Goal: Transaction & Acquisition: Purchase product/service

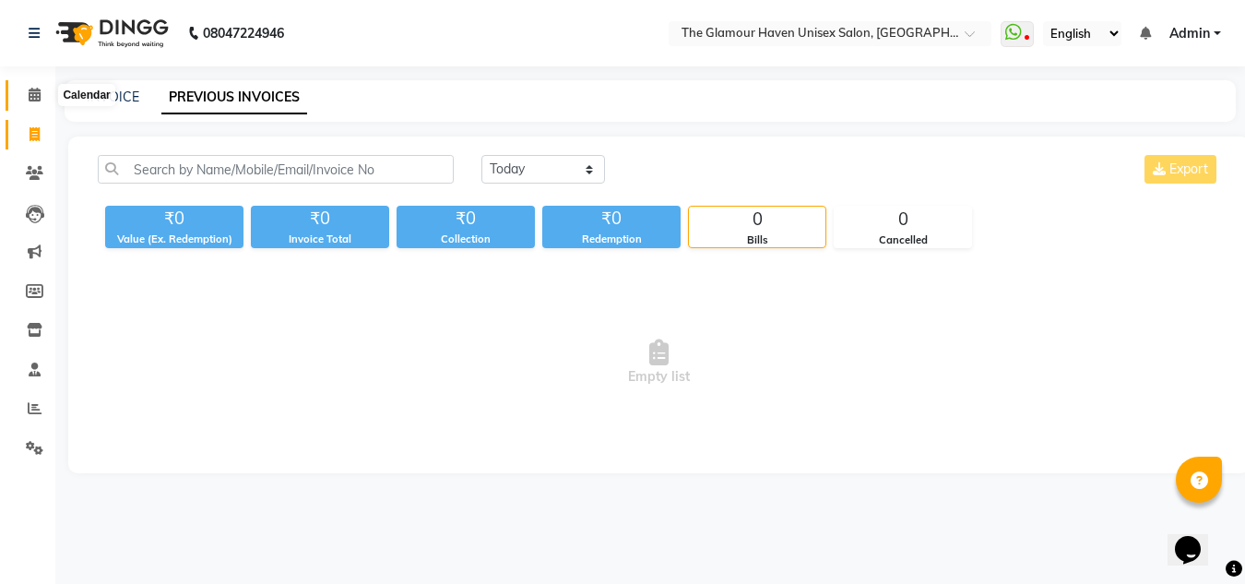
click at [36, 89] on icon at bounding box center [35, 95] width 12 height 14
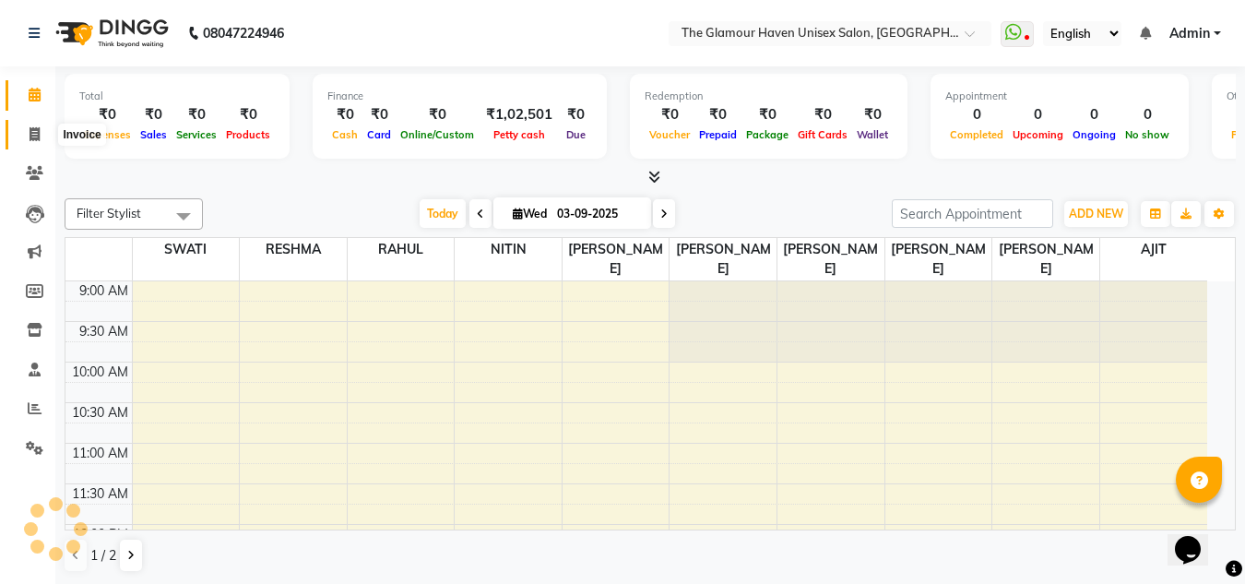
click at [24, 138] on span at bounding box center [34, 134] width 32 height 21
select select "service"
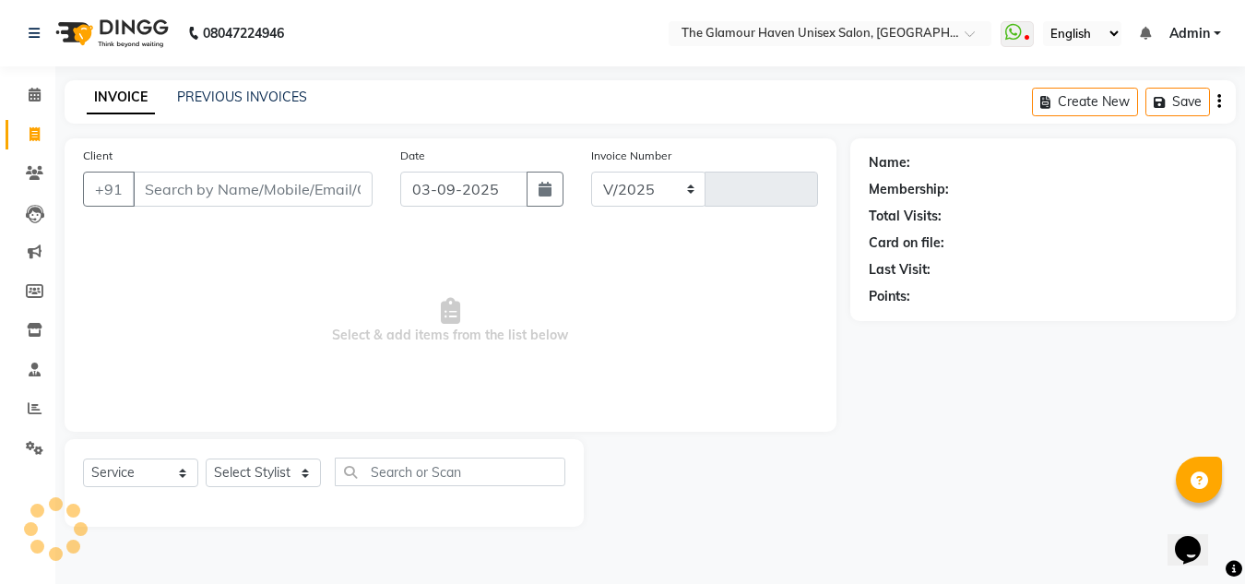
select select "7124"
type input "1604"
click at [193, 104] on link "PREVIOUS INVOICES" at bounding box center [242, 97] width 130 height 17
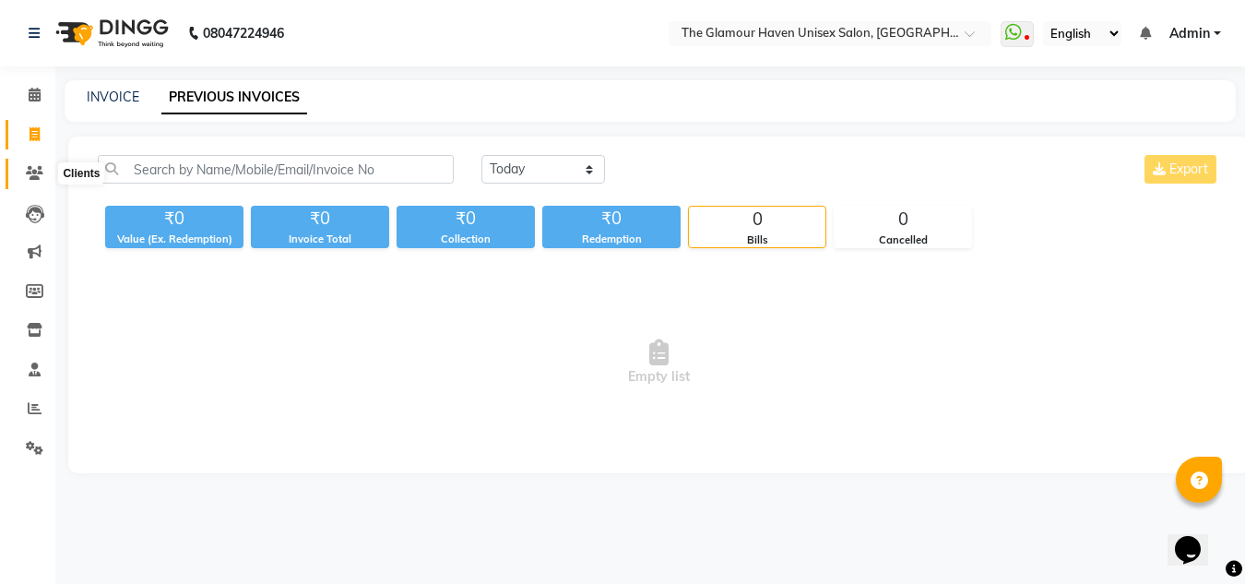
click at [38, 175] on icon at bounding box center [35, 173] width 18 height 14
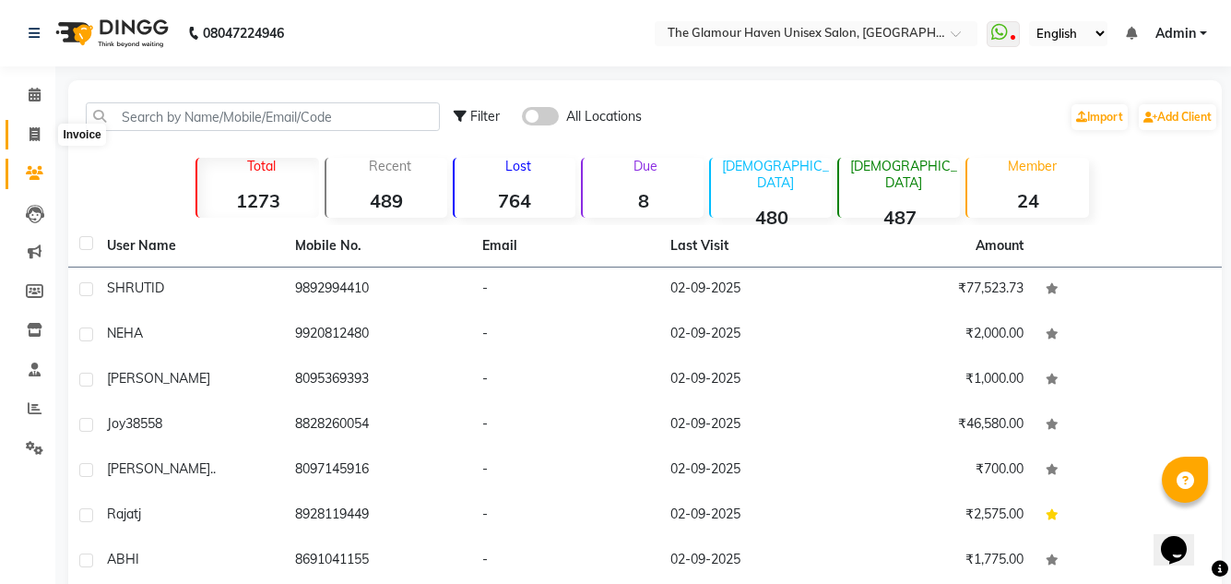
click at [41, 124] on span at bounding box center [34, 134] width 32 height 21
select select "7124"
select select "service"
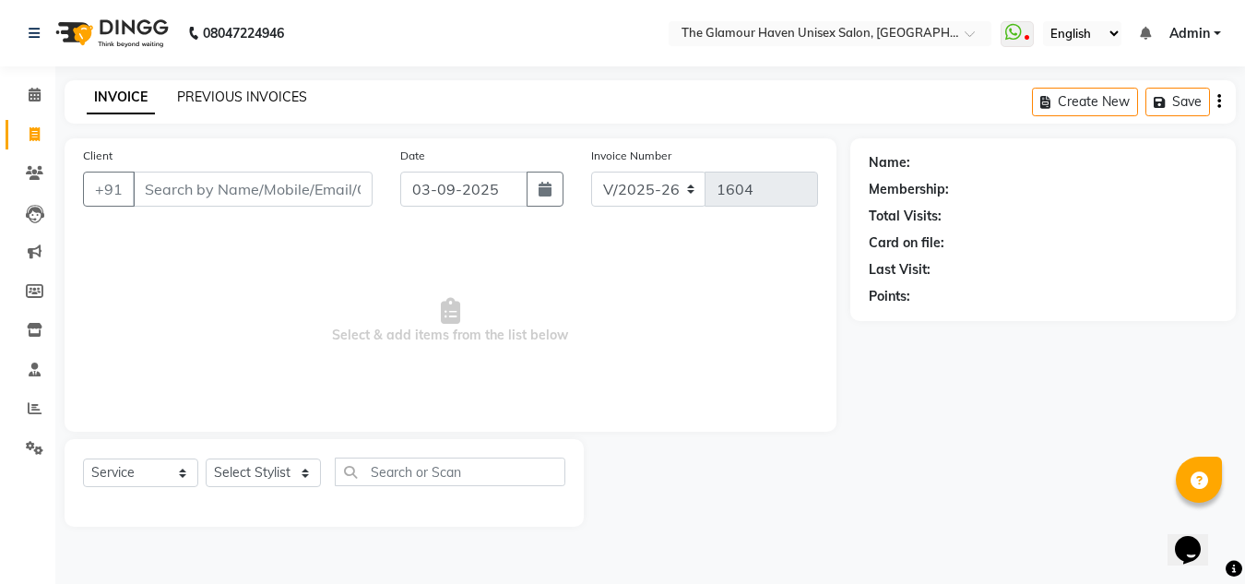
click at [236, 98] on link "PREVIOUS INVOICES" at bounding box center [242, 97] width 130 height 17
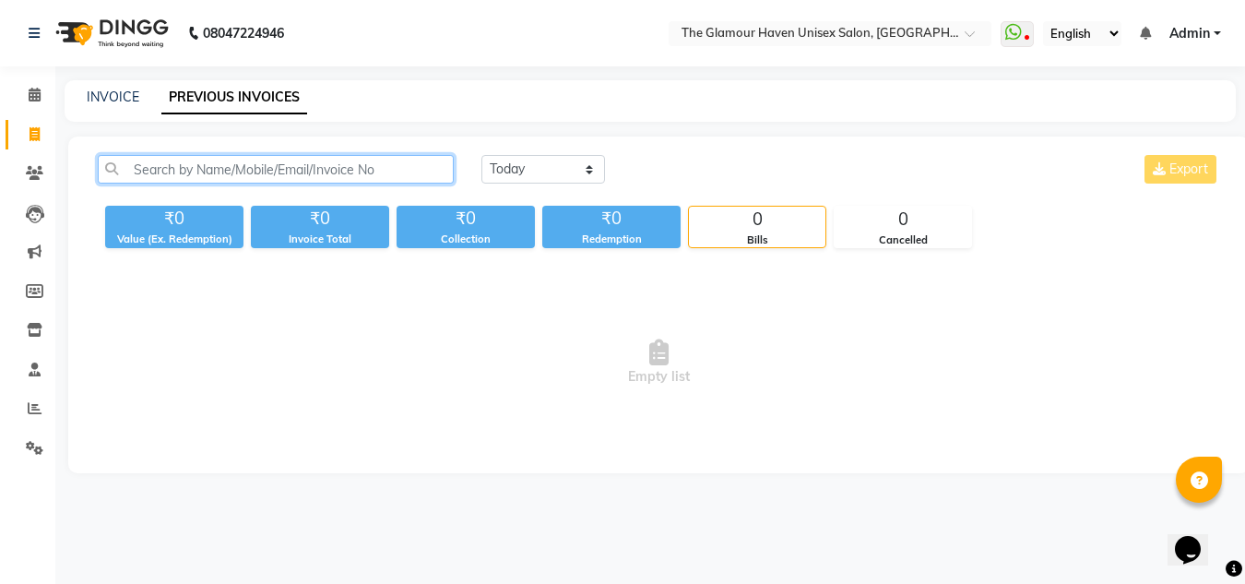
click at [409, 160] on input "text" at bounding box center [276, 169] width 356 height 29
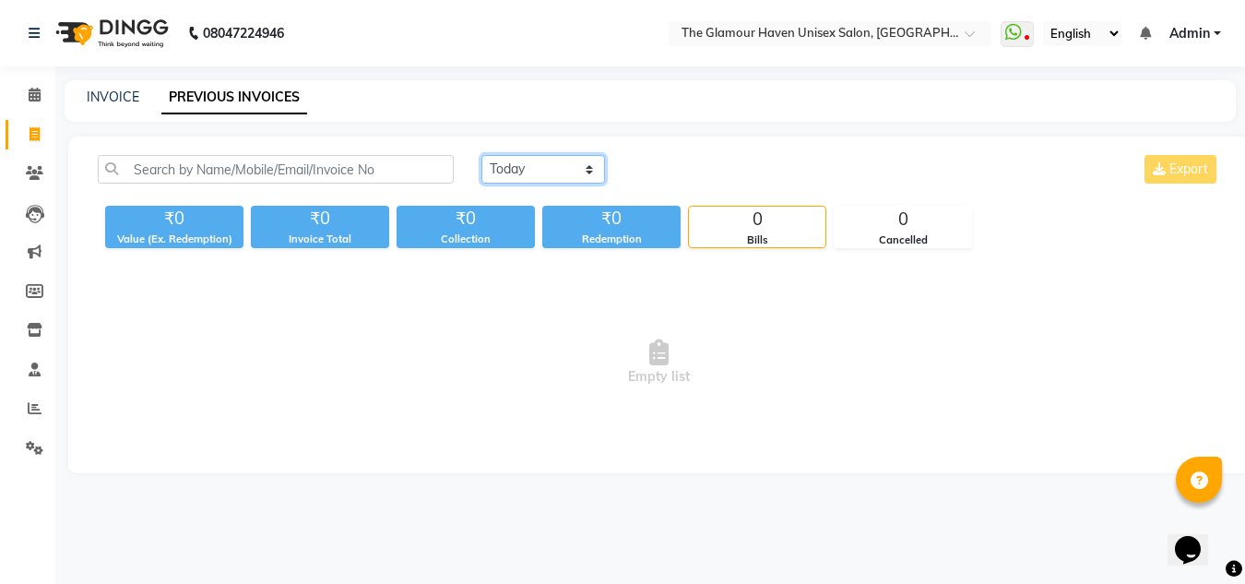
click at [580, 170] on select "Today Yesterday Custom Range" at bounding box center [543, 169] width 124 height 29
select select "range"
click at [481, 155] on select "Today Yesterday Custom Range" at bounding box center [543, 169] width 124 height 29
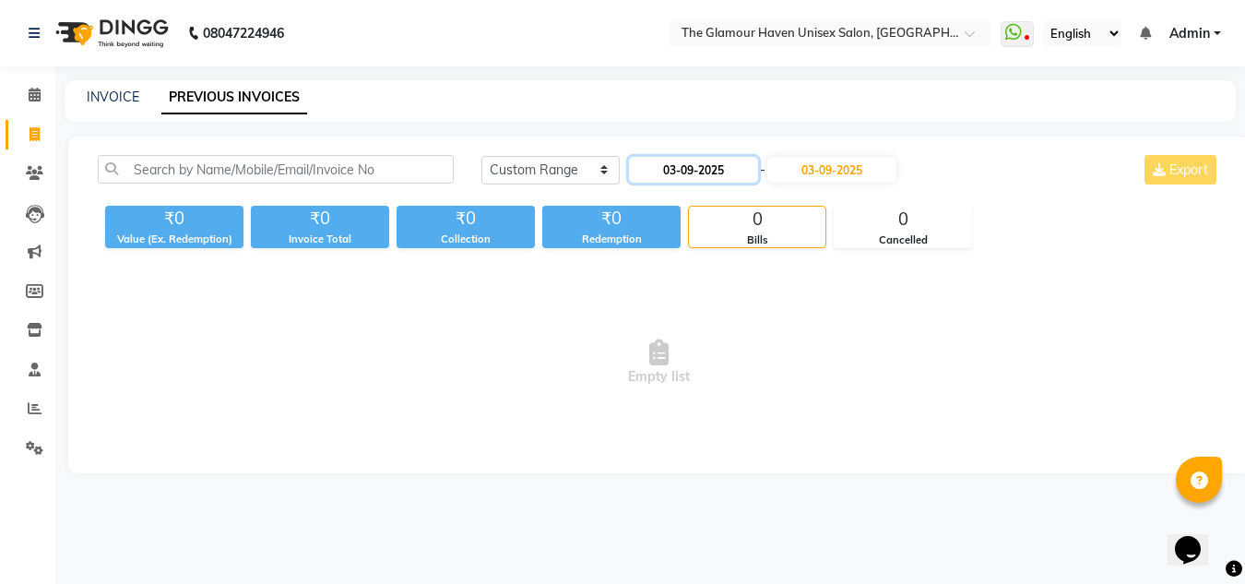
click at [672, 167] on input "03-09-2025" at bounding box center [693, 170] width 129 height 26
select select "9"
select select "2025"
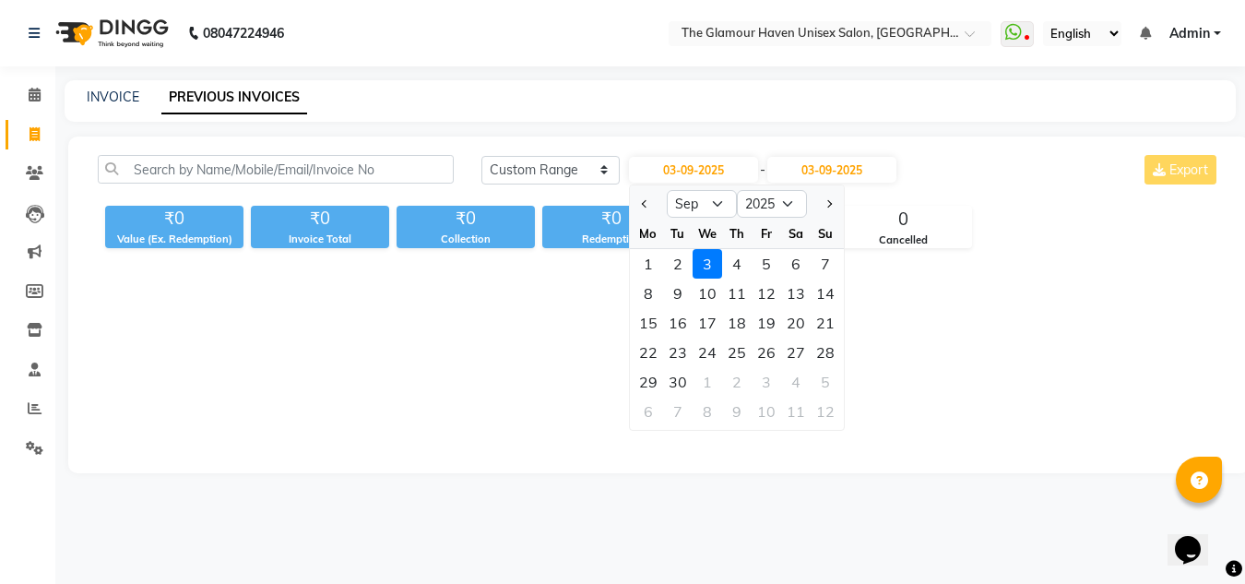
click at [634, 209] on div at bounding box center [648, 204] width 37 height 30
click at [645, 196] on button "Previous month" at bounding box center [645, 204] width 16 height 30
select select "8"
click at [717, 381] on div "27" at bounding box center [708, 382] width 30 height 30
type input "27-08-2025"
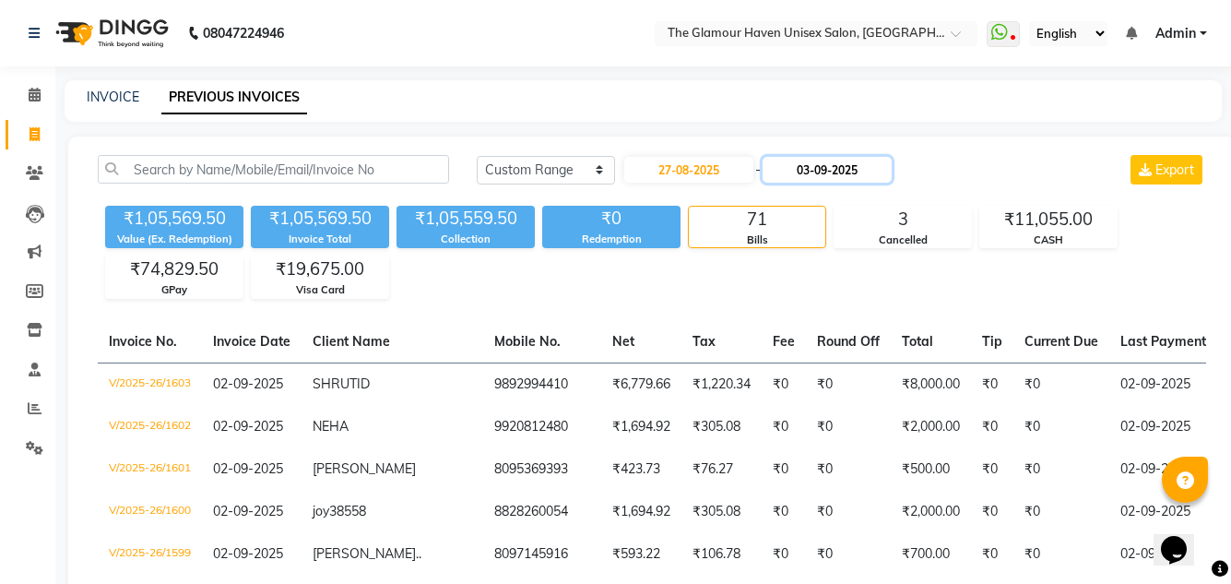
click at [823, 178] on input "03-09-2025" at bounding box center [827, 170] width 129 height 26
select select "9"
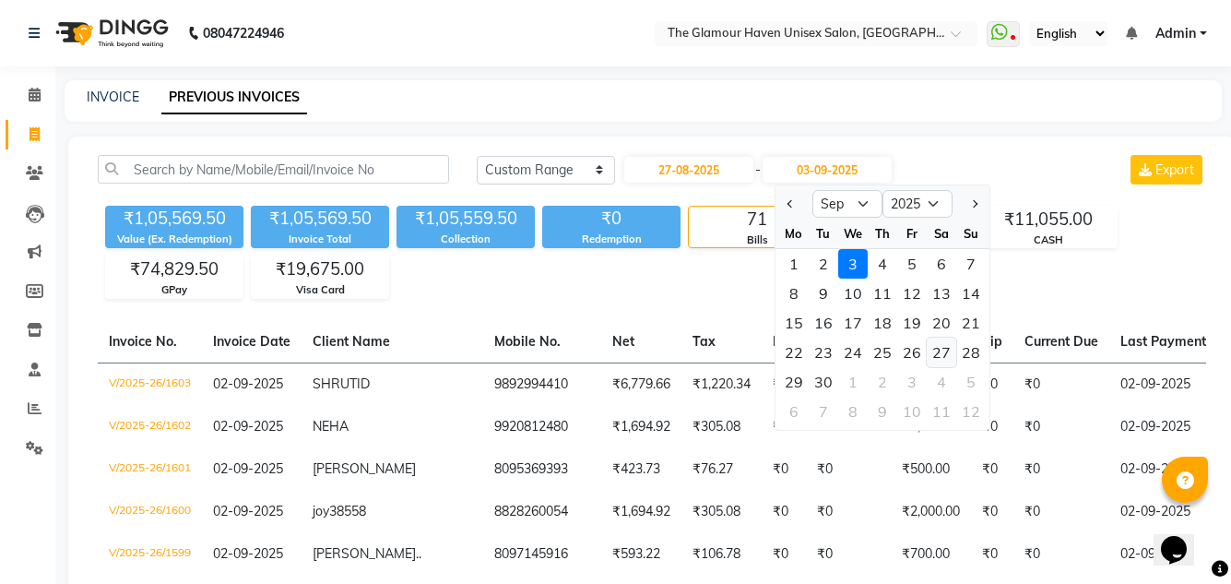
click at [942, 349] on div "27" at bounding box center [942, 353] width 30 height 30
type input "27-09-2025"
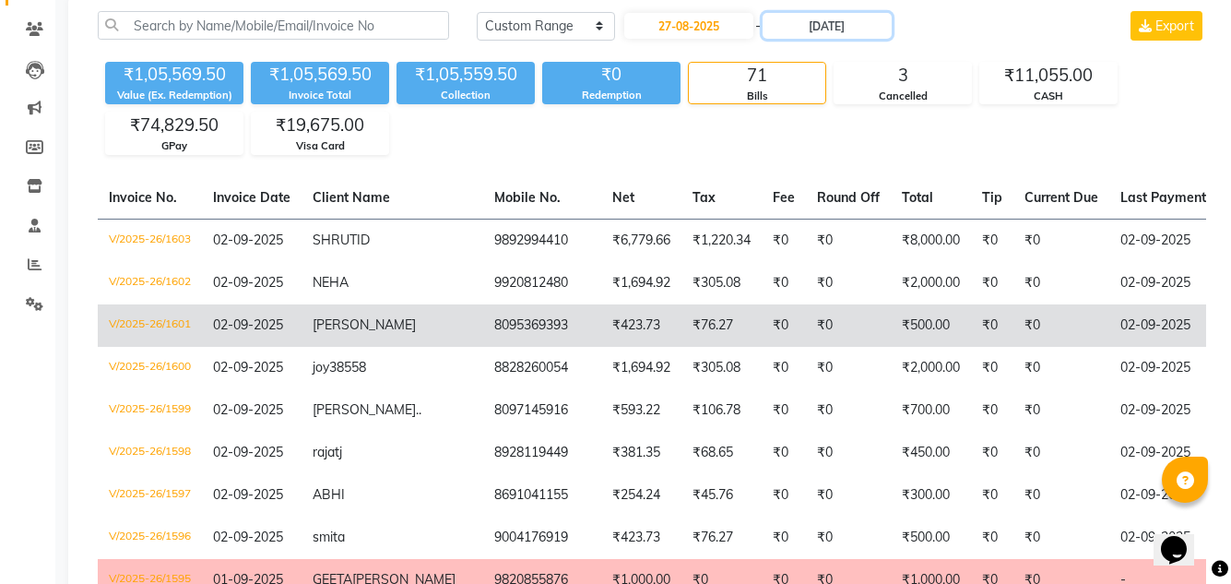
scroll to position [92, 0]
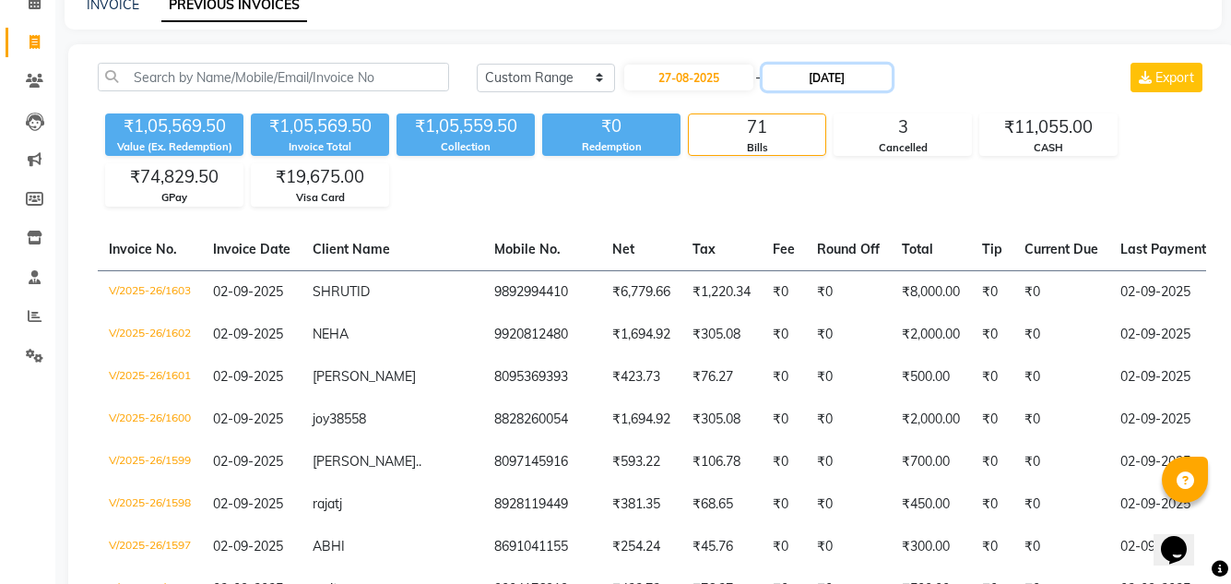
click at [832, 78] on input "27-09-2025" at bounding box center [827, 78] width 129 height 26
select select "9"
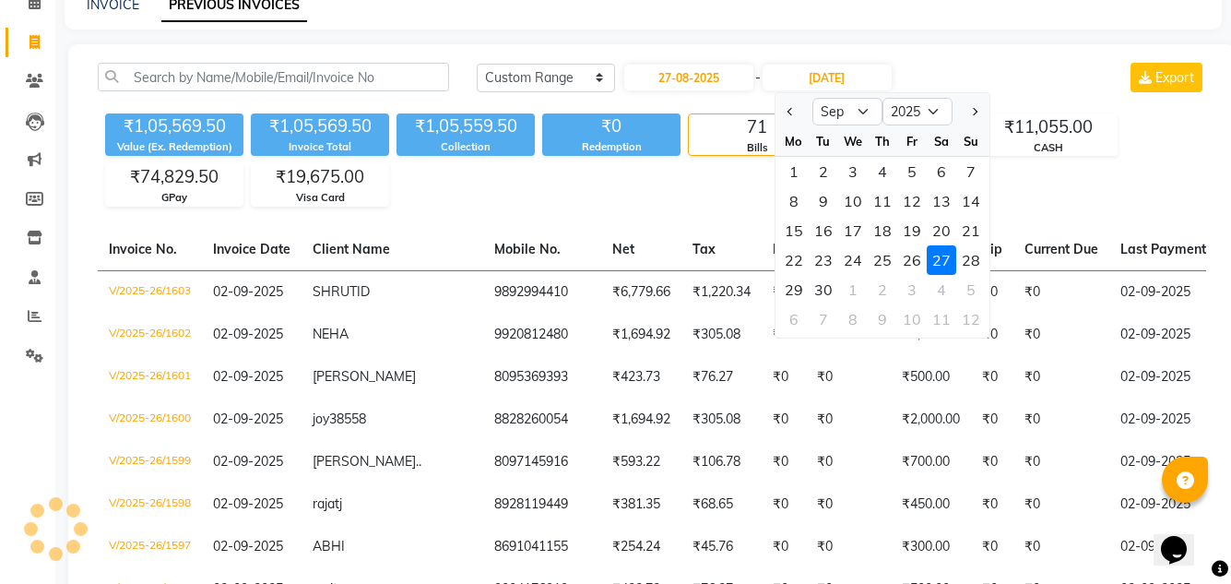
click at [931, 256] on div "27" at bounding box center [942, 260] width 30 height 30
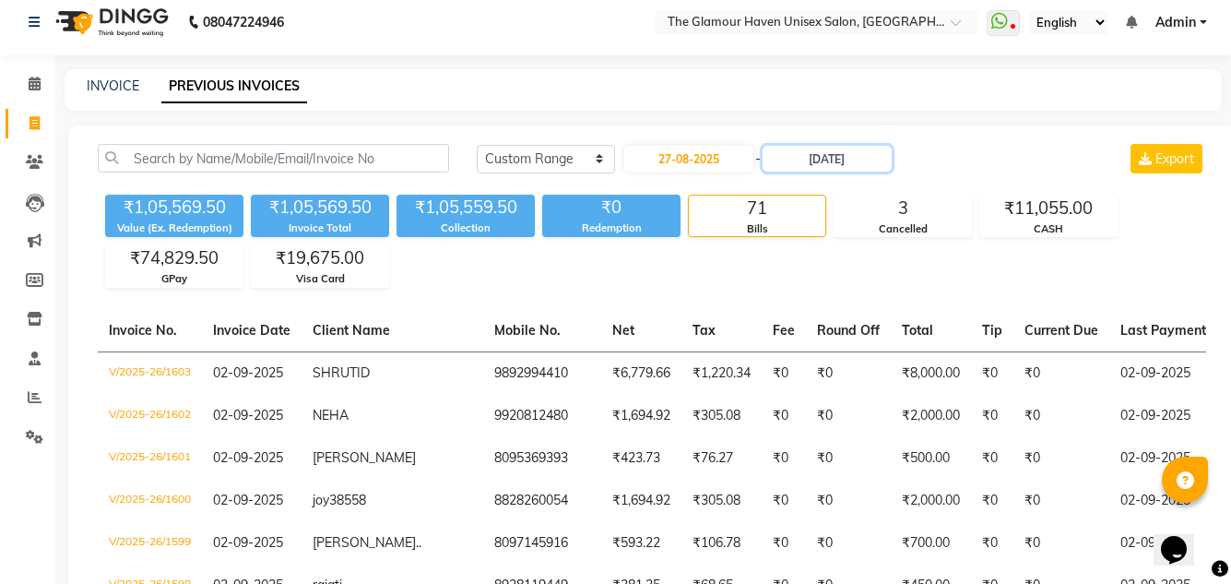
scroll to position [0, 0]
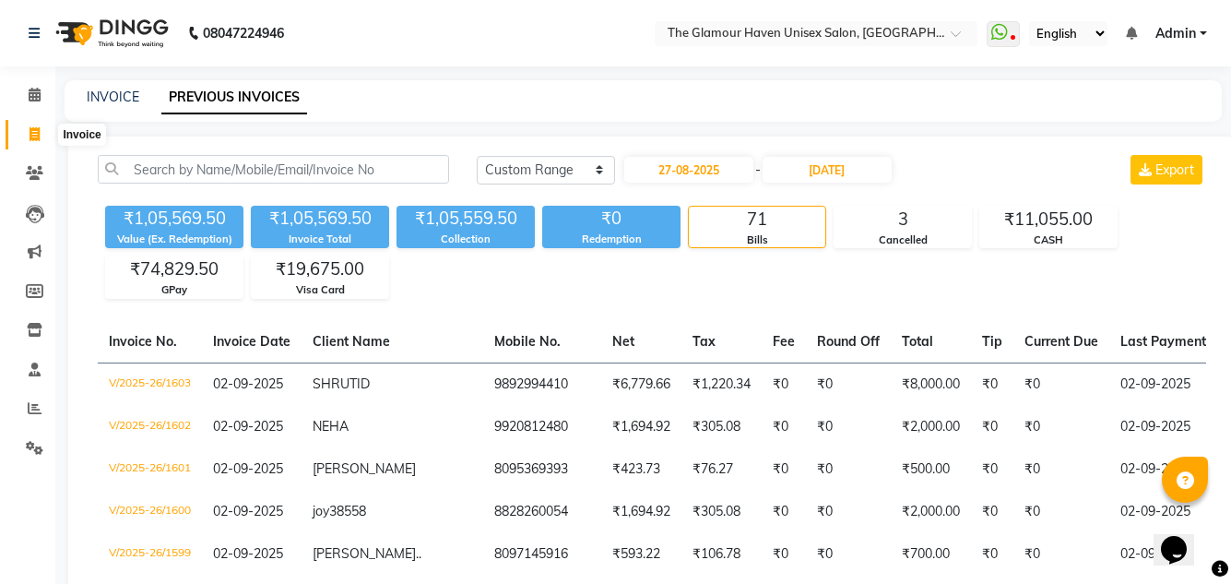
click at [36, 130] on icon at bounding box center [35, 134] width 10 height 14
select select "7124"
select select "service"
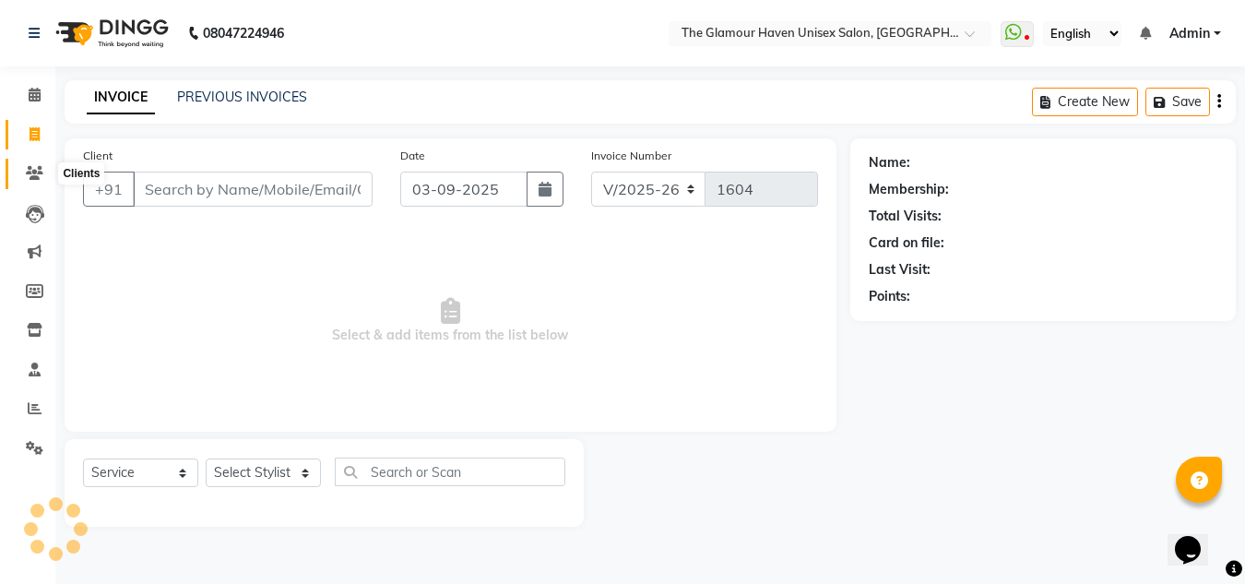
click at [36, 166] on icon at bounding box center [35, 173] width 18 height 14
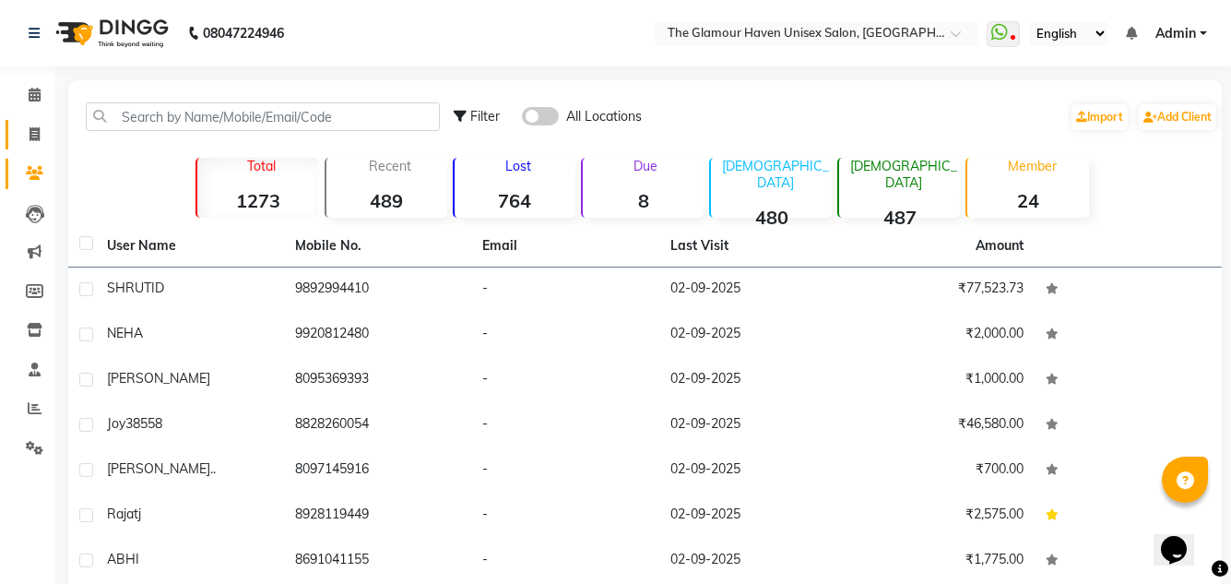
click at [35, 144] on span at bounding box center [34, 134] width 32 height 21
select select "7124"
select select "service"
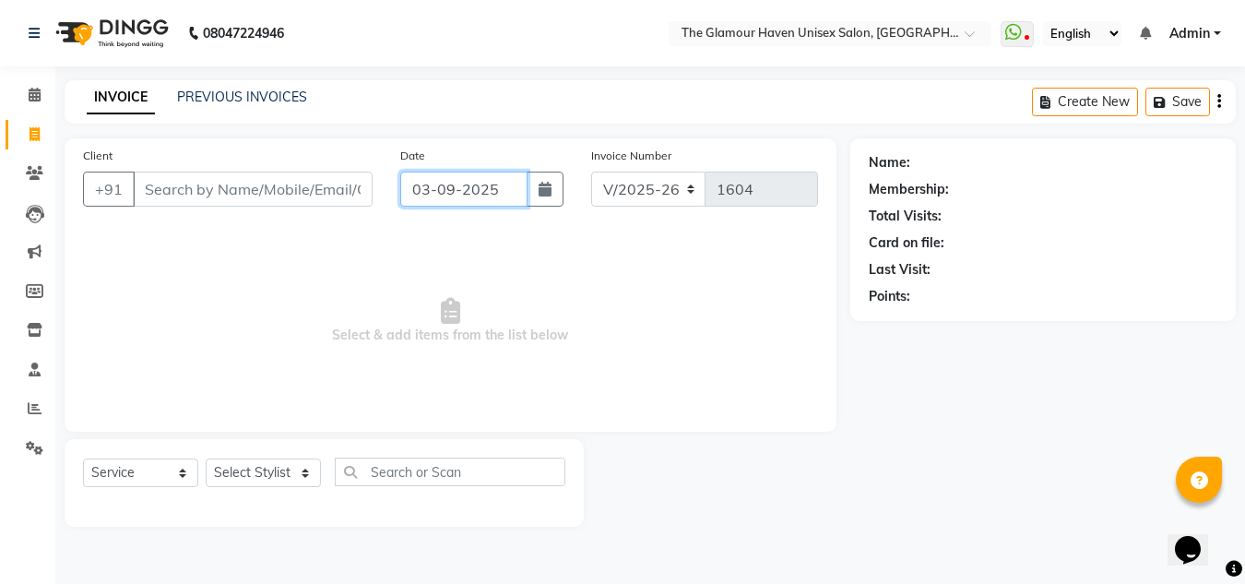
click at [421, 199] on input "03-09-2025" at bounding box center [463, 189] width 127 height 35
select select "9"
select select "2025"
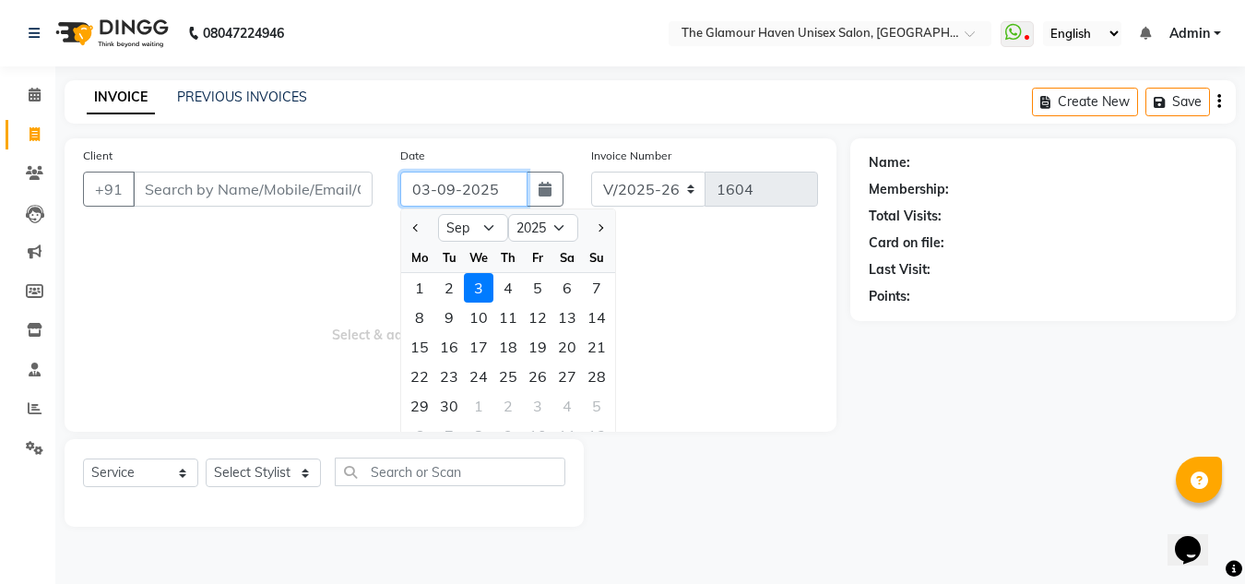
click at [429, 197] on input "03-09-2025" at bounding box center [463, 189] width 127 height 35
click at [423, 223] on button "Previous month" at bounding box center [417, 228] width 16 height 30
select select "8"
click at [484, 404] on div "27" at bounding box center [479, 406] width 30 height 30
type input "27-08-2025"
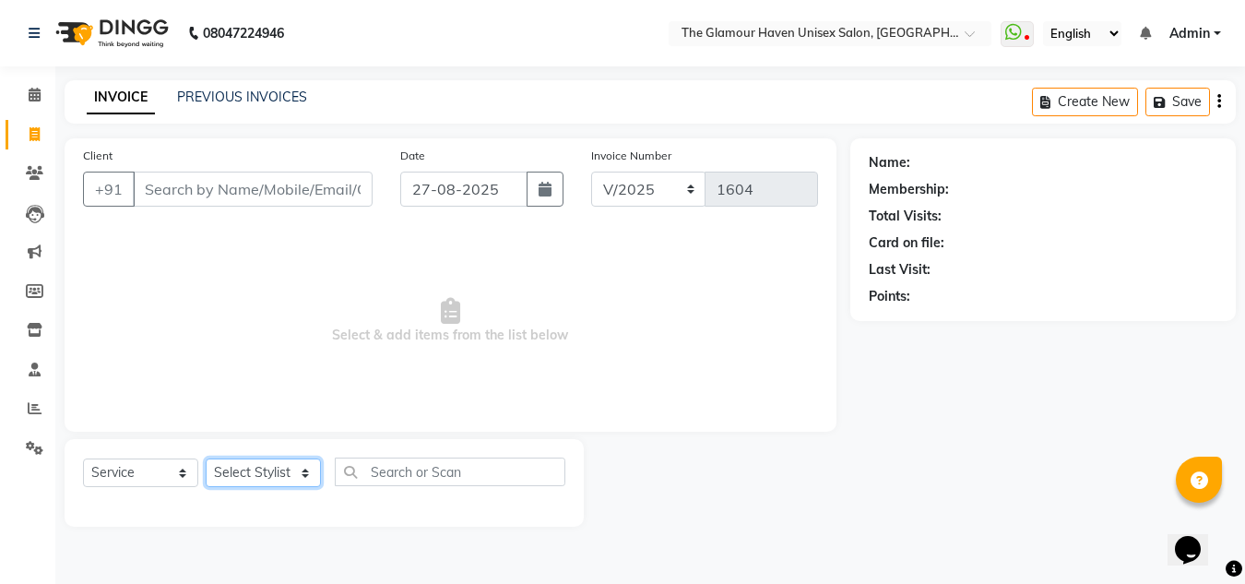
click at [299, 480] on select "Select Stylist AJIT Bharat sen darshna gole Geeta shetye NITIN RAHUL Rahul Dixi…" at bounding box center [263, 472] width 115 height 29
select select "77764"
click at [206, 458] on select "Select Stylist AJIT Bharat sen darshna gole Geeta shetye NITIN RAHUL Rahul Dixi…" at bounding box center [263, 472] width 115 height 29
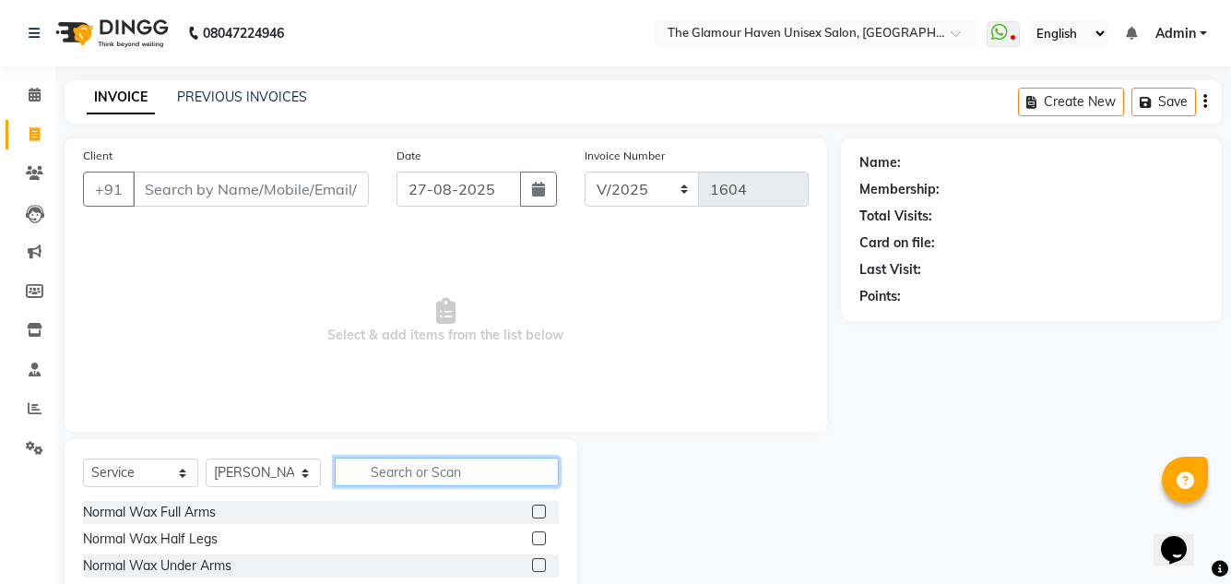
click at [414, 459] on input "text" at bounding box center [447, 471] width 224 height 29
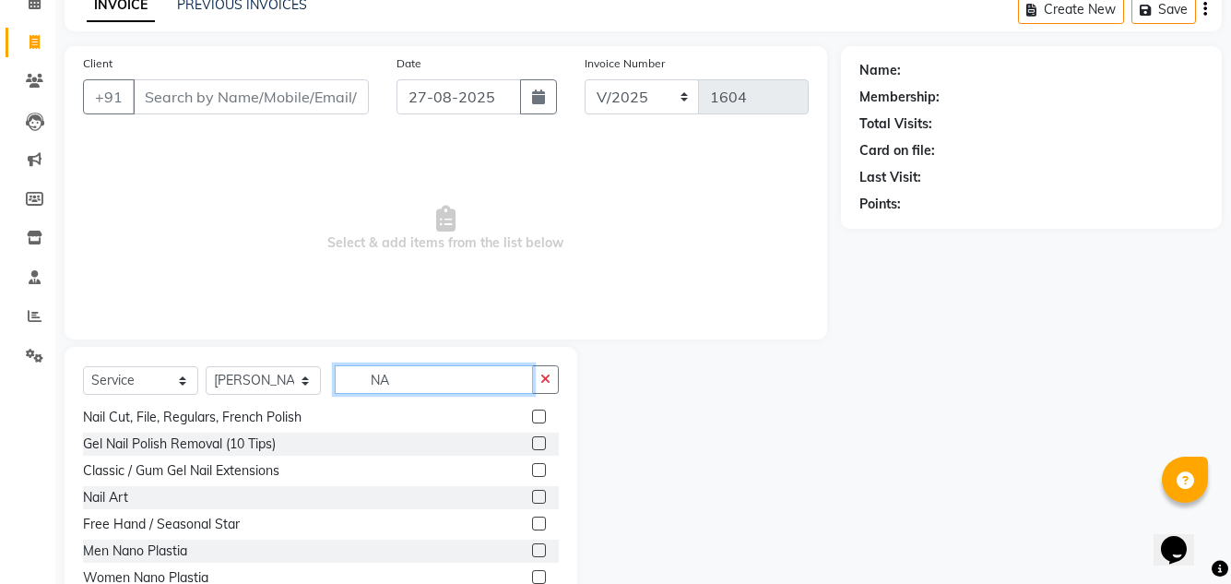
scroll to position [155, 0]
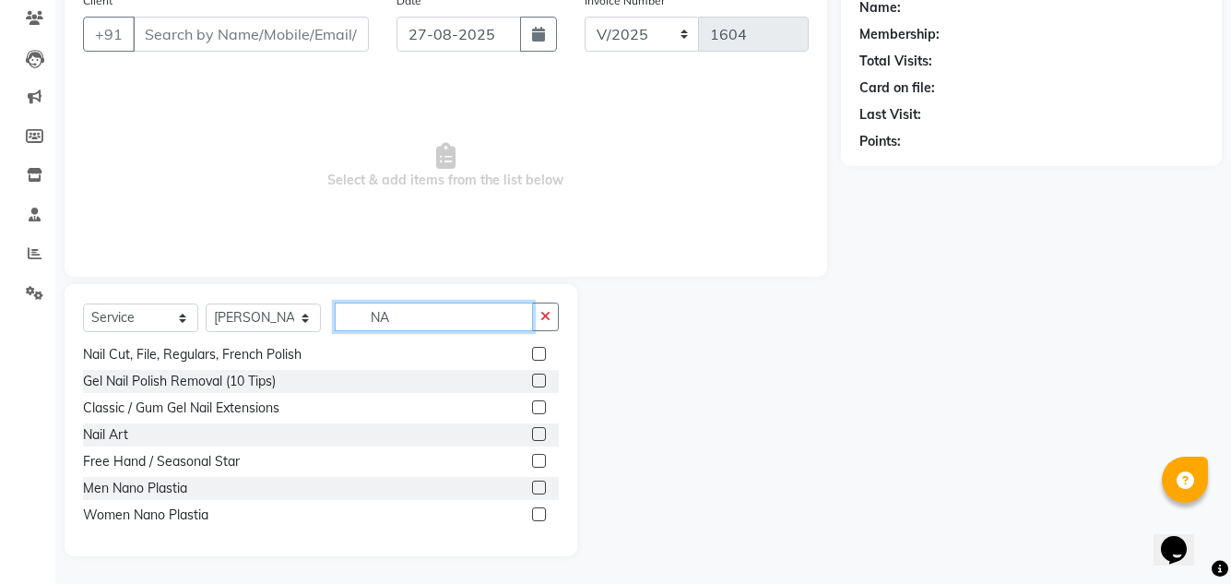
type input "NA"
click at [532, 385] on label at bounding box center [539, 380] width 14 height 14
click at [532, 385] on input "checkbox" at bounding box center [538, 381] width 12 height 12
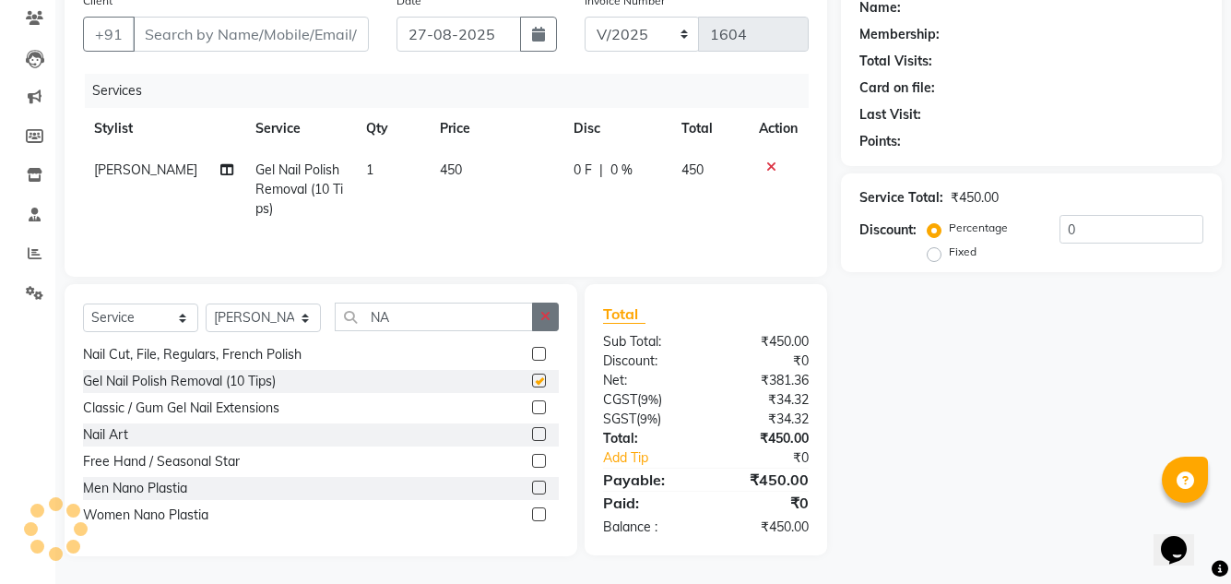
checkbox input "false"
click at [538, 307] on button "button" at bounding box center [545, 316] width 27 height 29
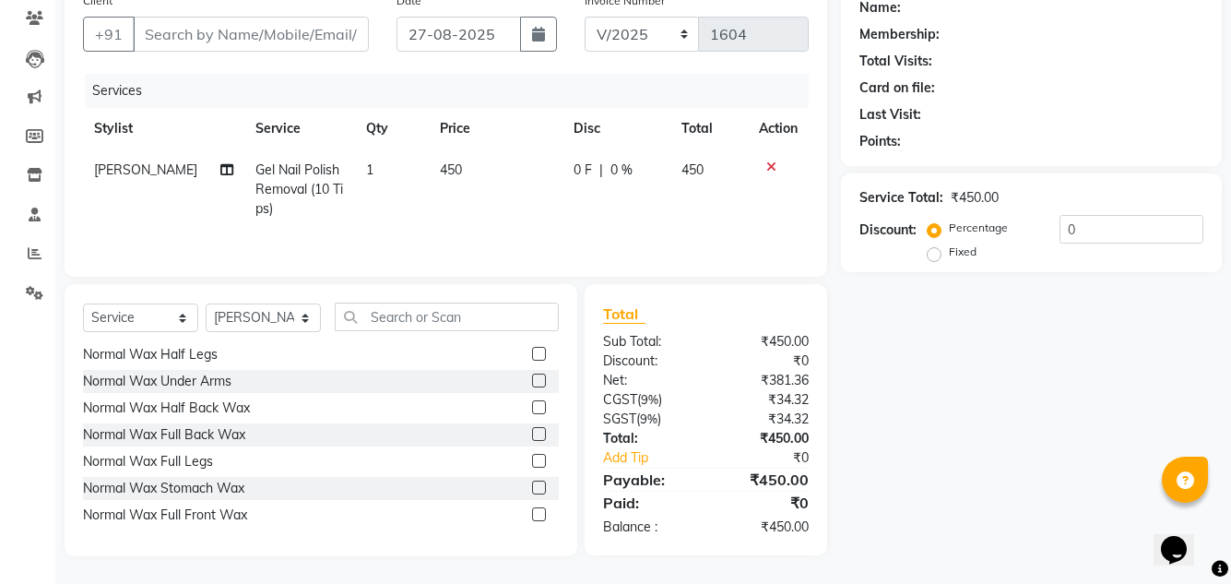
click at [488, 160] on td "450" at bounding box center [496, 189] width 134 height 80
select select "77764"
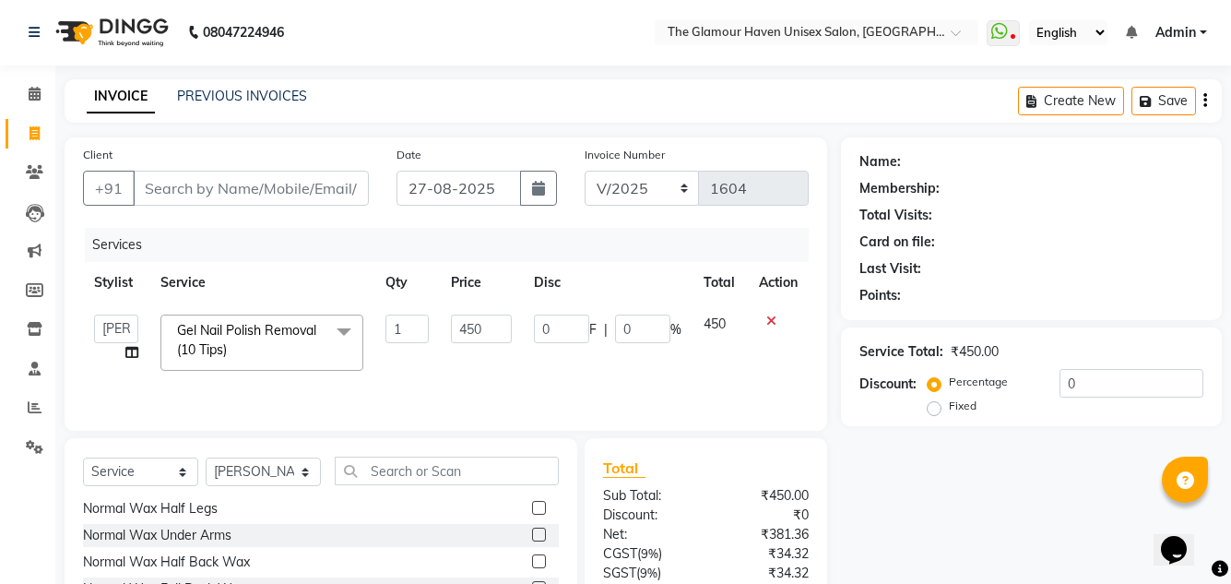
scroll to position [0, 0]
click at [496, 328] on input "450" at bounding box center [481, 329] width 61 height 29
type input "4"
type input "200"
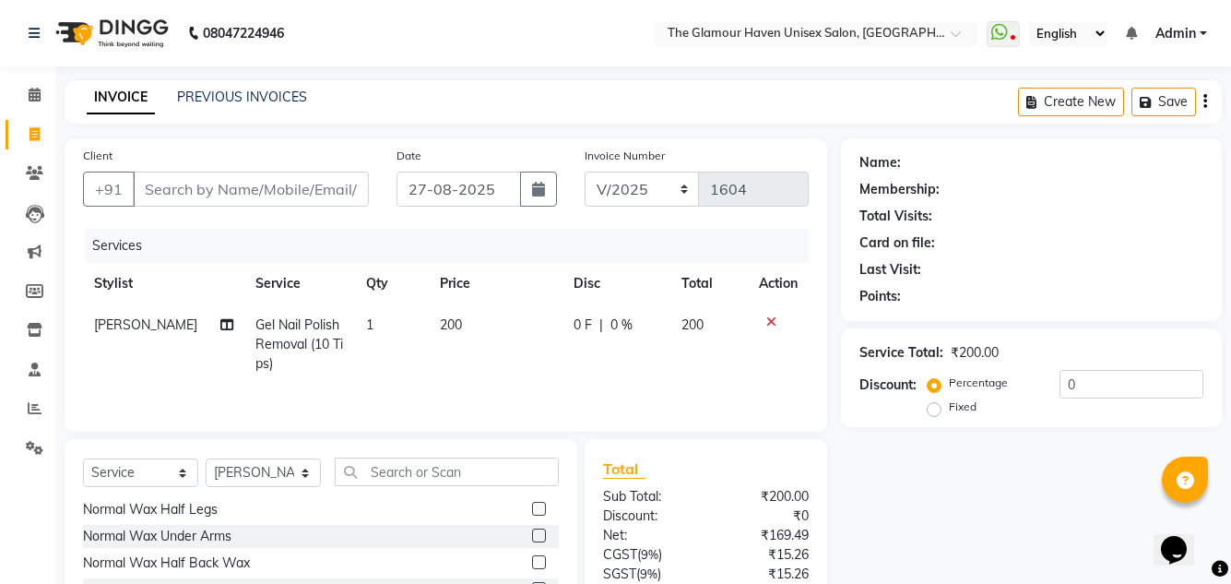
click at [624, 384] on div "Services Stylist Service Qty Price Disc Total Action Rahul Dixit Gel Nail Polis…" at bounding box center [446, 321] width 726 height 184
click at [253, 182] on input "Client" at bounding box center [251, 189] width 236 height 35
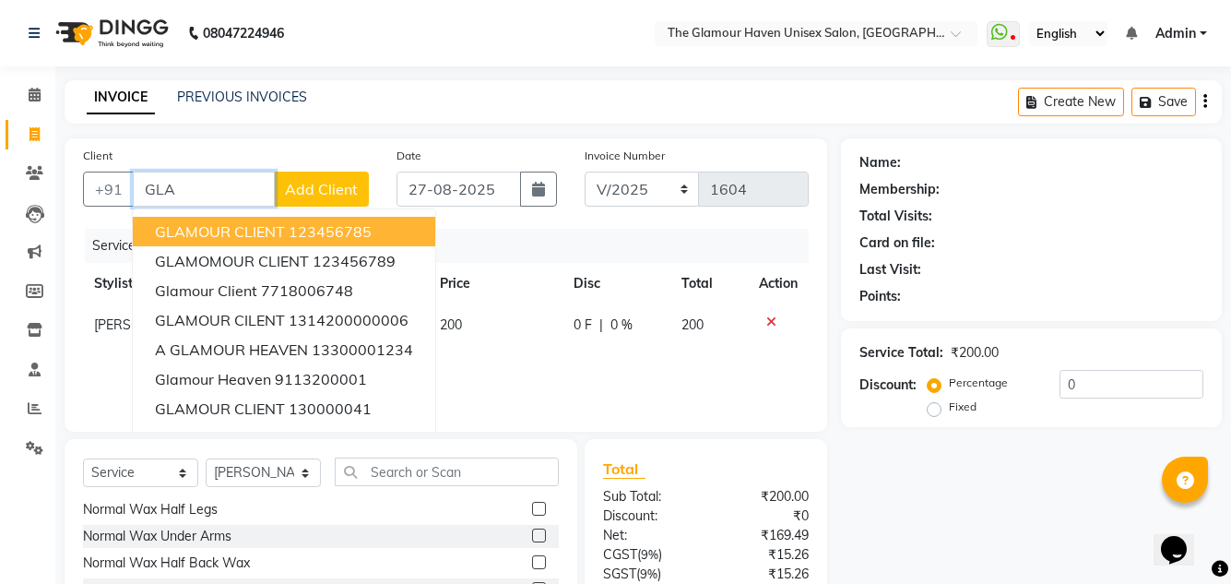
click at [320, 234] on ngb-highlight "123456785" at bounding box center [330, 231] width 83 height 18
type input "123456785"
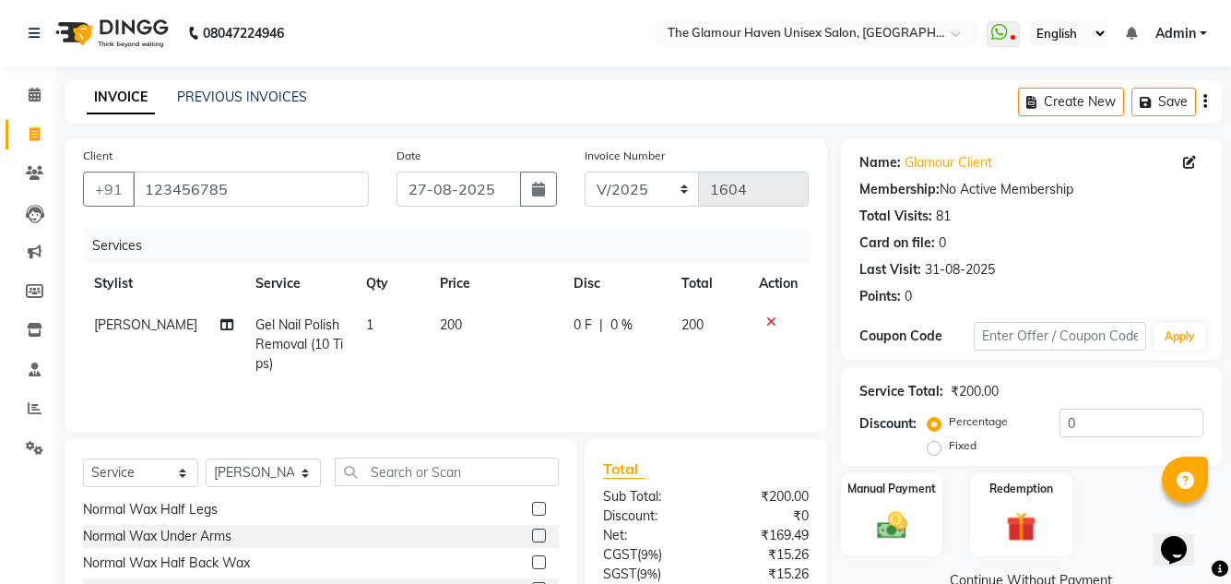
scroll to position [155, 0]
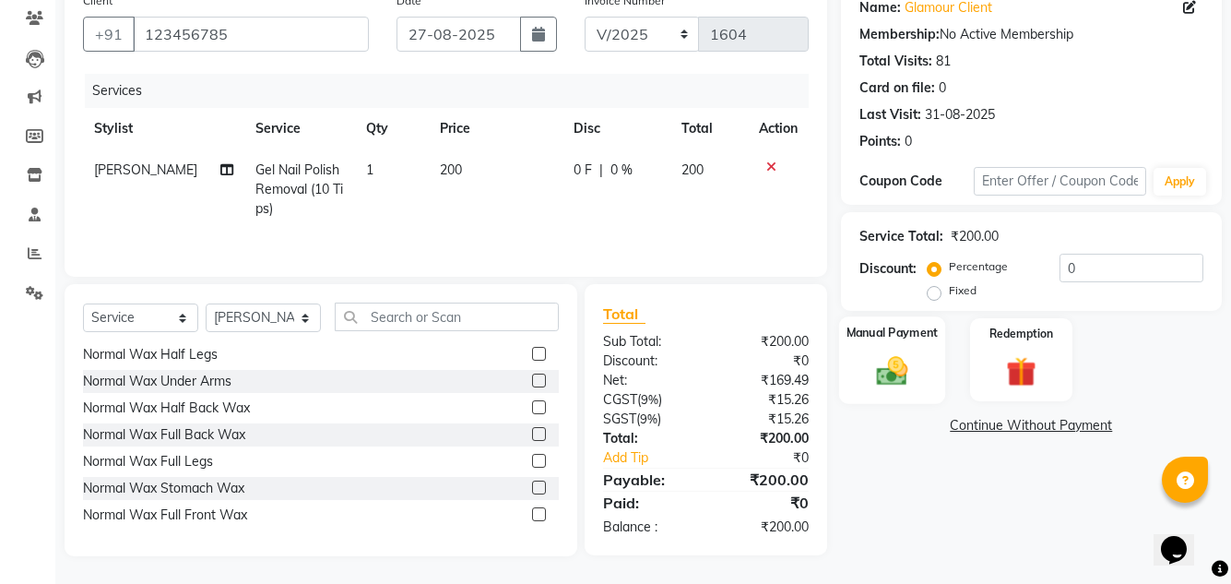
click at [871, 373] on img at bounding box center [891, 370] width 51 height 36
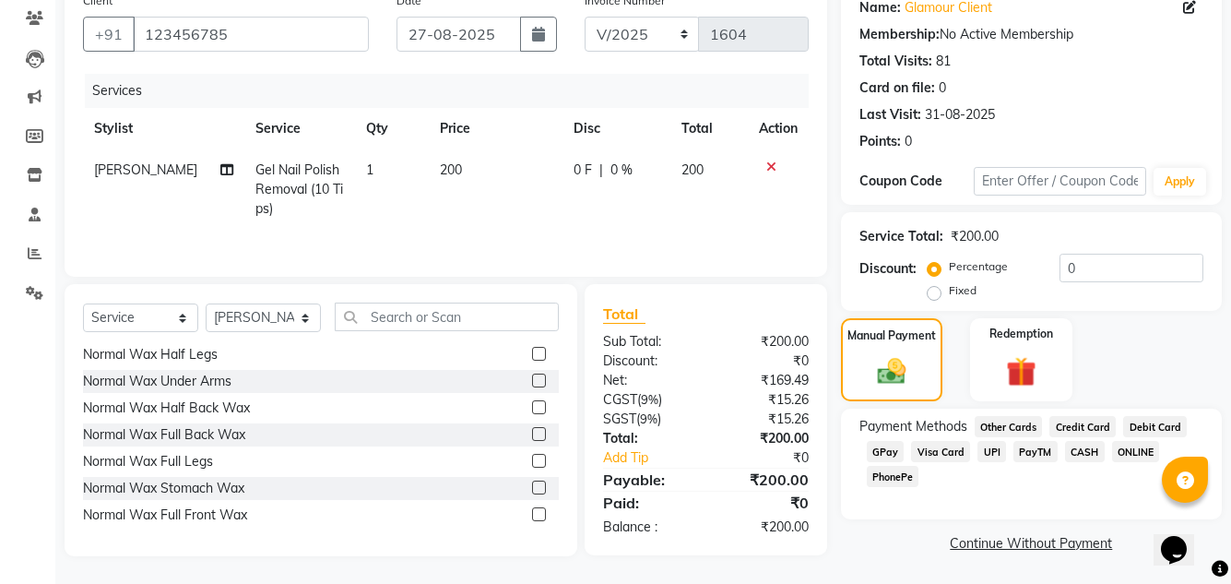
click at [888, 448] on span "GPay" at bounding box center [886, 451] width 38 height 21
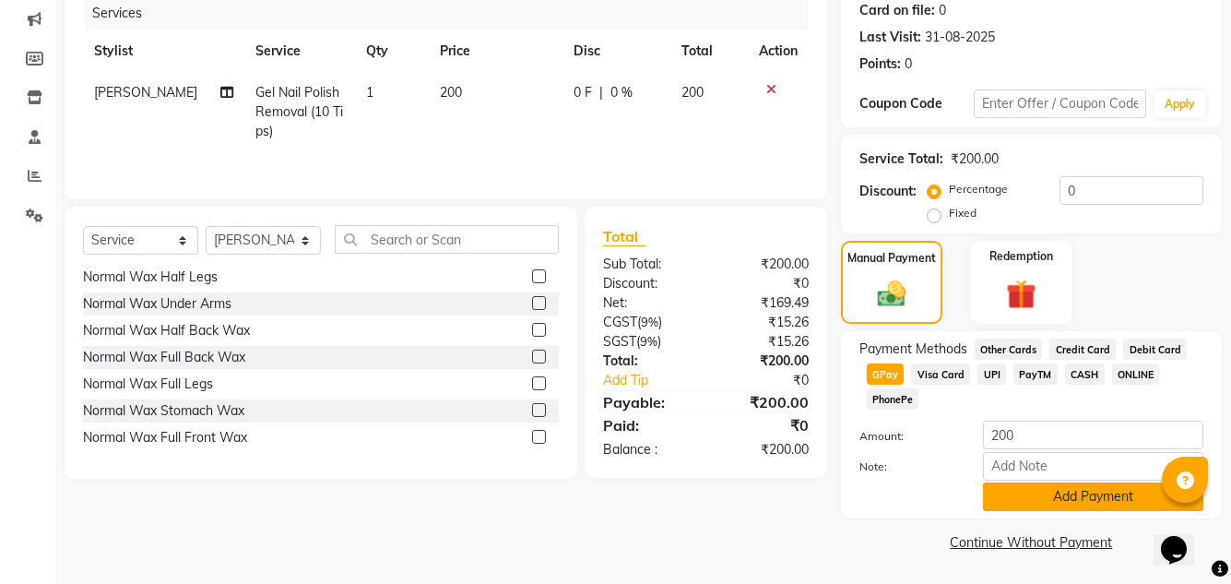
click at [1048, 489] on button "Add Payment" at bounding box center [1093, 496] width 220 height 29
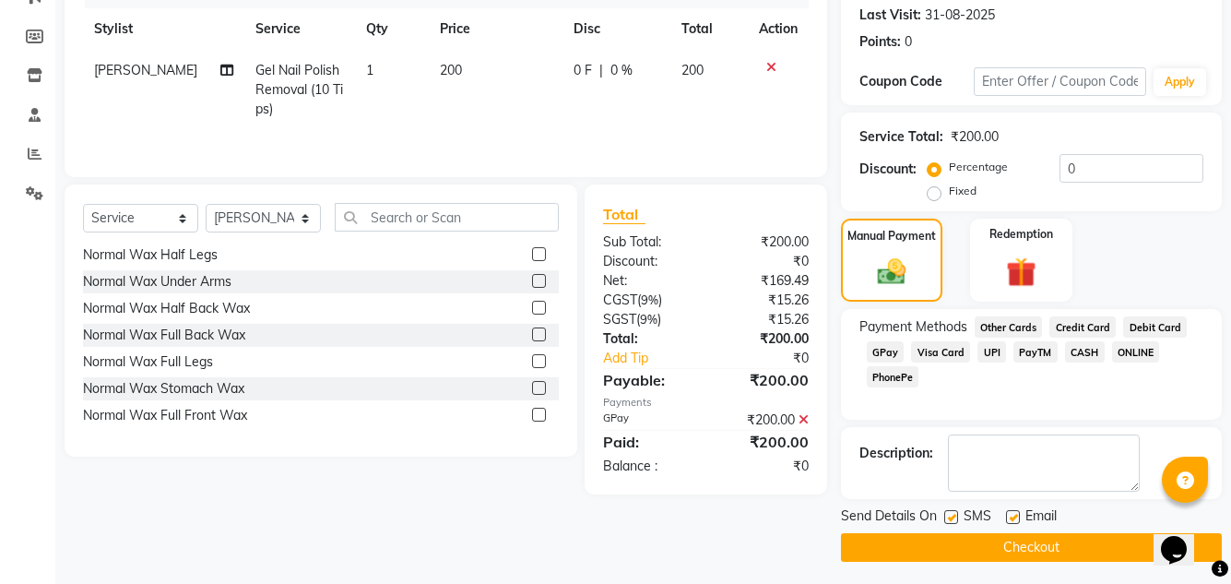
scroll to position [260, 0]
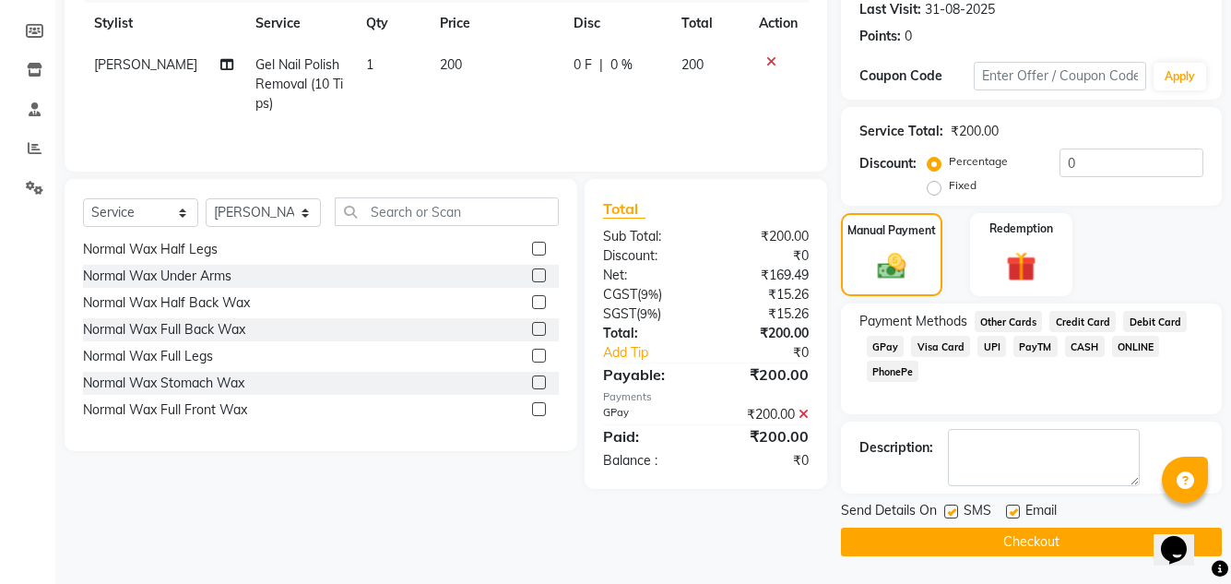
click at [982, 531] on button "Checkout" at bounding box center [1031, 542] width 381 height 29
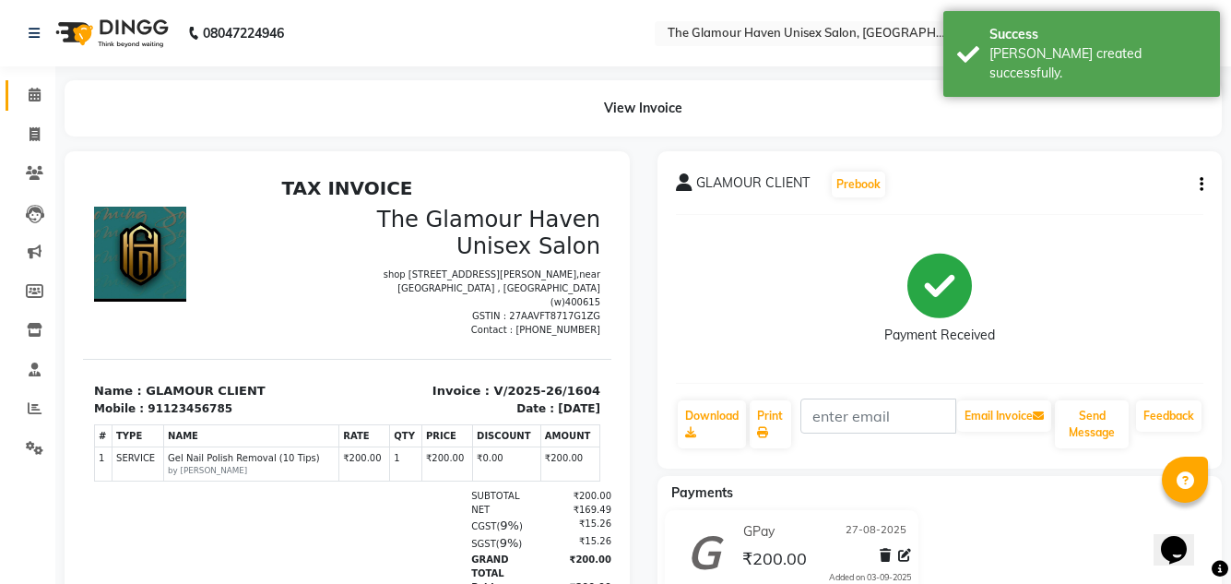
click at [8, 103] on link "Calendar" at bounding box center [28, 95] width 44 height 30
click at [31, 101] on span at bounding box center [34, 95] width 32 height 21
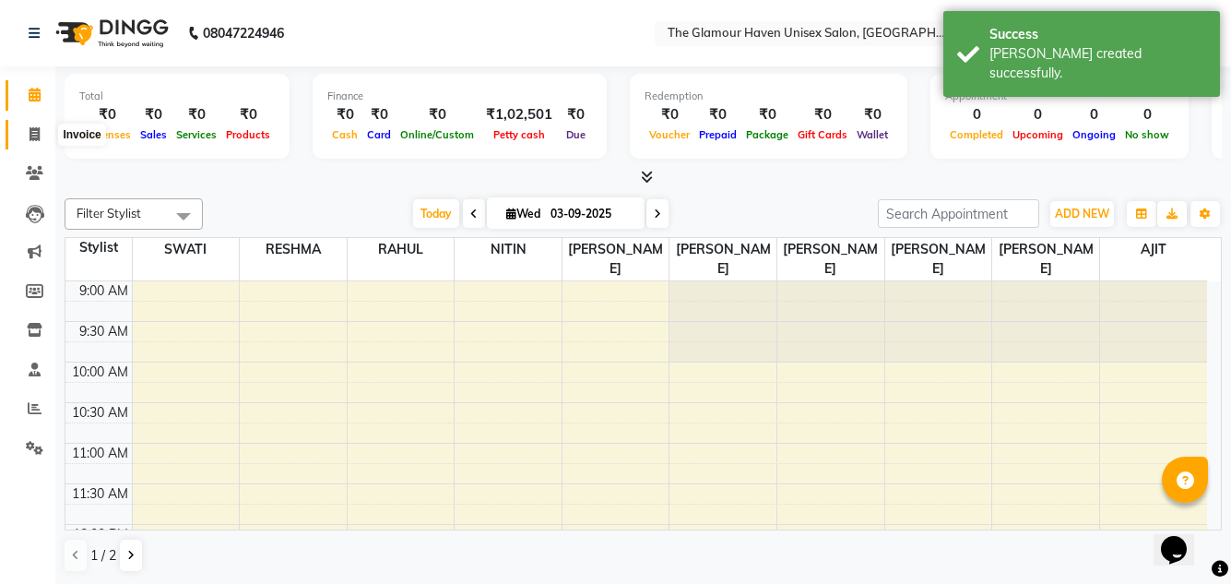
click at [42, 132] on span at bounding box center [34, 134] width 32 height 21
select select "7124"
select select "service"
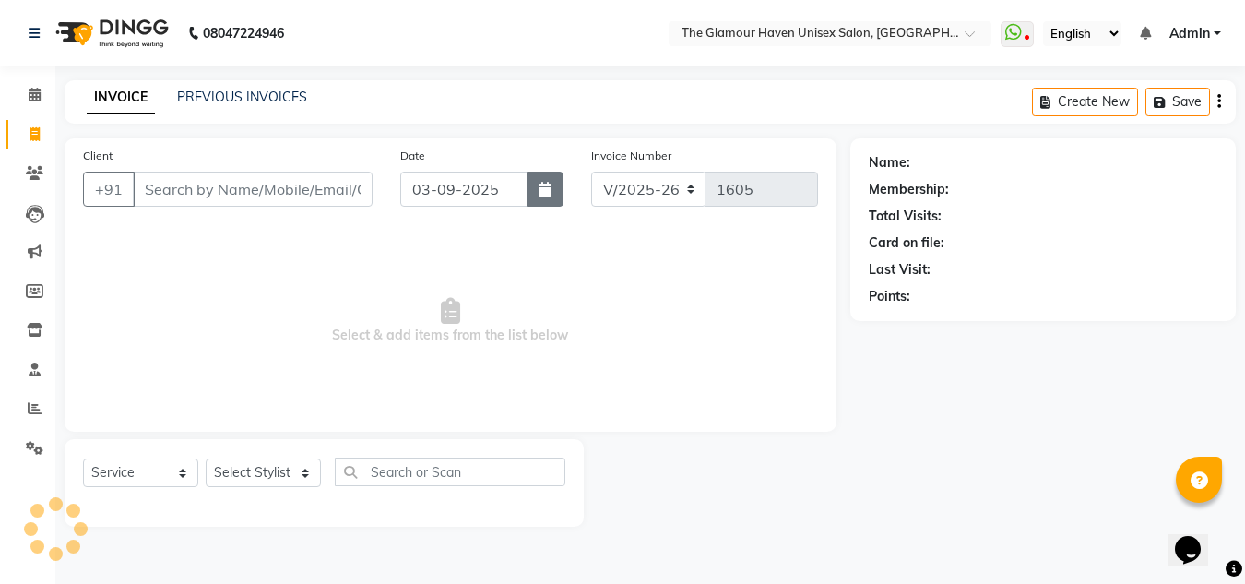
click at [535, 197] on button "button" at bounding box center [545, 189] width 37 height 35
select select "9"
select select "2025"
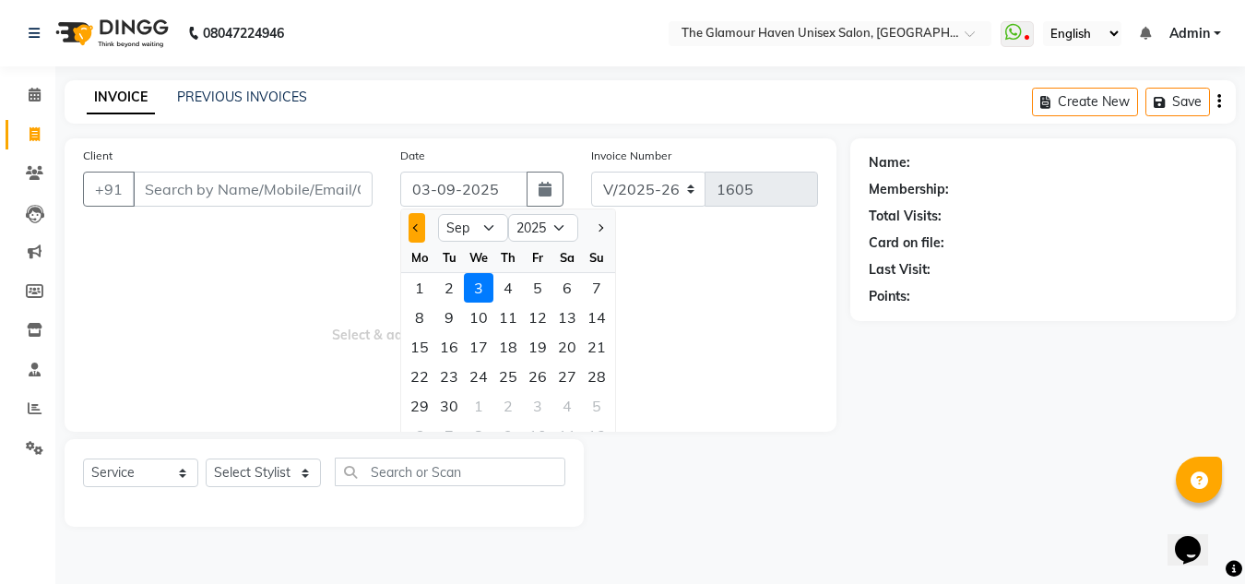
click at [421, 236] on button "Previous month" at bounding box center [417, 228] width 16 height 30
select select "8"
click at [205, 281] on span "Select & add items from the list below" at bounding box center [450, 321] width 735 height 184
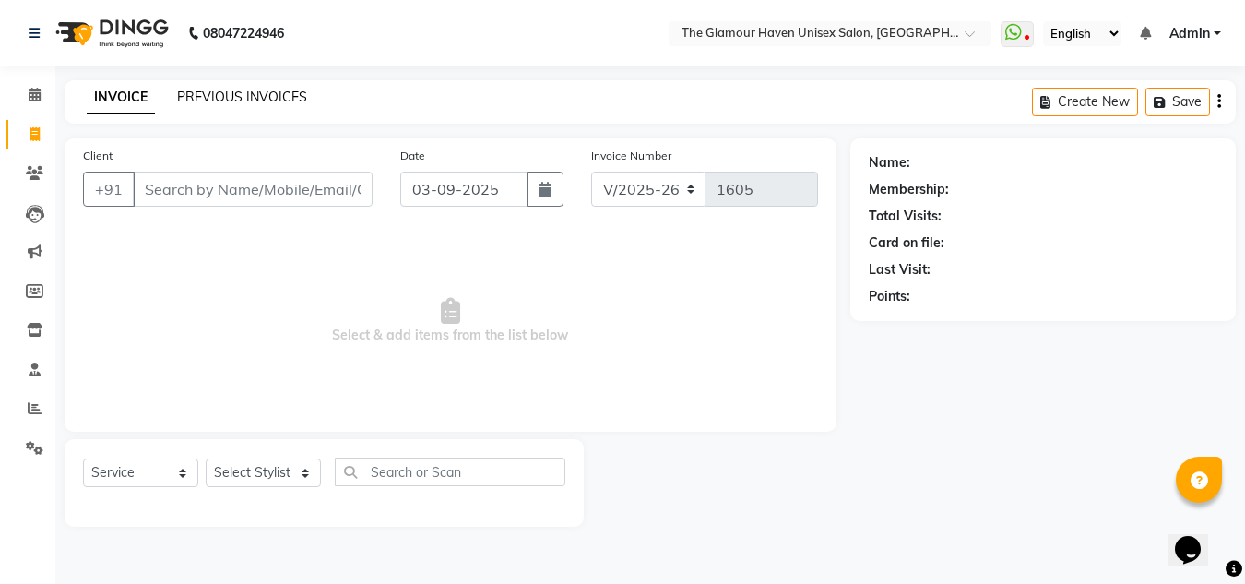
click at [228, 100] on link "PREVIOUS INVOICES" at bounding box center [242, 97] width 130 height 17
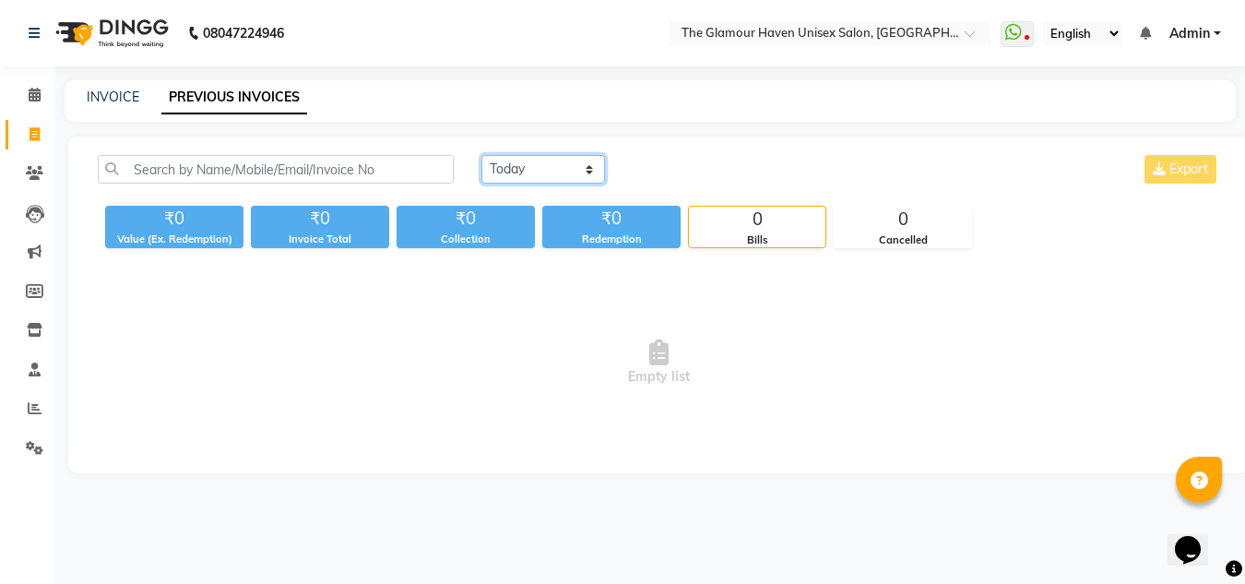
click at [583, 172] on select "Today Yesterday Custom Range" at bounding box center [543, 169] width 124 height 29
select select "range"
click at [481, 155] on select "Today Yesterday Custom Range" at bounding box center [543, 169] width 124 height 29
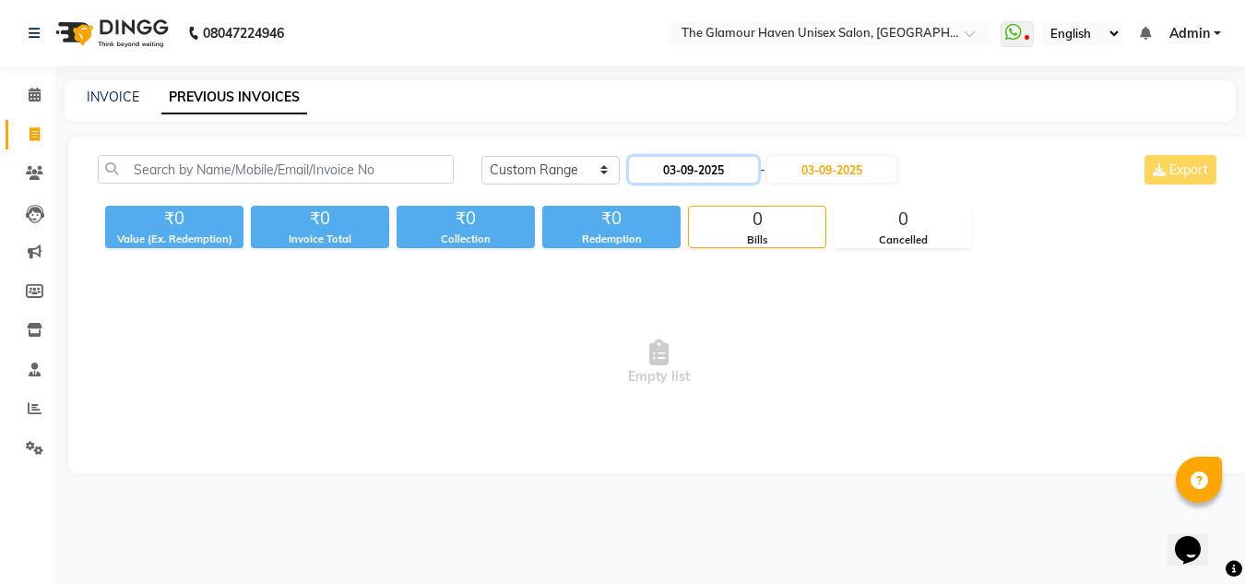
click at [680, 182] on input "03-09-2025" at bounding box center [693, 170] width 129 height 26
select select "9"
select select "2025"
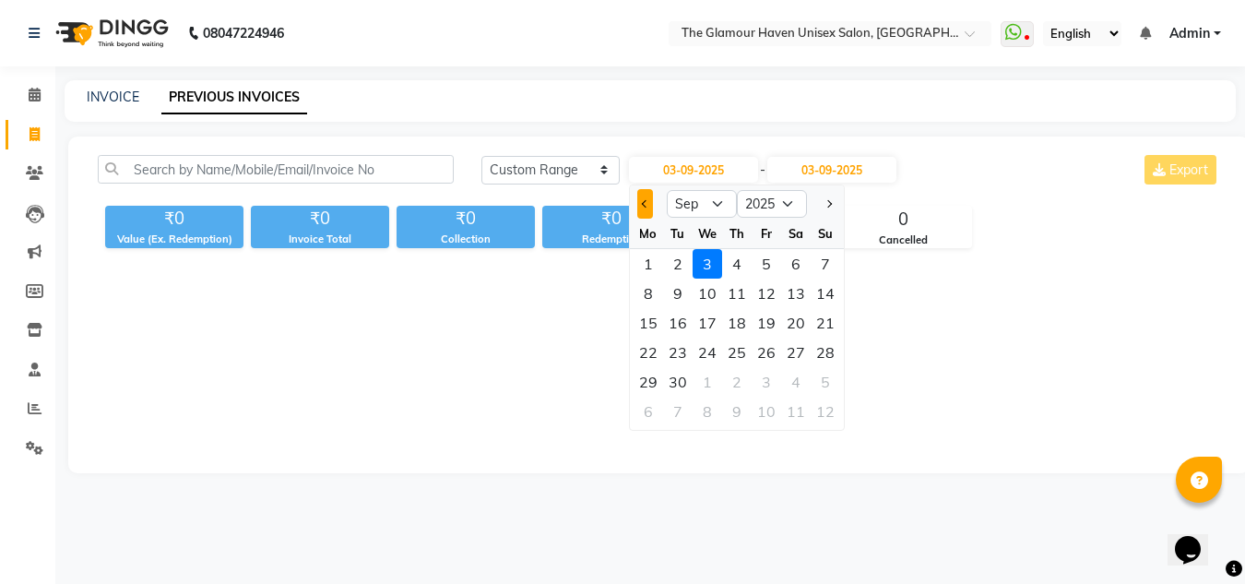
click at [646, 197] on button "Previous month" at bounding box center [645, 204] width 16 height 30
select select "8"
click at [650, 385] on div "25" at bounding box center [649, 382] width 30 height 30
type input "25-08-2025"
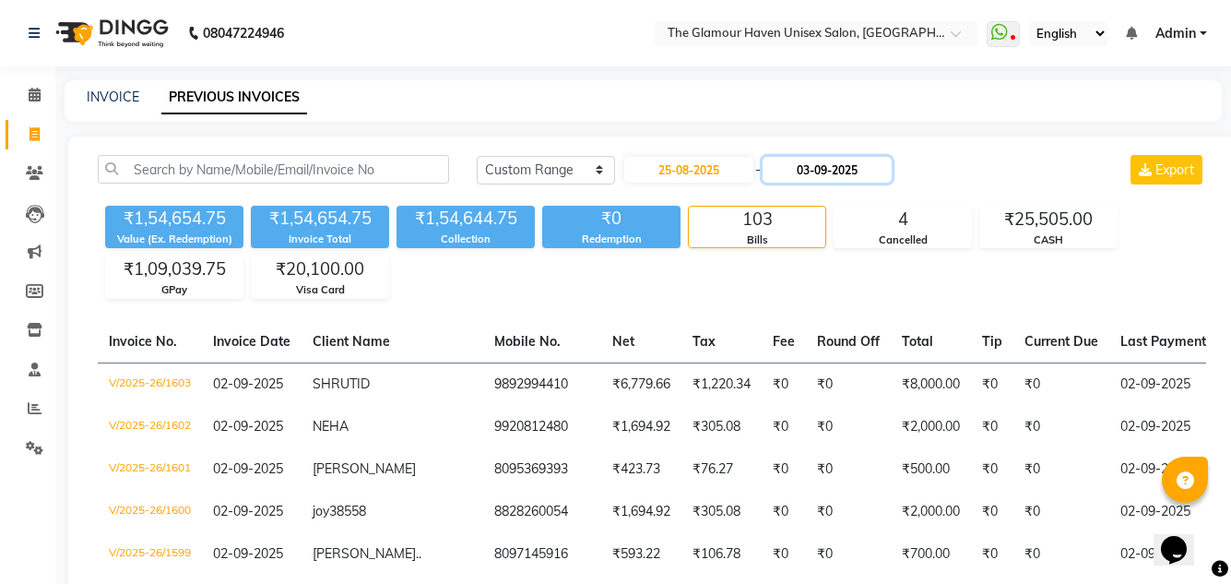
click at [826, 169] on input "03-09-2025" at bounding box center [827, 170] width 129 height 26
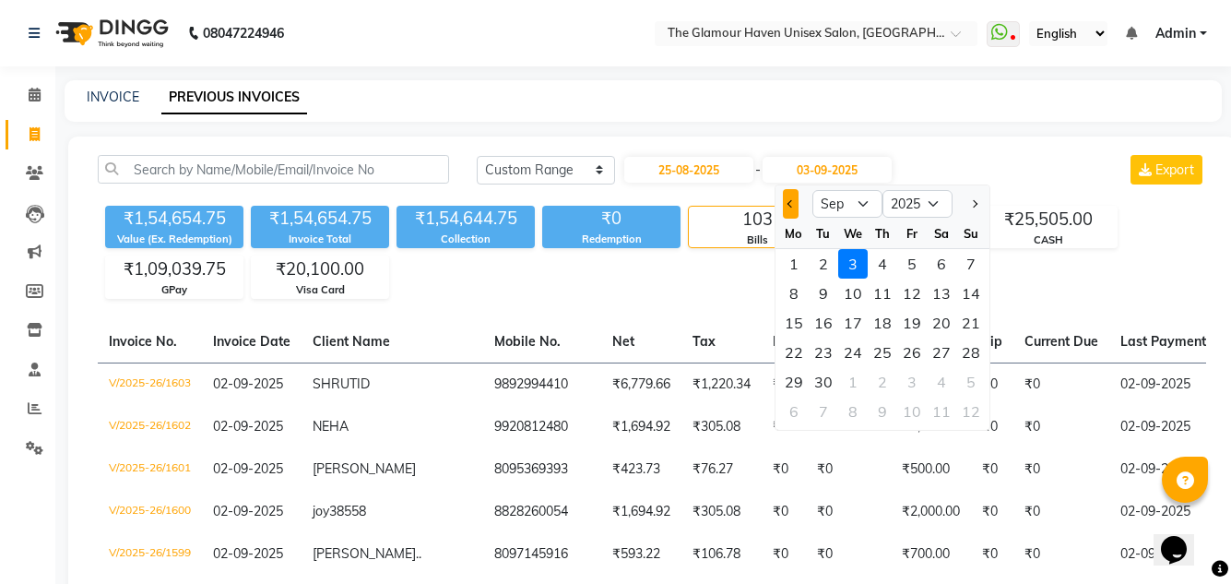
click at [793, 207] on button "Previous month" at bounding box center [791, 204] width 16 height 30
select select "8"
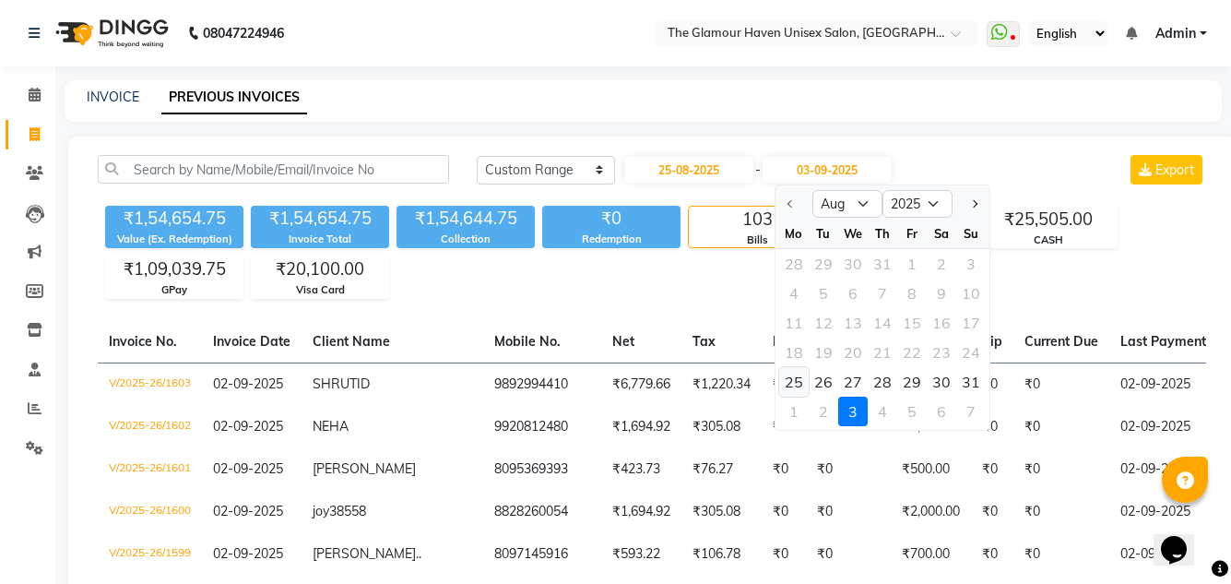
click at [800, 382] on div "25" at bounding box center [794, 382] width 30 height 30
type input "25-08-2025"
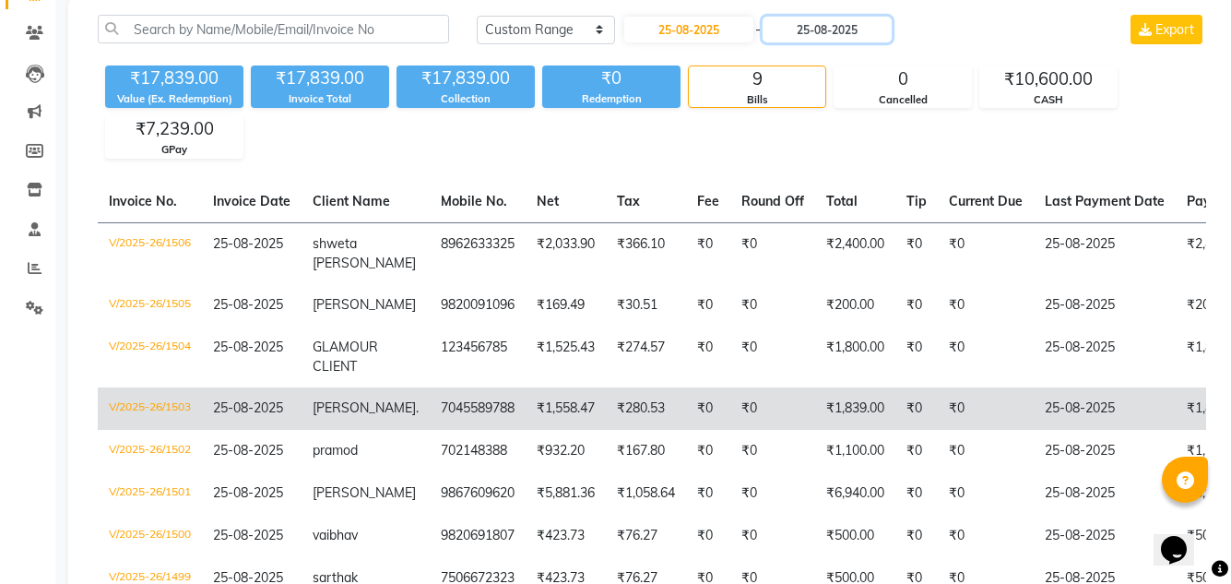
scroll to position [36, 0]
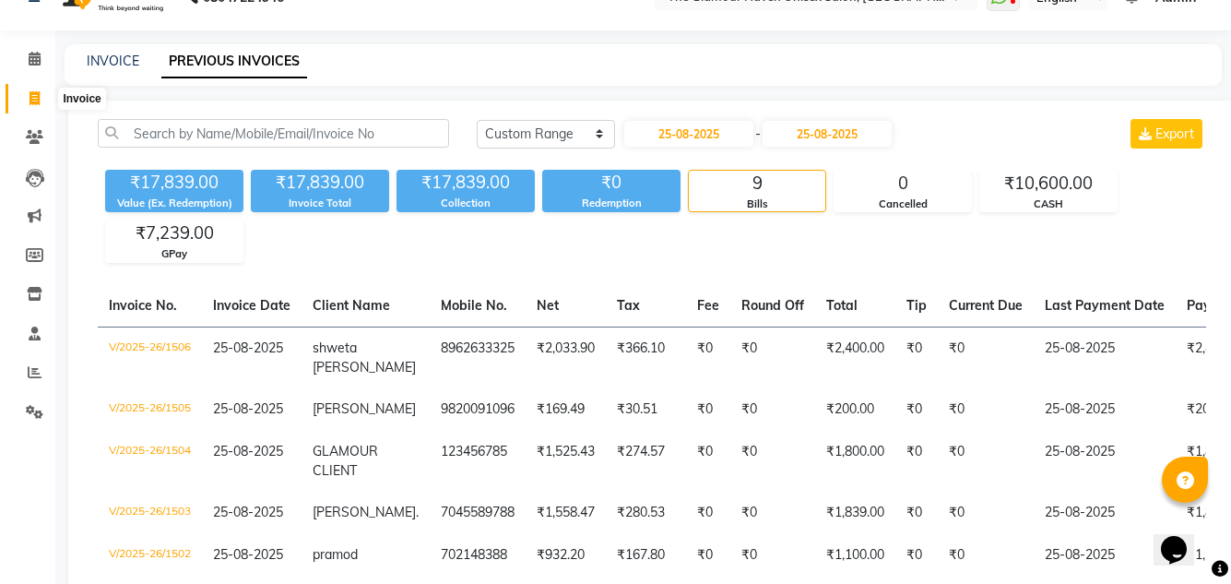
click at [37, 104] on icon at bounding box center [35, 98] width 10 height 14
select select "7124"
select select "service"
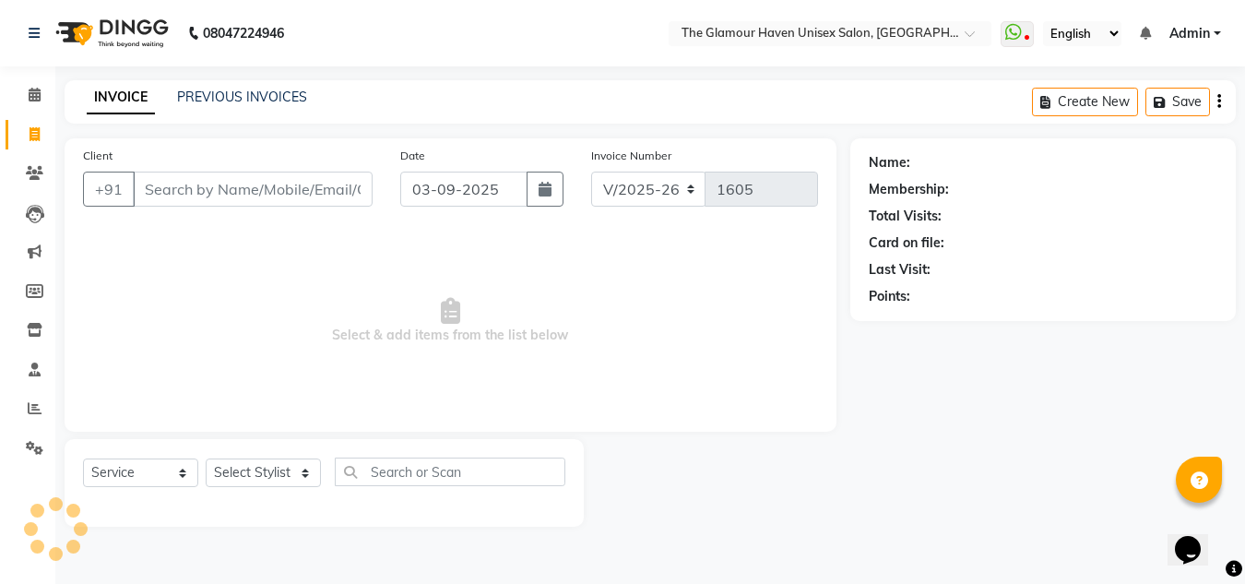
click at [39, 134] on icon at bounding box center [35, 134] width 10 height 14
select select "7124"
select select "service"
click at [287, 170] on div "Client +91" at bounding box center [227, 184] width 317 height 76
click at [279, 205] on input "Client" at bounding box center [253, 189] width 240 height 35
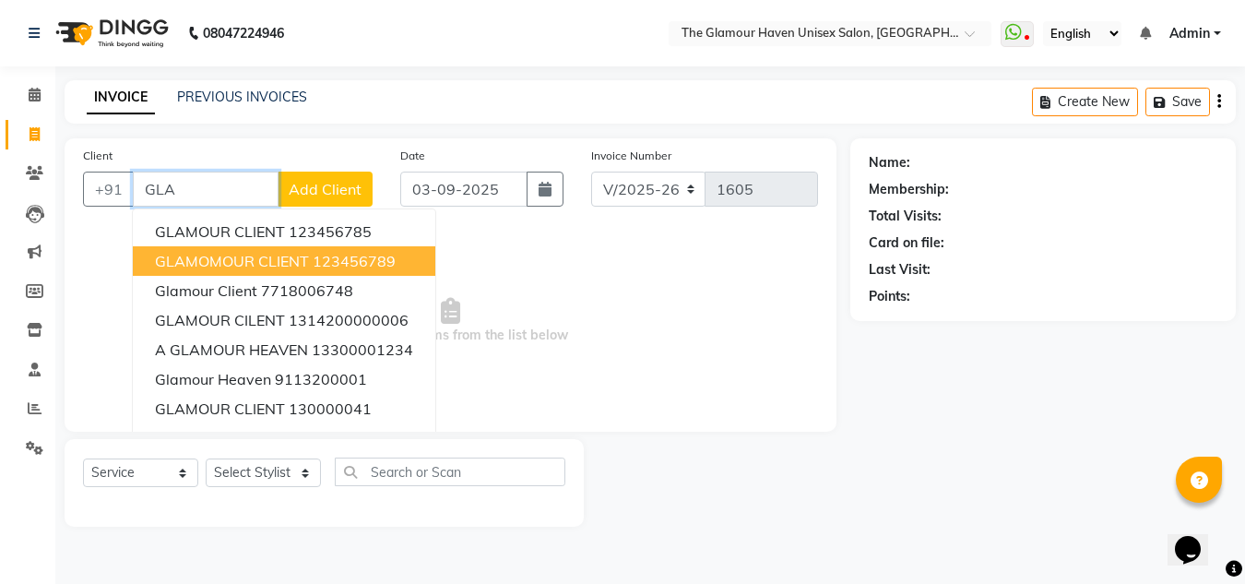
click at [268, 267] on span "GLAMOMOUR CLIENT" at bounding box center [232, 261] width 154 height 18
type input "123456789"
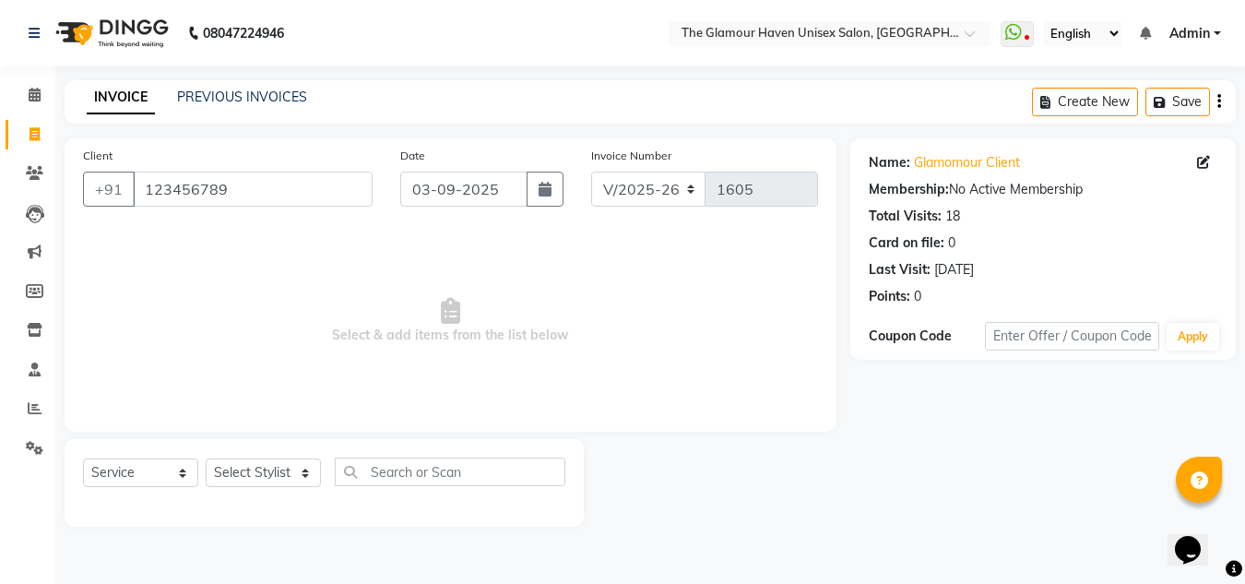
click at [323, 473] on div "Select Service Product Membership Package Voucher Prepaid Gift Card Select Styl…" at bounding box center [324, 478] width 482 height 43
click at [307, 474] on select "Select Stylist AJIT Bharat sen darshna gole Geeta shetye NITIN RAHUL Rahul Dixi…" at bounding box center [263, 472] width 115 height 29
select select "77764"
click at [206, 458] on select "Select Stylist AJIT Bharat sen darshna gole Geeta shetye NITIN RAHUL Rahul Dixi…" at bounding box center [263, 472] width 115 height 29
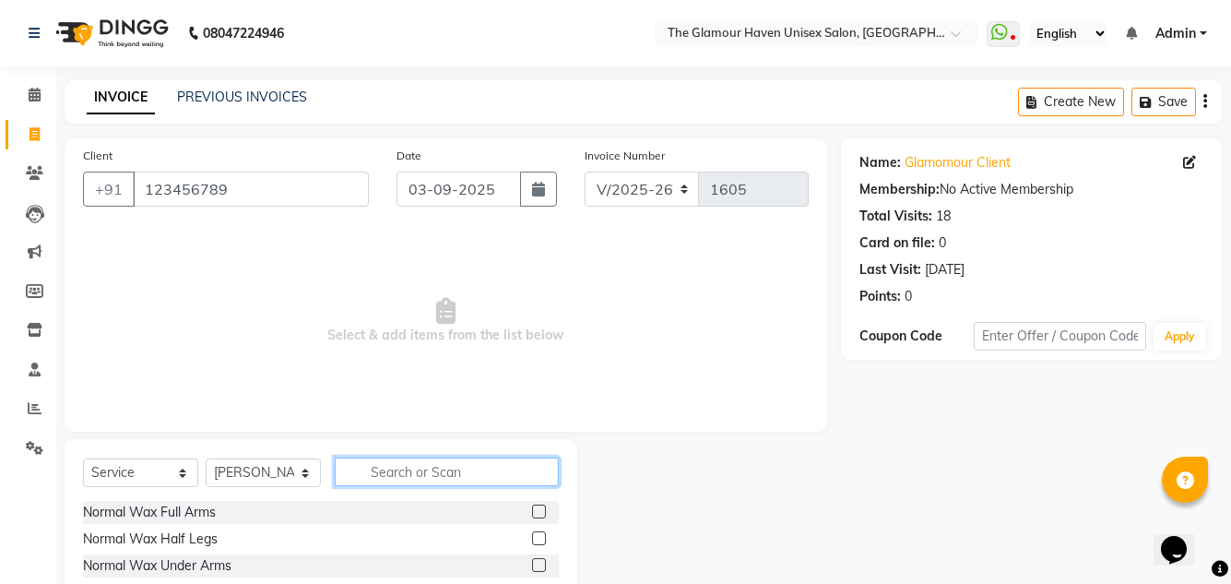
click at [423, 457] on input "text" at bounding box center [447, 471] width 224 height 29
type input "H"
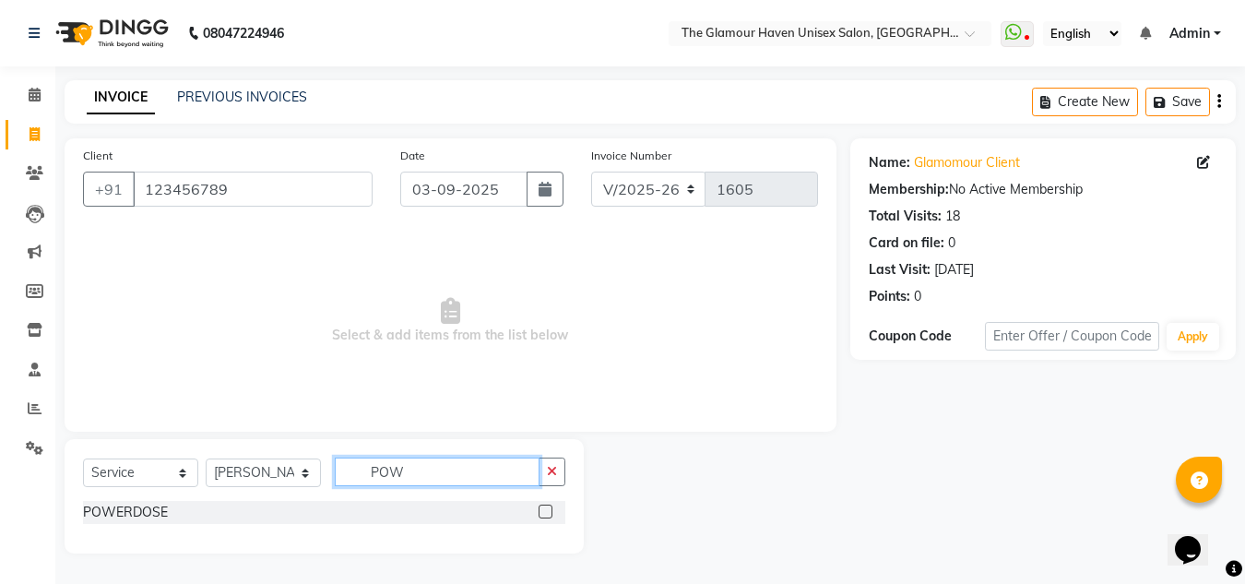
type input "POW"
click at [540, 510] on label at bounding box center [546, 511] width 14 height 14
click at [540, 510] on input "checkbox" at bounding box center [545, 512] width 12 height 12
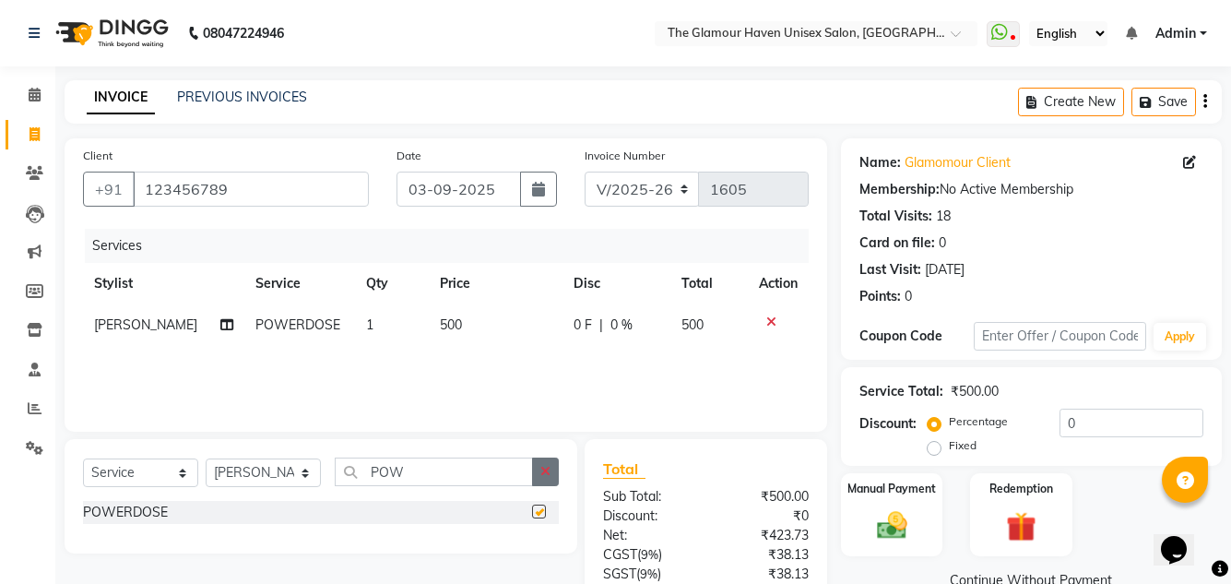
checkbox input "false"
click at [484, 324] on td "500" at bounding box center [496, 324] width 134 height 41
select select "77764"
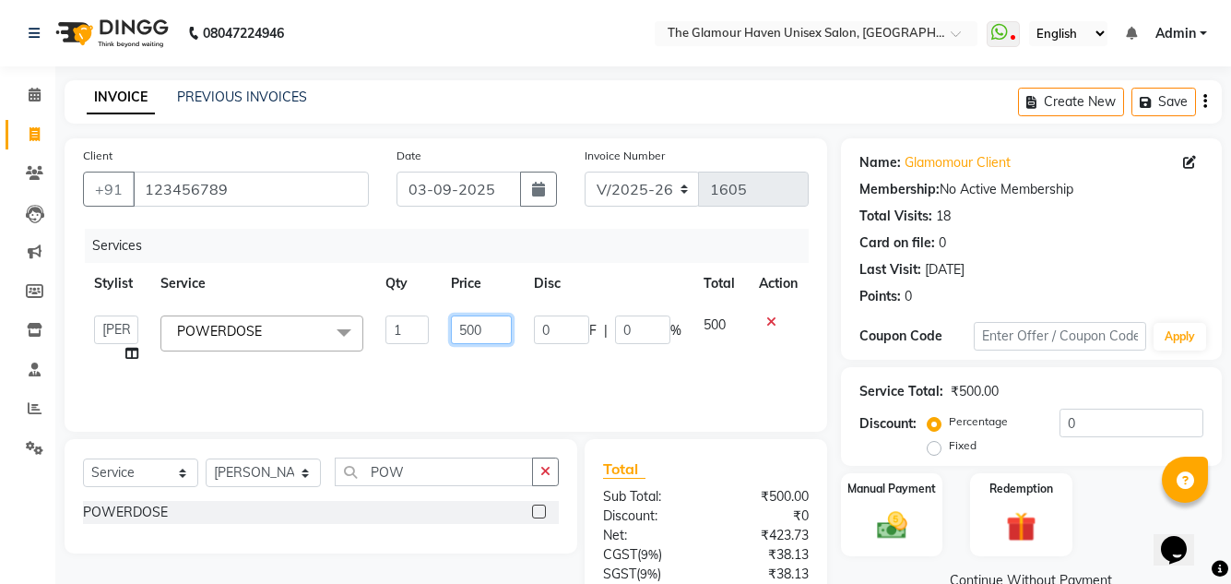
drag, startPoint x: 487, startPoint y: 326, endPoint x: 433, endPoint y: 325, distance: 53.5
click at [433, 325] on tr "AJIT Bharat sen darshna gole Geeta shetye NITIN RAHUL Rahul Dixit RESHMA RUSHI …" at bounding box center [446, 339] width 726 height 70
type input "725"
click at [343, 258] on div "Services" at bounding box center [454, 246] width 738 height 34
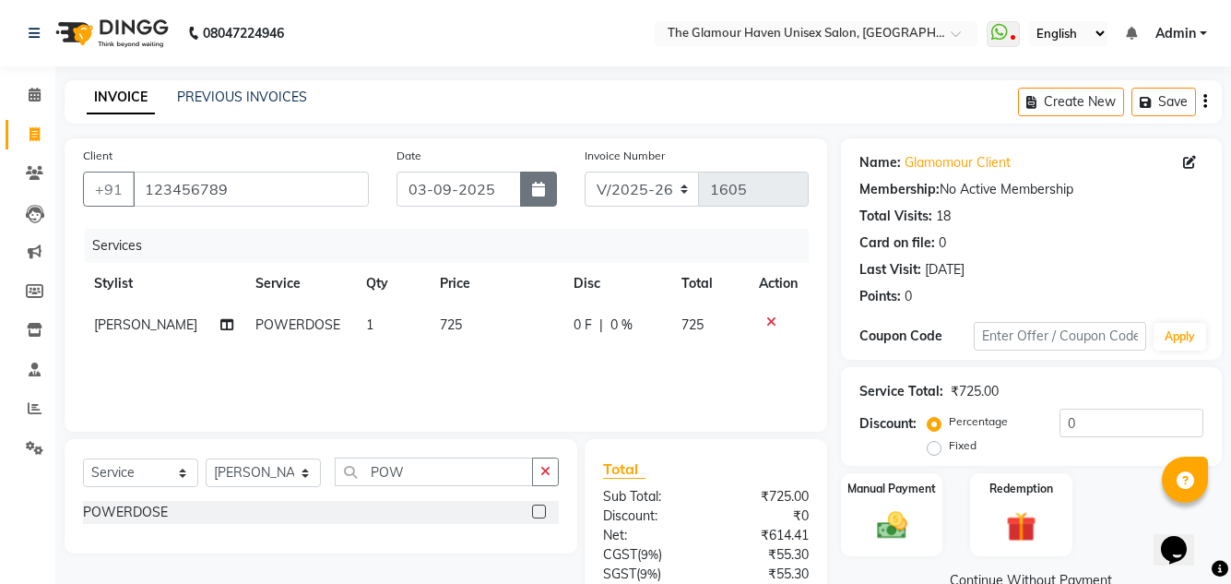
click at [526, 188] on button "button" at bounding box center [538, 189] width 37 height 35
select select "9"
select select "2025"
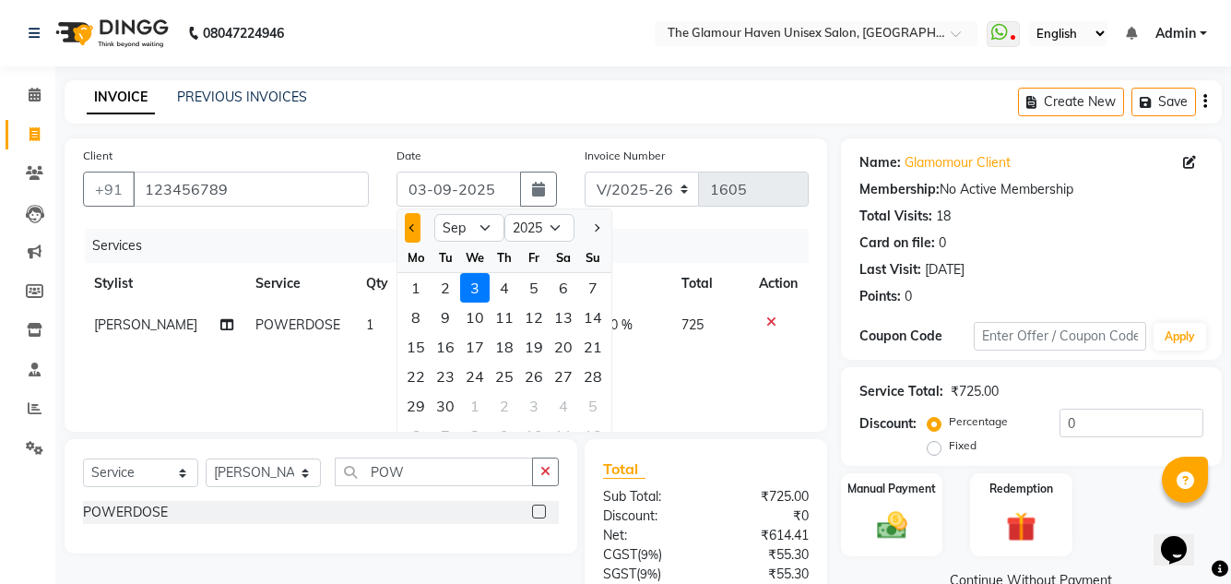
click at [413, 221] on button "Previous month" at bounding box center [413, 228] width 16 height 30
select select "8"
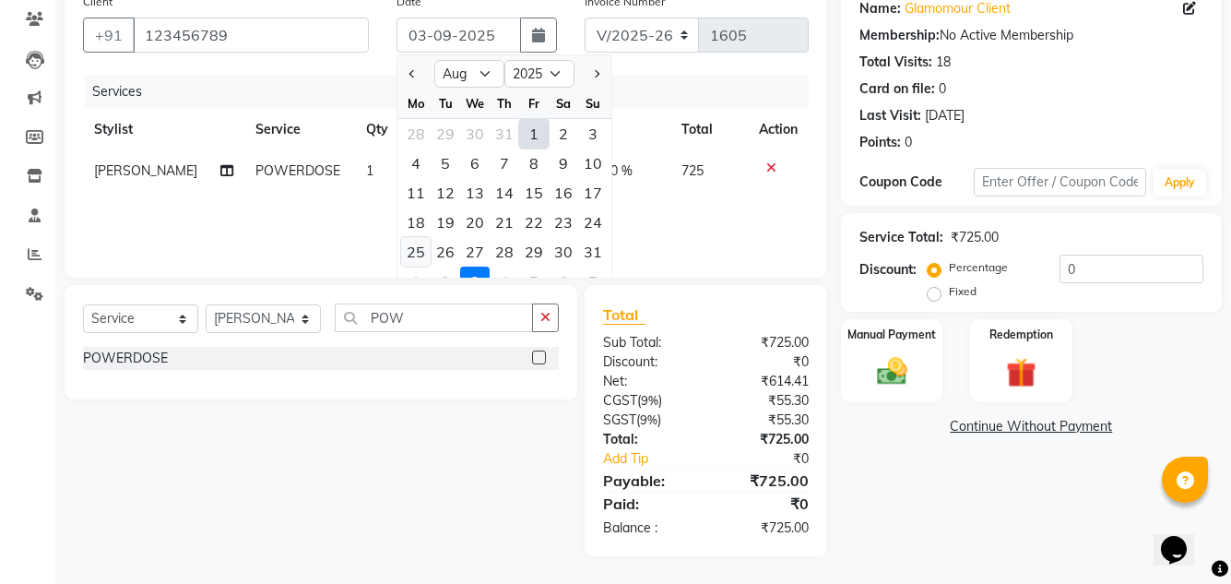
click at [423, 260] on div "25" at bounding box center [416, 252] width 30 height 30
type input "25-08-2025"
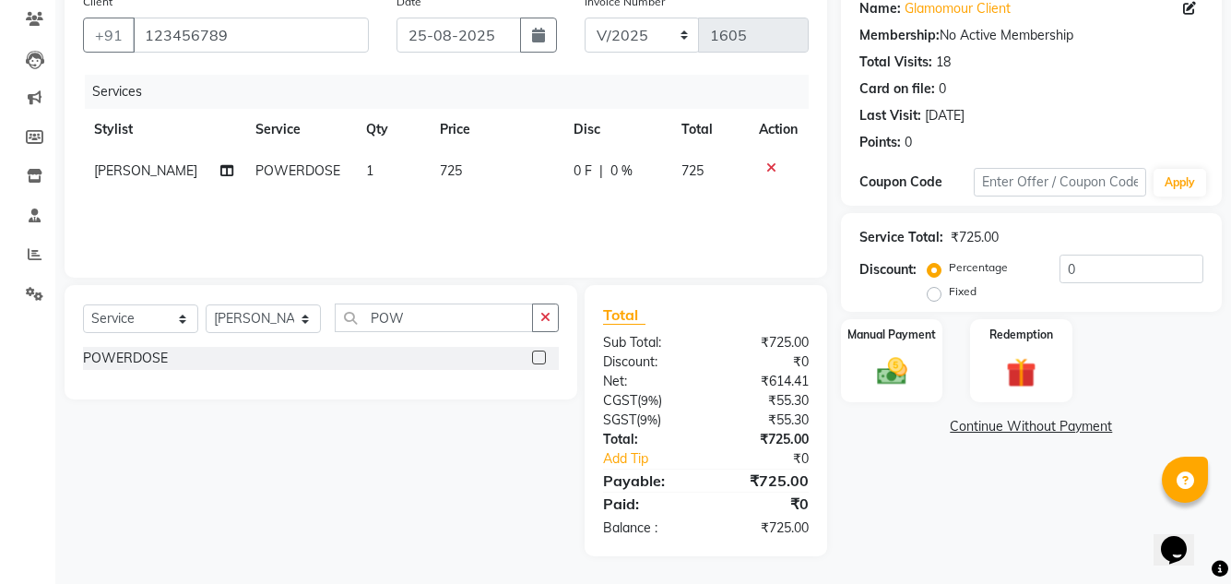
click at [593, 221] on div "Services Stylist Service Qty Price Disc Total Action Rahul Dixit POWERDOSE 1 72…" at bounding box center [446, 167] width 726 height 184
click at [879, 369] on img at bounding box center [891, 371] width 51 height 36
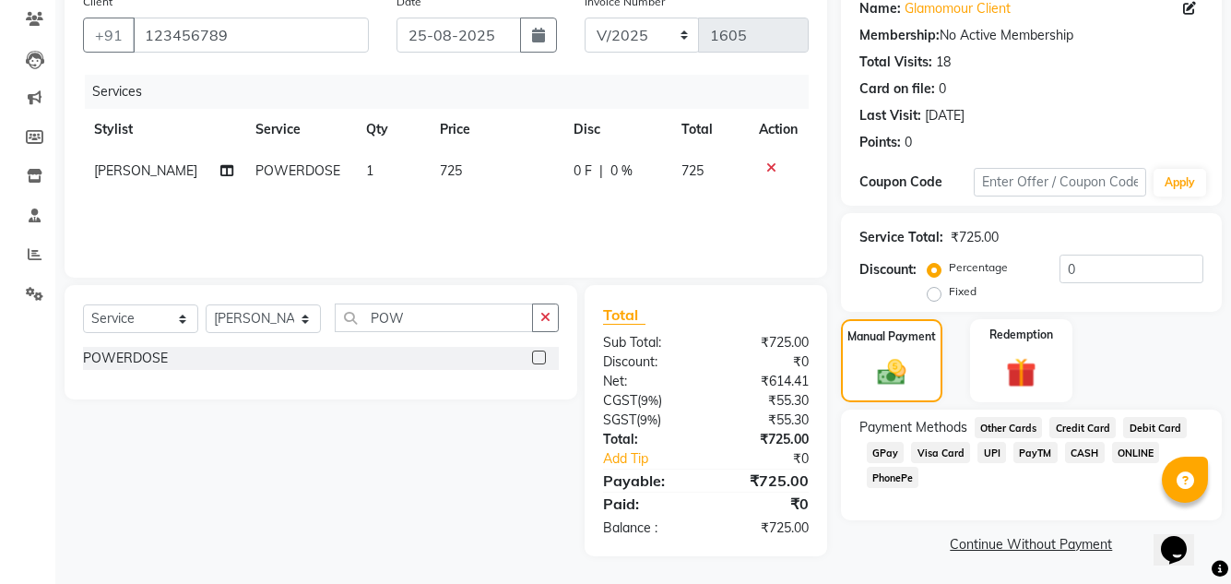
scroll to position [156, 0]
click at [885, 446] on span "GPay" at bounding box center [886, 450] width 38 height 21
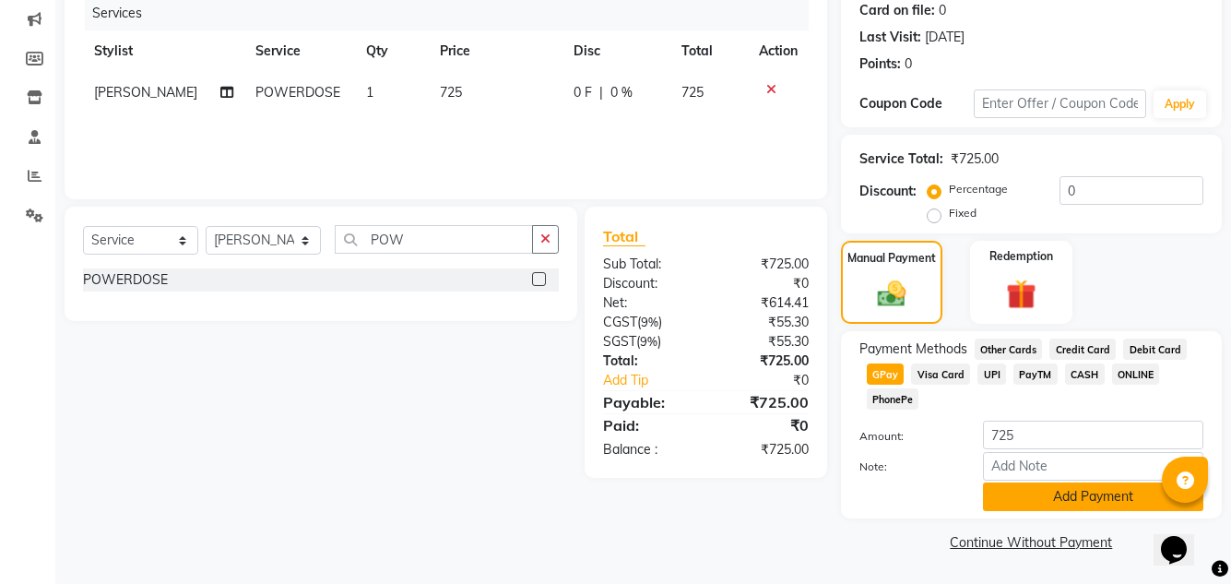
click at [1034, 489] on button "Add Payment" at bounding box center [1093, 496] width 220 height 29
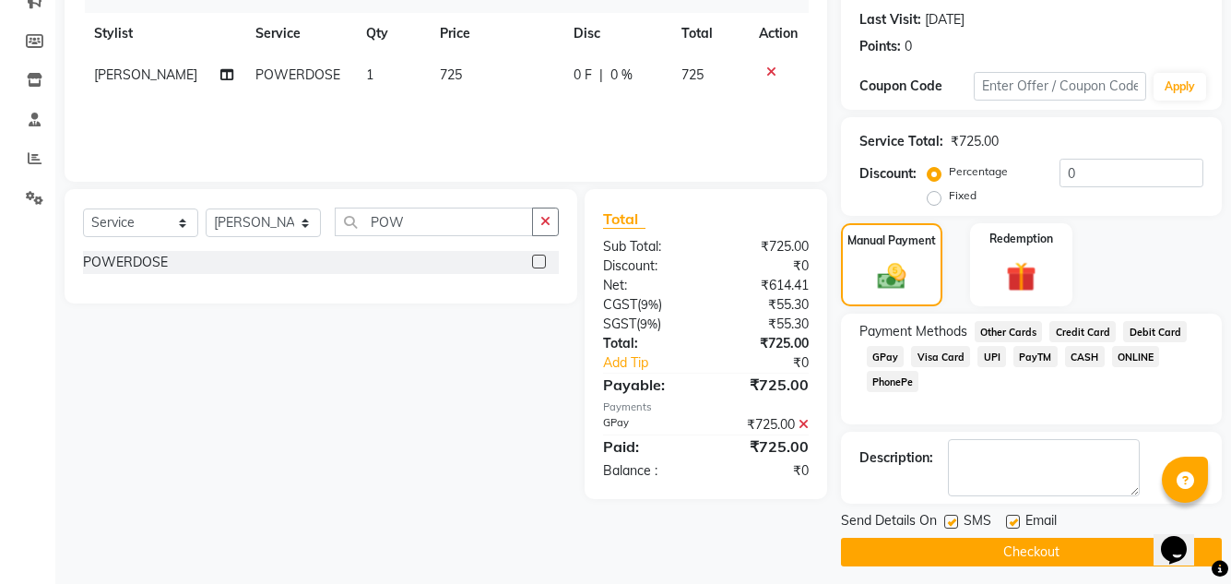
scroll to position [260, 0]
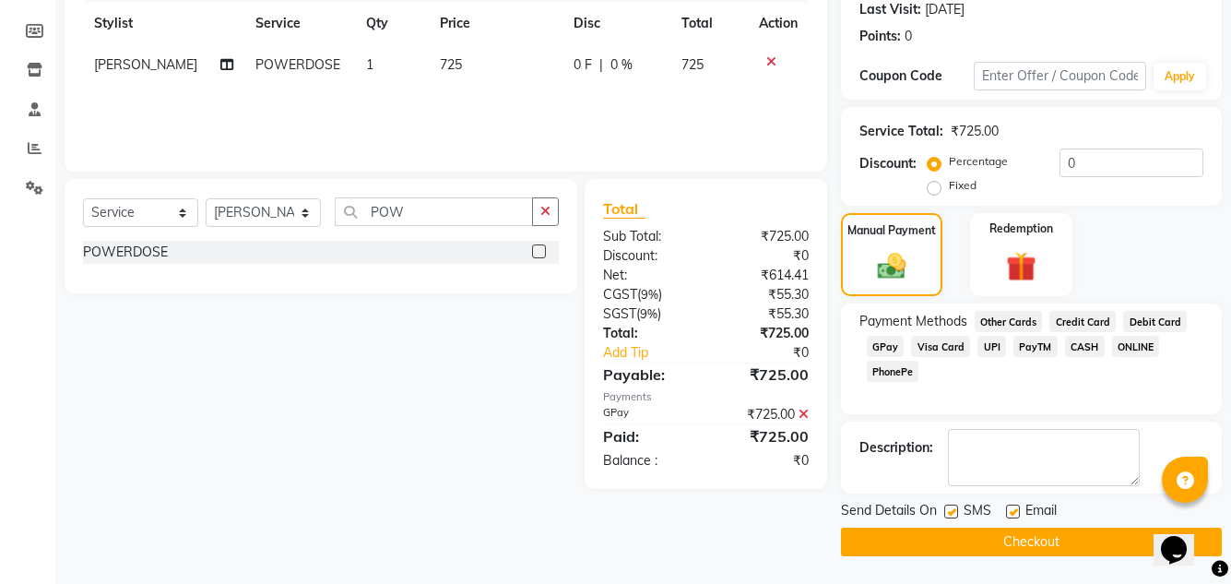
click at [935, 531] on button "Checkout" at bounding box center [1031, 542] width 381 height 29
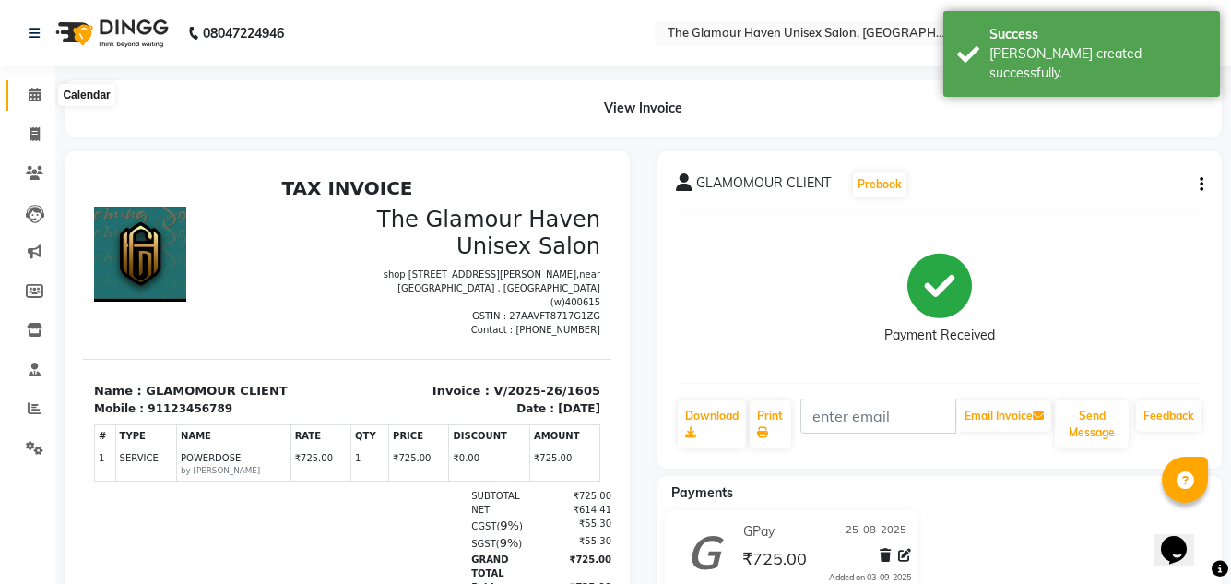
click at [29, 89] on icon at bounding box center [35, 95] width 12 height 14
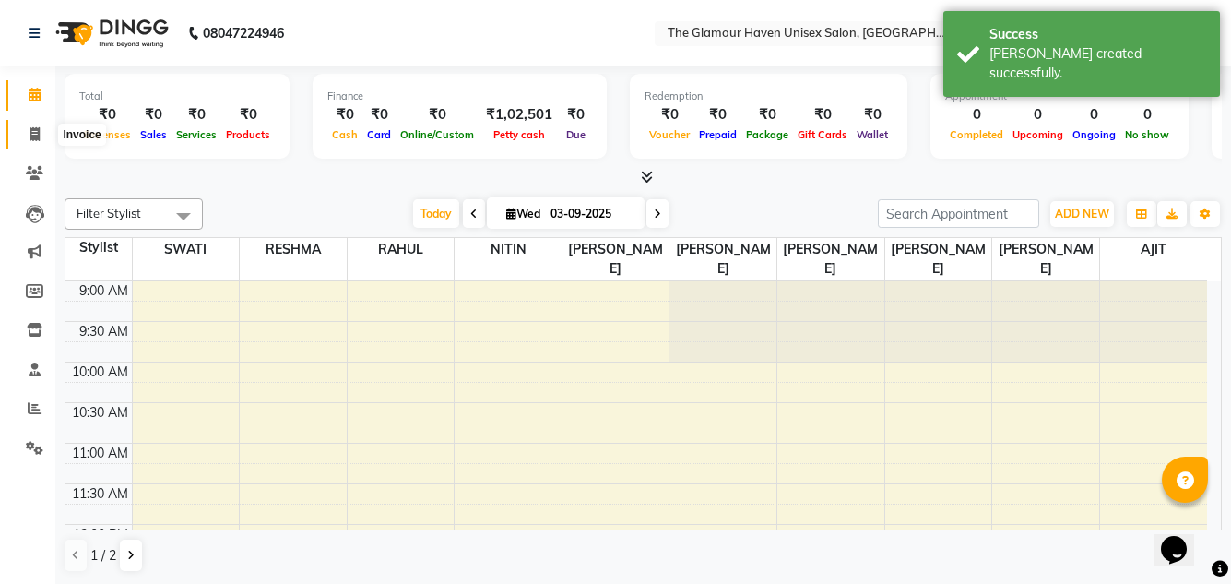
click at [23, 131] on span at bounding box center [34, 134] width 32 height 21
select select "service"
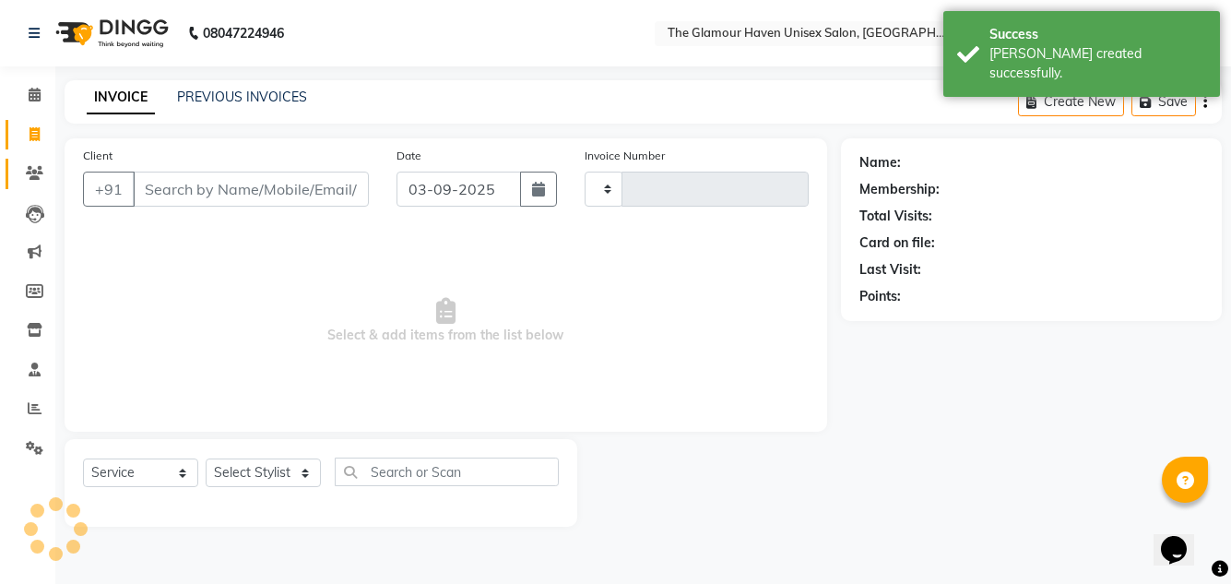
type input "1606"
select select "7124"
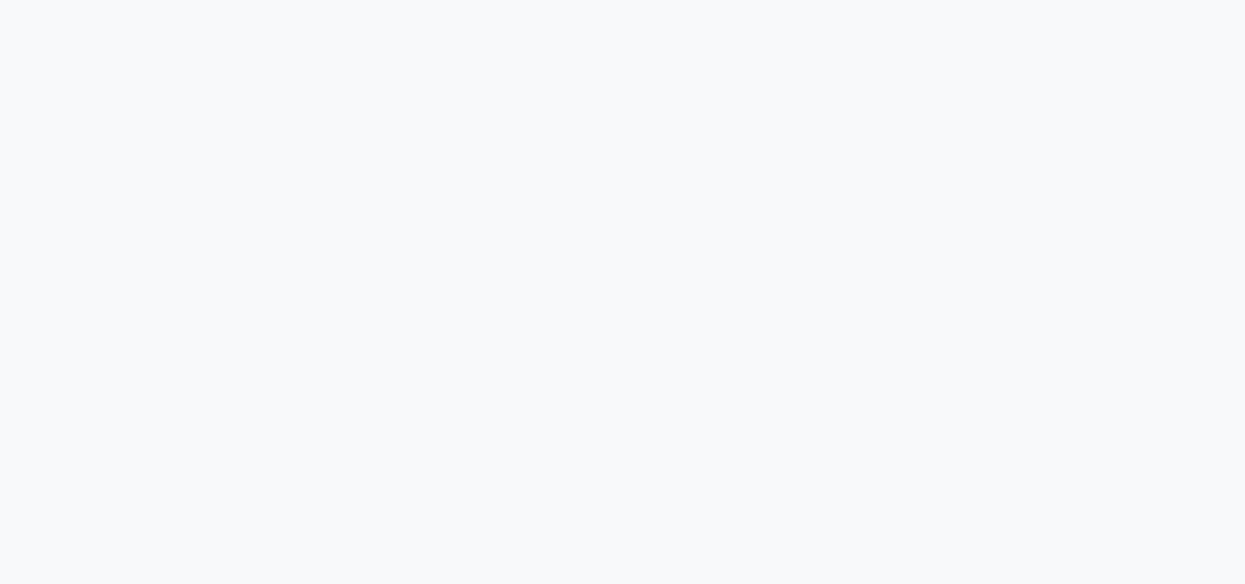
select select "service"
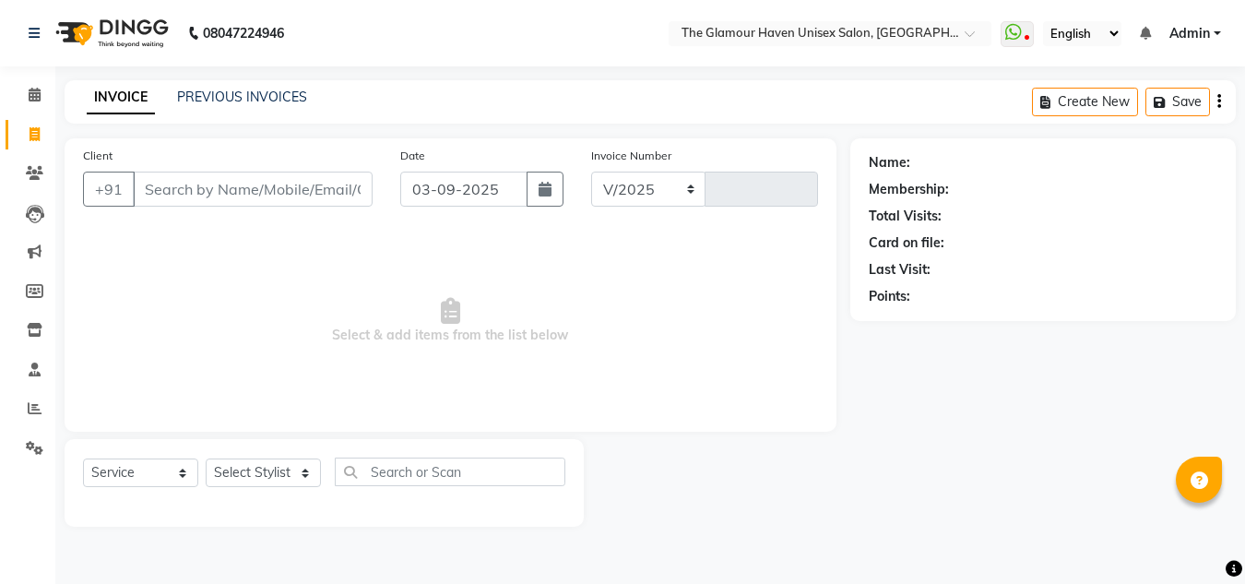
select select "en"
select select "7124"
type input "1606"
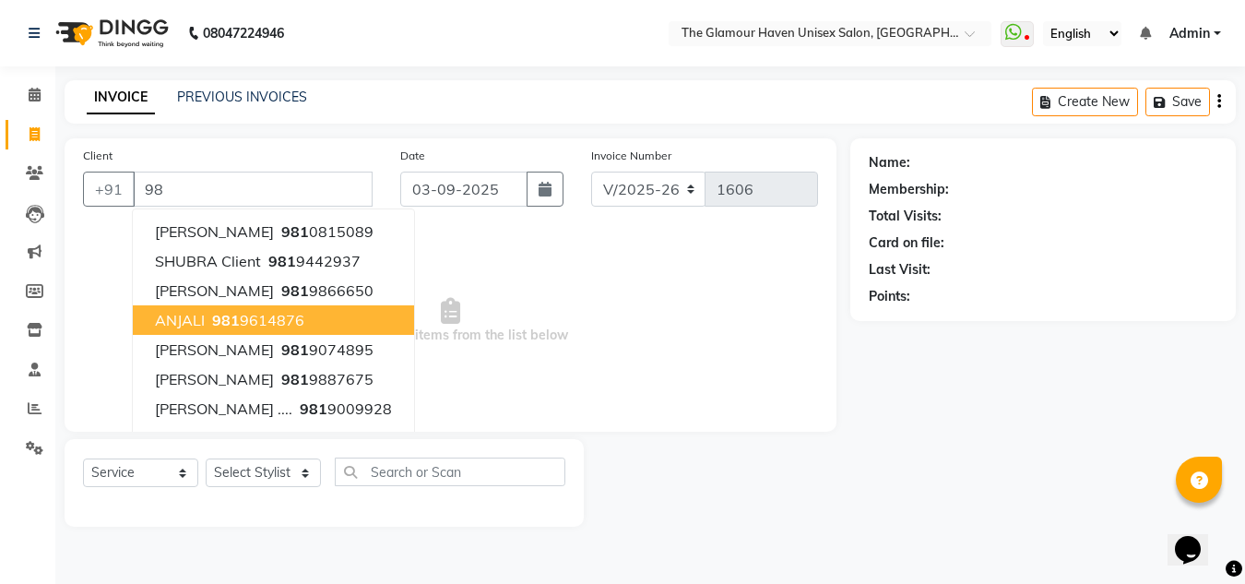
type input "9"
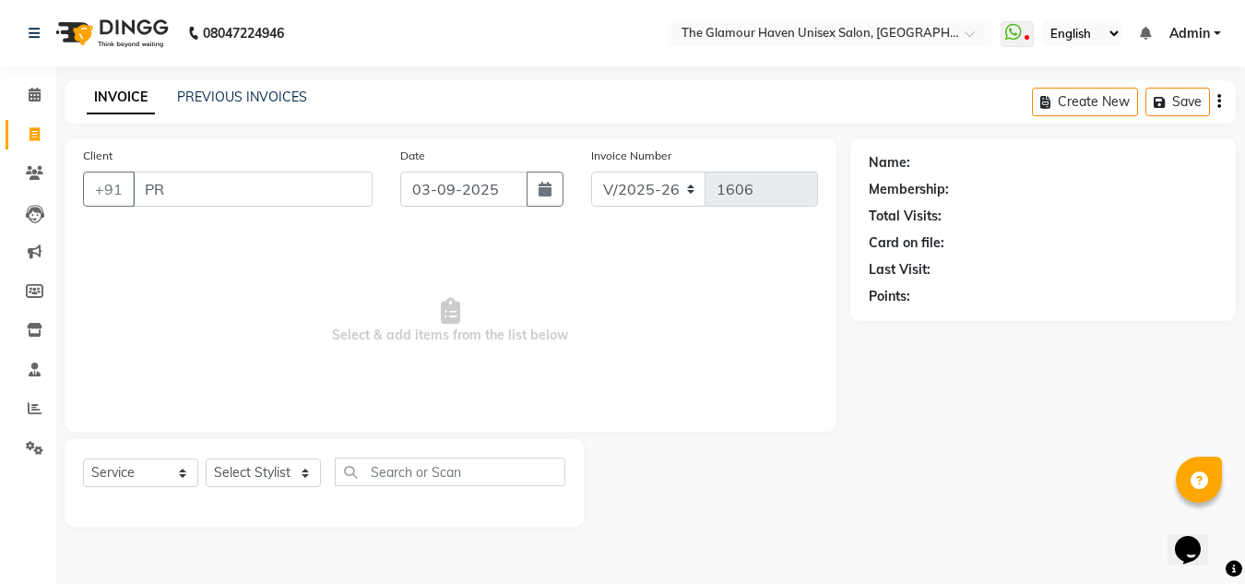
type input "P"
click at [26, 93] on span at bounding box center [34, 95] width 32 height 21
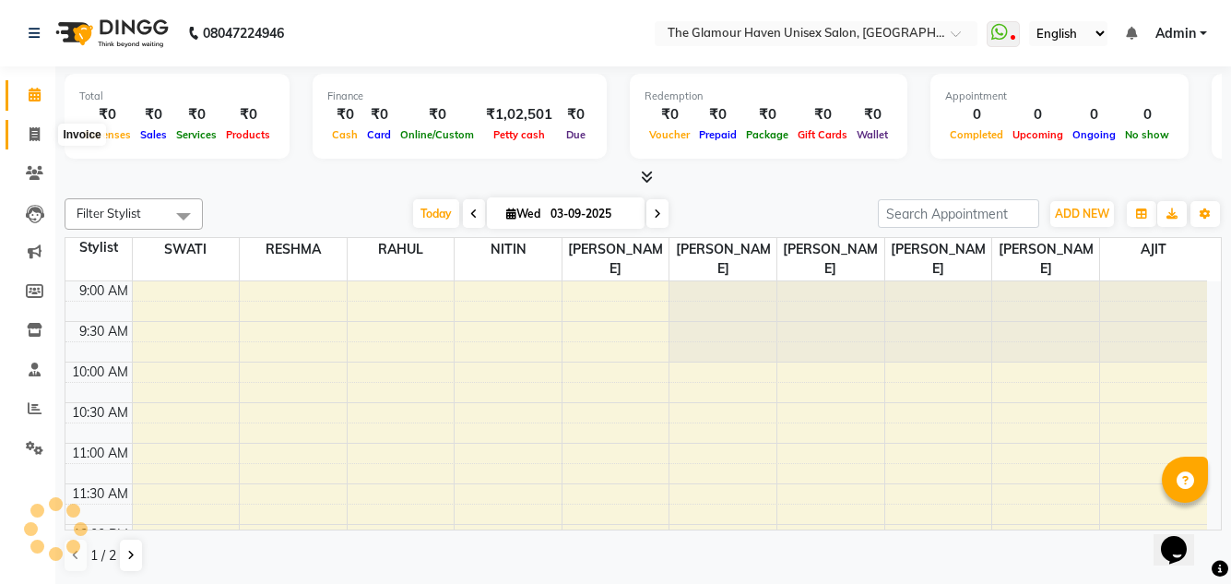
click at [37, 142] on span at bounding box center [34, 134] width 32 height 21
select select "service"
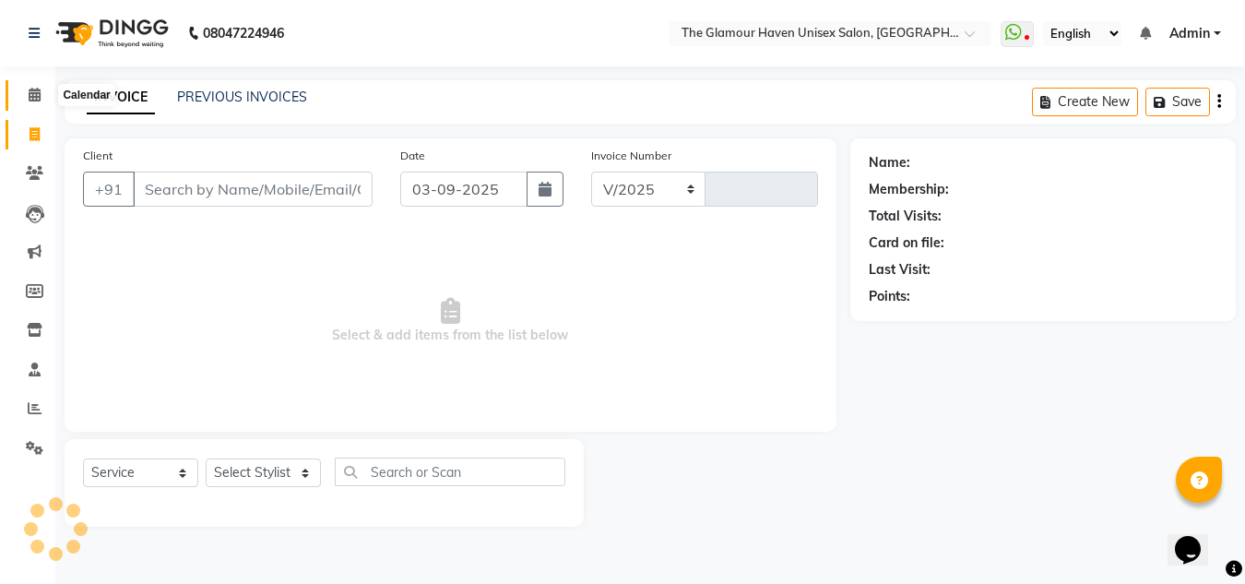
select select "7124"
type input "1606"
click at [26, 94] on span at bounding box center [34, 95] width 32 height 21
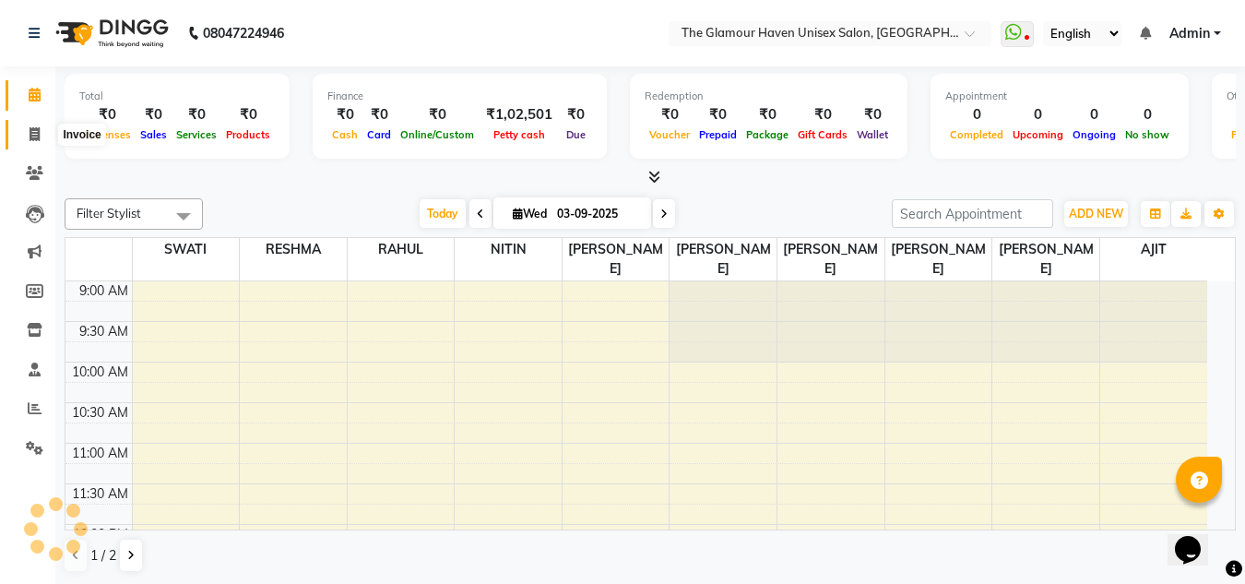
click at [30, 135] on icon at bounding box center [35, 134] width 10 height 14
select select "service"
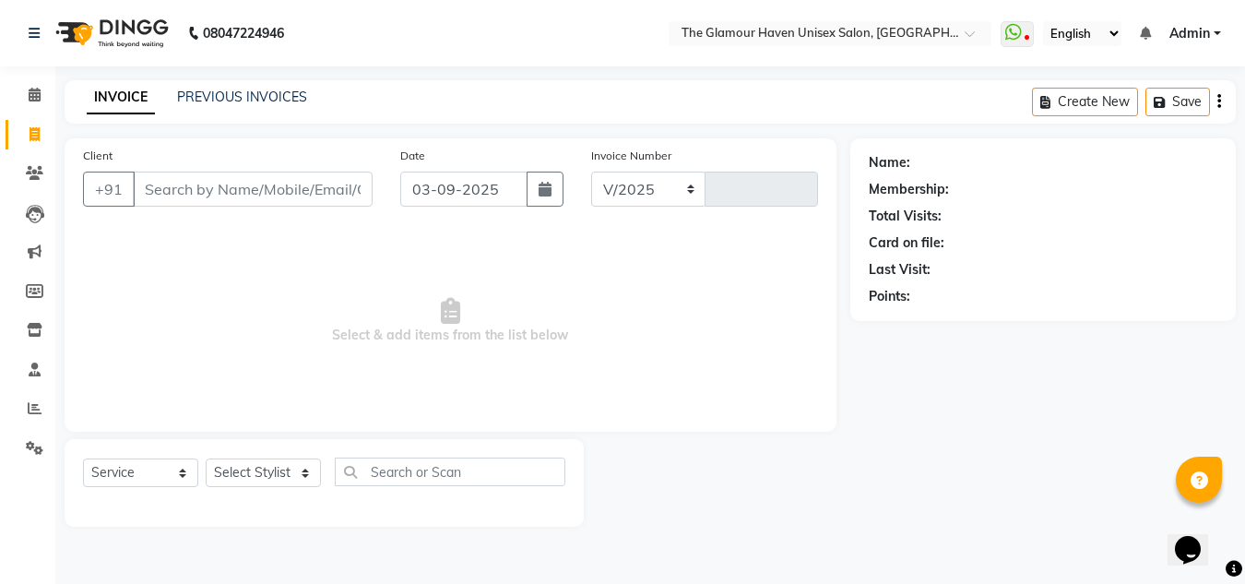
select select "7124"
type input "1606"
click at [575, 163] on div "Date 03-09-2025" at bounding box center [481, 184] width 191 height 76
click at [519, 152] on div "Date 03-09-2025" at bounding box center [481, 184] width 191 height 76
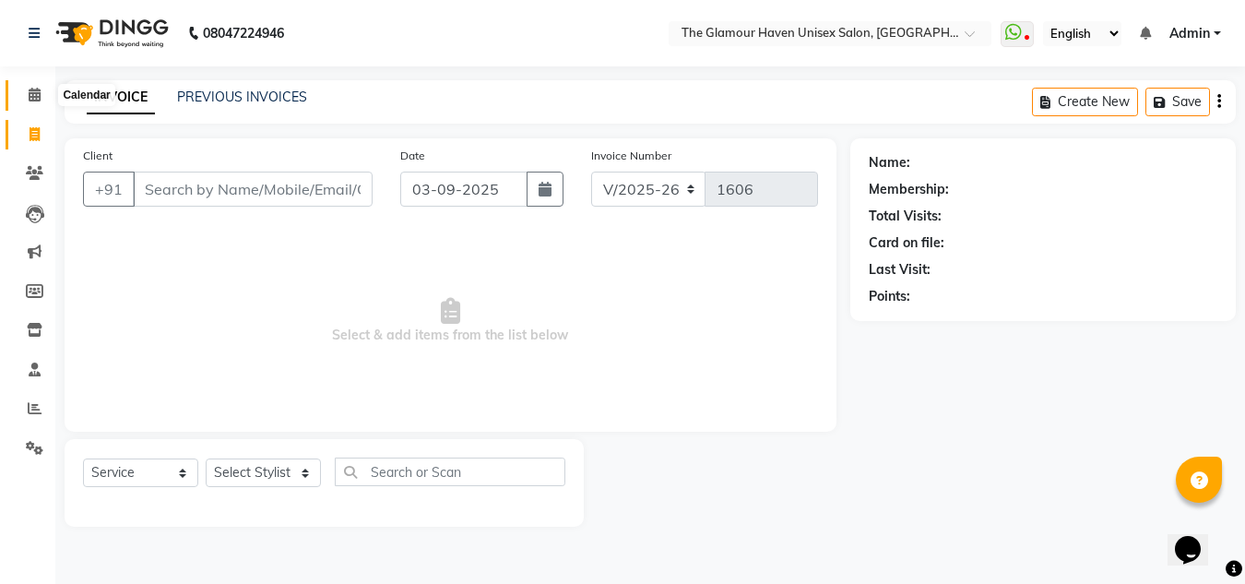
click at [33, 102] on span at bounding box center [34, 95] width 32 height 21
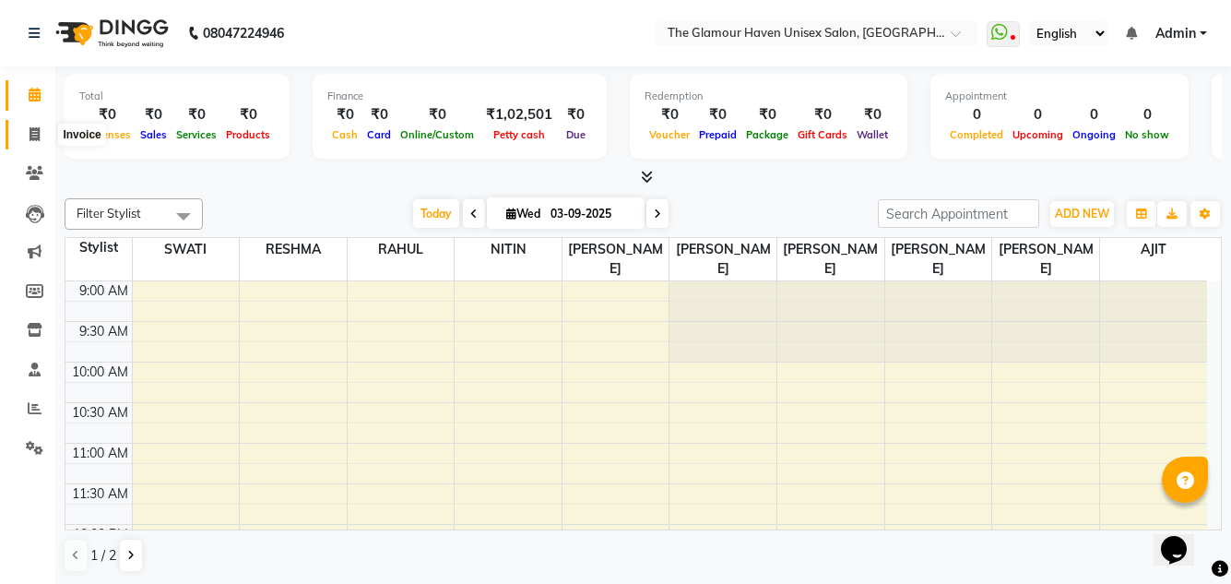
click at [41, 136] on span at bounding box center [34, 134] width 32 height 21
select select "7124"
select select "service"
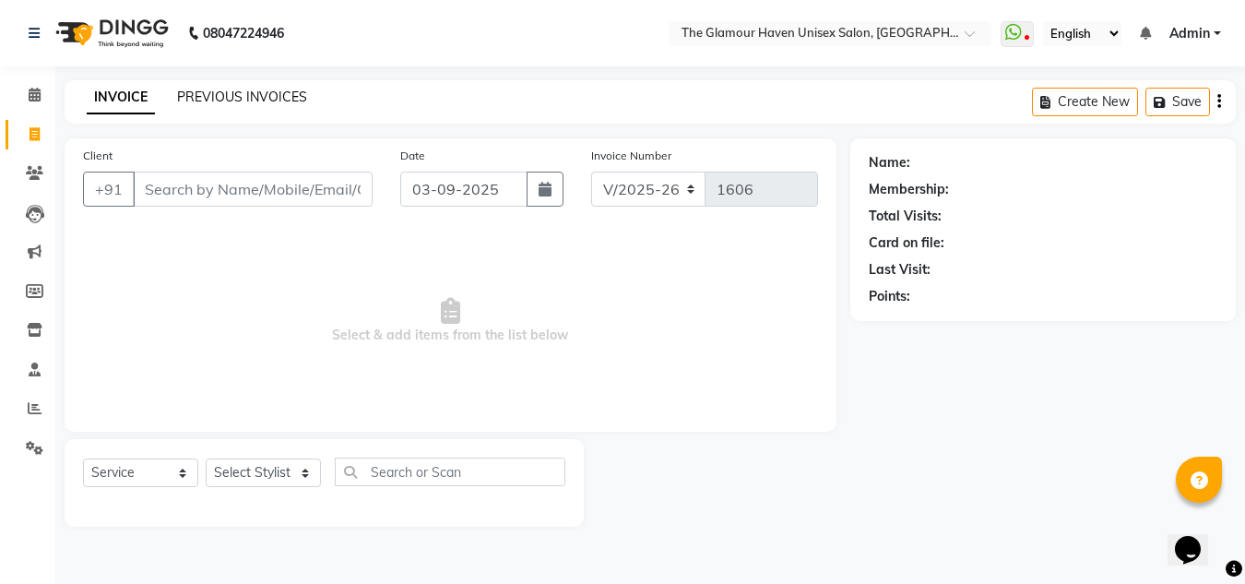
click at [282, 99] on link "PREVIOUS INVOICES" at bounding box center [242, 97] width 130 height 17
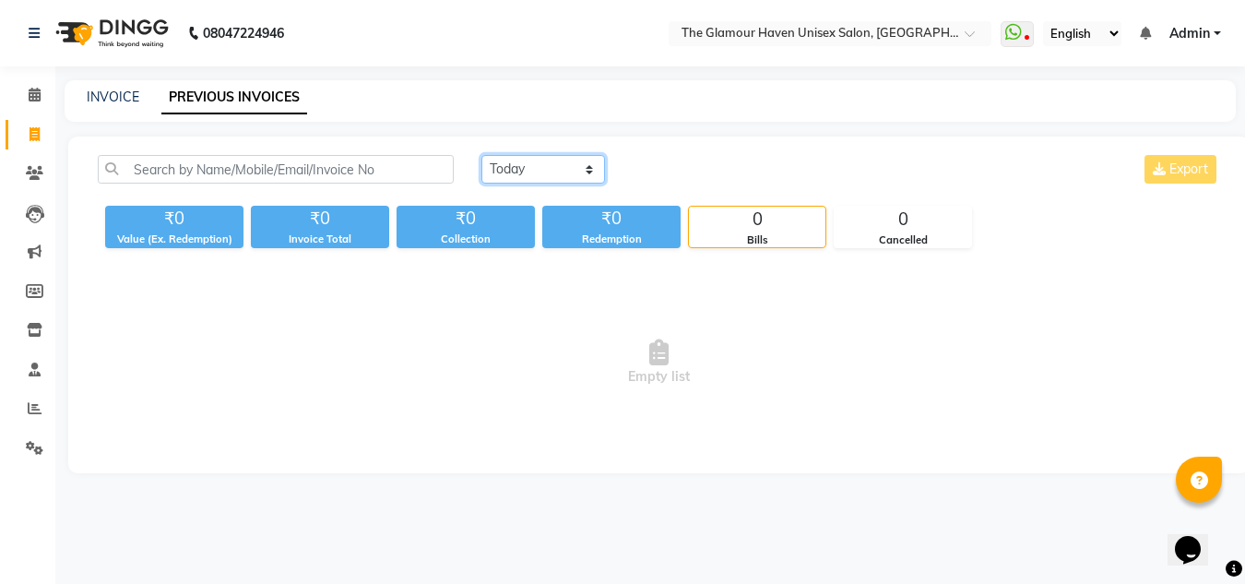
click at [587, 176] on select "Today Yesterday Custom Range" at bounding box center [543, 169] width 124 height 29
click at [481, 155] on select "Today Yesterday Custom Range" at bounding box center [543, 169] width 124 height 29
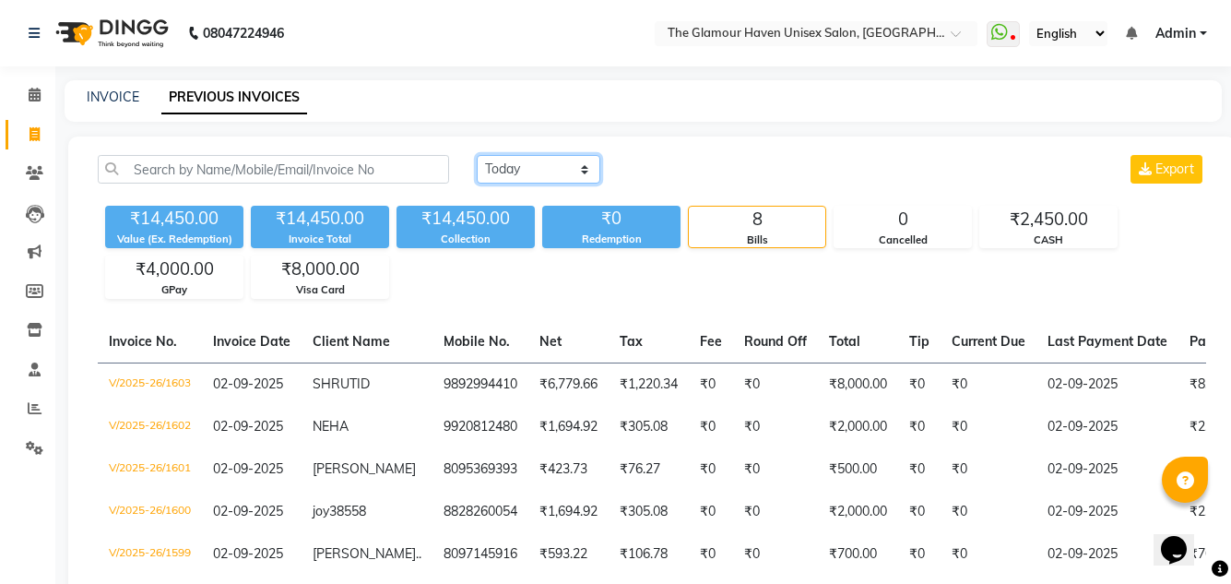
click at [581, 160] on select "Today Yesterday Custom Range" at bounding box center [539, 169] width 124 height 29
select select "range"
click at [477, 155] on select "Today Yesterday Custom Range" at bounding box center [539, 169] width 124 height 29
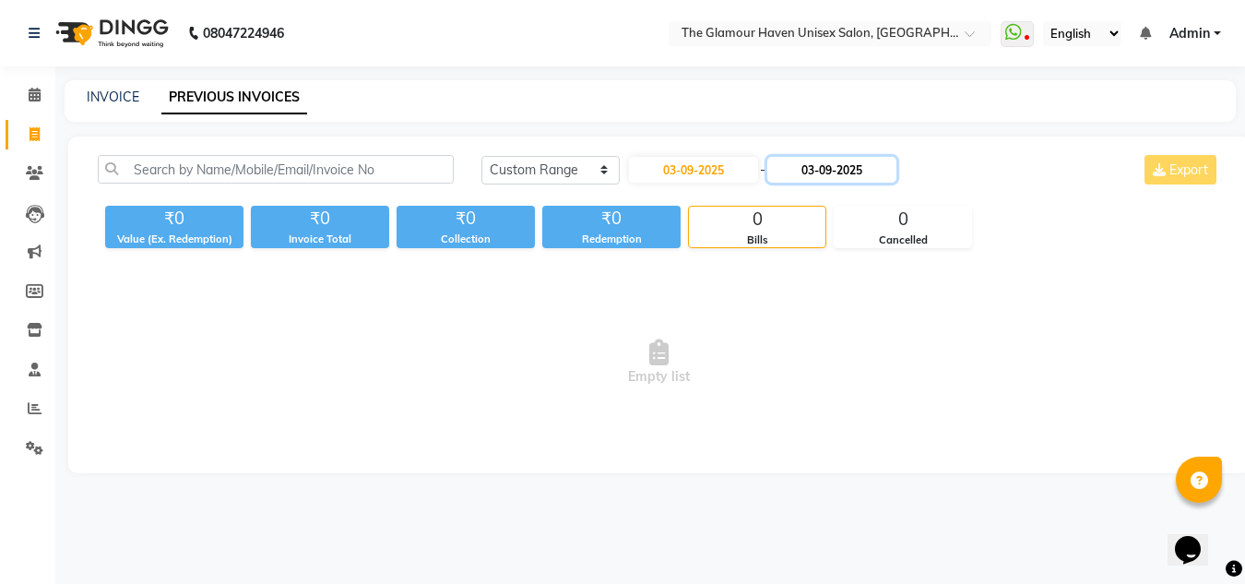
click at [820, 173] on input "03-09-2025" at bounding box center [831, 170] width 129 height 26
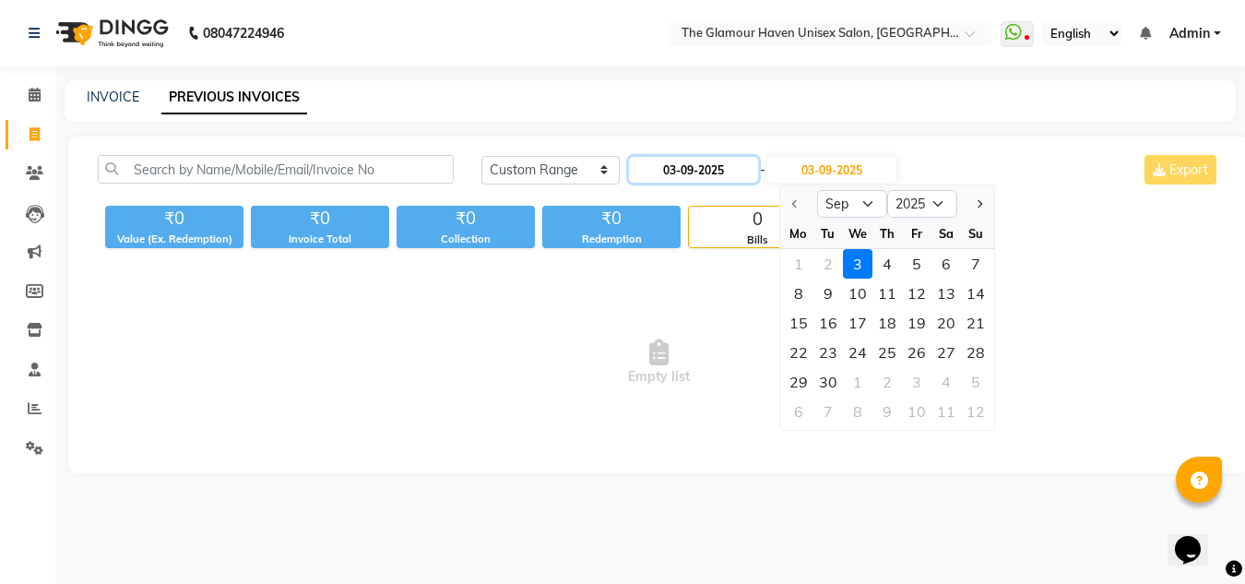
click at [669, 173] on input "03-09-2025" at bounding box center [693, 170] width 129 height 26
select select "9"
select select "2025"
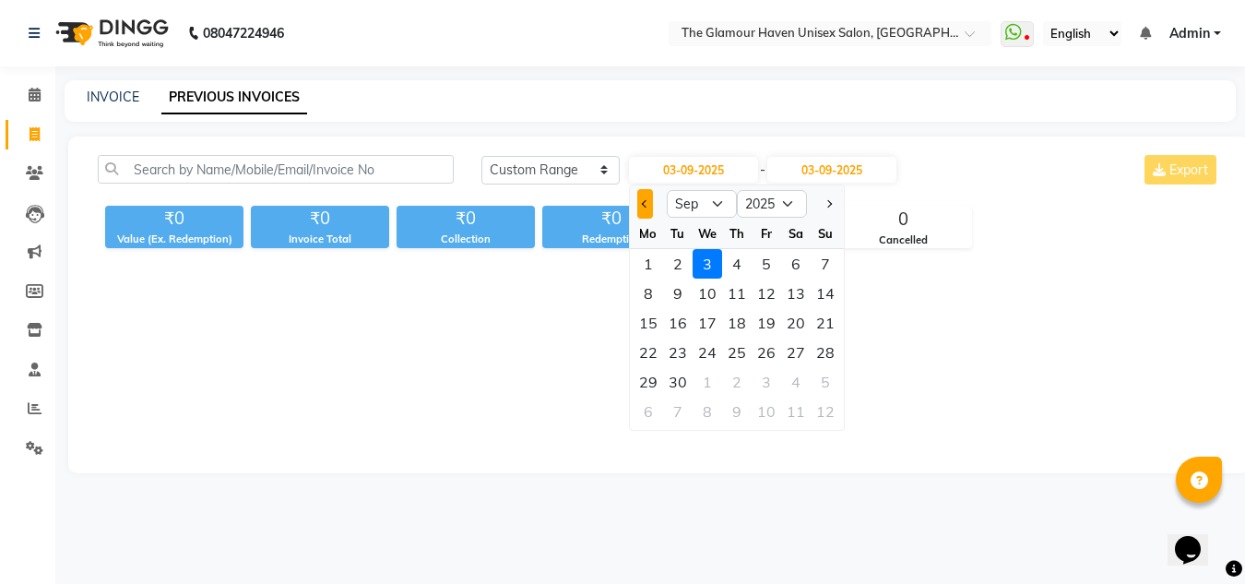
click at [640, 202] on button "Previous month" at bounding box center [645, 204] width 16 height 30
select select "8"
click at [774, 382] on div "29" at bounding box center [767, 382] width 30 height 30
type input "29-08-2025"
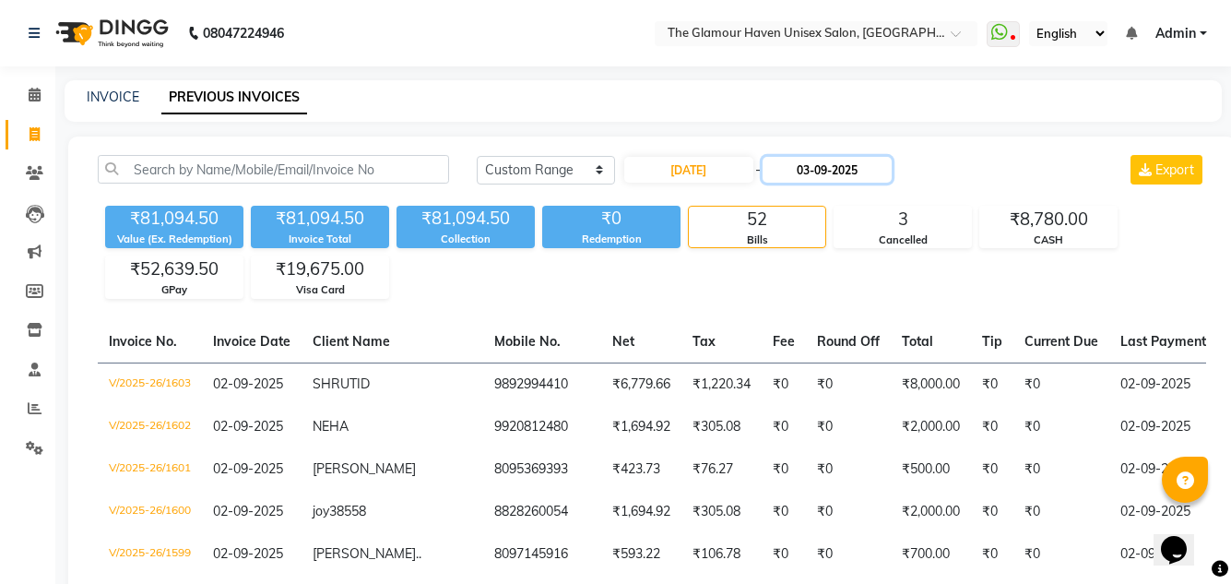
click at [812, 168] on input "03-09-2025" at bounding box center [827, 170] width 129 height 26
select select "9"
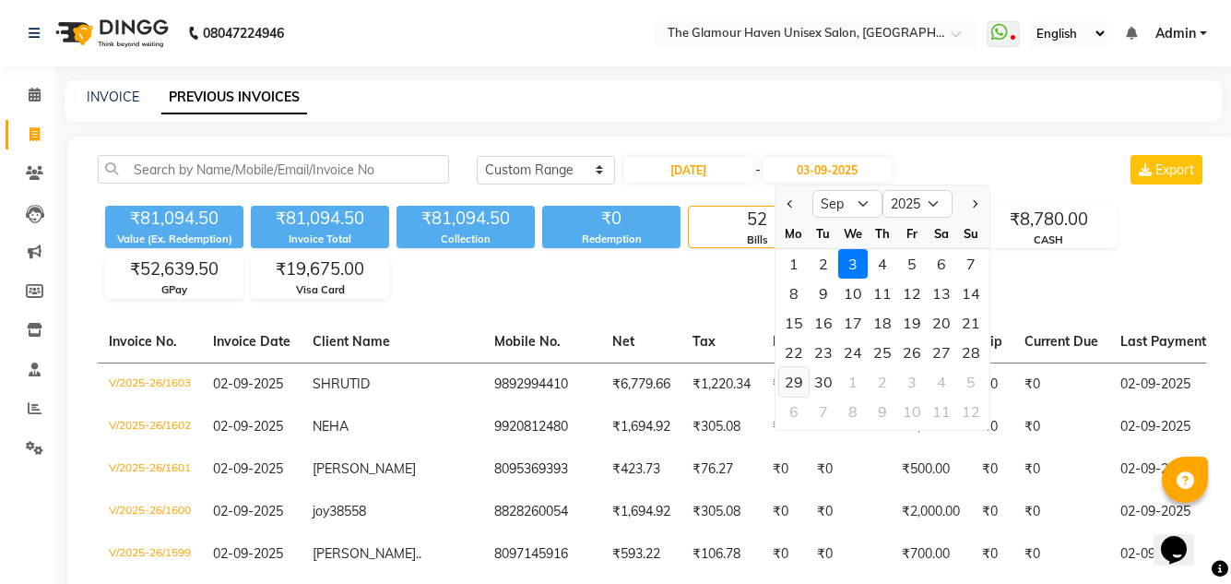
click at [797, 385] on div "29" at bounding box center [794, 382] width 30 height 30
type input "29-09-2025"
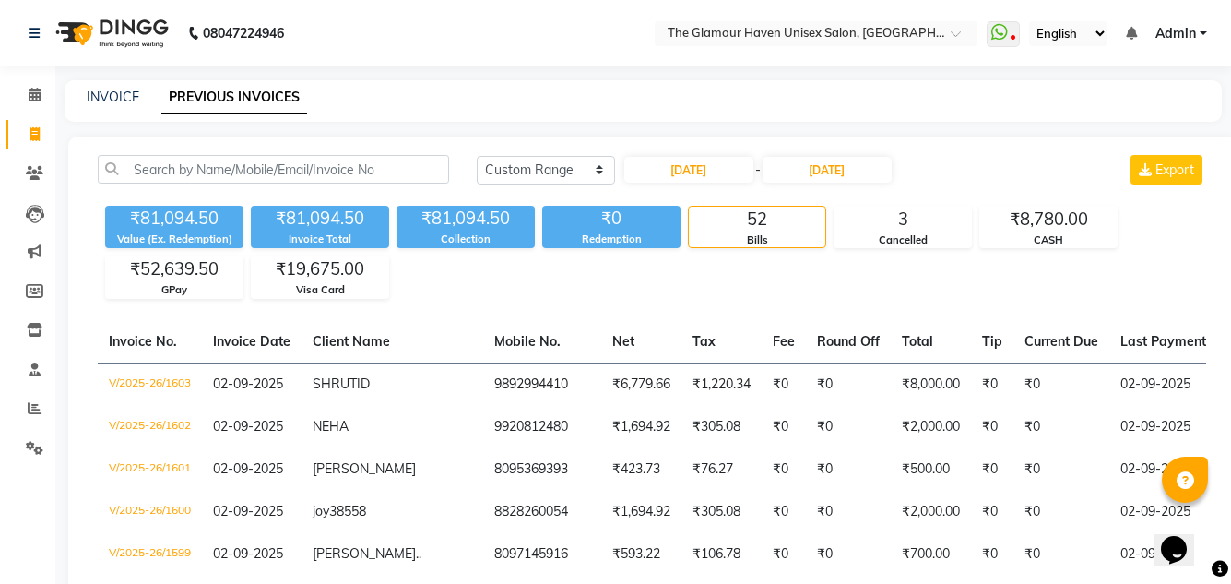
click at [720, 296] on div "₹81,094.50 Value (Ex. Redemption) ₹81,094.50 Invoice Total ₹81,094.50 Collectio…" at bounding box center [652, 248] width 1108 height 101
click at [819, 173] on input "29-09-2025" at bounding box center [827, 170] width 129 height 26
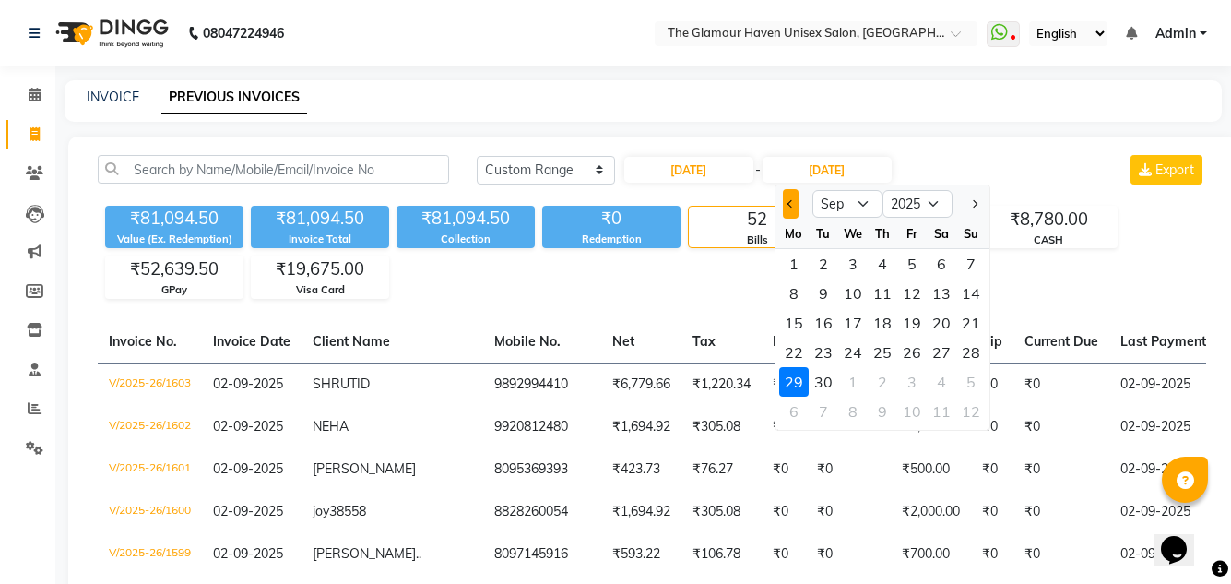
click at [791, 198] on button "Previous month" at bounding box center [791, 204] width 16 height 30
select select "8"
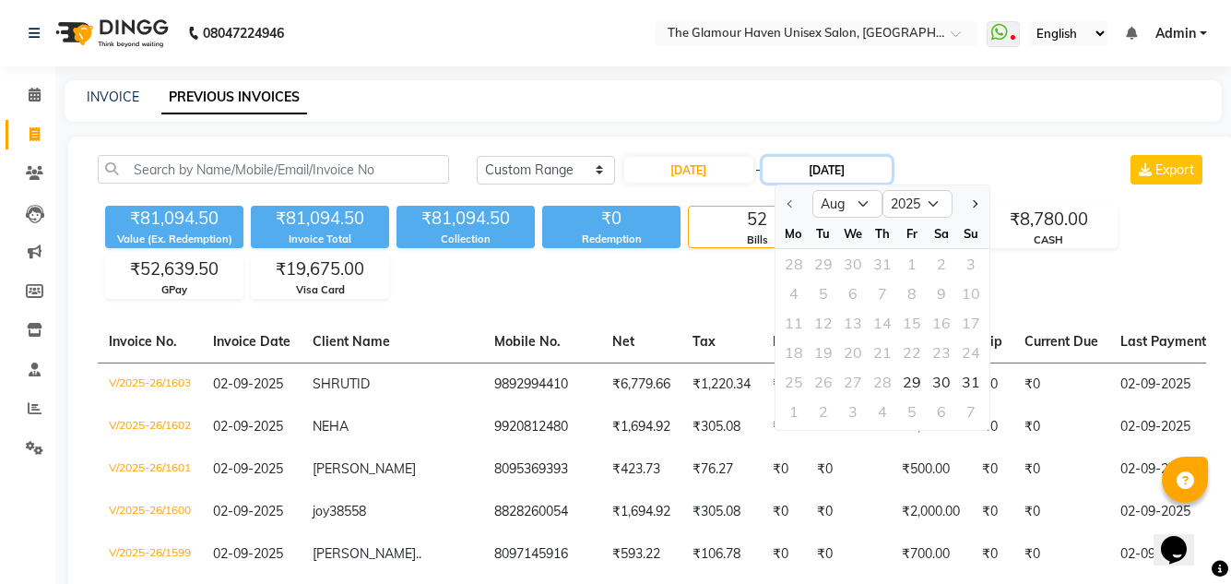
click at [822, 177] on input "29-09-2025" at bounding box center [827, 170] width 129 height 26
click at [834, 171] on input "29-09-2025" at bounding box center [827, 170] width 129 height 26
click at [802, 171] on input "29-09-2025" at bounding box center [827, 170] width 129 height 26
click at [782, 202] on div at bounding box center [794, 204] width 37 height 30
click at [791, 203] on div at bounding box center [794, 204] width 37 height 30
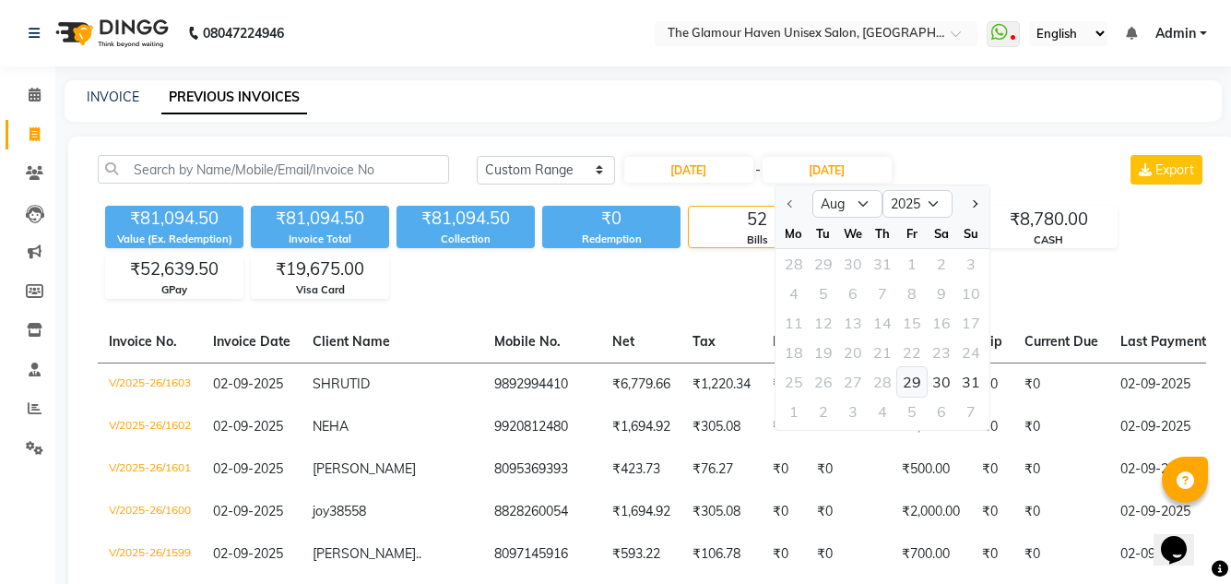
click at [916, 374] on div "29" at bounding box center [912, 382] width 30 height 30
type input "29-08-2025"
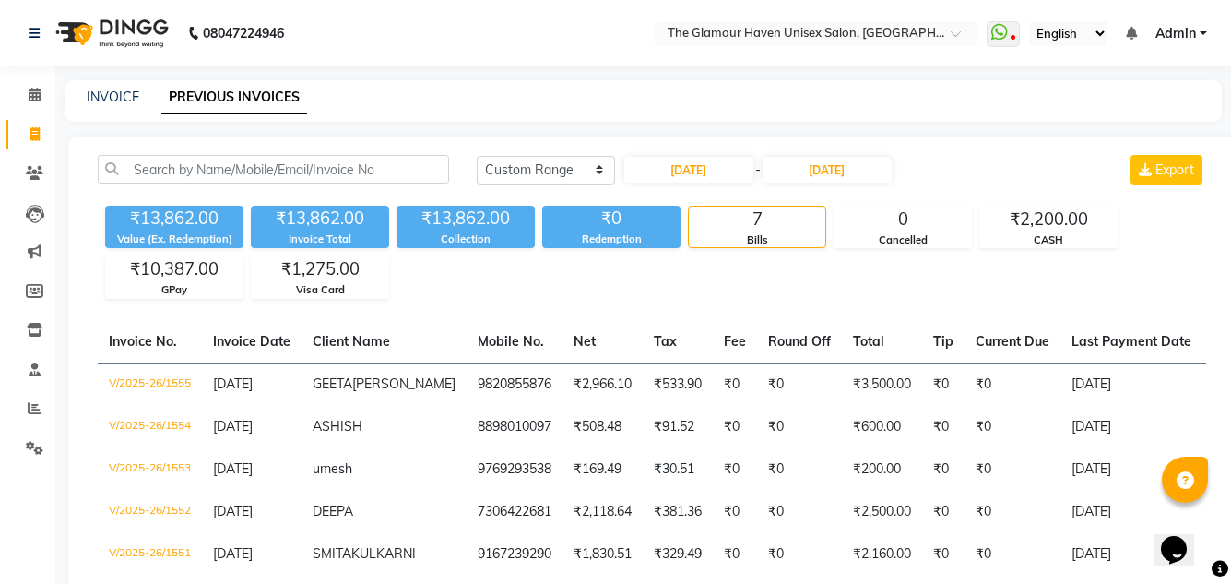
click at [862, 293] on div "₹13,862.00 Value (Ex. Redemption) ₹13,862.00 Invoice Total ₹13,862.00 Collectio…" at bounding box center [652, 248] width 1108 height 101
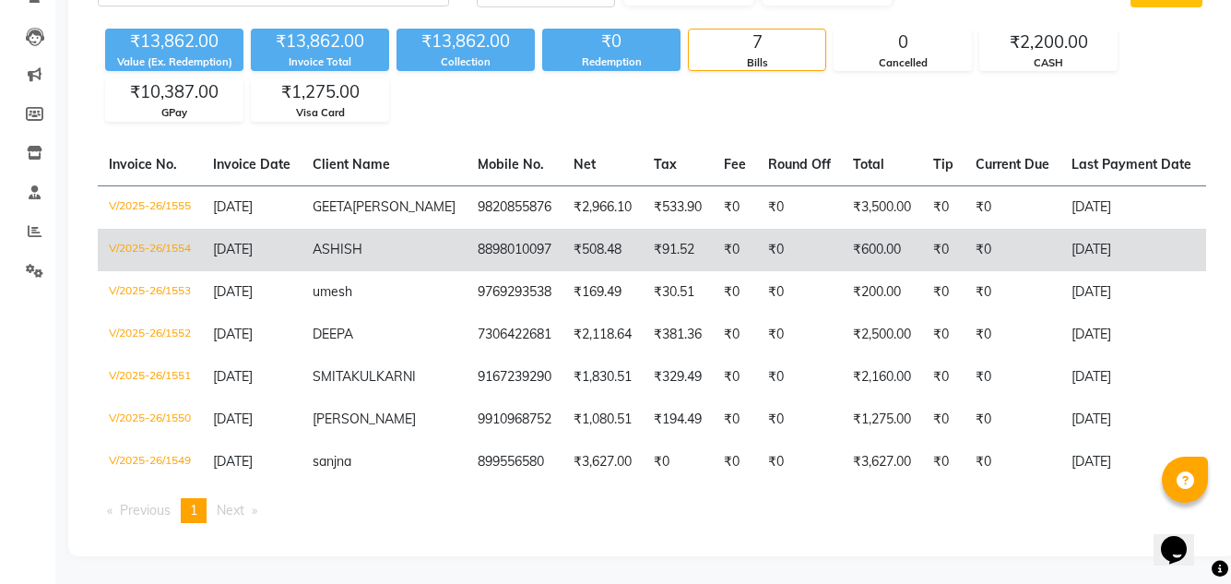
scroll to position [228, 0]
click at [713, 229] on td "₹0" at bounding box center [735, 250] width 44 height 42
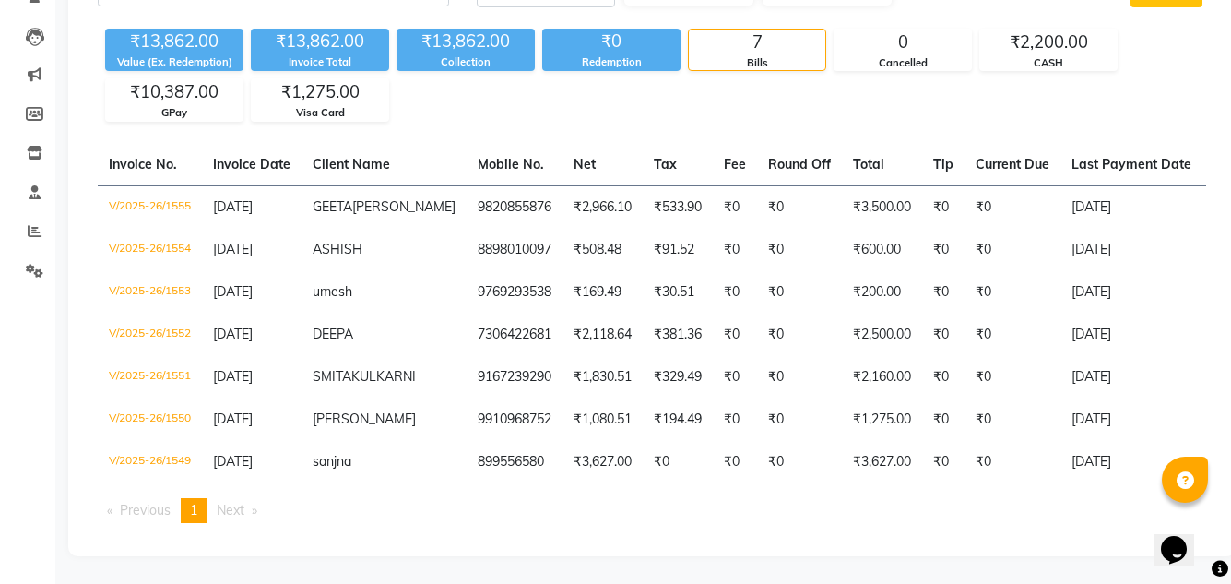
click at [228, 516] on span "Next page" at bounding box center [231, 510] width 28 height 17
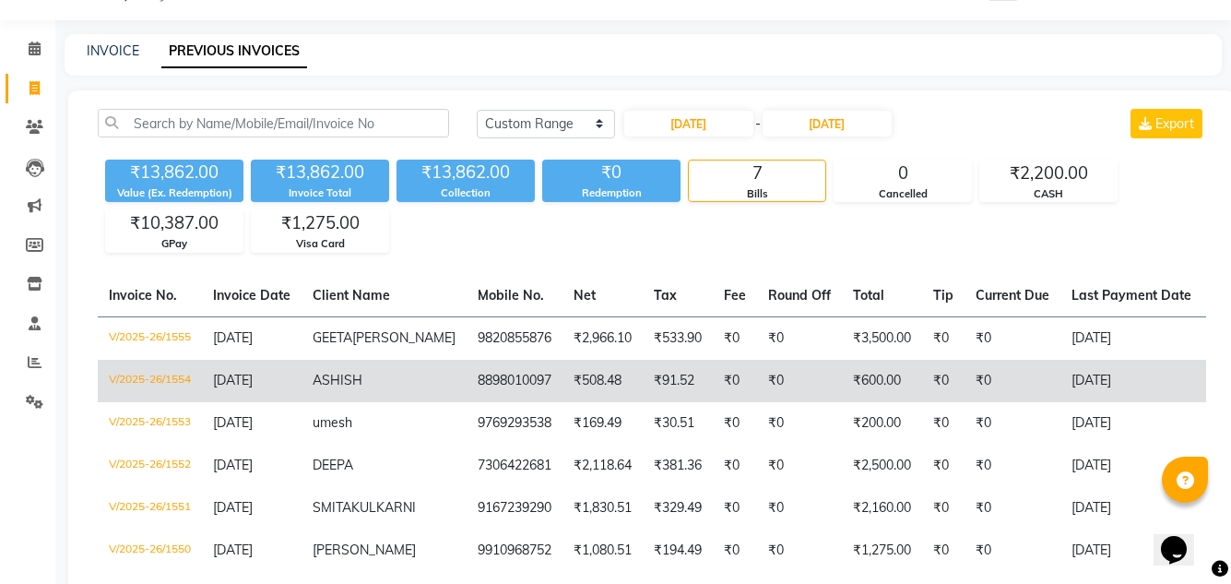
scroll to position [0, 0]
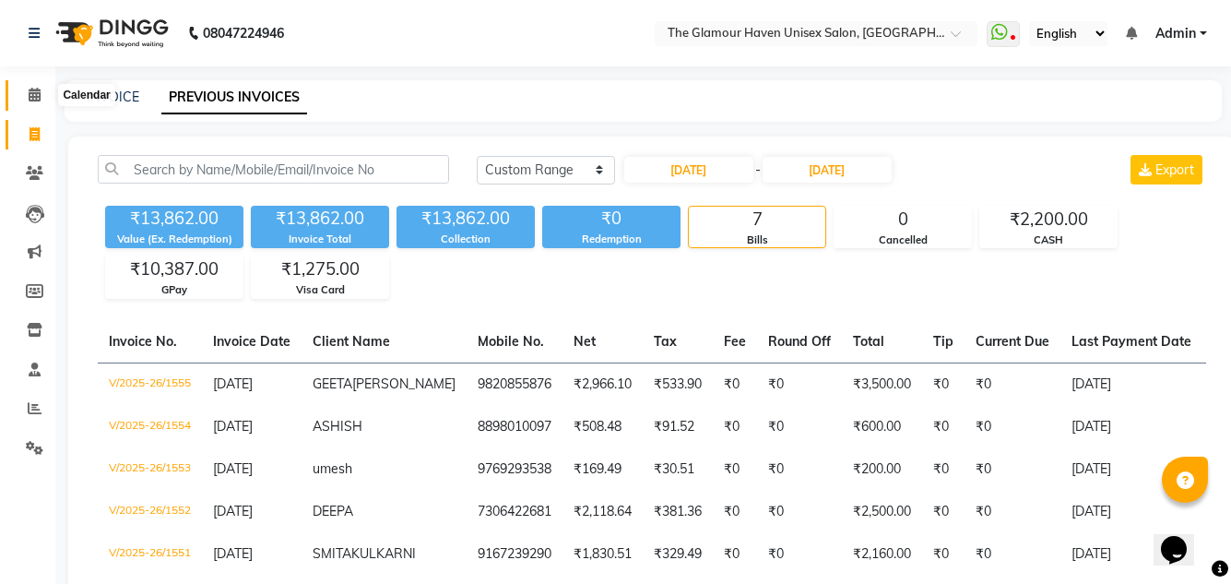
click at [42, 90] on span at bounding box center [34, 95] width 32 height 21
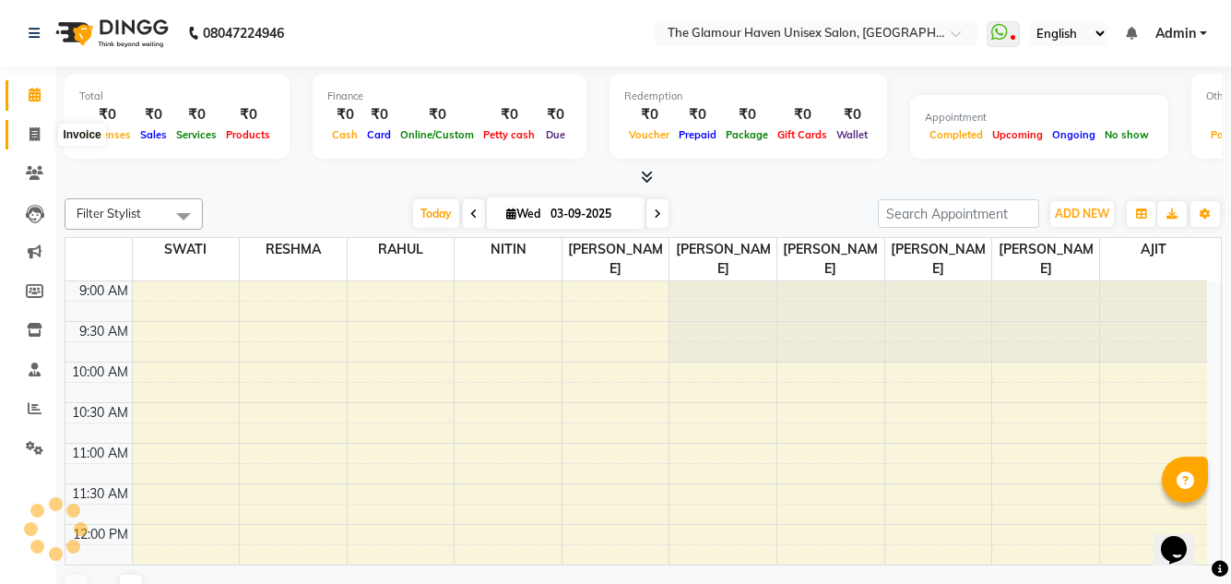
click at [30, 127] on icon at bounding box center [35, 134] width 10 height 14
select select "service"
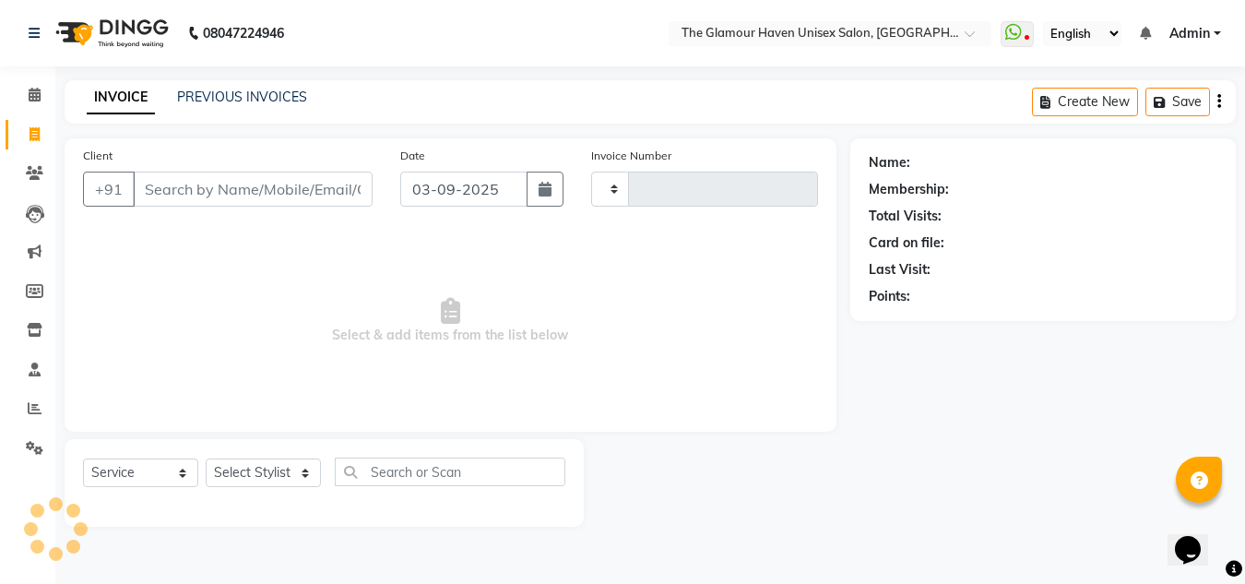
type input "1606"
select select "7124"
click at [310, 480] on select "Select Stylist AJIT Bharat sen darshna gole Geeta shetye NITIN RAHUL Rahul Dixi…" at bounding box center [263, 472] width 115 height 29
click at [391, 314] on span "Select & add items from the list below" at bounding box center [450, 321] width 735 height 184
click at [229, 93] on link "PREVIOUS INVOICES" at bounding box center [242, 97] width 130 height 17
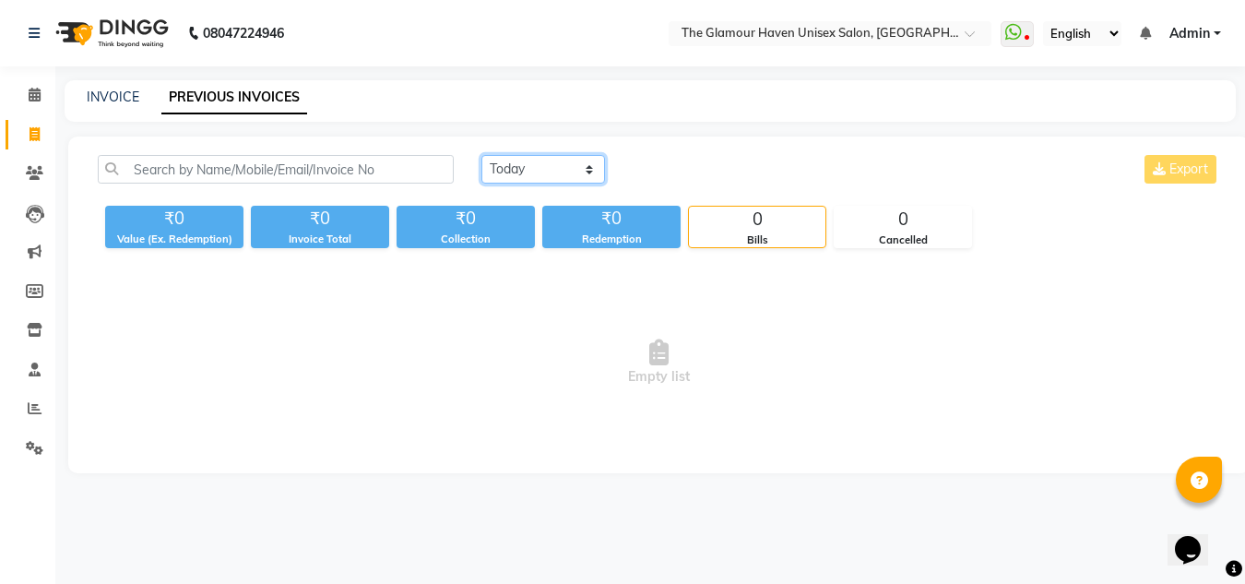
click at [594, 173] on select "Today Yesterday Custom Range" at bounding box center [543, 169] width 124 height 29
select select "range"
click at [481, 155] on select "Today Yesterday Custom Range" at bounding box center [543, 169] width 124 height 29
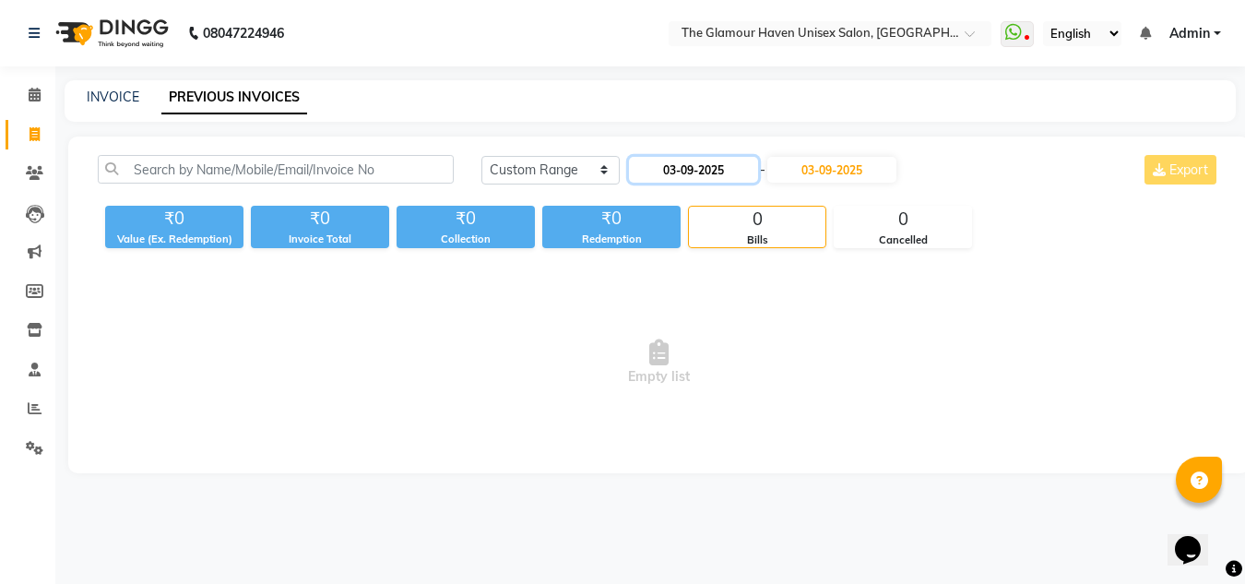
click at [669, 168] on input "03-09-2025" at bounding box center [693, 170] width 129 height 26
select select "9"
select select "2025"
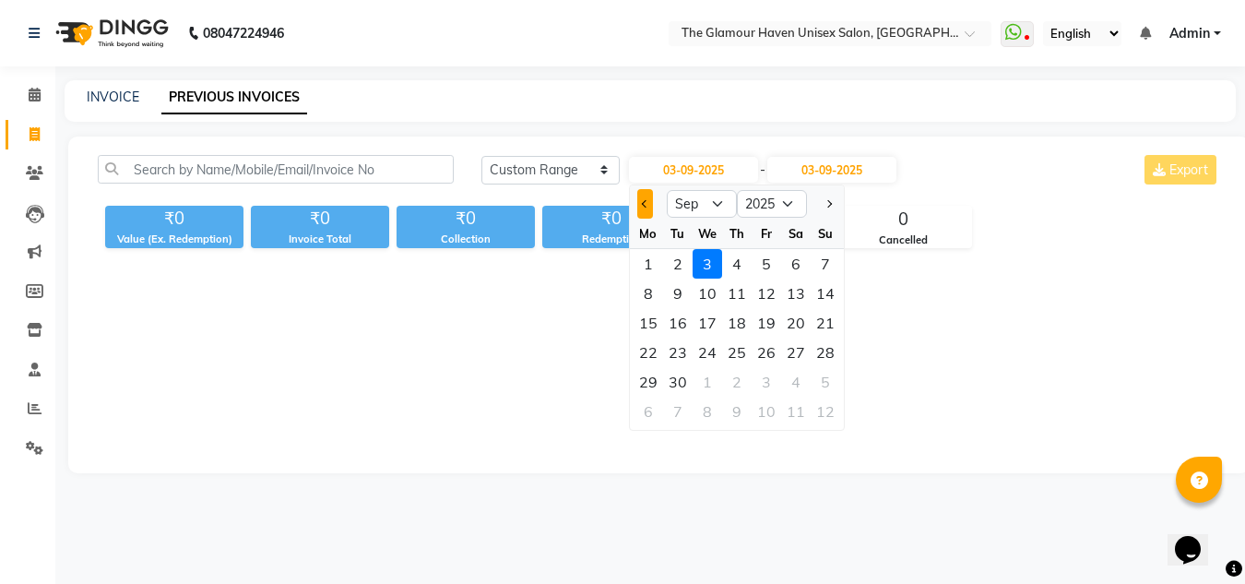
click at [643, 212] on button "Previous month" at bounding box center [645, 204] width 16 height 30
select select "8"
click at [759, 384] on div "29" at bounding box center [767, 382] width 30 height 30
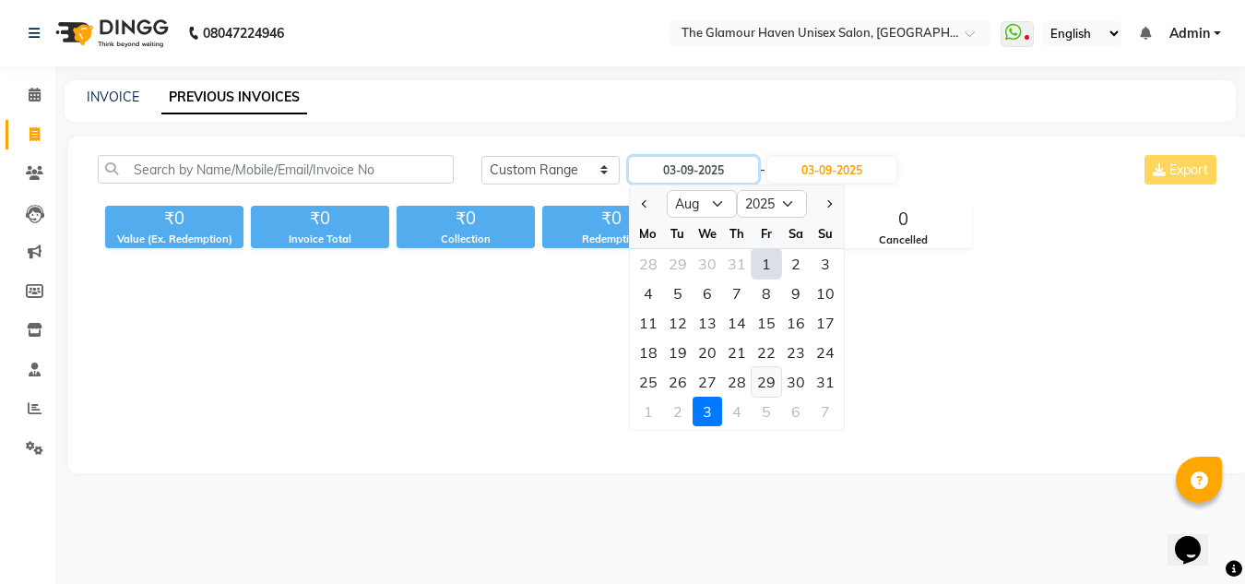
type input "29-08-2025"
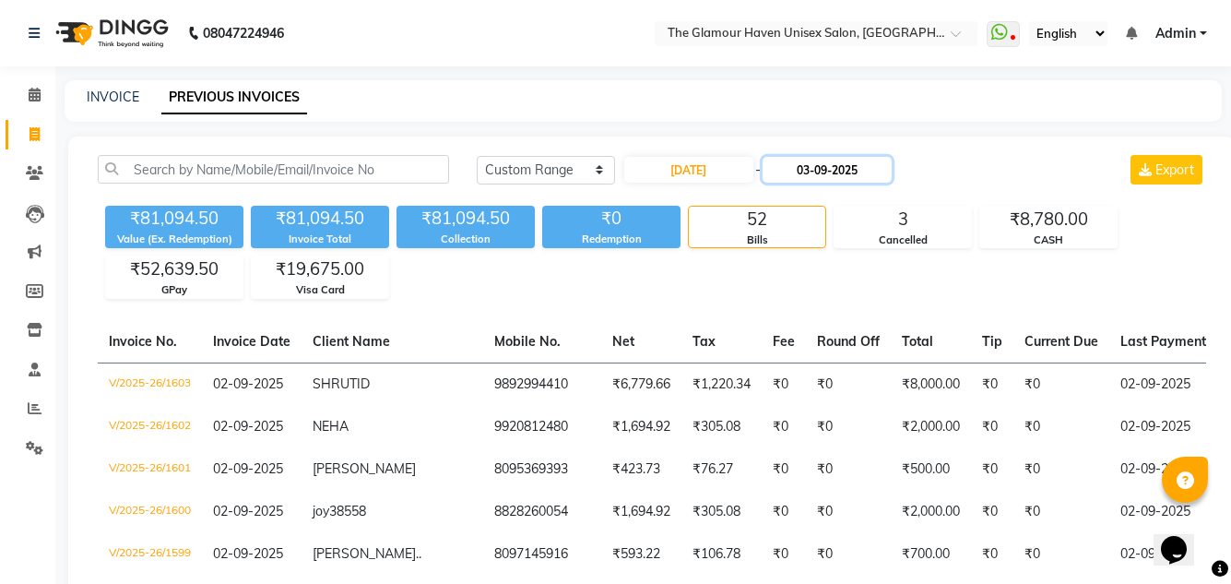
click at [816, 172] on input "03-09-2025" at bounding box center [827, 170] width 129 height 26
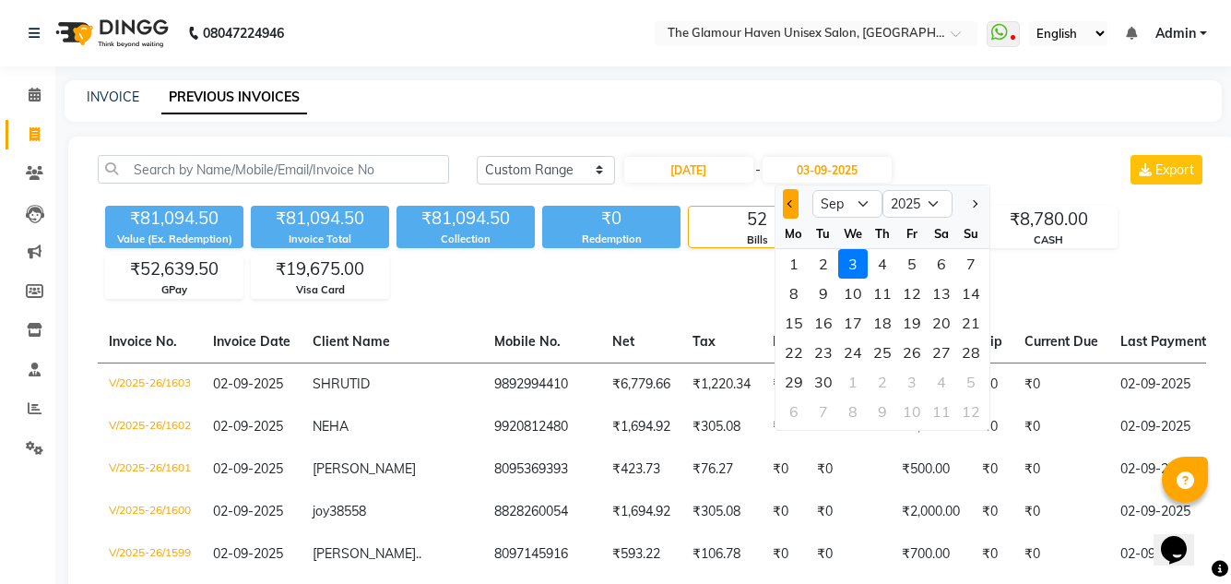
click at [788, 209] on button "Previous month" at bounding box center [791, 204] width 16 height 30
select select "8"
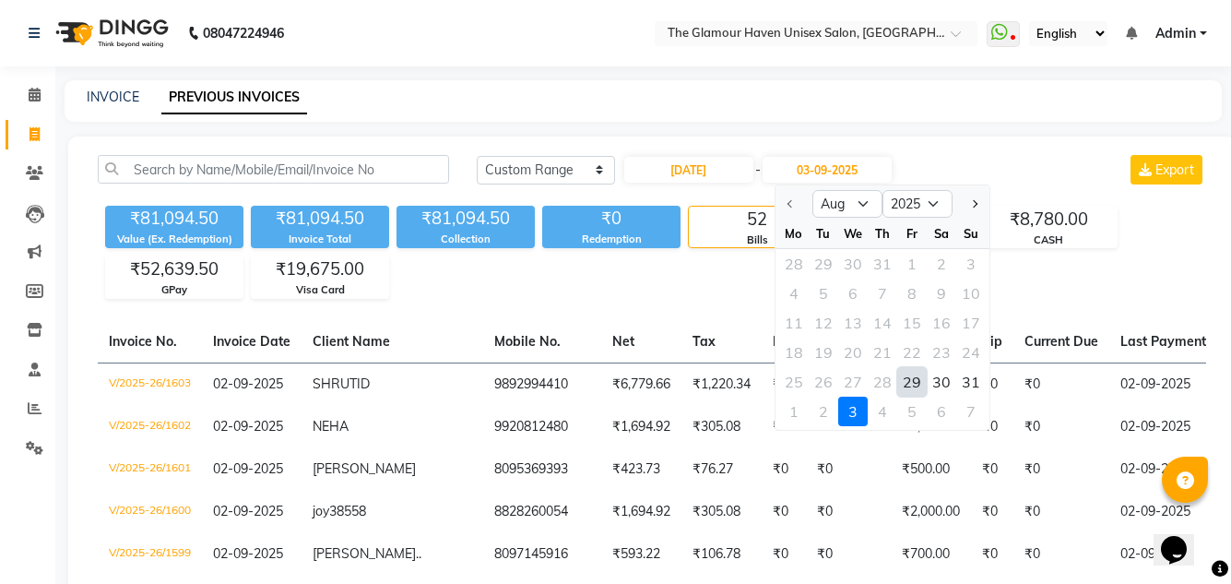
click at [908, 395] on div "29" at bounding box center [912, 382] width 30 height 30
type input "29-08-2025"
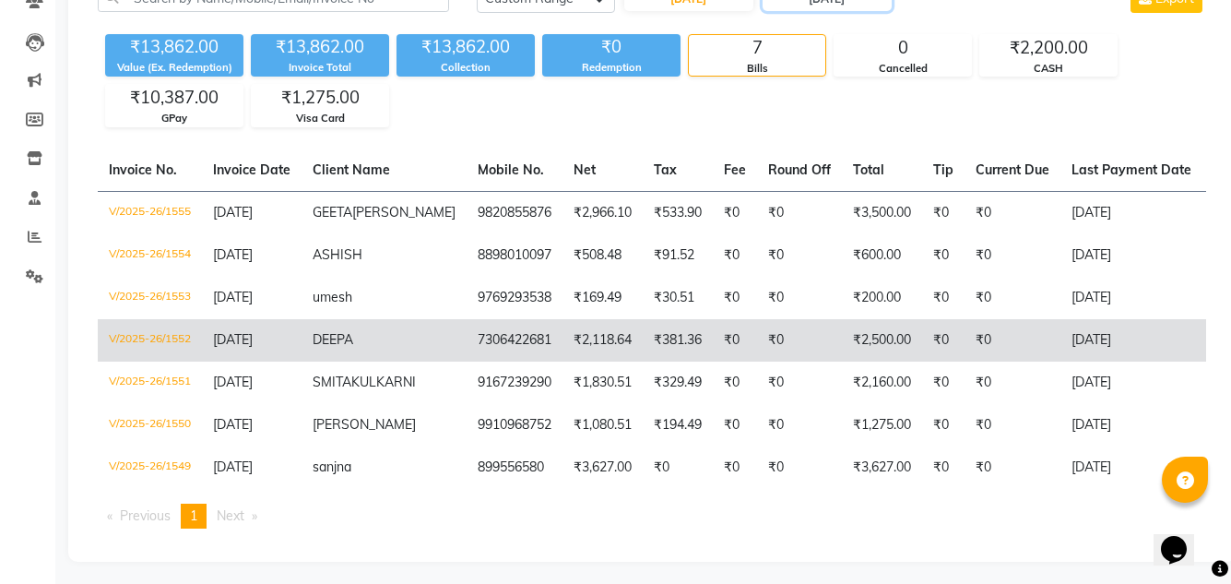
scroll to position [228, 0]
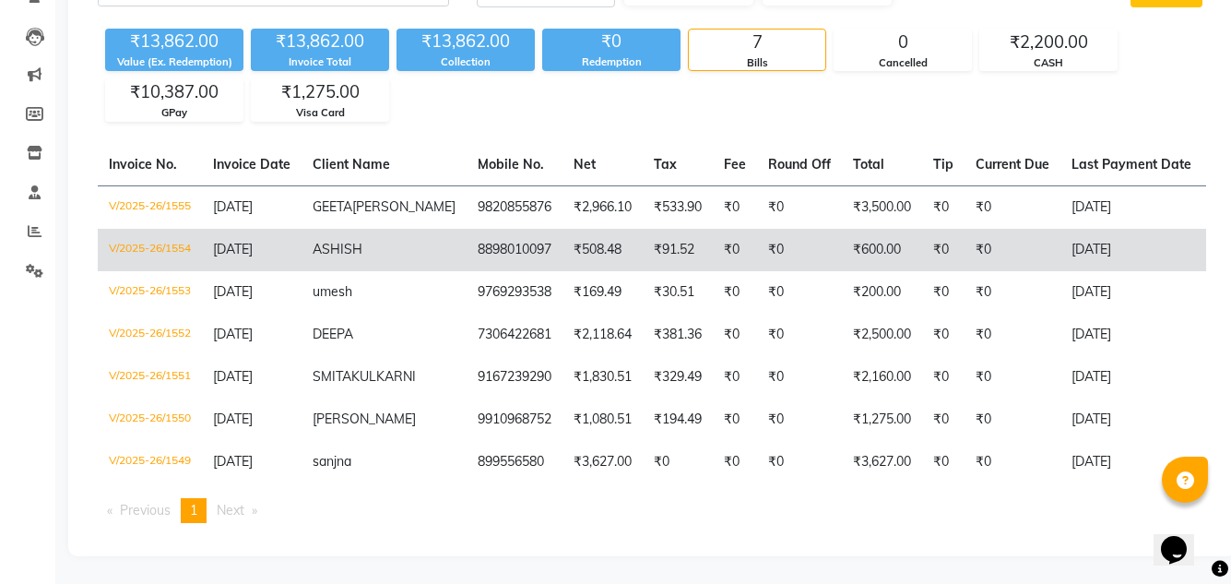
click at [643, 231] on td "₹91.52" at bounding box center [678, 250] width 70 height 42
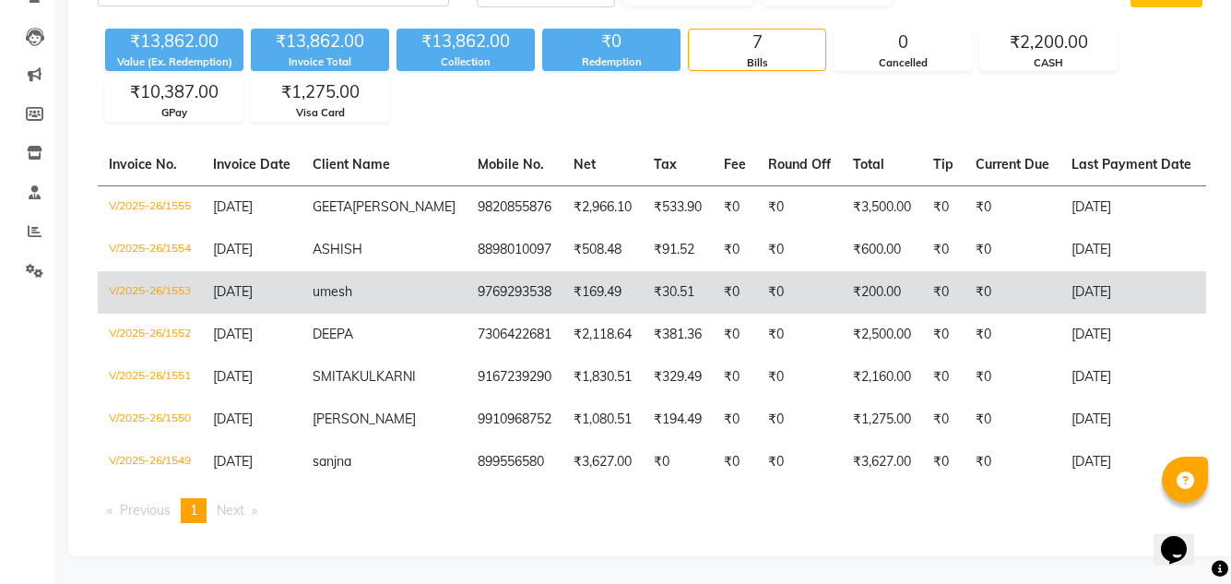
click at [643, 271] on td "₹30.51" at bounding box center [678, 292] width 70 height 42
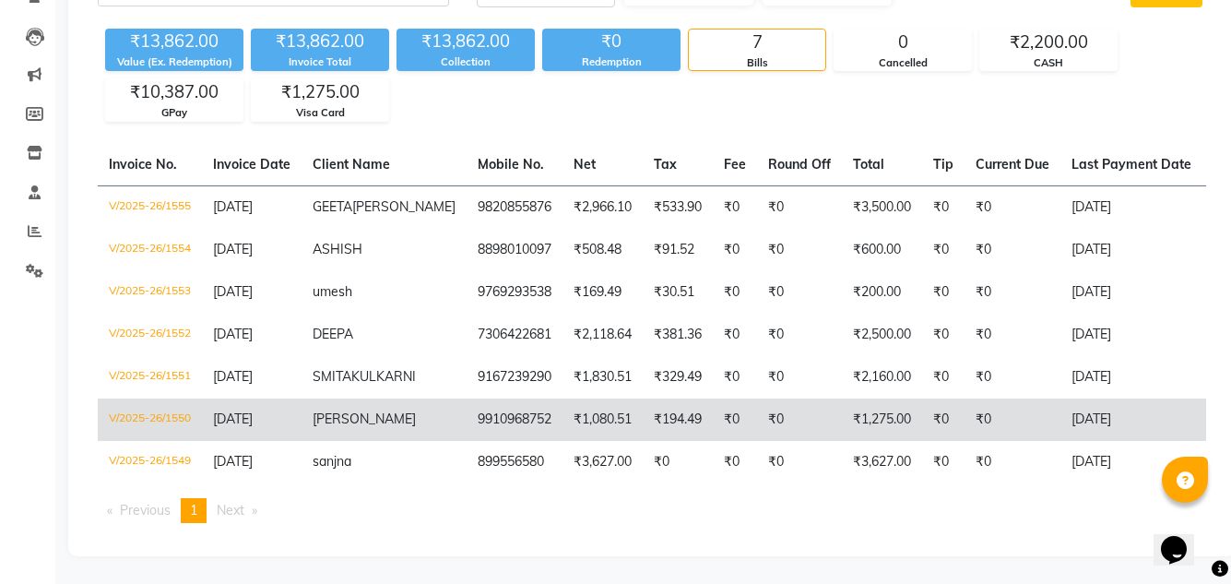
click at [643, 400] on td "₹194.49" at bounding box center [678, 419] width 70 height 42
click at [757, 398] on td "₹0" at bounding box center [799, 419] width 85 height 42
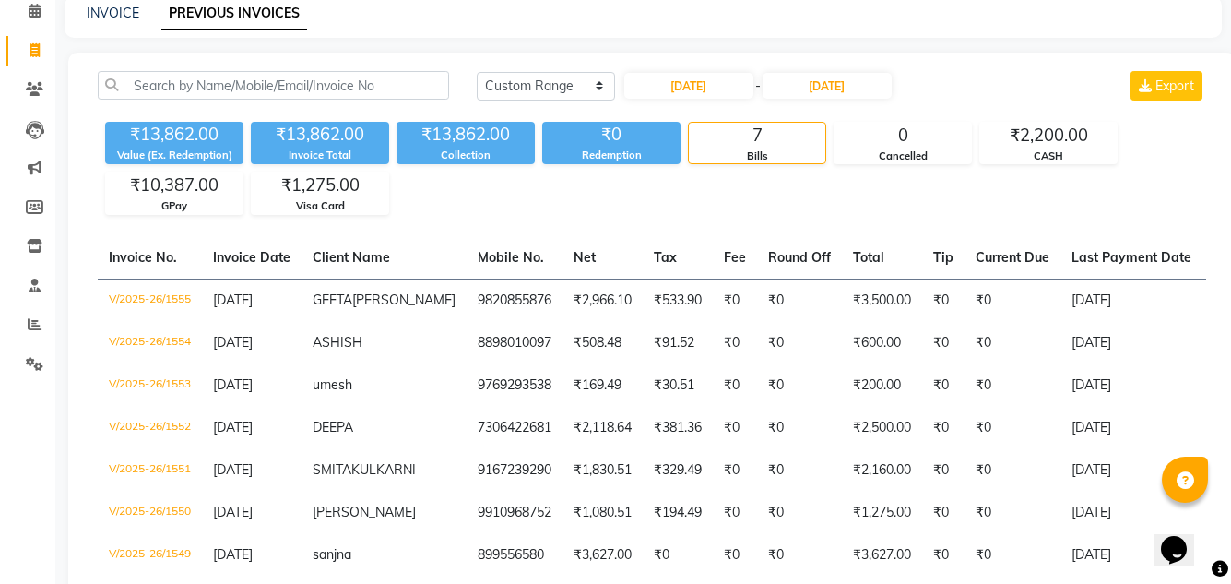
scroll to position [43, 0]
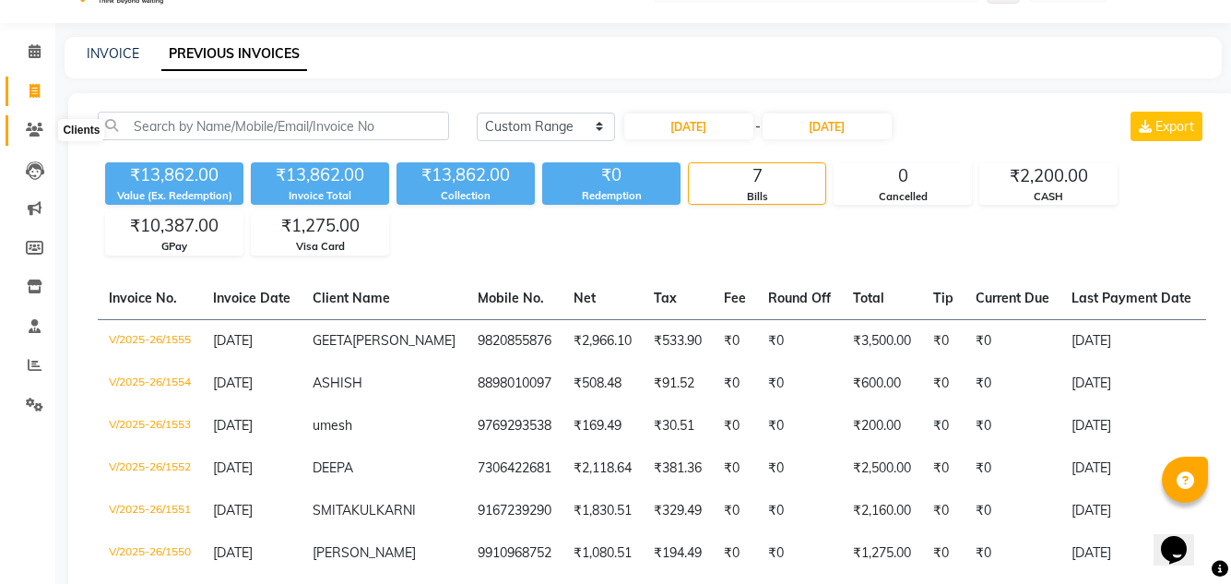
click at [25, 129] on span at bounding box center [34, 130] width 32 height 21
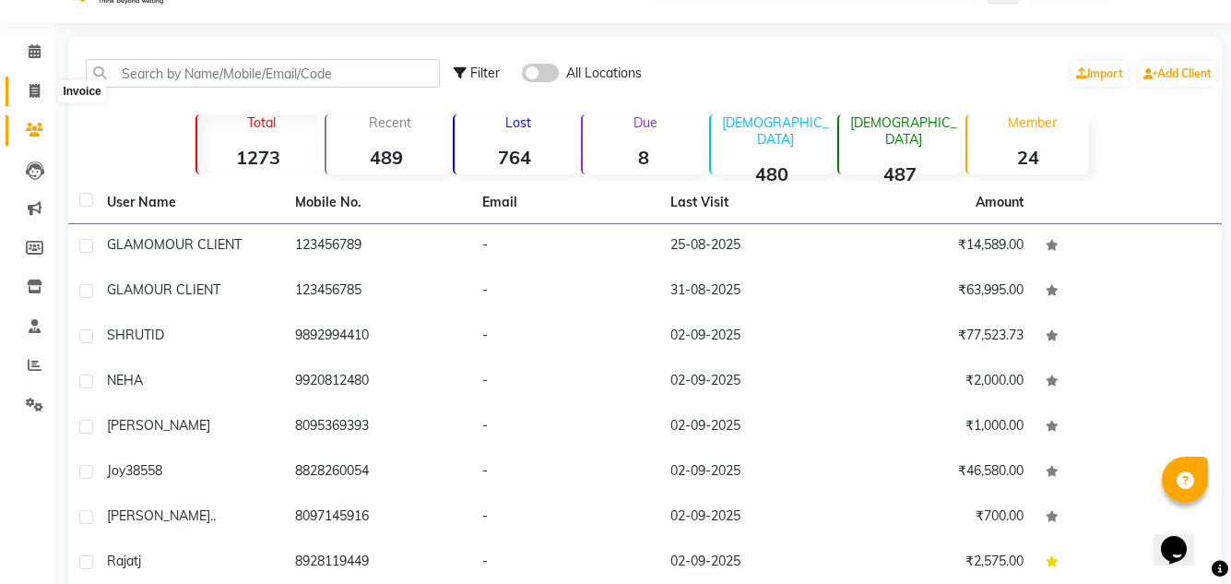
click at [42, 90] on span at bounding box center [34, 91] width 32 height 21
select select "7124"
select select "service"
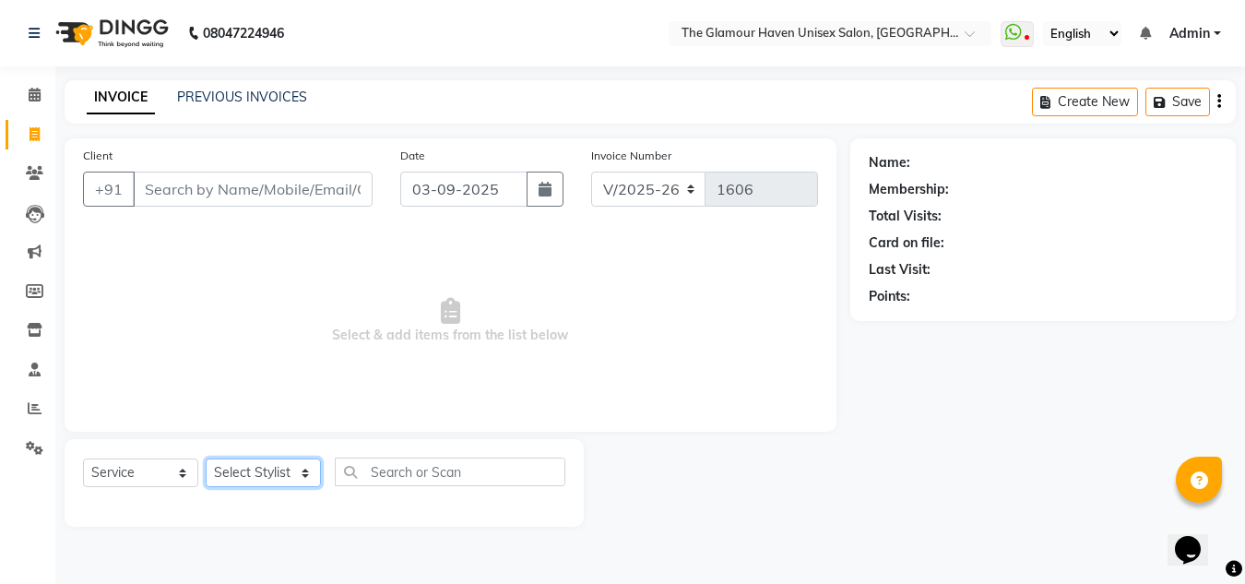
click at [314, 477] on select "Select Stylist AJIT Bharat sen darshna gole Geeta shetye NITIN RAHUL Rahul Dixi…" at bounding box center [263, 472] width 115 height 29
select select "77764"
click at [206, 458] on select "Select Stylist AJIT Bharat sen darshna gole Geeta shetye NITIN RAHUL Rahul Dixi…" at bounding box center [263, 472] width 115 height 29
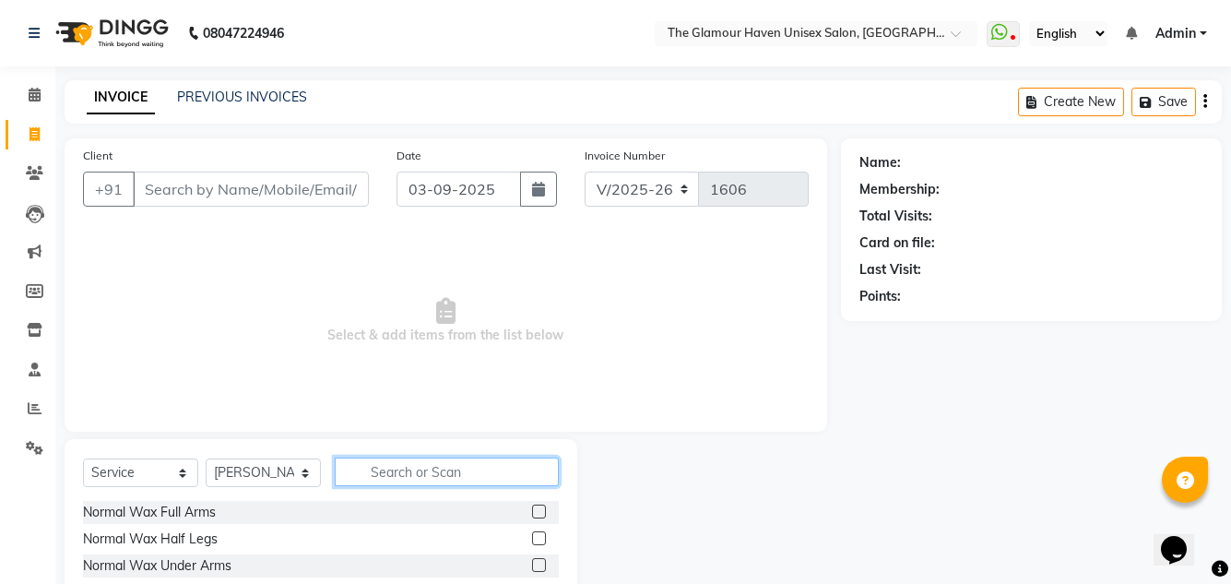
click at [446, 467] on input "text" at bounding box center [447, 471] width 224 height 29
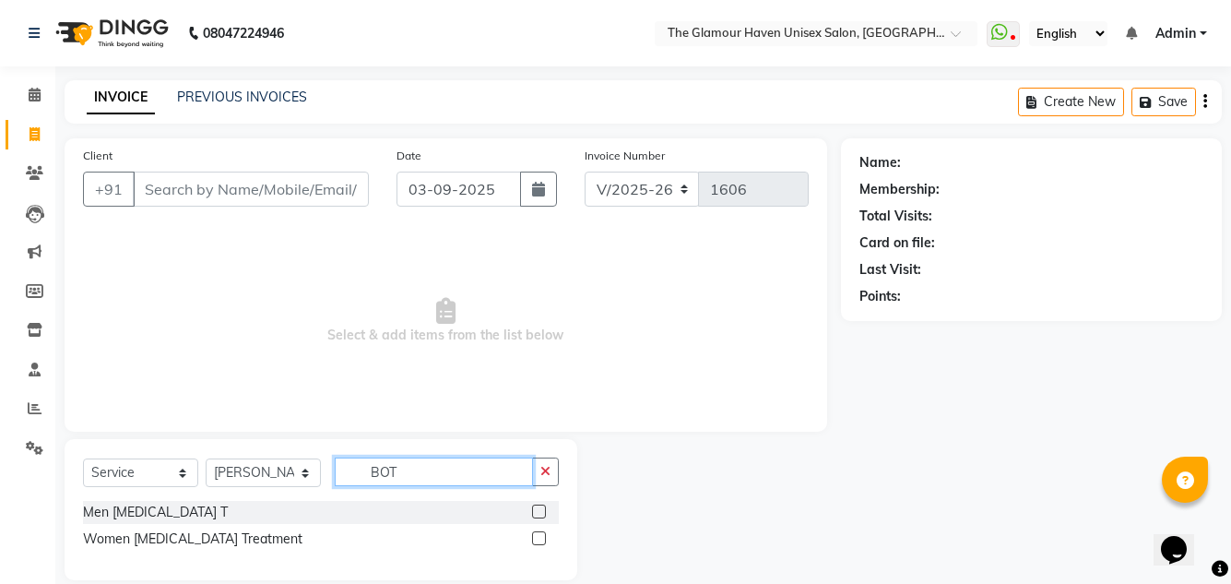
type input "BOT"
click at [540, 547] on div at bounding box center [538, 540] width 12 height 19
click at [543, 535] on label at bounding box center [539, 538] width 14 height 14
click at [543, 535] on input "checkbox" at bounding box center [538, 539] width 12 height 12
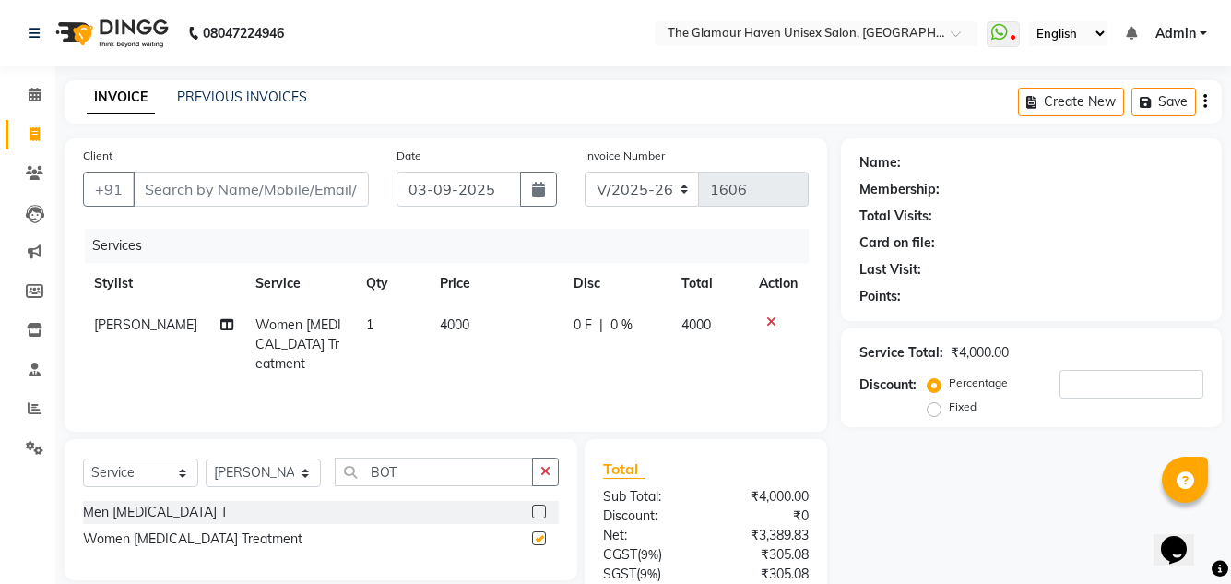
checkbox input "false"
click at [528, 477] on input "BOT" at bounding box center [434, 471] width 198 height 29
click at [552, 477] on button "button" at bounding box center [545, 471] width 27 height 29
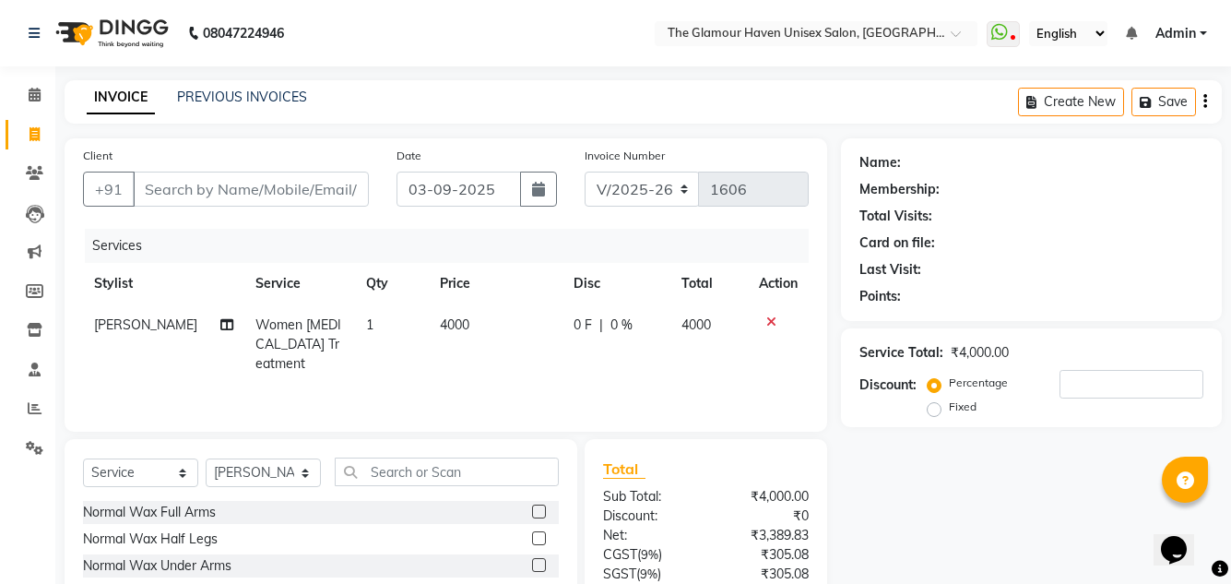
click at [481, 320] on td "4000" at bounding box center [496, 344] width 134 height 80
select select "77764"
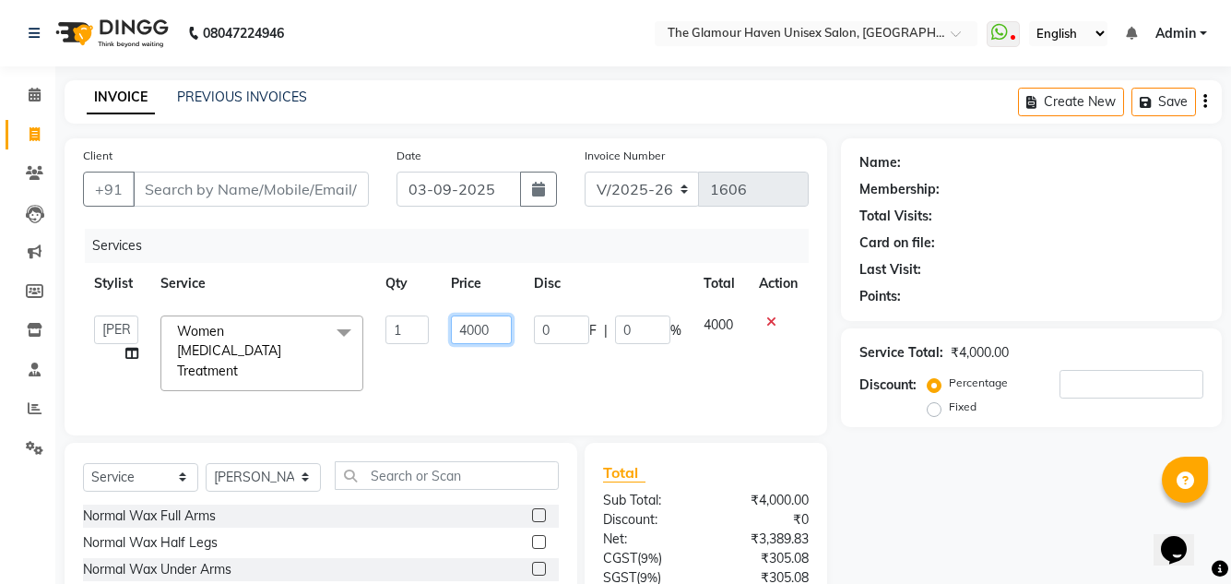
drag, startPoint x: 492, startPoint y: 327, endPoint x: 437, endPoint y: 329, distance: 54.4
click at [433, 330] on tr "AJIT Bharat sen darshna gole Geeta shetye NITIN RAHUL Rahul Dixit RESHMA RUSHI …" at bounding box center [446, 353] width 726 height 98
type input "7439"
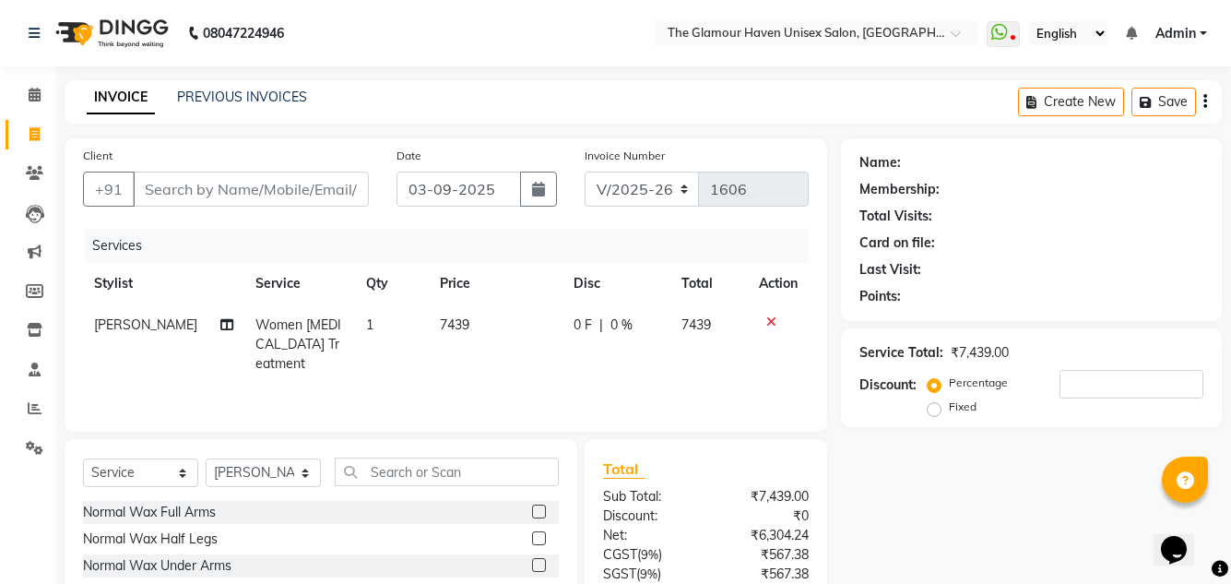
click at [569, 385] on div "Services Stylist Service Qty Price Disc Total Action Rahul Dixit Women Botox Tr…" at bounding box center [446, 321] width 726 height 184
click at [276, 191] on input "Client" at bounding box center [251, 189] width 236 height 35
type input "G"
type input "0"
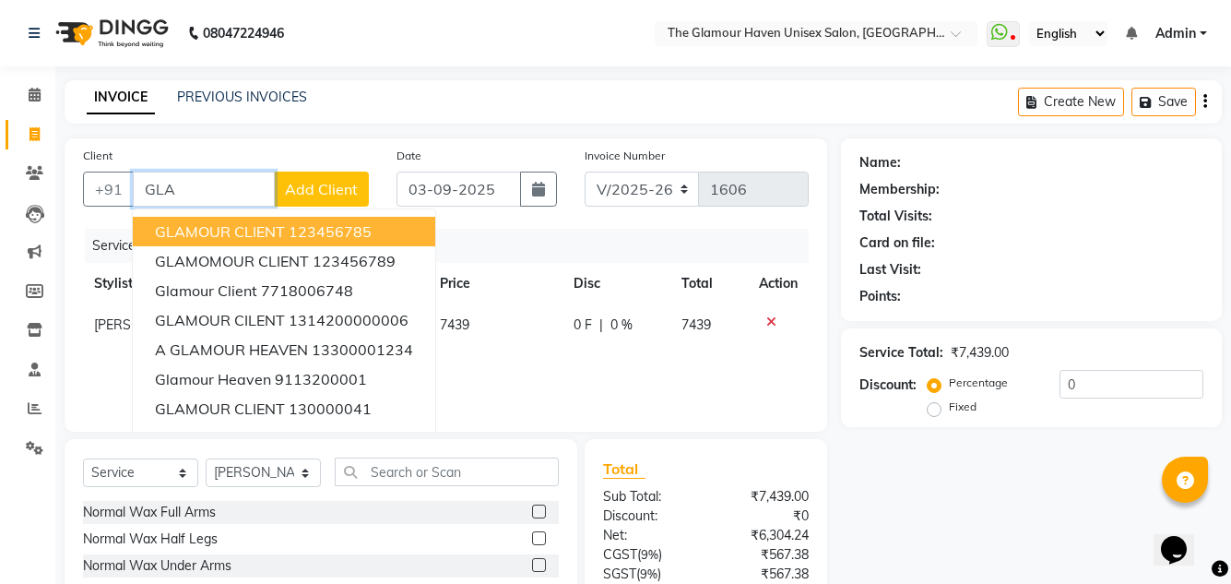
click at [252, 243] on button "GLAMOUR CLIENT 123456785" at bounding box center [284, 232] width 302 height 30
type input "123456785"
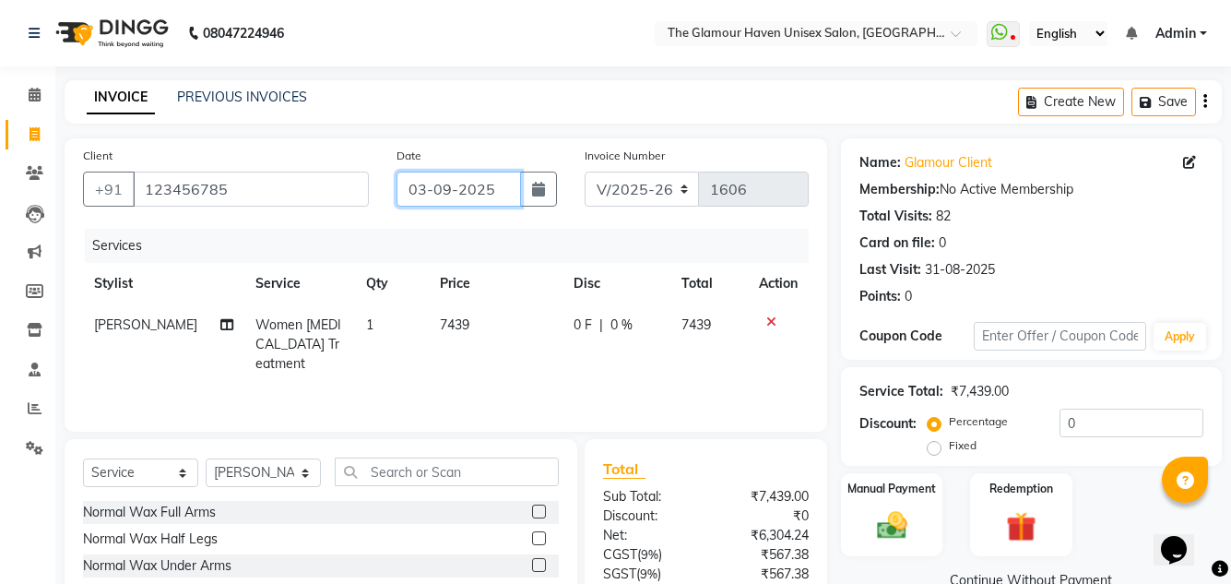
click at [421, 194] on input "03-09-2025" at bounding box center [459, 189] width 124 height 35
select select "9"
select select "2025"
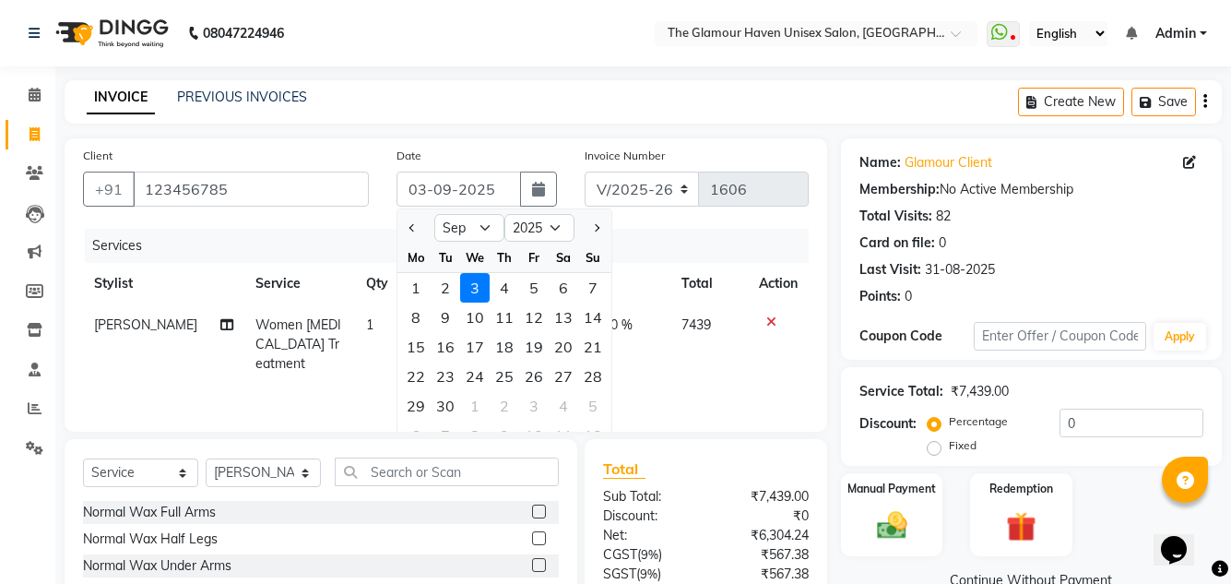
click at [421, 231] on div at bounding box center [415, 228] width 37 height 30
click at [420, 219] on button "Previous month" at bounding box center [413, 228] width 16 height 30
select select "8"
click at [529, 404] on div "29" at bounding box center [534, 406] width 30 height 30
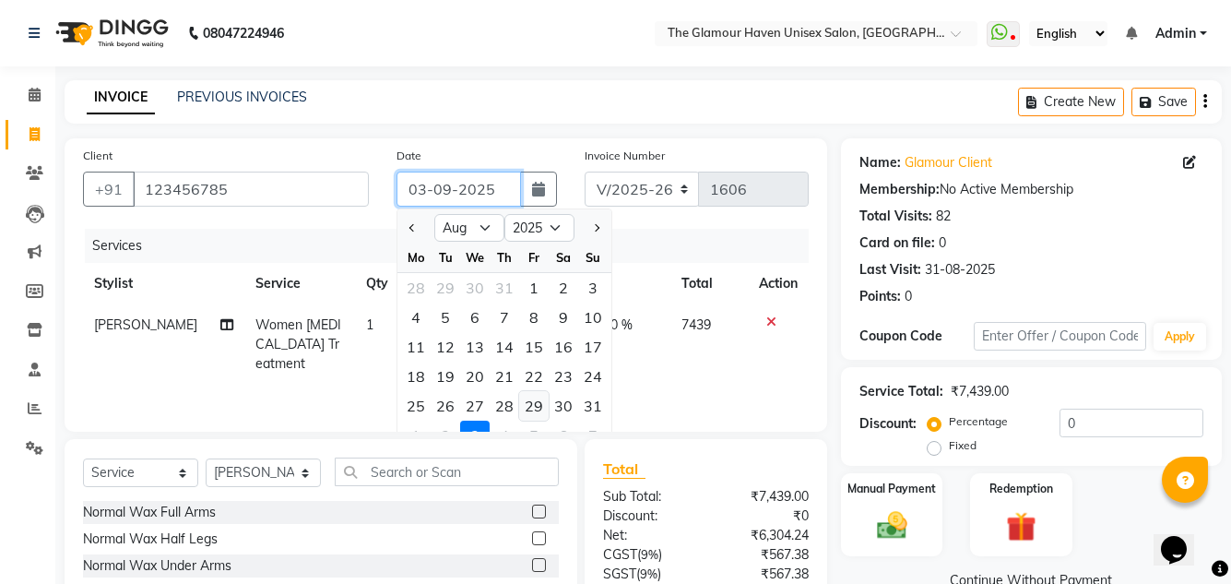
type input "29-08-2025"
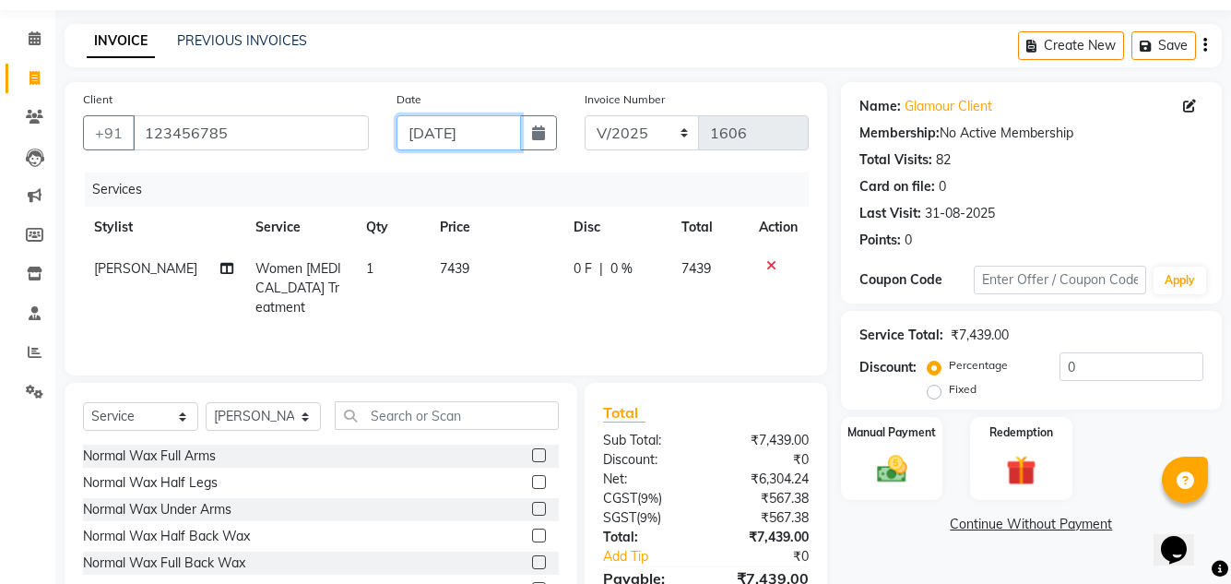
scroll to position [155, 0]
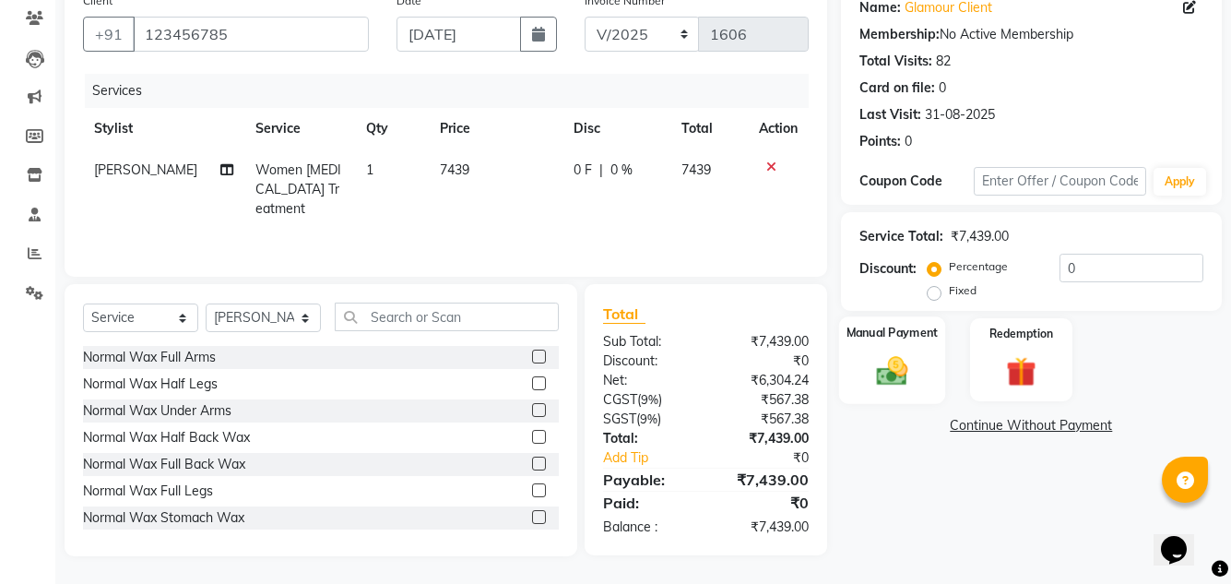
click at [937, 377] on div "Manual Payment" at bounding box center [891, 359] width 106 height 87
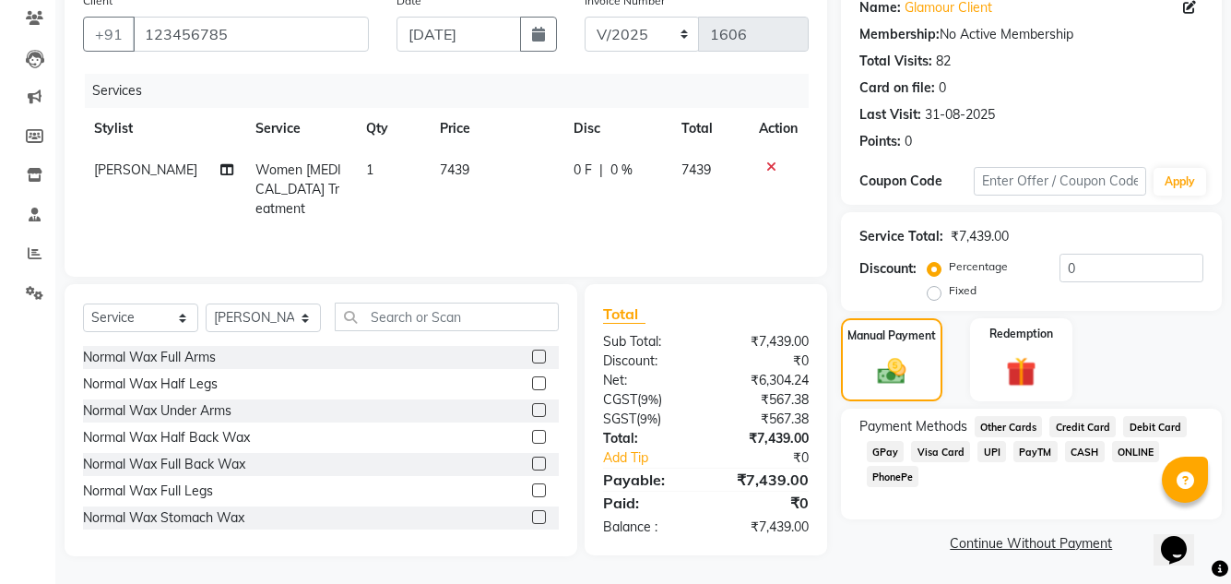
drag, startPoint x: 868, startPoint y: 459, endPoint x: 879, endPoint y: 453, distance: 12.8
click at [869, 459] on span "GPay" at bounding box center [886, 451] width 38 height 21
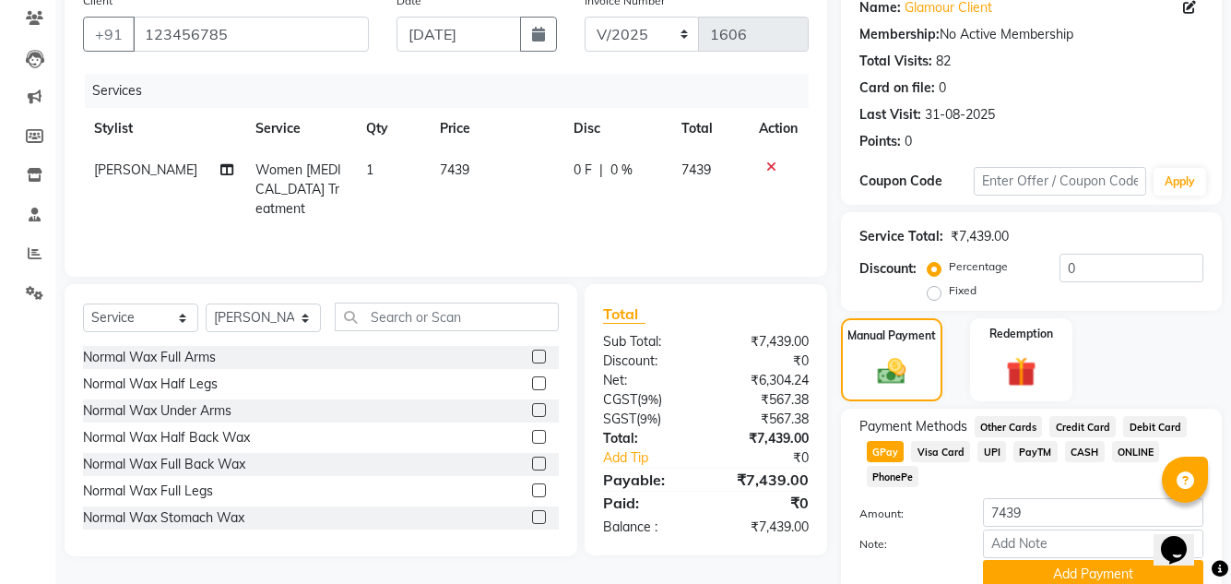
click at [879, 453] on span "GPay" at bounding box center [886, 451] width 38 height 21
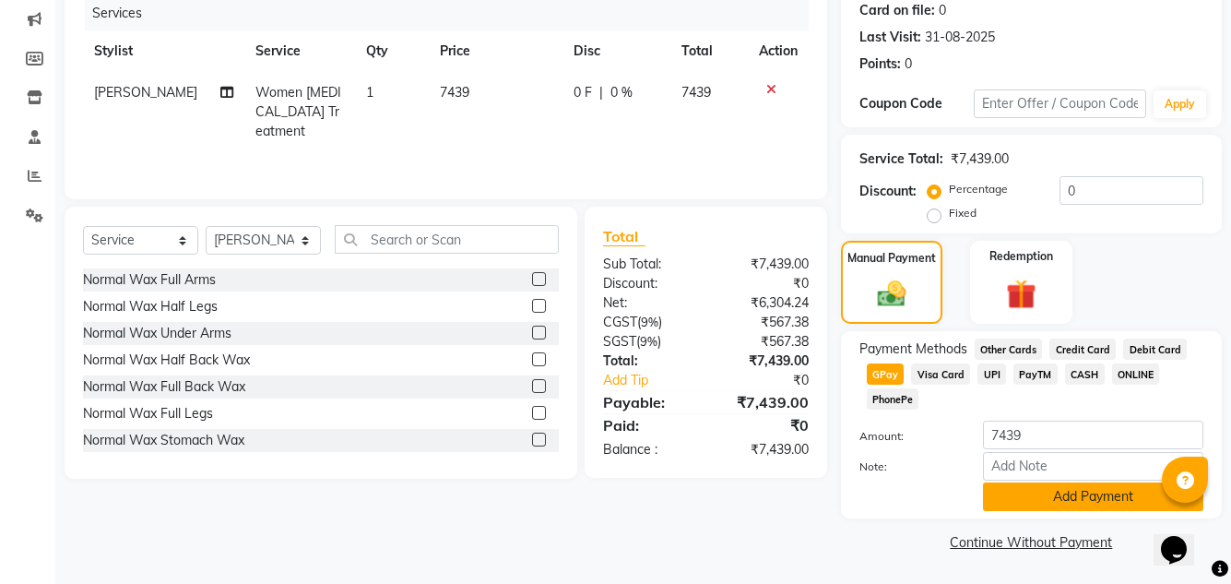
click at [1026, 501] on button "Add Payment" at bounding box center [1093, 496] width 220 height 29
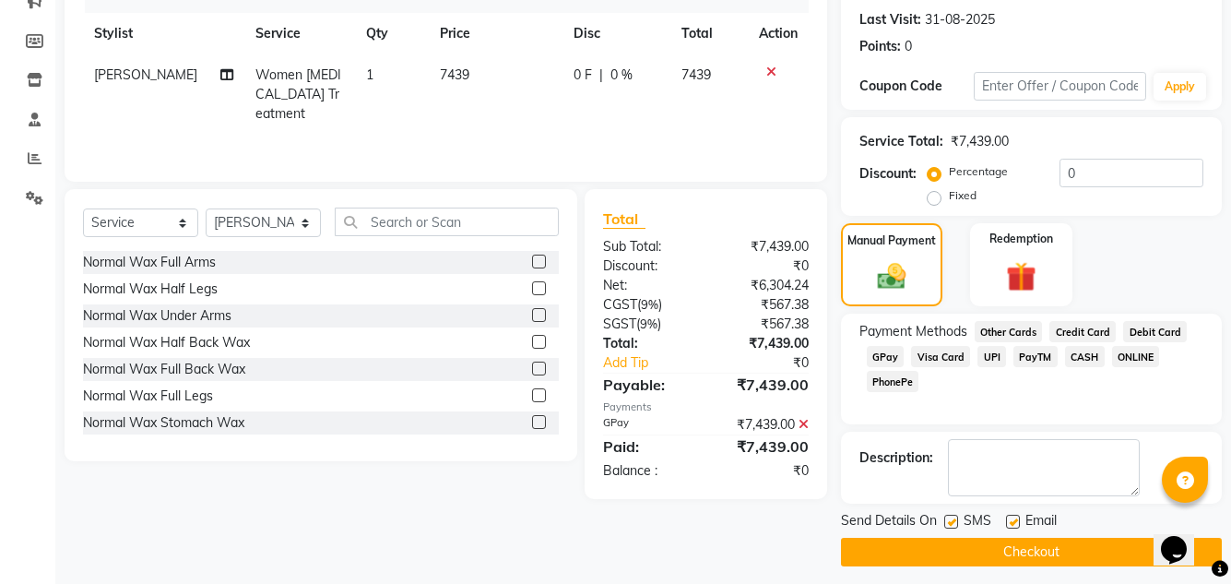
scroll to position [260, 0]
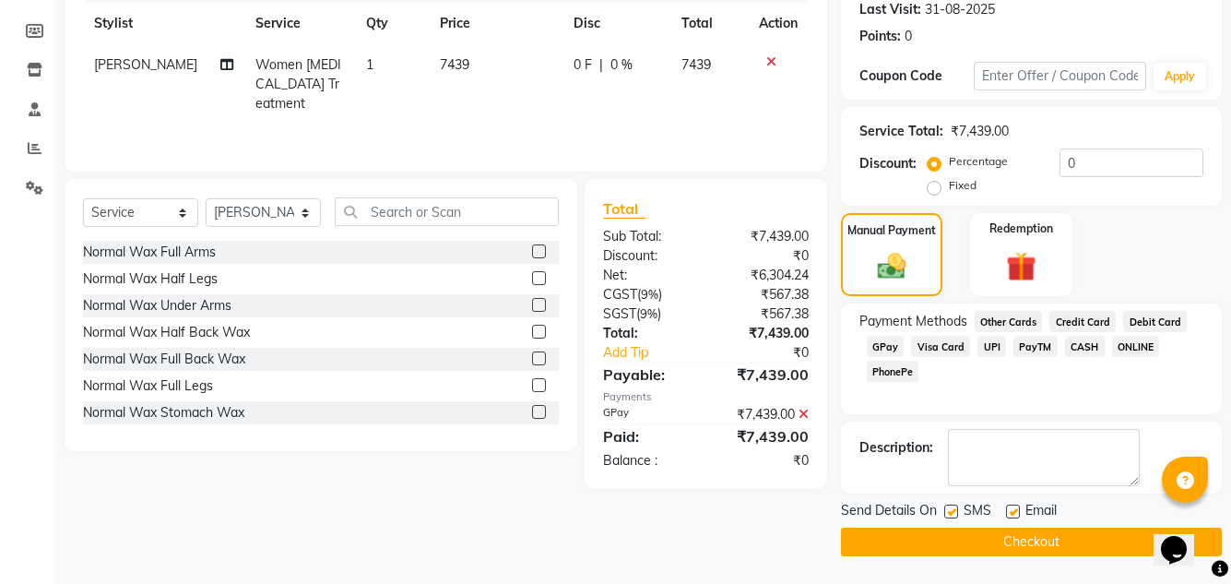
click at [945, 513] on label at bounding box center [951, 511] width 14 height 14
click at [945, 513] on input "checkbox" at bounding box center [950, 512] width 12 height 12
checkbox input "false"
click at [946, 545] on button "Checkout" at bounding box center [1031, 542] width 381 height 29
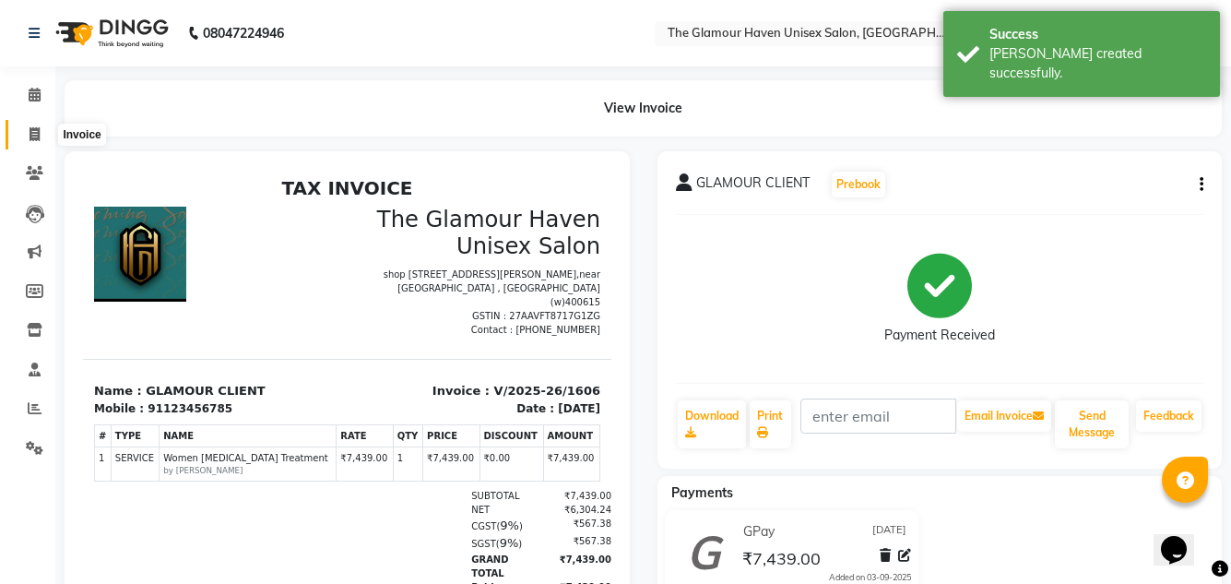
click at [37, 131] on icon at bounding box center [35, 134] width 10 height 14
select select "7124"
select select "service"
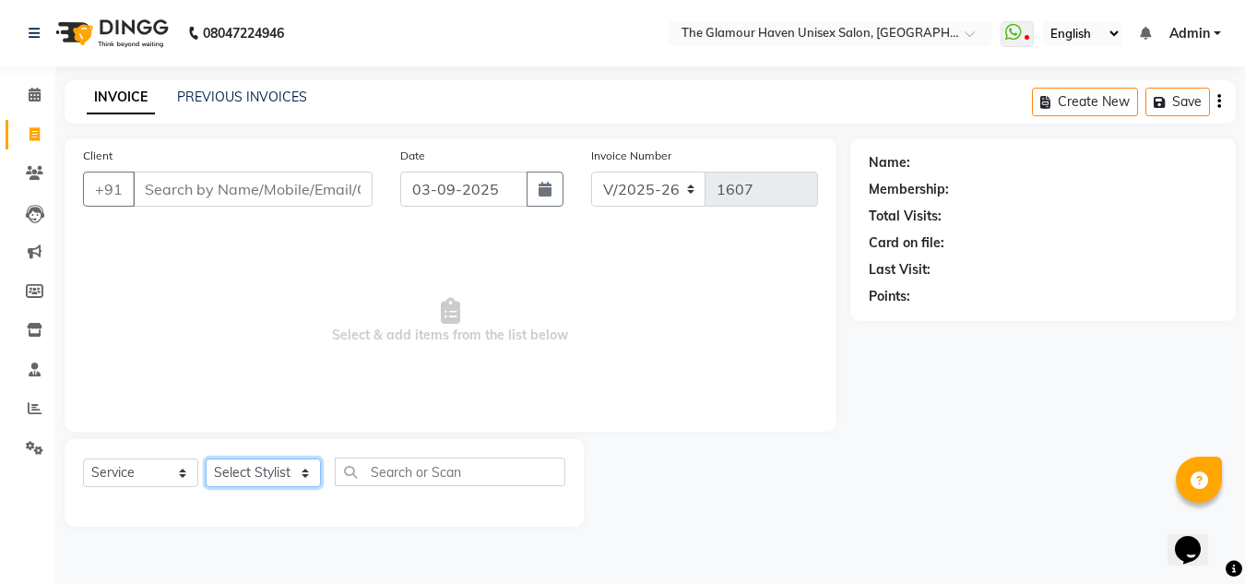
click at [314, 486] on select "Select Stylist AJIT Bharat sen darshna gole Geeta shetye NITIN RAHUL Rahul Dixi…" at bounding box center [263, 472] width 115 height 29
click at [501, 300] on span "Select & add items from the list below" at bounding box center [450, 321] width 735 height 184
click at [212, 87] on div "INVOICE PREVIOUS INVOICES Create New Save" at bounding box center [650, 101] width 1171 height 43
click at [228, 95] on link "PREVIOUS INVOICES" at bounding box center [242, 97] width 130 height 17
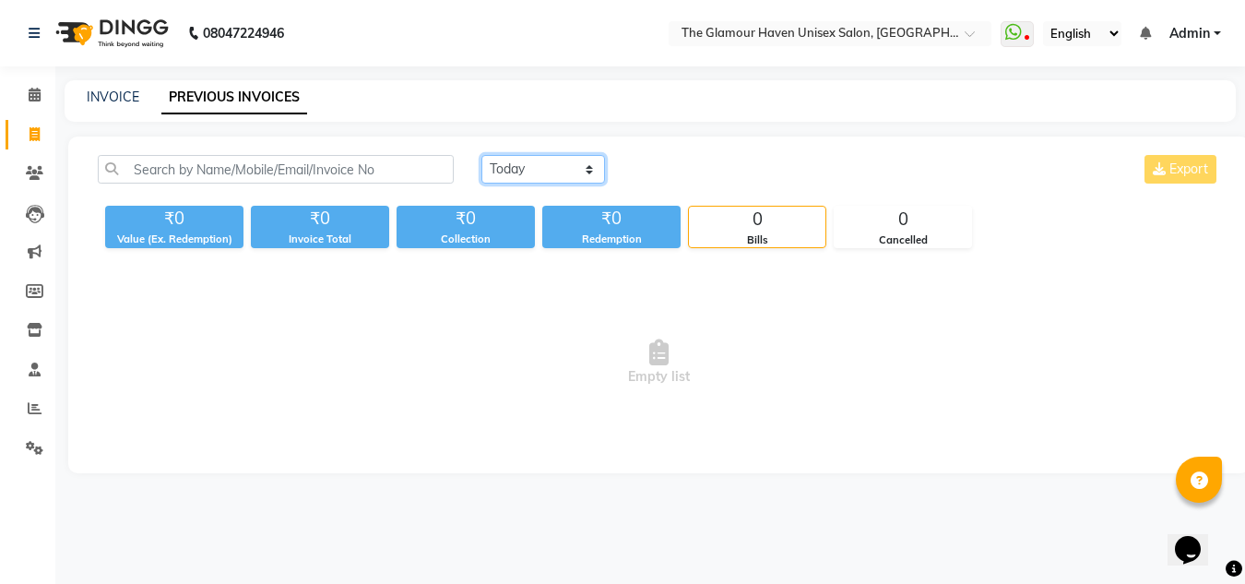
click at [576, 173] on select "Today Yesterday Custom Range" at bounding box center [543, 169] width 124 height 29
select select "range"
click at [481, 155] on select "Today Yesterday Custom Range" at bounding box center [543, 169] width 124 height 29
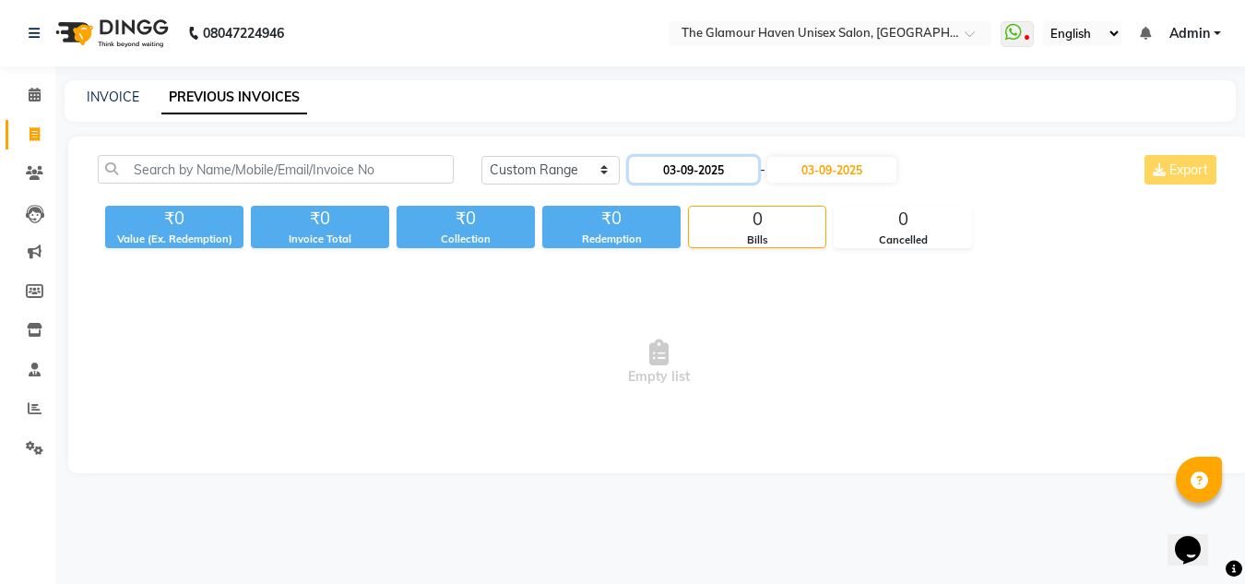
click at [682, 170] on input "03-09-2025" at bounding box center [693, 170] width 129 height 26
select select "9"
select select "2025"
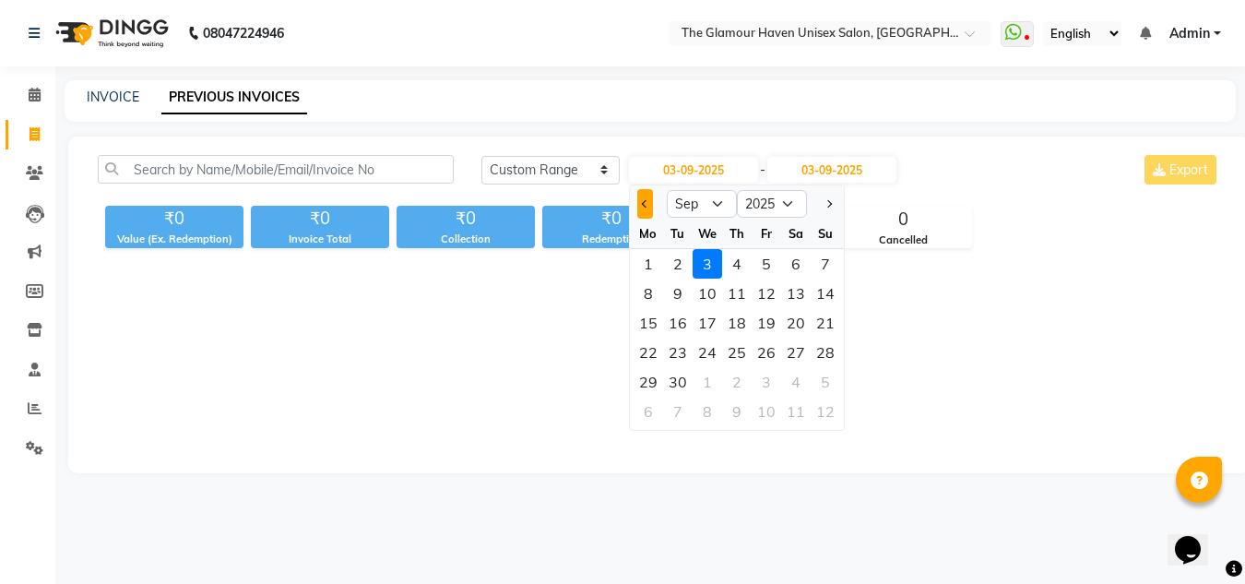
click at [640, 197] on button "Previous month" at bounding box center [645, 204] width 16 height 30
select select "8"
click at [825, 326] on div "17" at bounding box center [826, 323] width 30 height 30
type input "[DATE]"
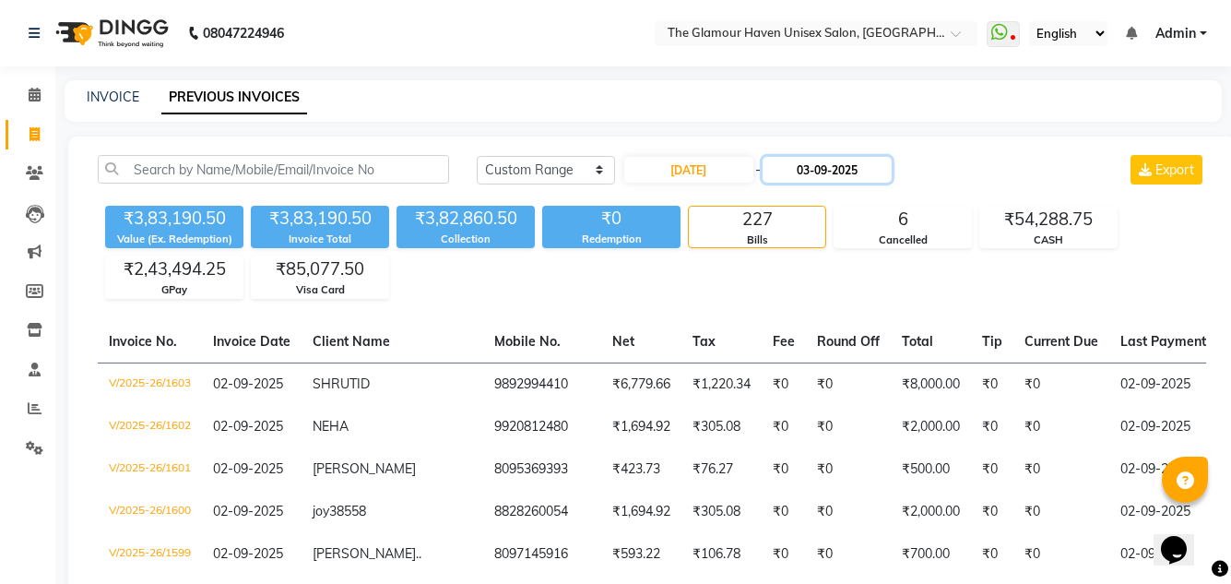
click at [818, 165] on input "03-09-2025" at bounding box center [827, 170] width 129 height 26
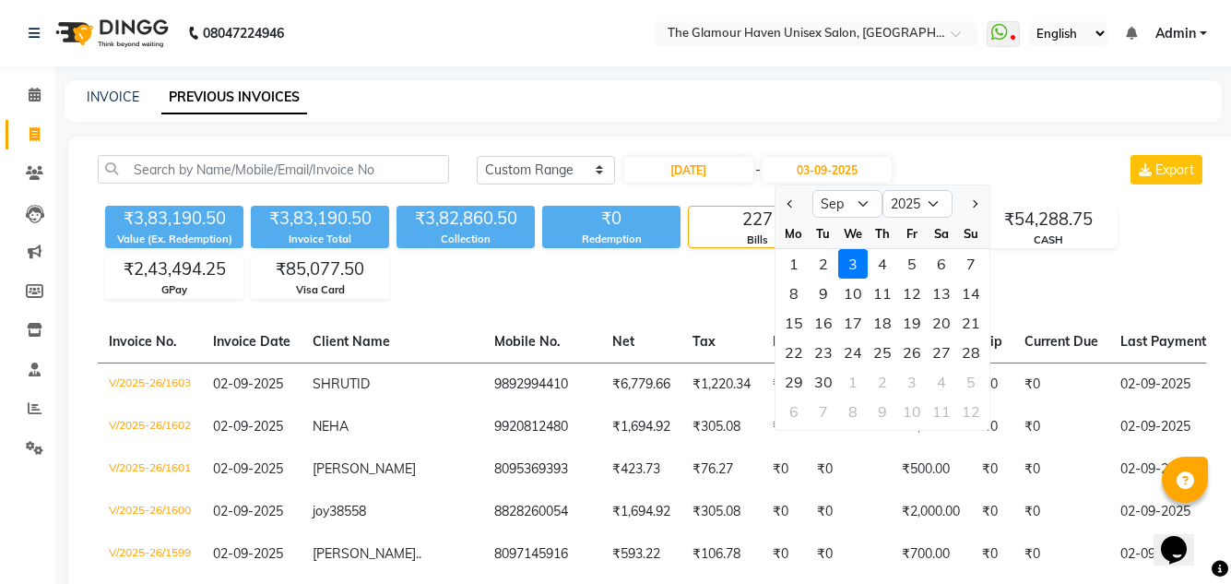
click at [781, 201] on div at bounding box center [794, 204] width 37 height 30
click at [783, 207] on button "Previous month" at bounding box center [791, 204] width 16 height 30
select select "8"
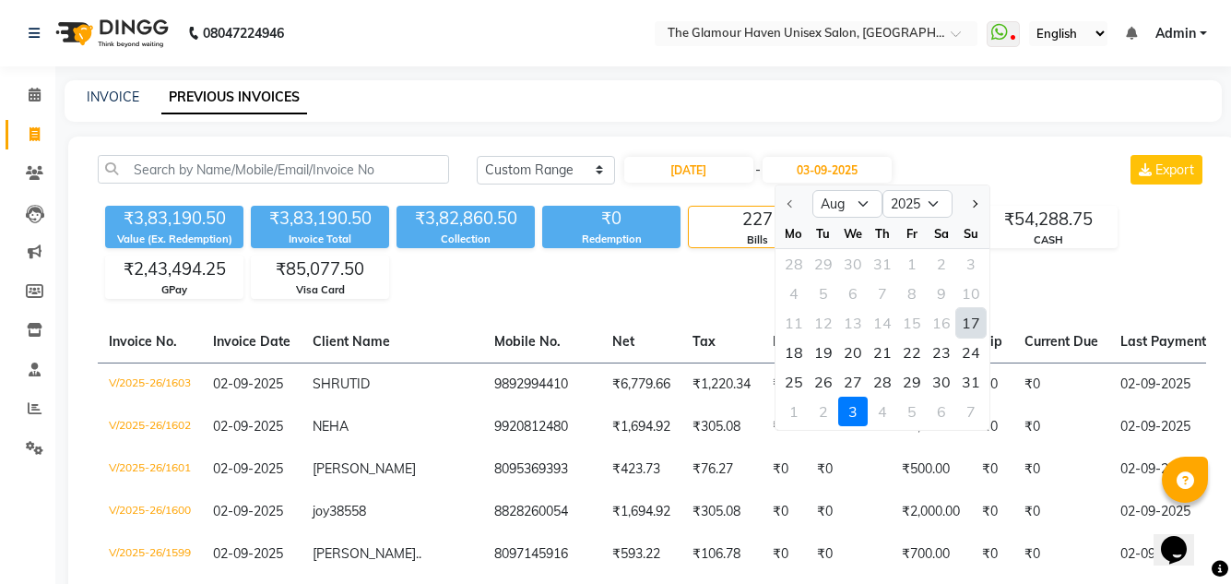
click at [966, 320] on div "17" at bounding box center [971, 323] width 30 height 30
type input "[DATE]"
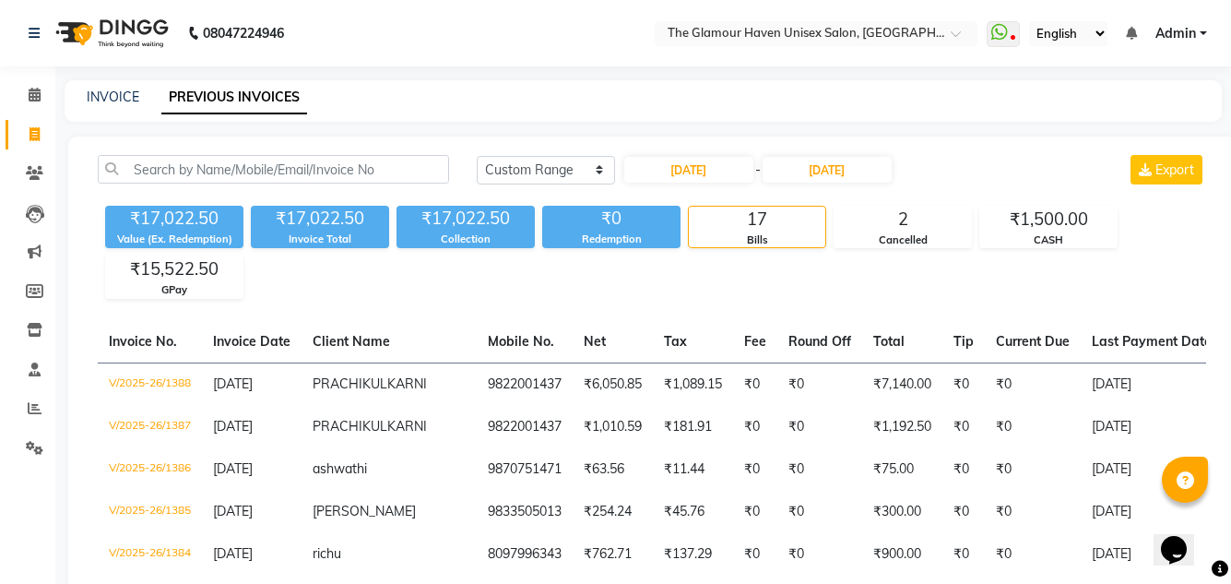
click at [739, 284] on div "₹17,022.50 Value (Ex. Redemption) ₹17,022.50 Invoice Total ₹17,022.50 Collectio…" at bounding box center [652, 248] width 1108 height 101
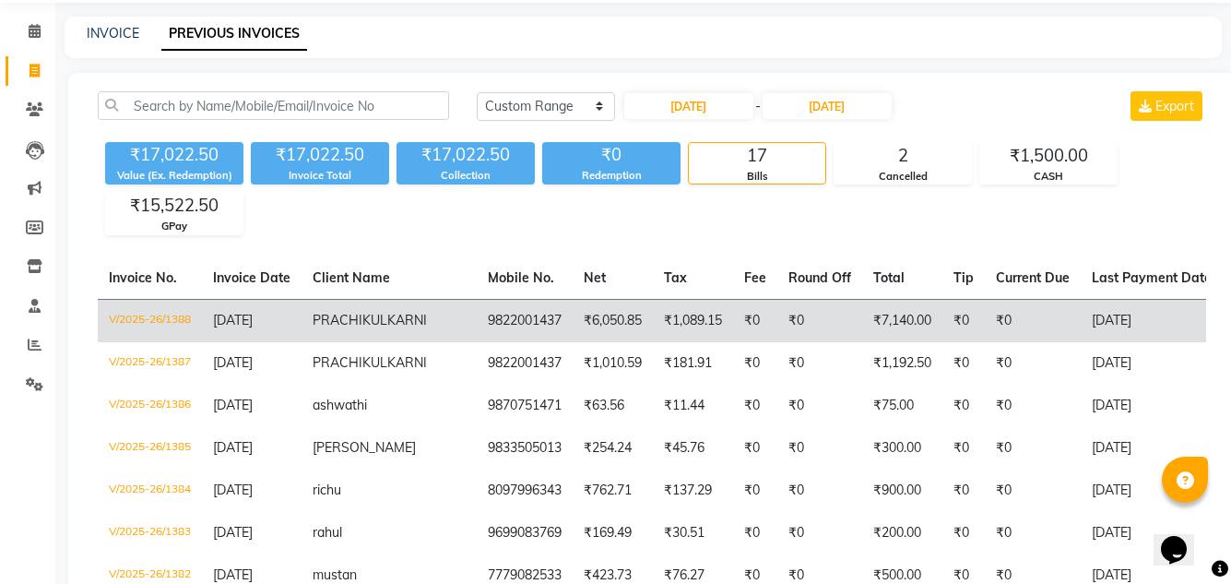
scroll to position [184, 0]
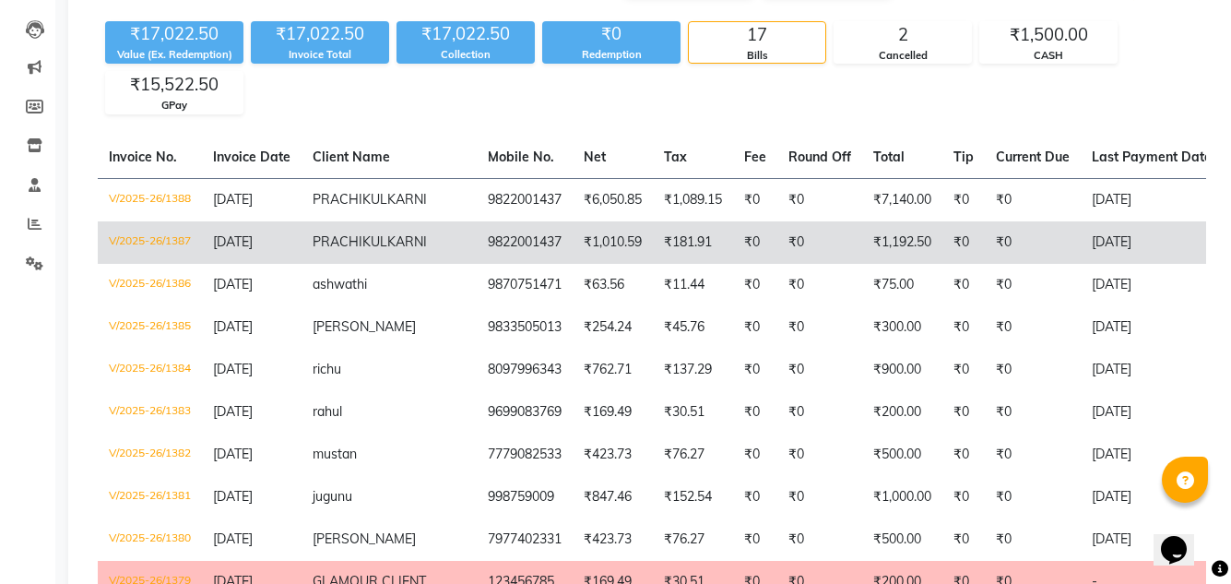
click at [653, 264] on td "₹181.91" at bounding box center [693, 242] width 80 height 42
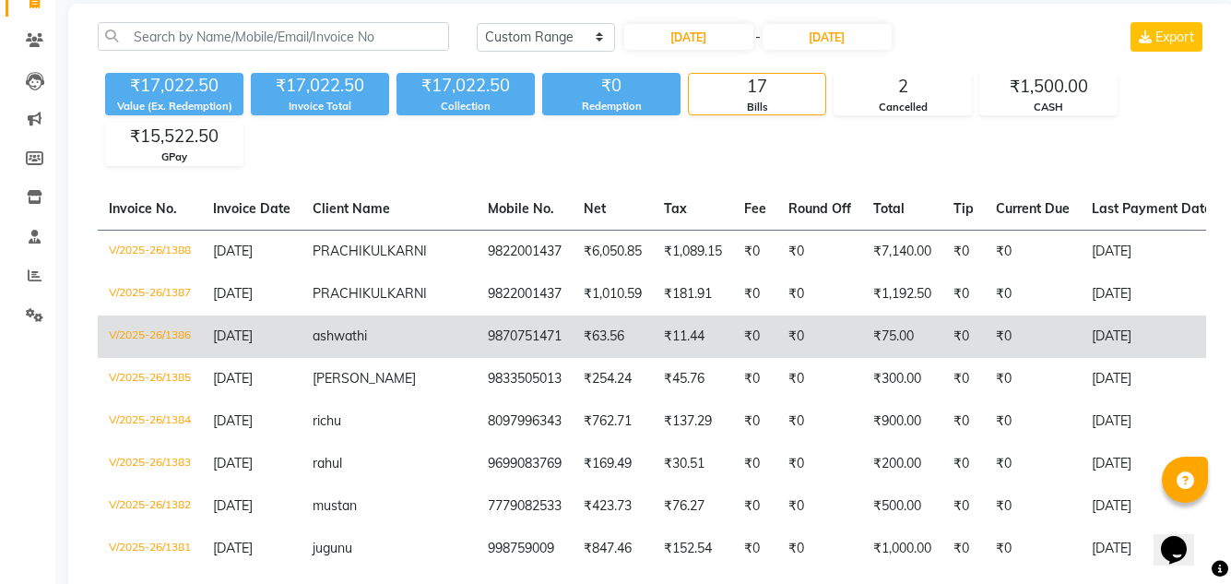
scroll to position [0, 0]
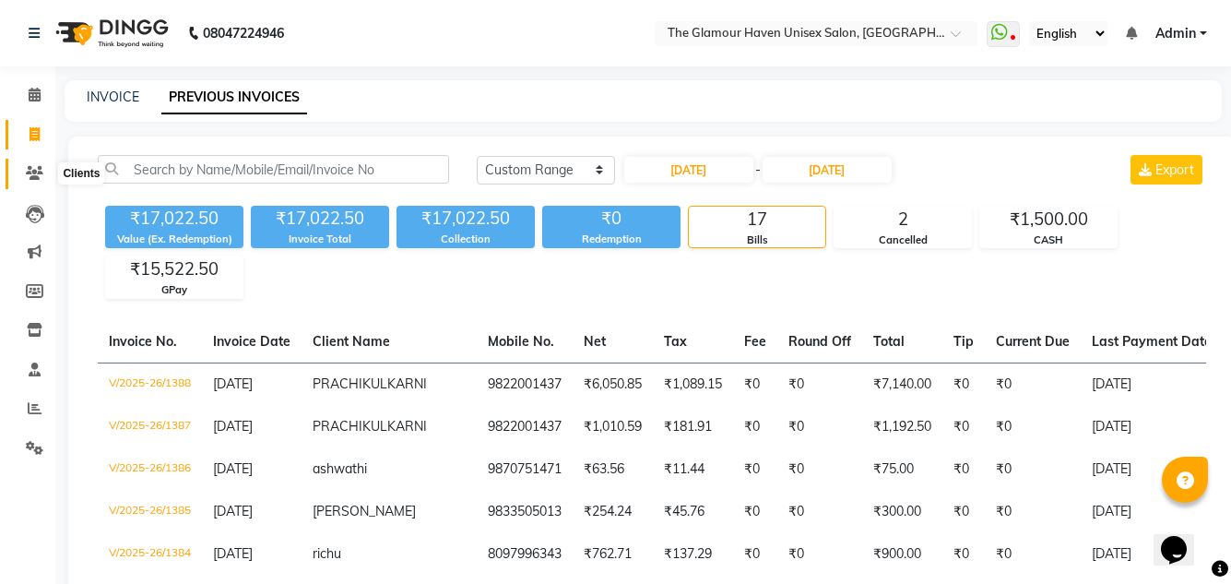
click at [33, 181] on span at bounding box center [34, 173] width 32 height 21
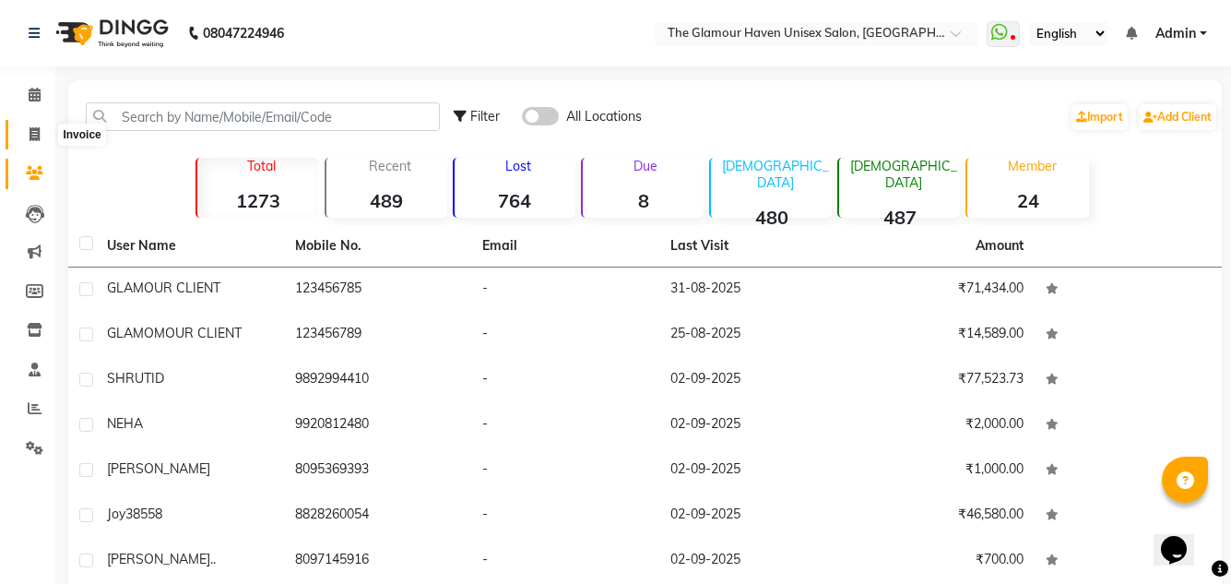
click at [35, 137] on icon at bounding box center [35, 134] width 10 height 14
select select "7124"
select select "service"
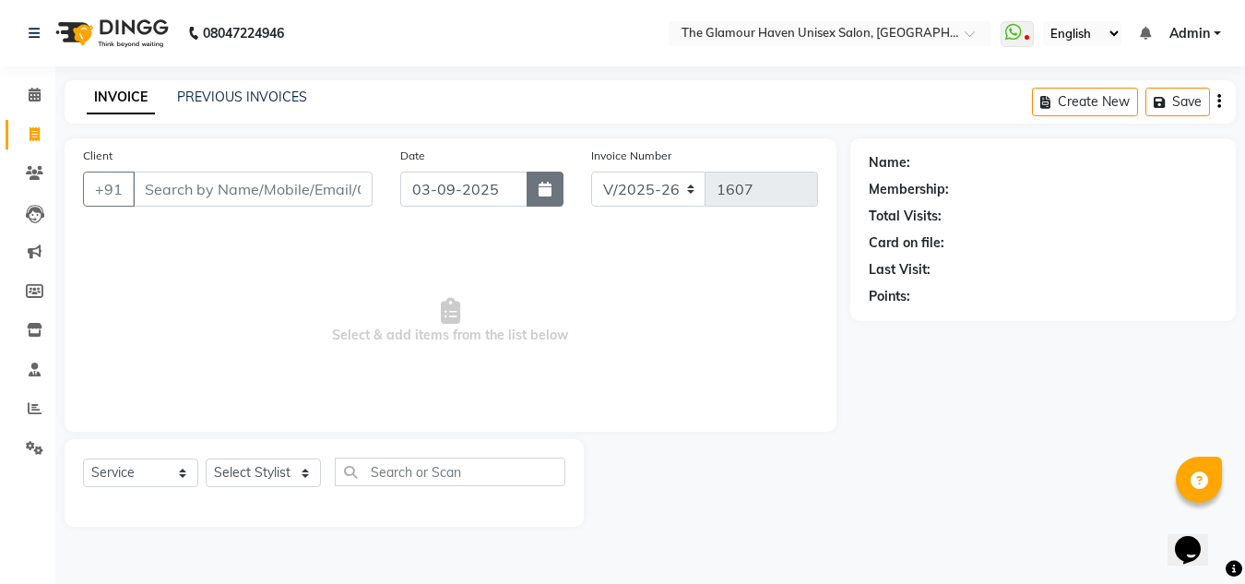
click at [537, 193] on button "button" at bounding box center [545, 189] width 37 height 35
select select "9"
select select "2025"
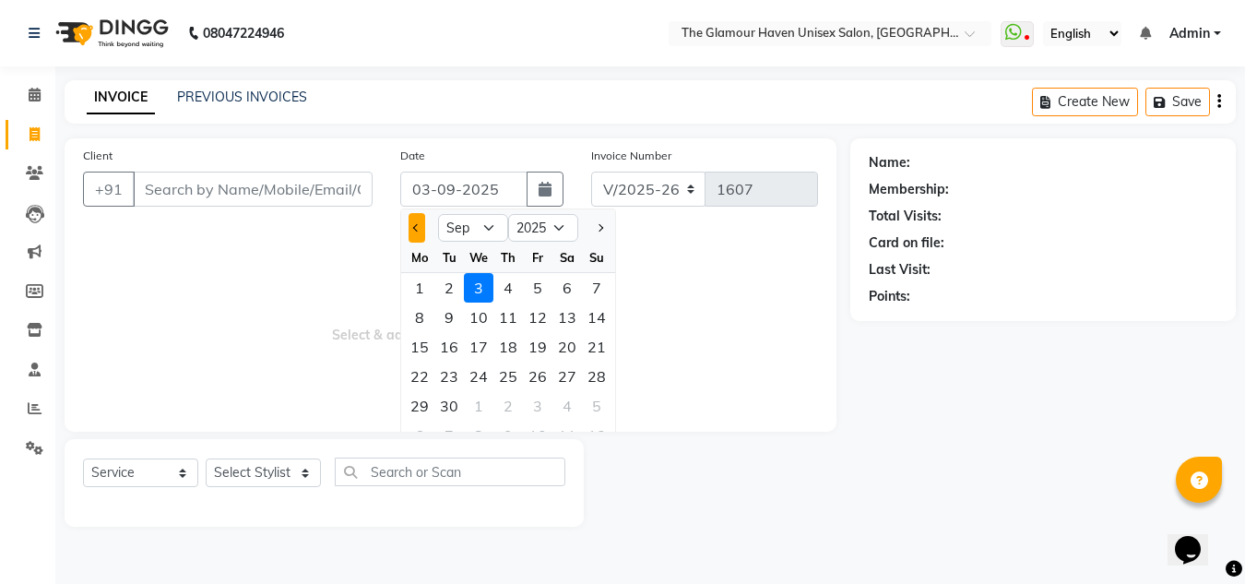
click at [417, 224] on span "Previous month" at bounding box center [416, 227] width 7 height 7
select select "8"
click at [605, 350] on div "17" at bounding box center [597, 347] width 30 height 30
type input "[DATE]"
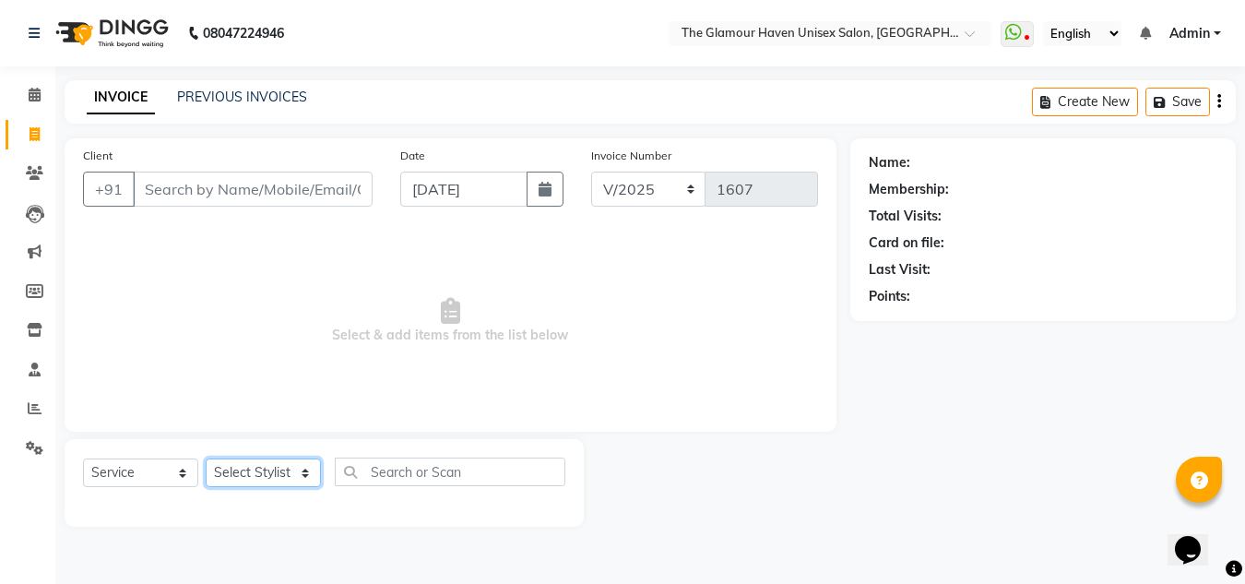
drag, startPoint x: 312, startPoint y: 476, endPoint x: 296, endPoint y: 464, distance: 19.7
click at [312, 476] on select "Select Stylist AJIT Bharat sen darshna gole Geeta shetye NITIN RAHUL Rahul Dixi…" at bounding box center [263, 472] width 115 height 29
select select "77764"
click at [206, 458] on select "Select Stylist AJIT Bharat sen darshna gole Geeta shetye NITIN RAHUL Rahul Dixi…" at bounding box center [263, 472] width 115 height 29
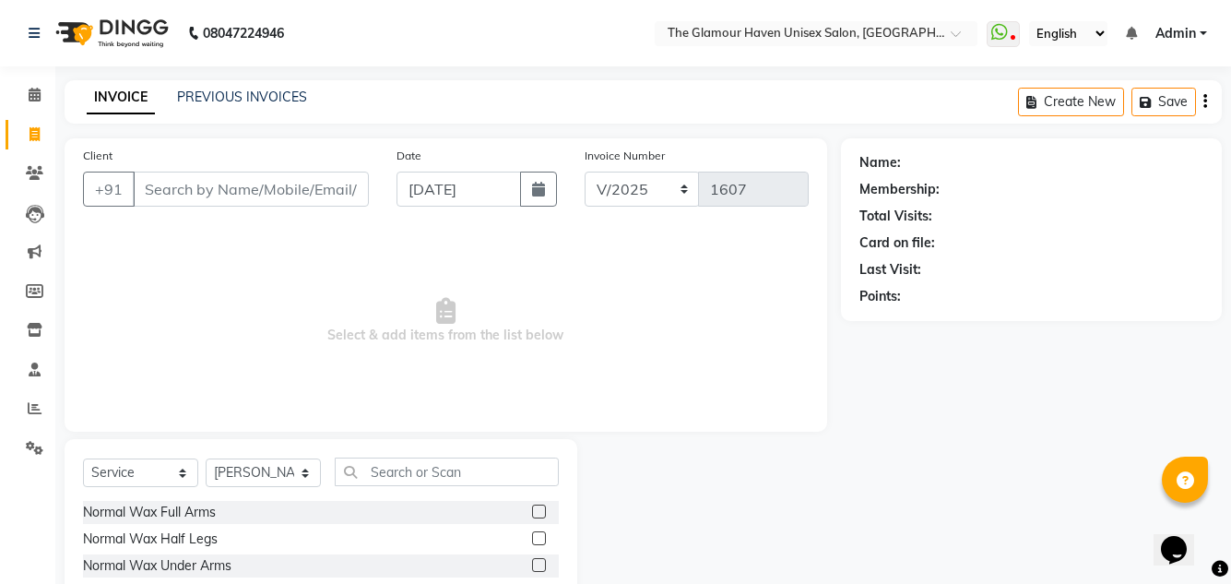
click at [404, 463] on div "Select Service Product Membership Package Voucher Prepaid Gift Card Select Styl…" at bounding box center [321, 575] width 513 height 272
click at [404, 464] on input "text" at bounding box center [447, 471] width 224 height 29
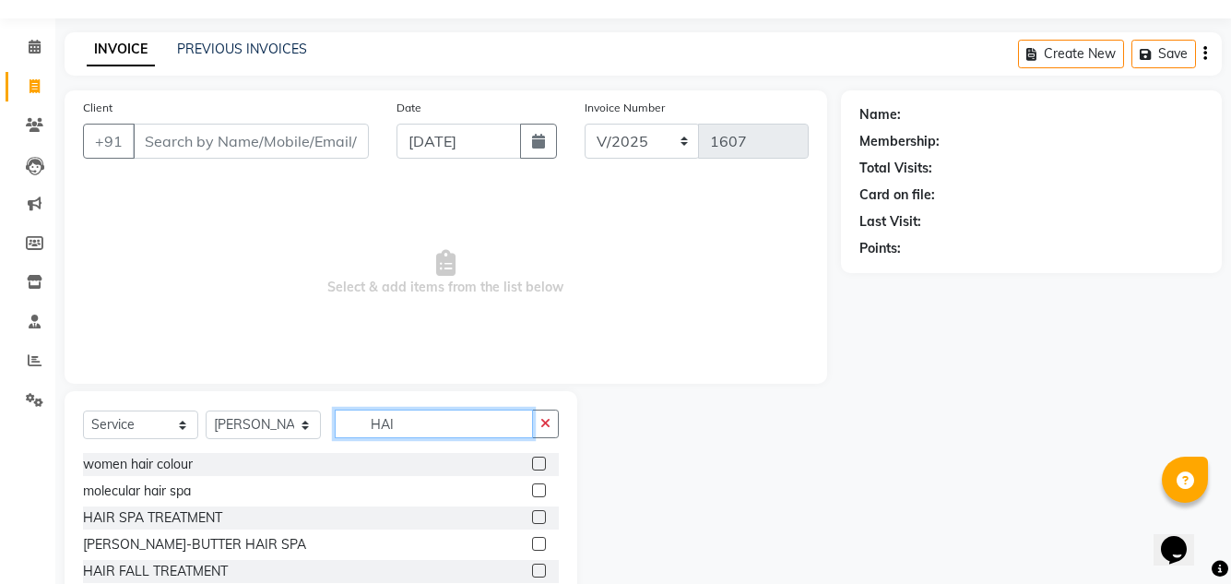
scroll to position [155, 0]
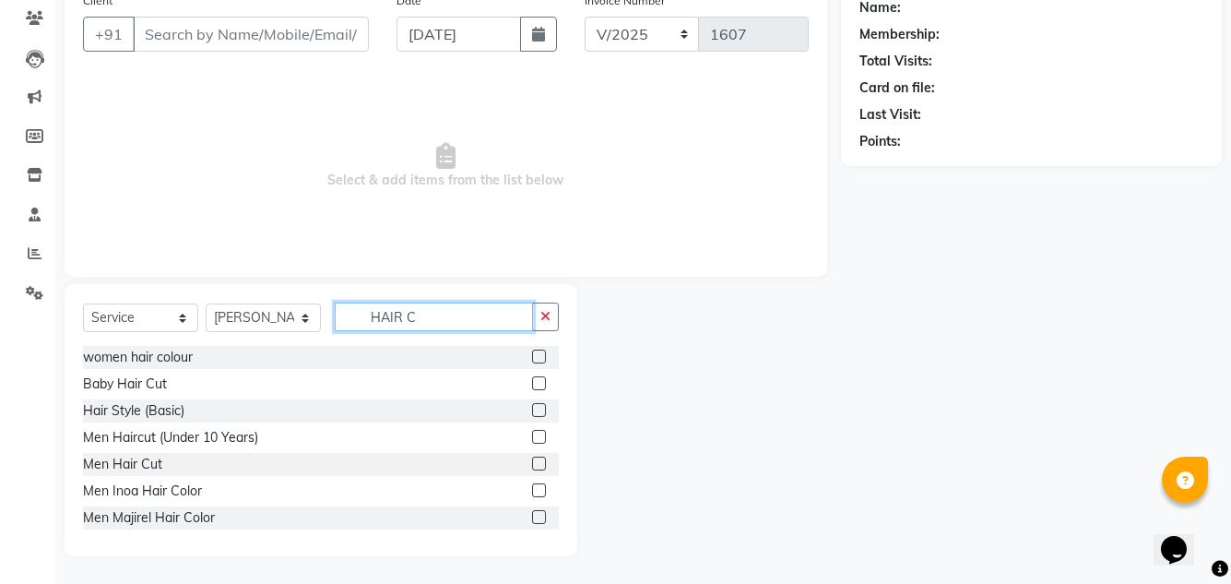
type input "HAIR C"
click at [532, 458] on label at bounding box center [539, 463] width 14 height 14
click at [532, 458] on input "checkbox" at bounding box center [538, 464] width 12 height 12
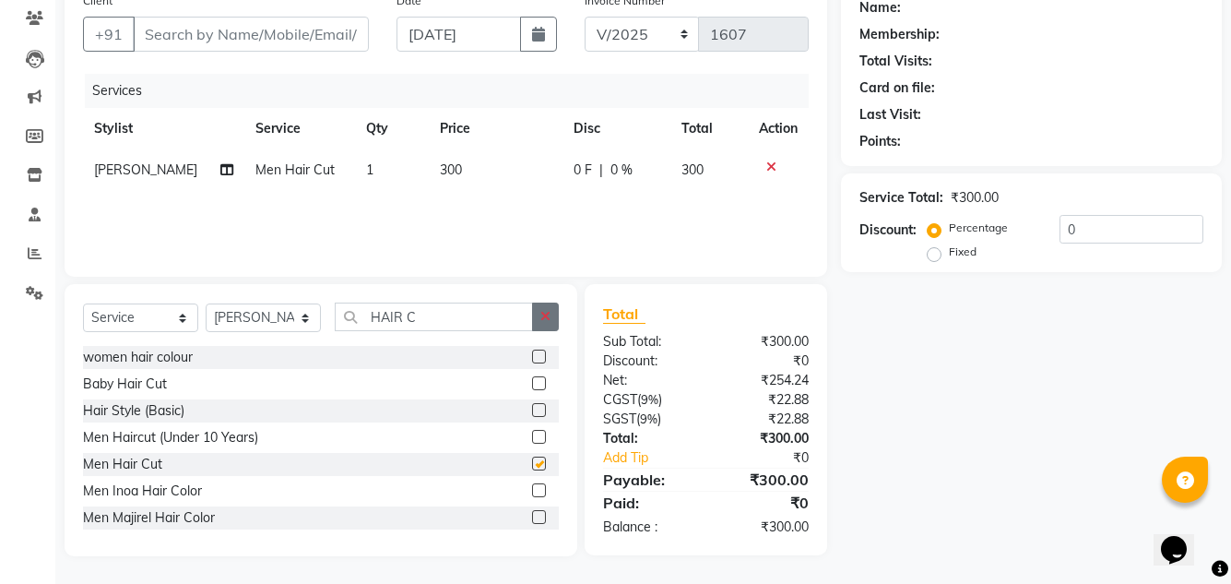
checkbox input "false"
click at [555, 322] on button "button" at bounding box center [545, 316] width 27 height 29
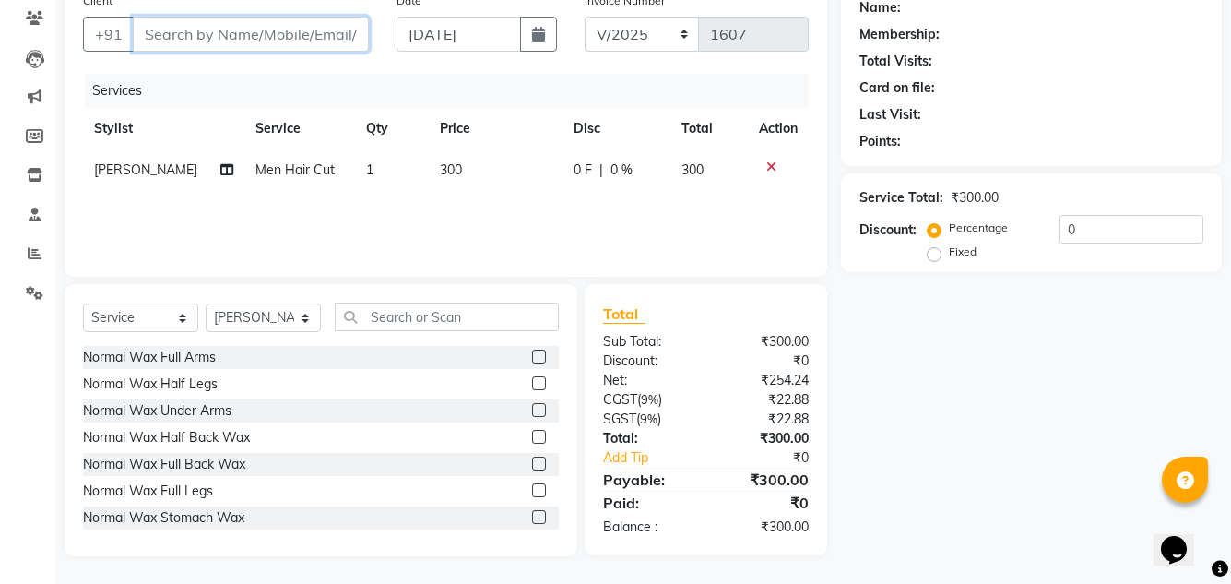
click at [248, 44] on input "Client" at bounding box center [251, 34] width 236 height 35
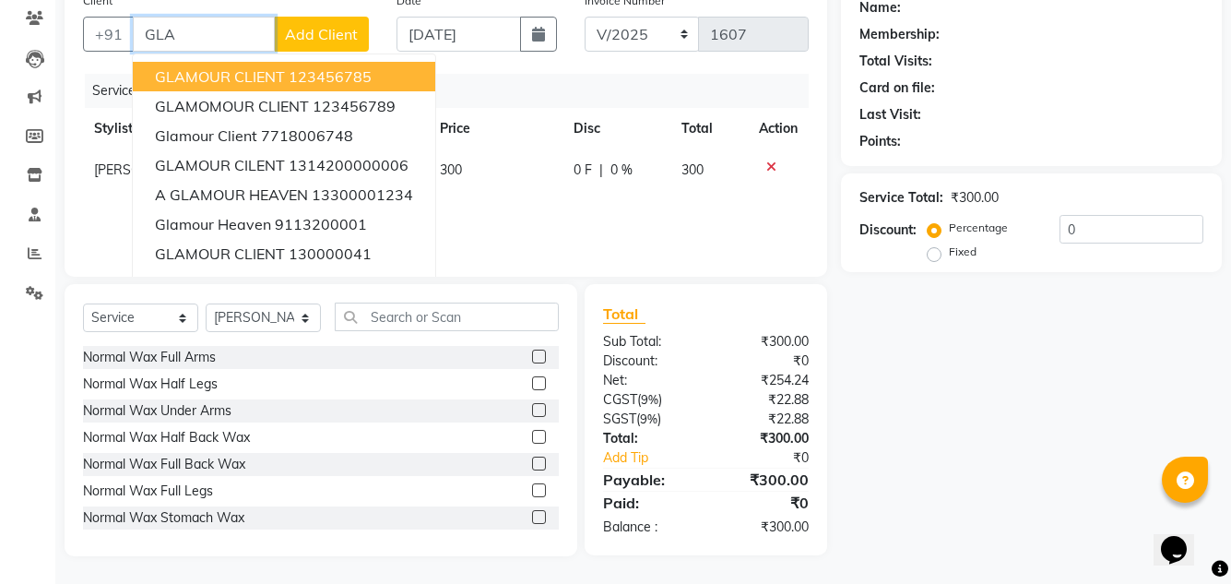
click at [267, 86] on button "GLAMOUR CLIENT 123456785" at bounding box center [284, 77] width 302 height 30
type input "123456785"
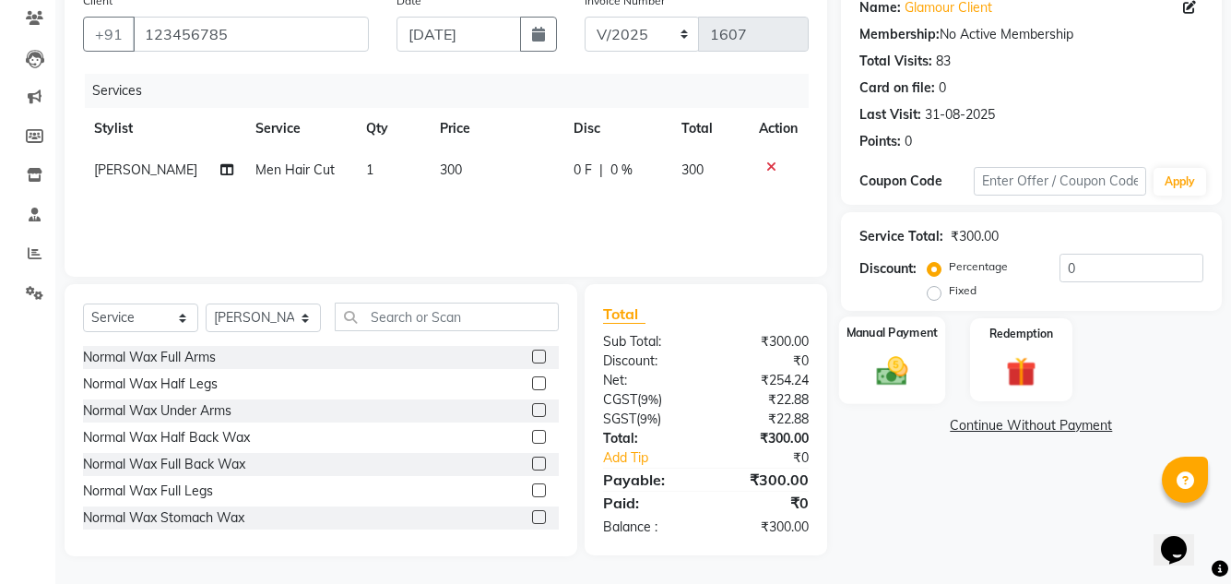
click at [925, 383] on div "Manual Payment" at bounding box center [891, 359] width 106 height 87
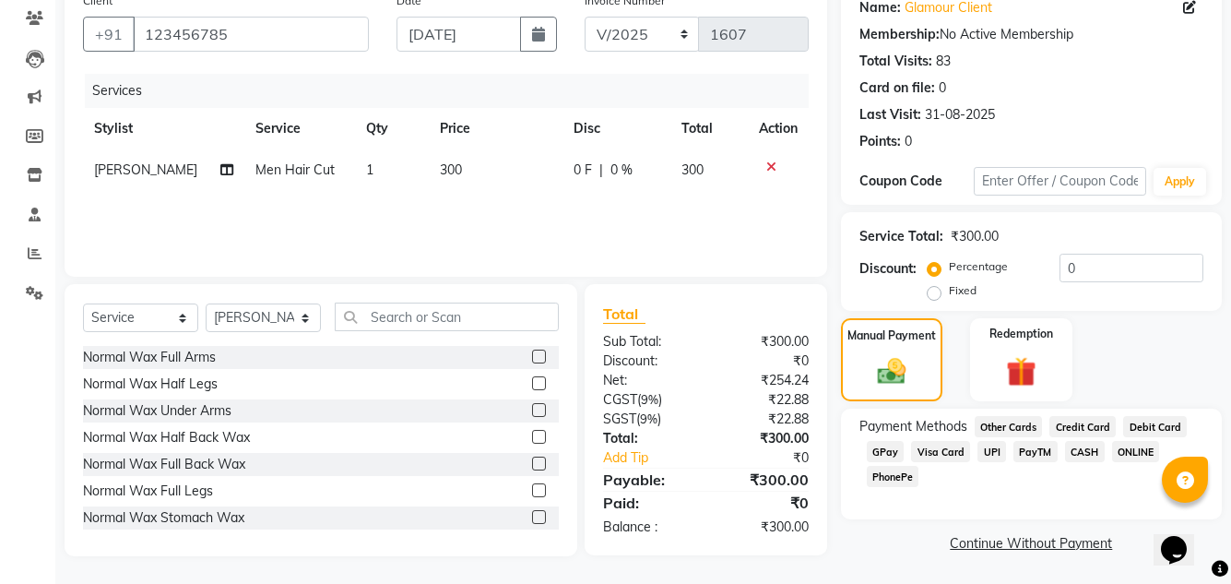
click at [890, 445] on span "GPay" at bounding box center [886, 451] width 38 height 21
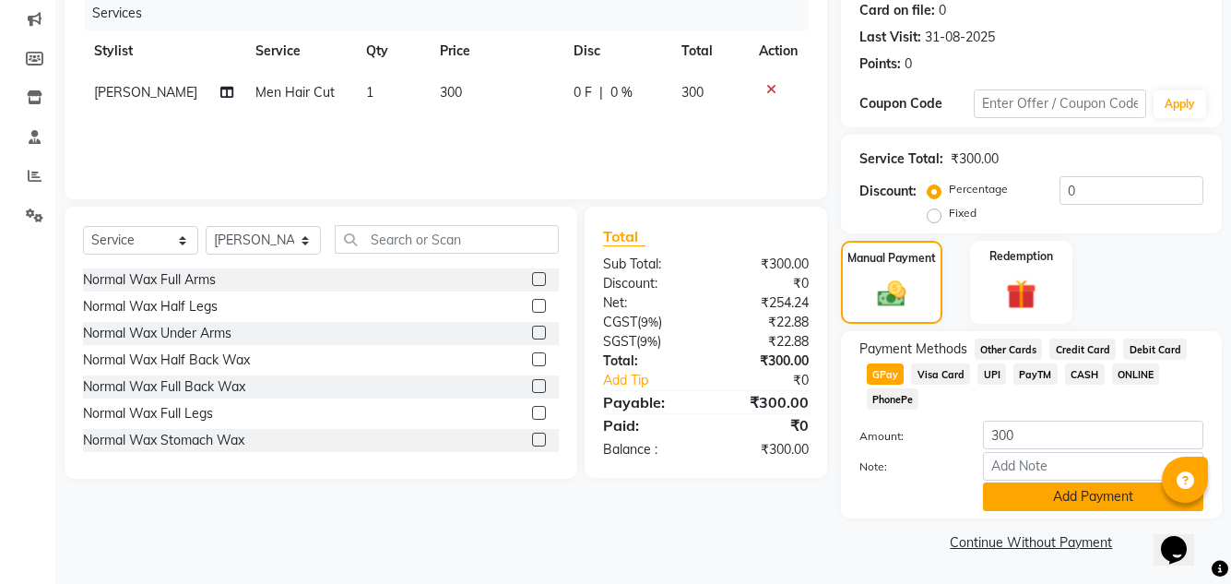
click at [1011, 482] on button "Add Payment" at bounding box center [1093, 496] width 220 height 29
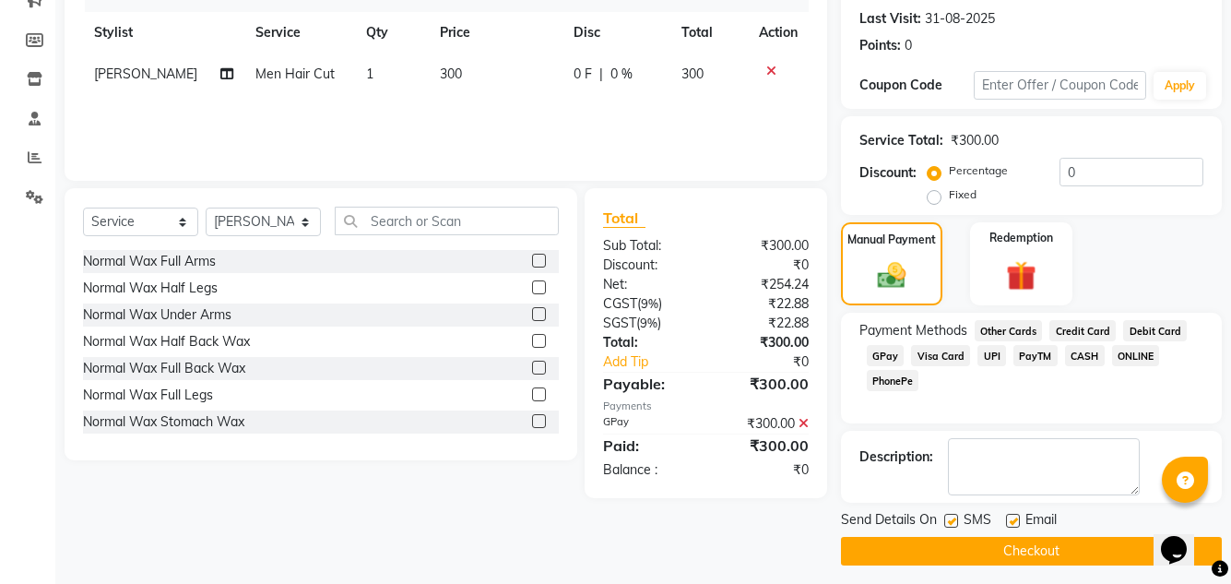
scroll to position [260, 0]
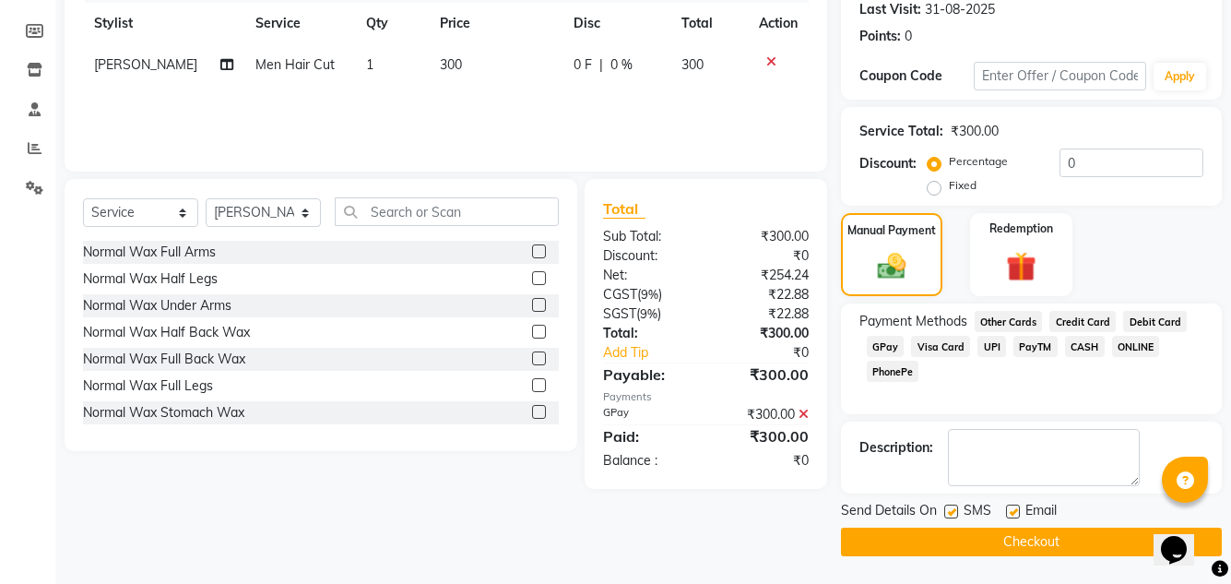
click at [991, 541] on button "Checkout" at bounding box center [1031, 542] width 381 height 29
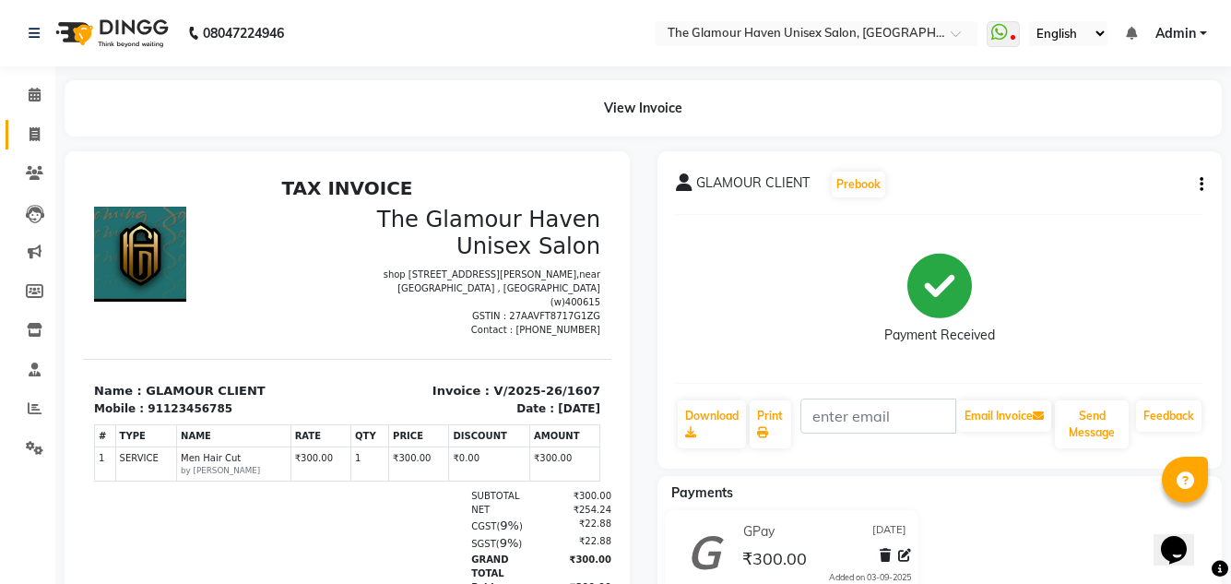
click at [27, 148] on link "Invoice" at bounding box center [28, 135] width 44 height 30
select select "service"
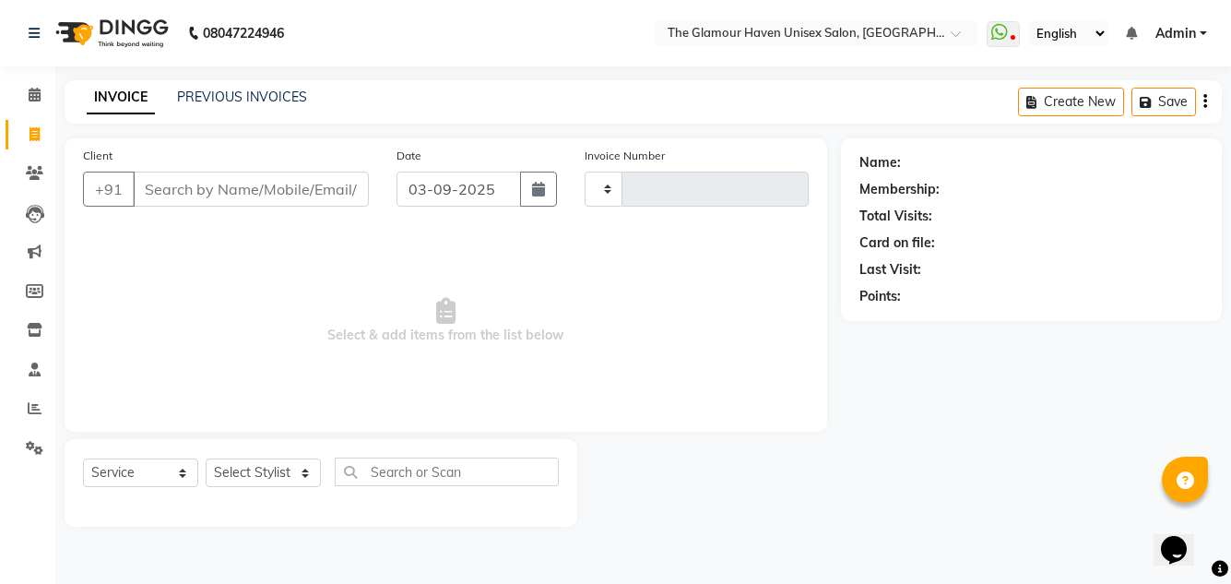
type input "1608"
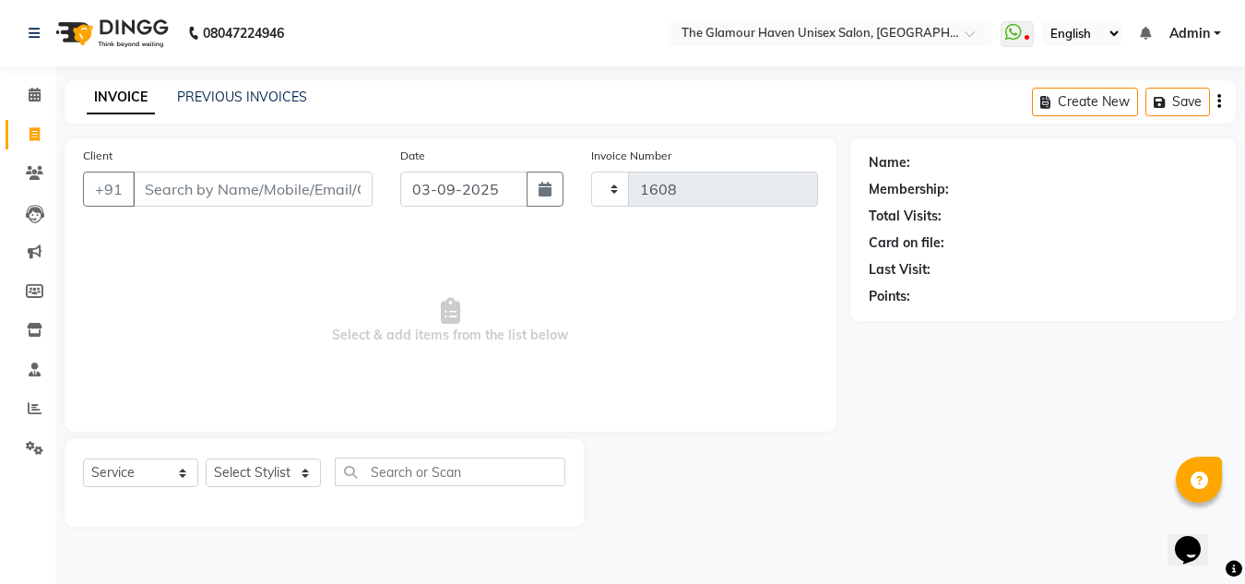
select select "7124"
click at [285, 101] on link "PREVIOUS INVOICES" at bounding box center [242, 97] width 130 height 17
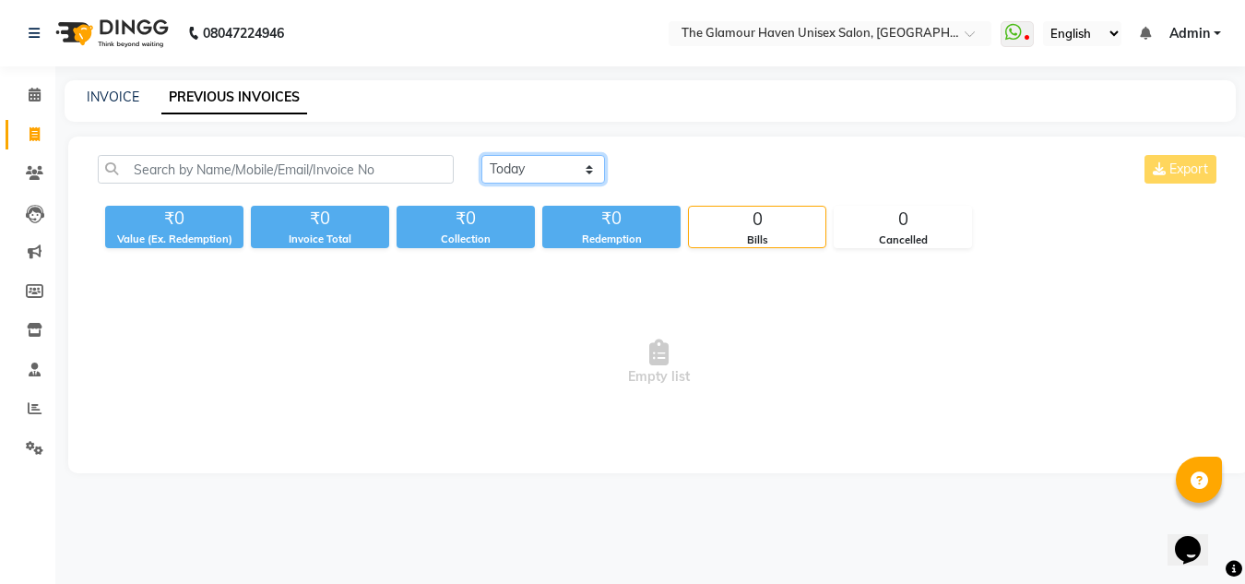
click at [592, 172] on select "Today Yesterday Custom Range" at bounding box center [543, 169] width 124 height 29
select select "range"
click at [481, 155] on select "Today Yesterday Custom Range" at bounding box center [543, 169] width 124 height 29
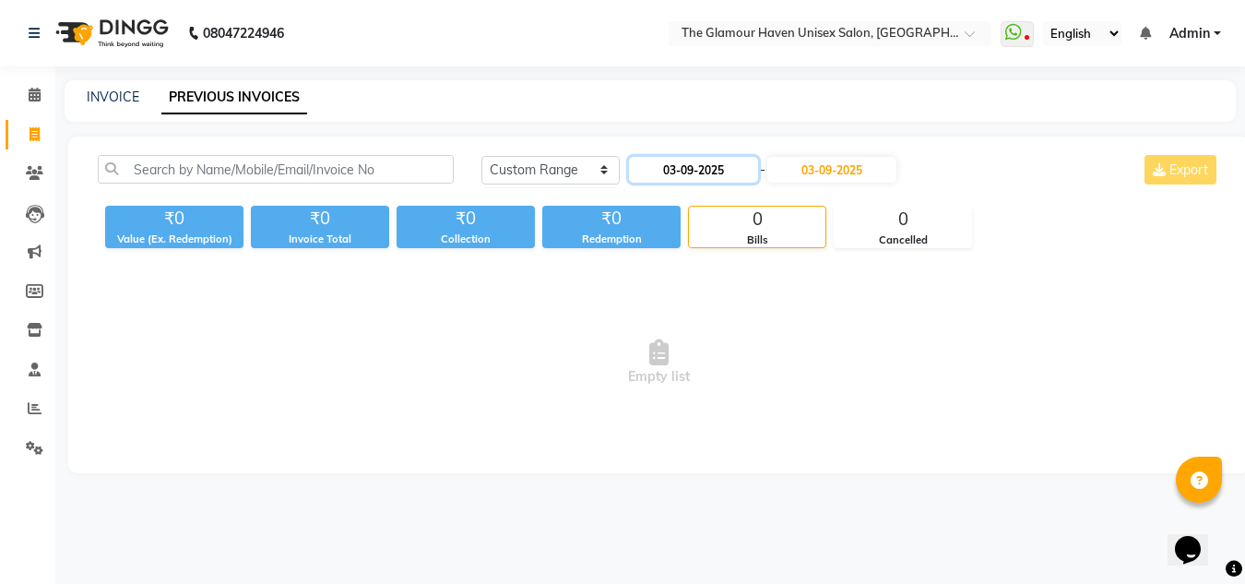
click at [674, 174] on input "03-09-2025" at bounding box center [693, 170] width 129 height 26
select select "9"
select select "2025"
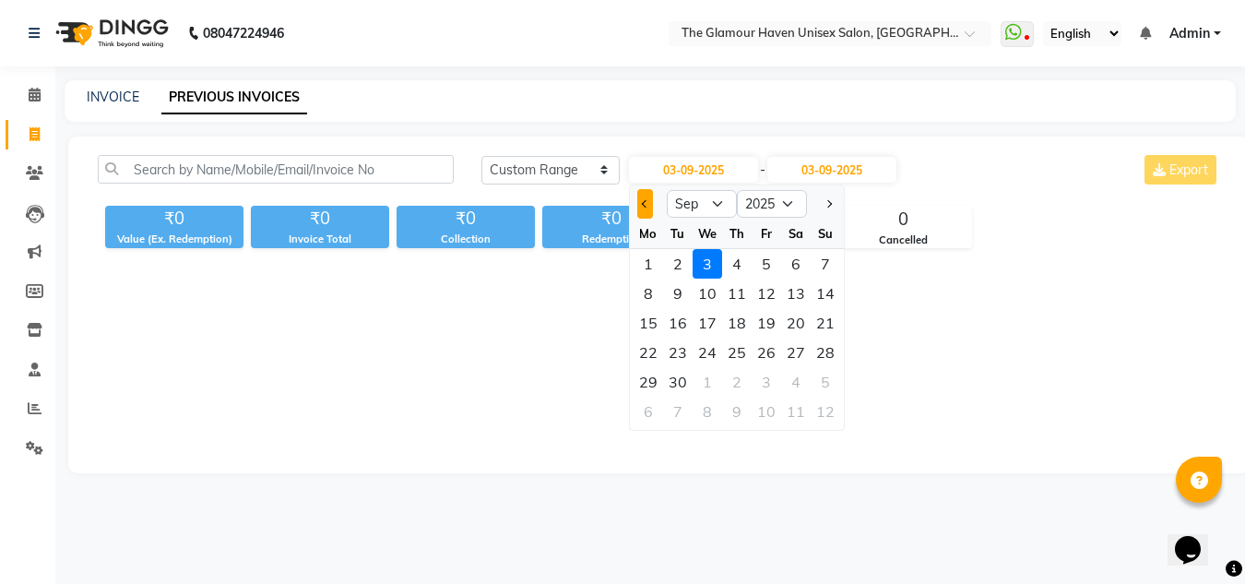
click at [641, 207] on button "Previous month" at bounding box center [645, 204] width 16 height 30
click at [642, 205] on span "Previous month" at bounding box center [644, 203] width 7 height 7
select select "7"
click at [686, 296] on div "8" at bounding box center [678, 294] width 30 height 30
type input "08-07-2025"
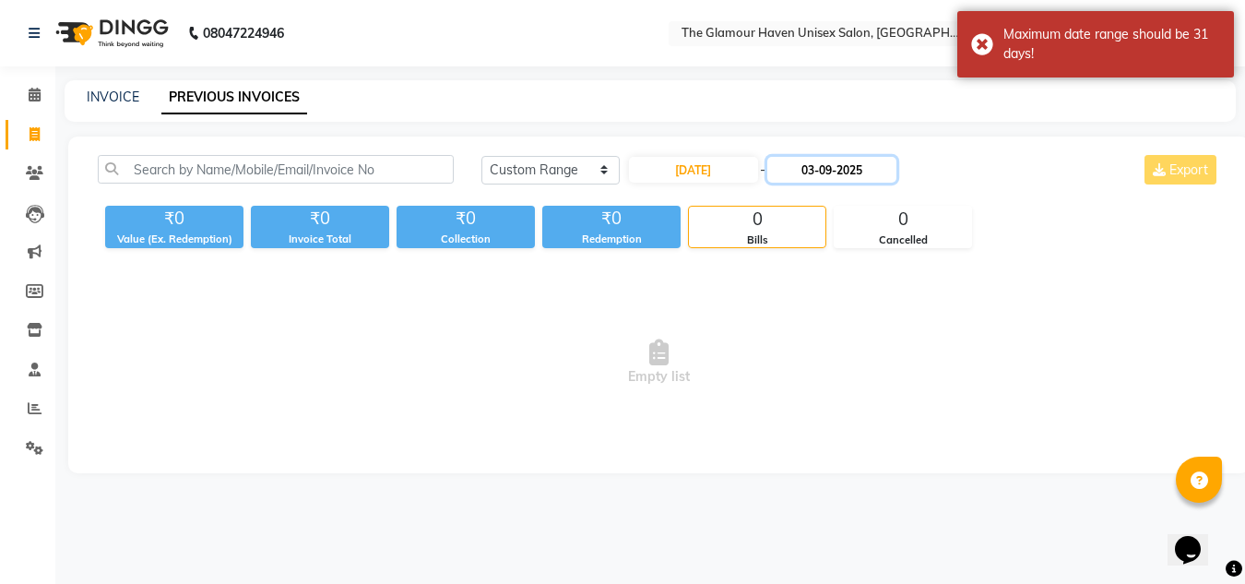
click at [830, 169] on input "03-09-2025" at bounding box center [831, 170] width 129 height 26
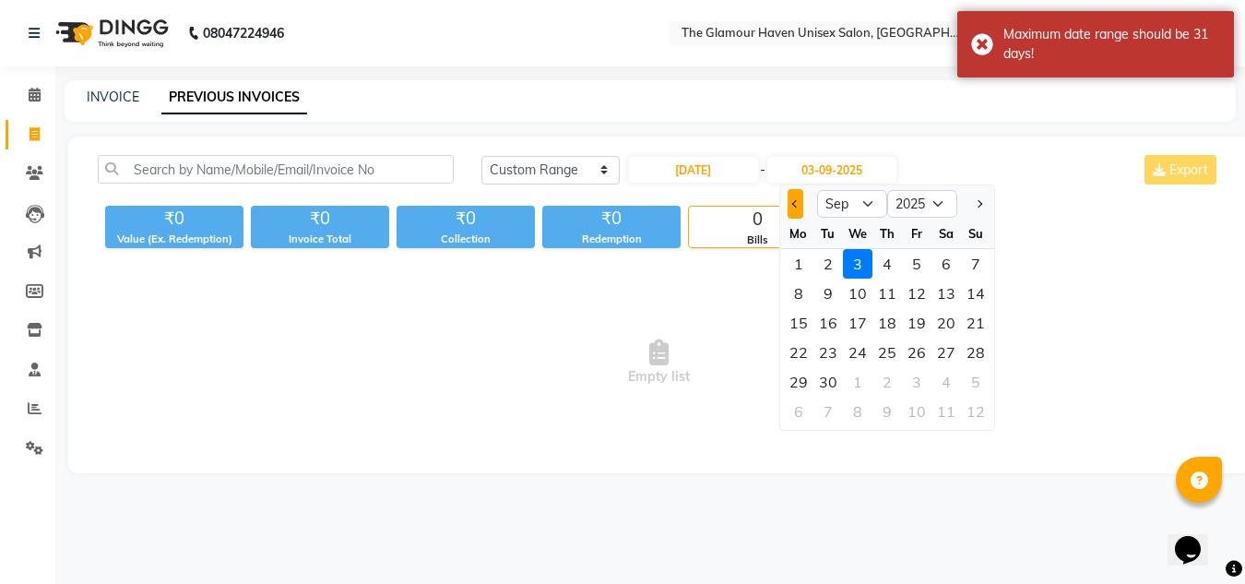
click at [800, 216] on button "Previous month" at bounding box center [796, 204] width 16 height 30
click at [798, 213] on button "Previous month" at bounding box center [796, 204] width 16 height 30
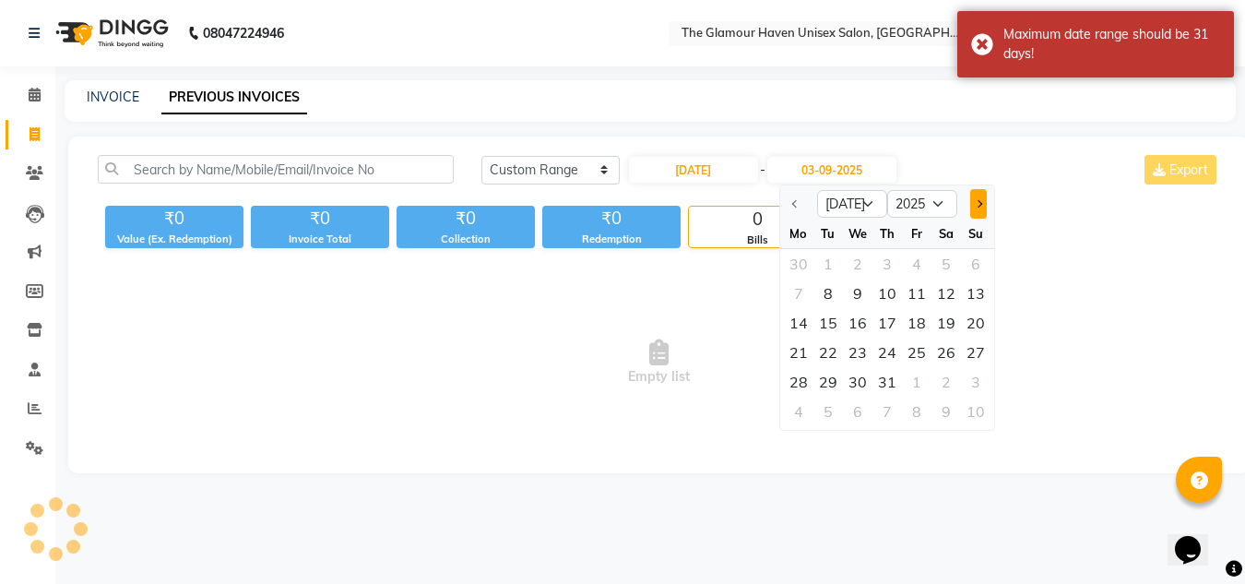
click at [978, 207] on span "Next month" at bounding box center [977, 203] width 7 height 7
select select "8"
click at [923, 291] on div "8" at bounding box center [917, 294] width 30 height 30
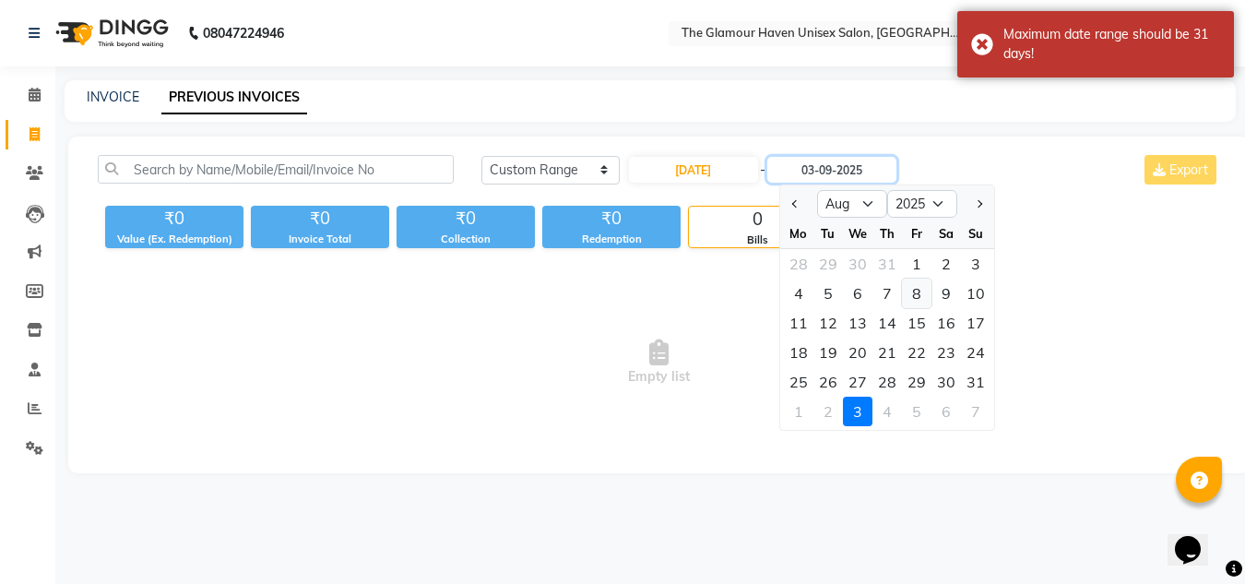
type input "08-08-2025"
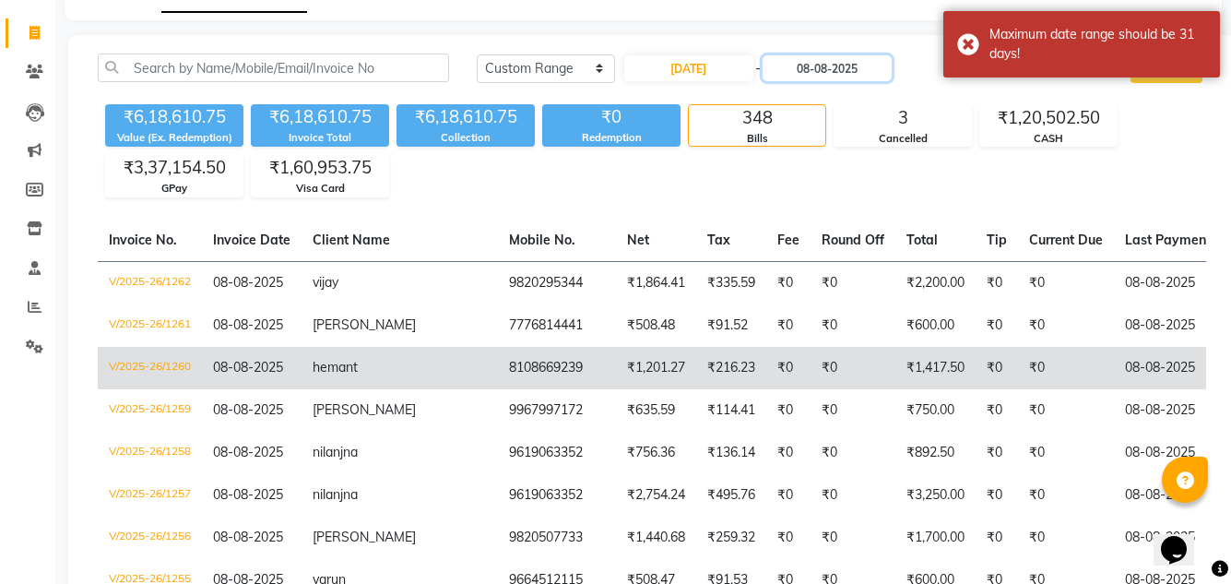
scroll to position [92, 0]
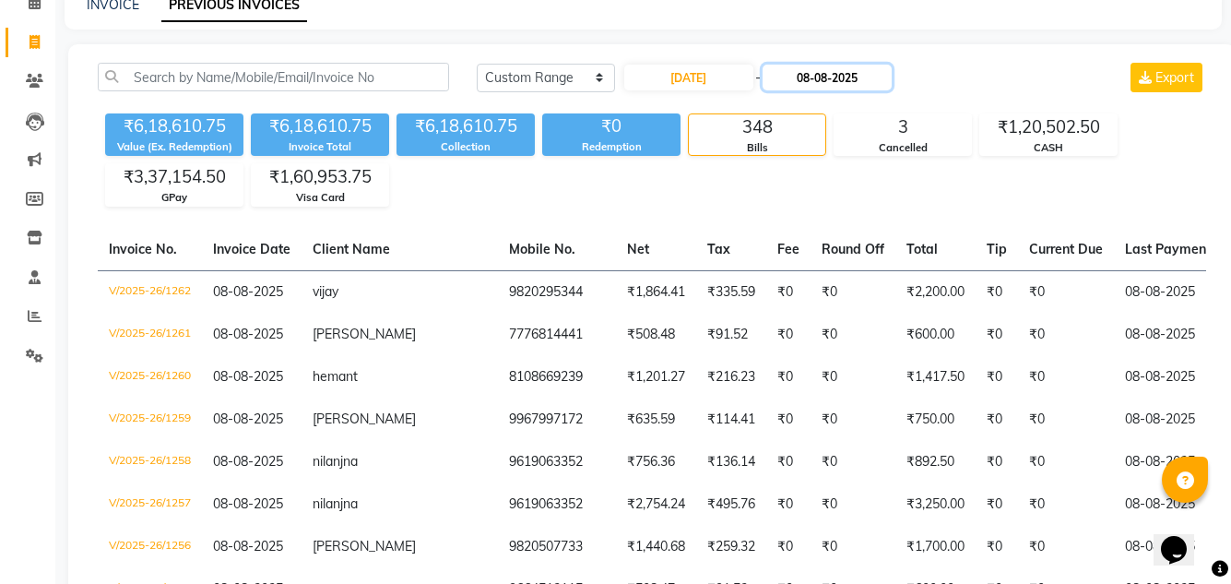
click at [815, 89] on input "08-08-2025" at bounding box center [827, 78] width 129 height 26
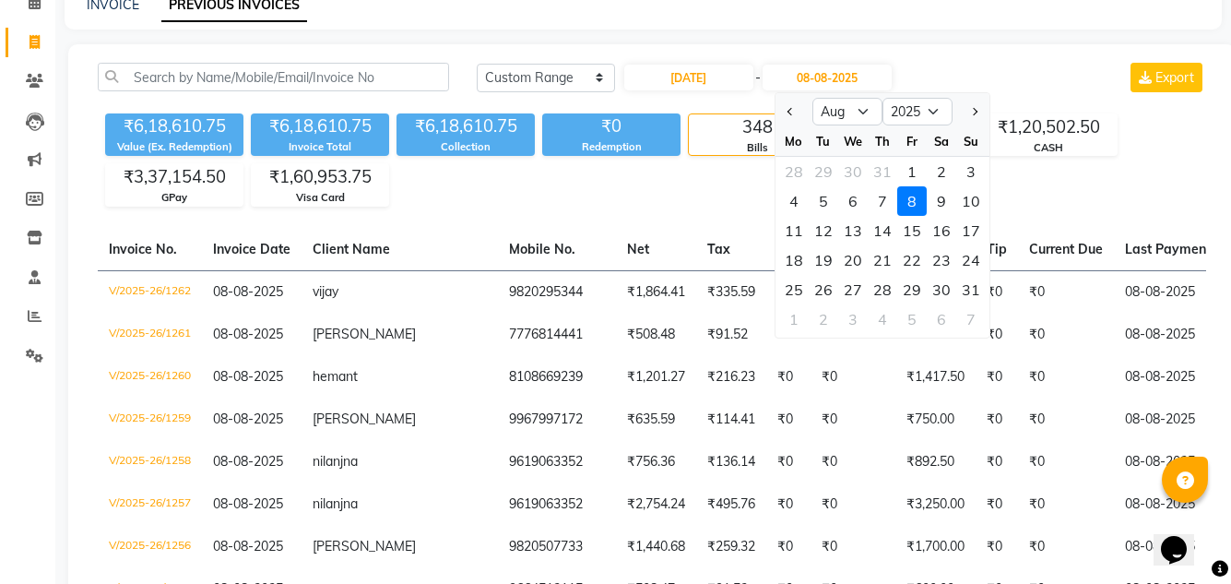
click at [808, 120] on div at bounding box center [794, 112] width 37 height 30
click at [794, 113] on span "Previous month" at bounding box center [790, 111] width 7 height 7
click at [977, 115] on button "Next month" at bounding box center [974, 112] width 16 height 30
select select "8"
click at [695, 90] on div "08-07-2025 - 08-08-2025 Jul Aug Sep Oct Nov Dec 2025 2026 2027 2028 2029 2030 2…" at bounding box center [757, 78] width 271 height 30
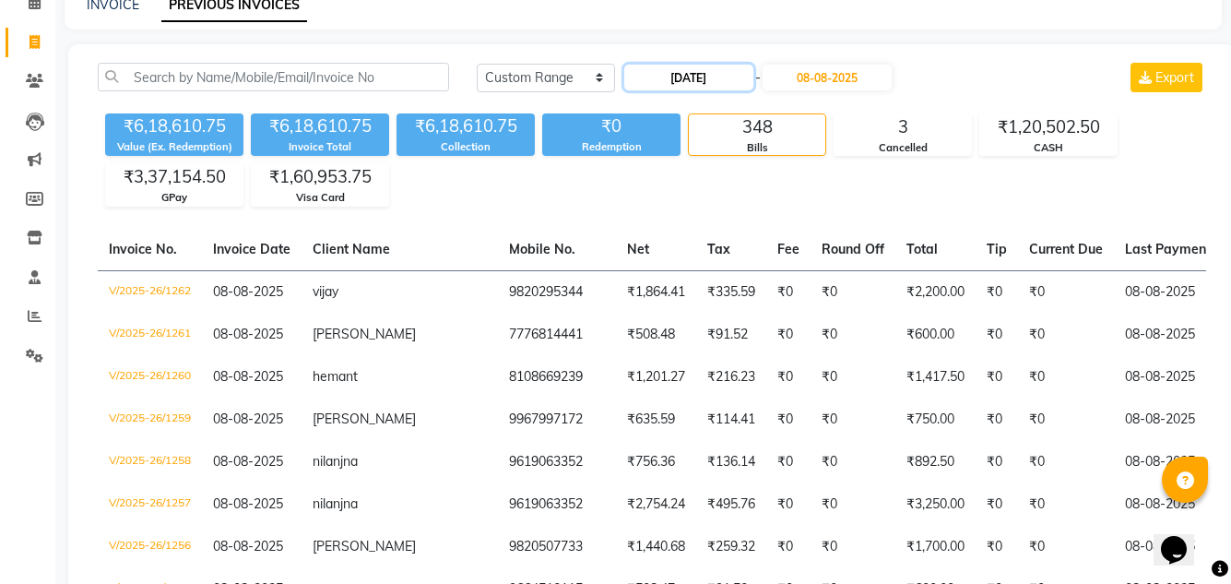
click at [704, 67] on input "08-07-2025" at bounding box center [688, 78] width 129 height 26
select select "7"
select select "2025"
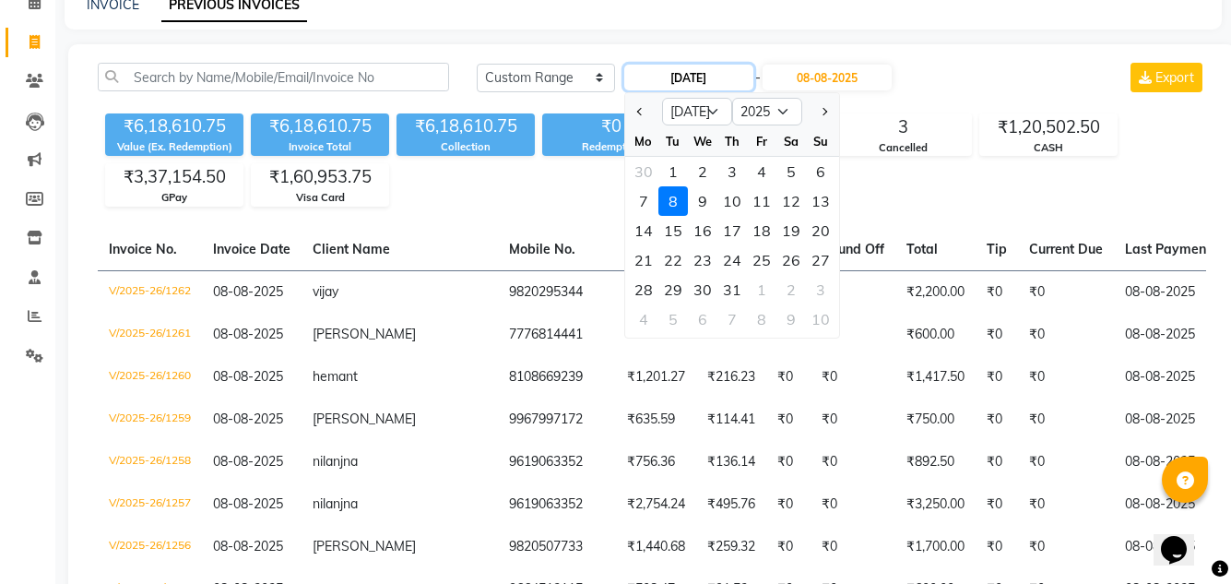
click at [676, 84] on input "08-07-2025" at bounding box center [688, 78] width 129 height 26
click at [634, 113] on button "Previous month" at bounding box center [641, 112] width 16 height 30
click at [808, 125] on div at bounding box center [820, 112] width 37 height 30
click at [811, 116] on div at bounding box center [820, 112] width 37 height 30
click at [814, 116] on div at bounding box center [820, 112] width 37 height 30
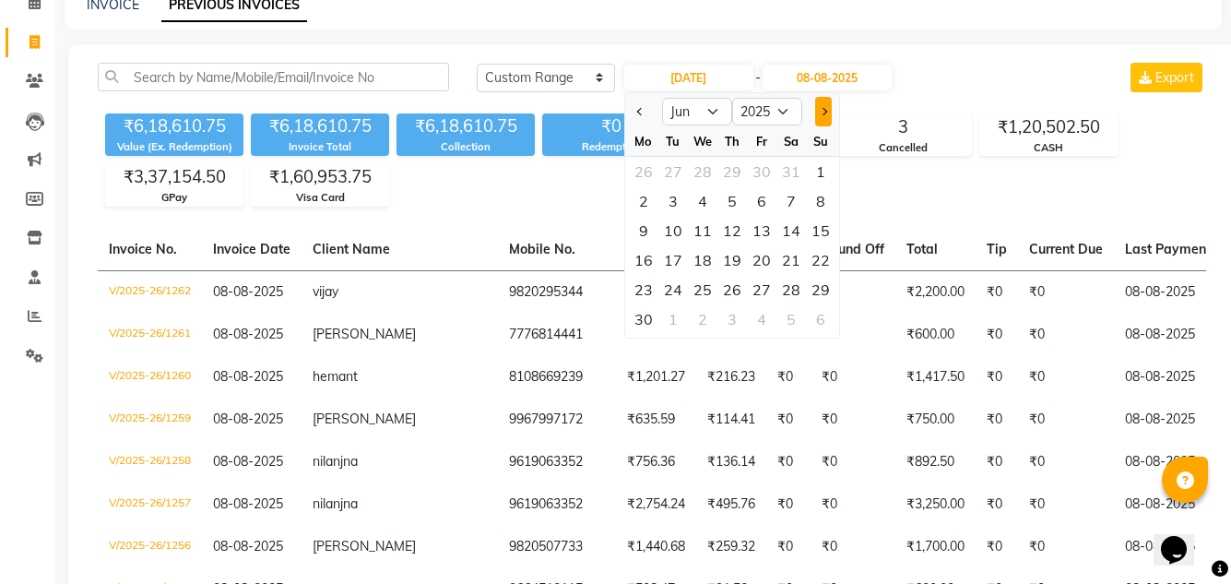
click at [820, 113] on span "Next month" at bounding box center [822, 111] width 7 height 7
click at [817, 115] on button "Next month" at bounding box center [823, 112] width 16 height 30
select select "8"
click at [763, 198] on div "8" at bounding box center [762, 201] width 30 height 30
type input "08-08-2025"
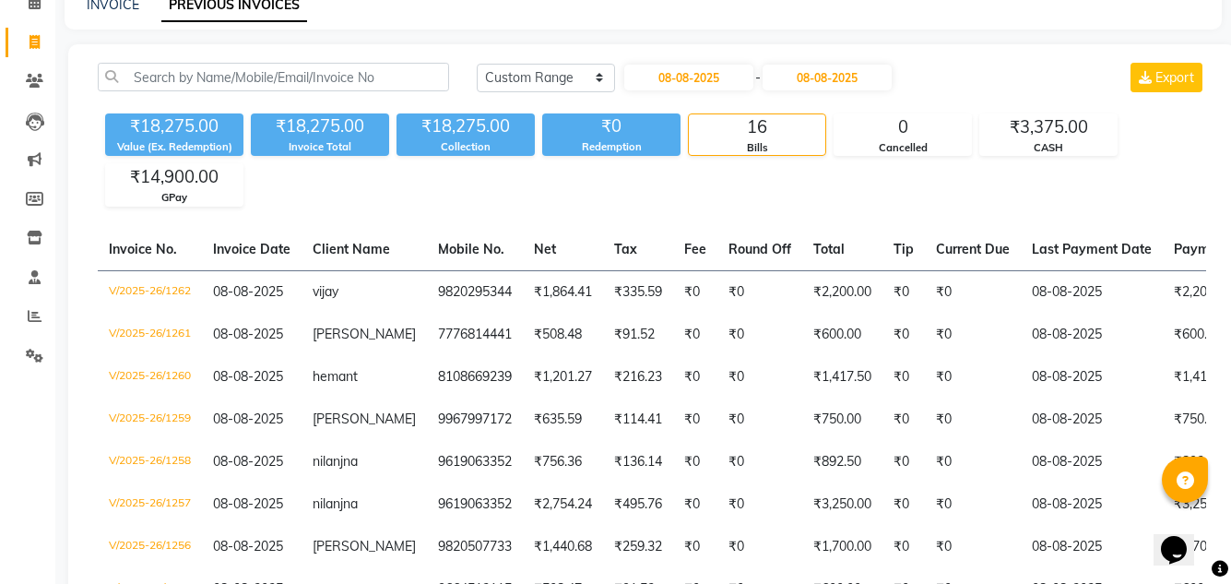
click at [864, 209] on div "Today Yesterday Custom Range 08-08-2025 - 08-08-2025 Export ₹18,275.00 Value (E…" at bounding box center [652, 542] width 1168 height 997
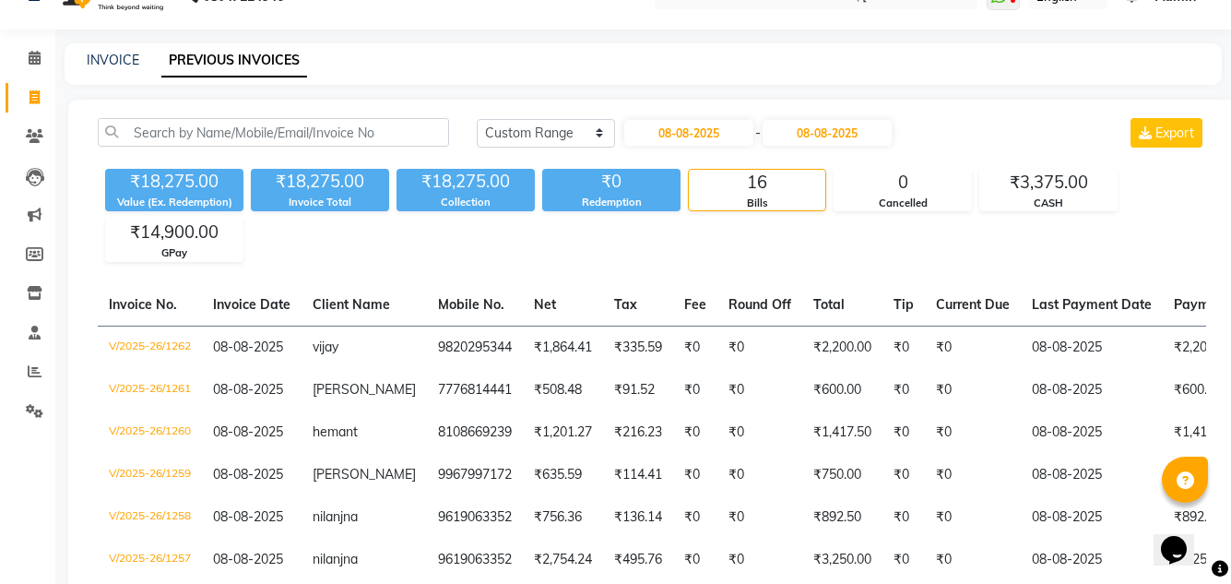
scroll to position [0, 0]
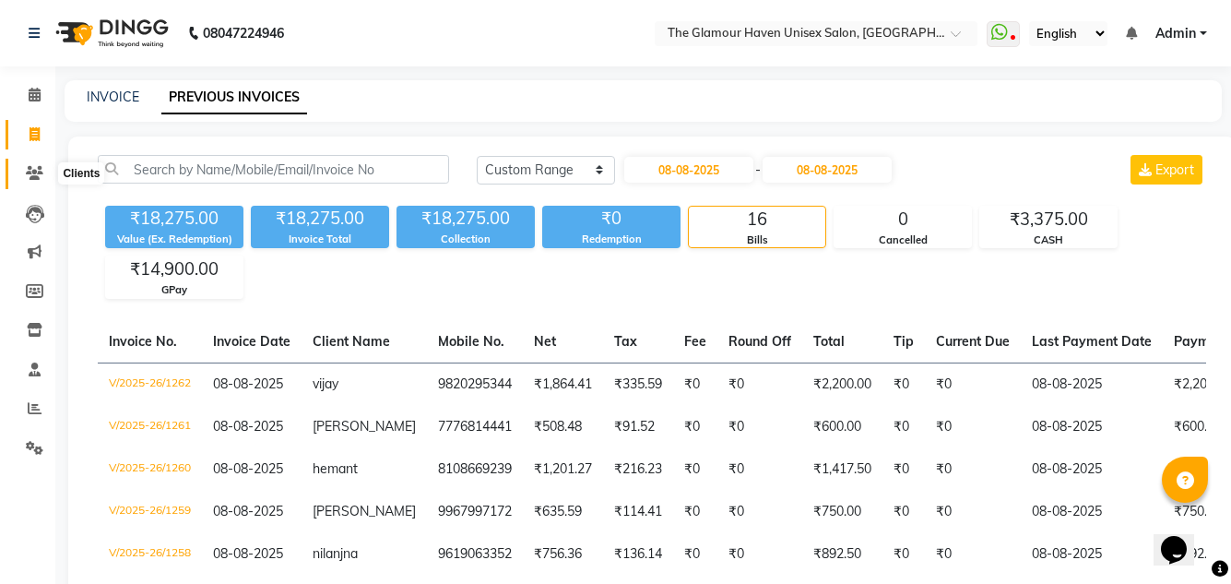
click at [34, 172] on icon at bounding box center [35, 173] width 18 height 14
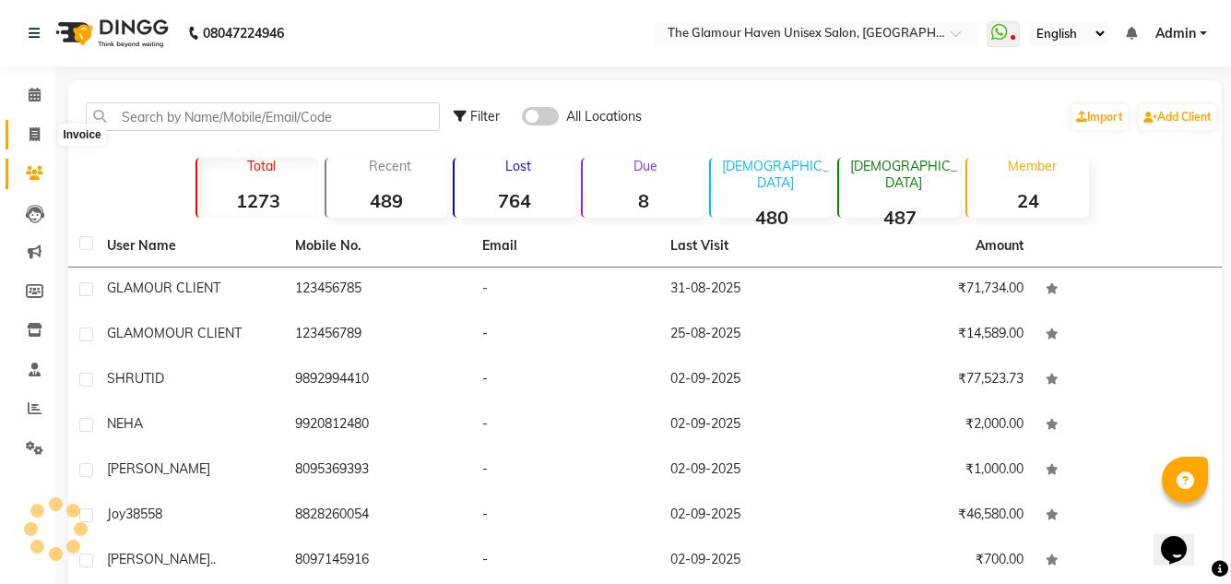
click at [27, 136] on span at bounding box center [34, 134] width 32 height 21
select select "7124"
select select "service"
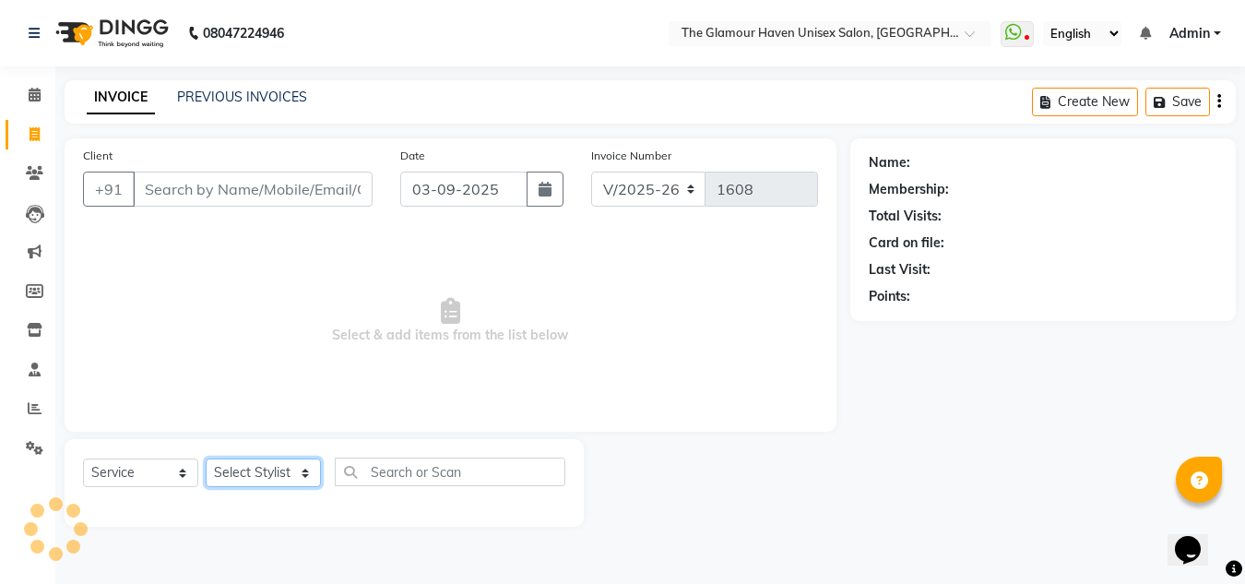
click at [301, 476] on select "Select Stylist" at bounding box center [263, 472] width 115 height 29
click at [307, 481] on select "Select Stylist AJIT Bharat sen darshna gole Geeta shetye NITIN RAHUL Rahul Dixi…" at bounding box center [263, 472] width 115 height 29
click at [302, 468] on select "Select Stylist AJIT Bharat sen darshna gole Geeta shetye NITIN RAHUL Rahul Dixi…" at bounding box center [263, 472] width 115 height 29
select select "59909"
click at [206, 458] on select "Select Stylist AJIT Bharat sen darshna gole Geeta shetye NITIN RAHUL Rahul Dixi…" at bounding box center [263, 472] width 115 height 29
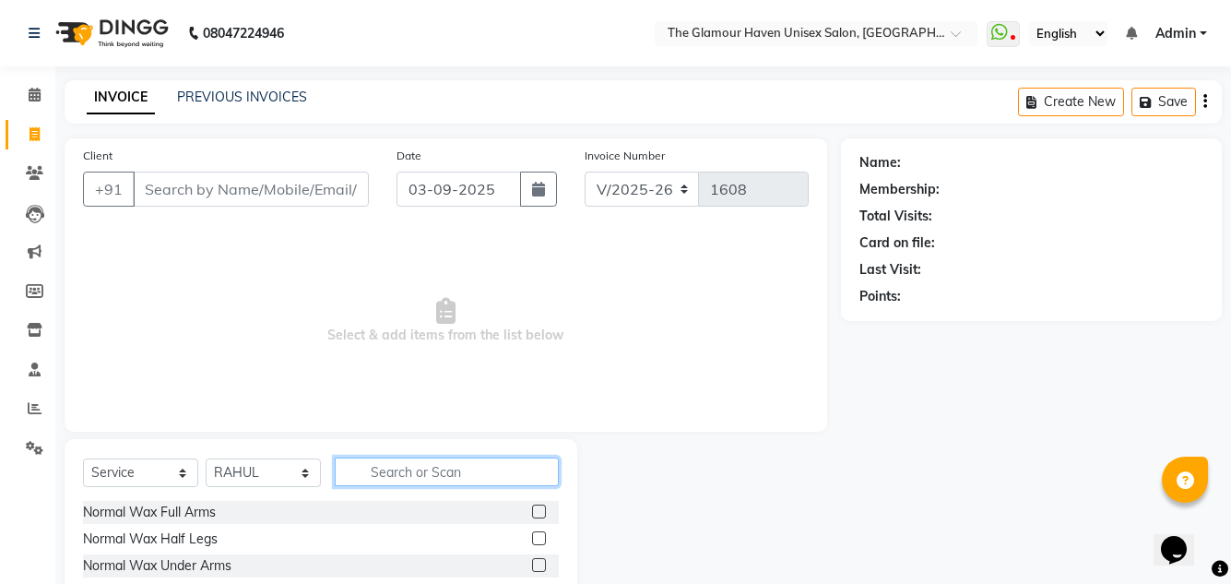
click at [454, 476] on input "text" at bounding box center [447, 471] width 224 height 29
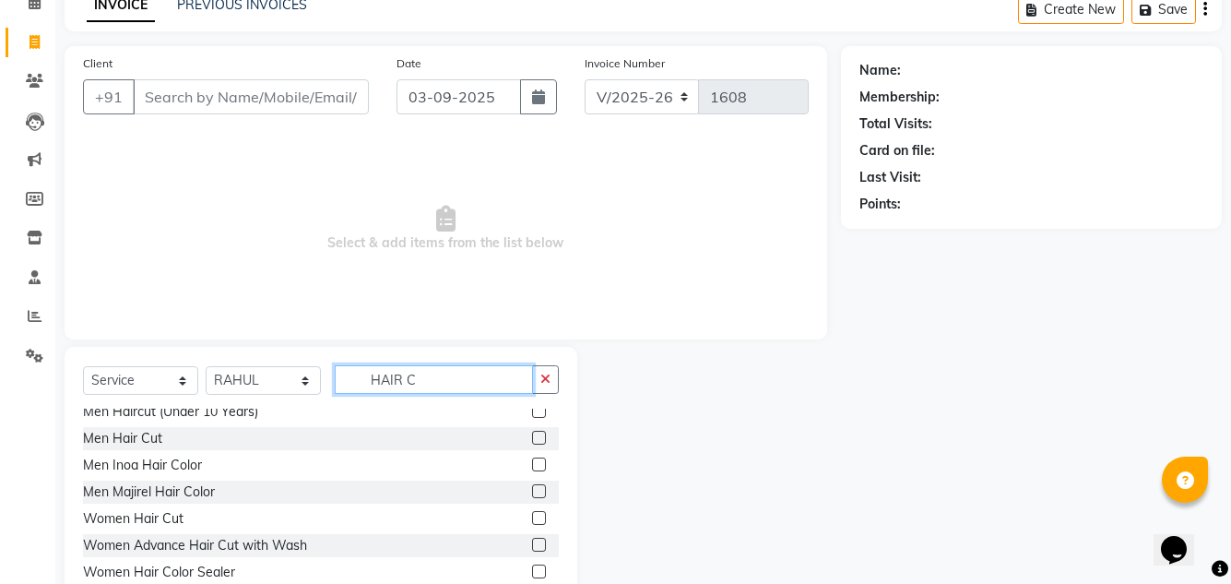
scroll to position [59, 0]
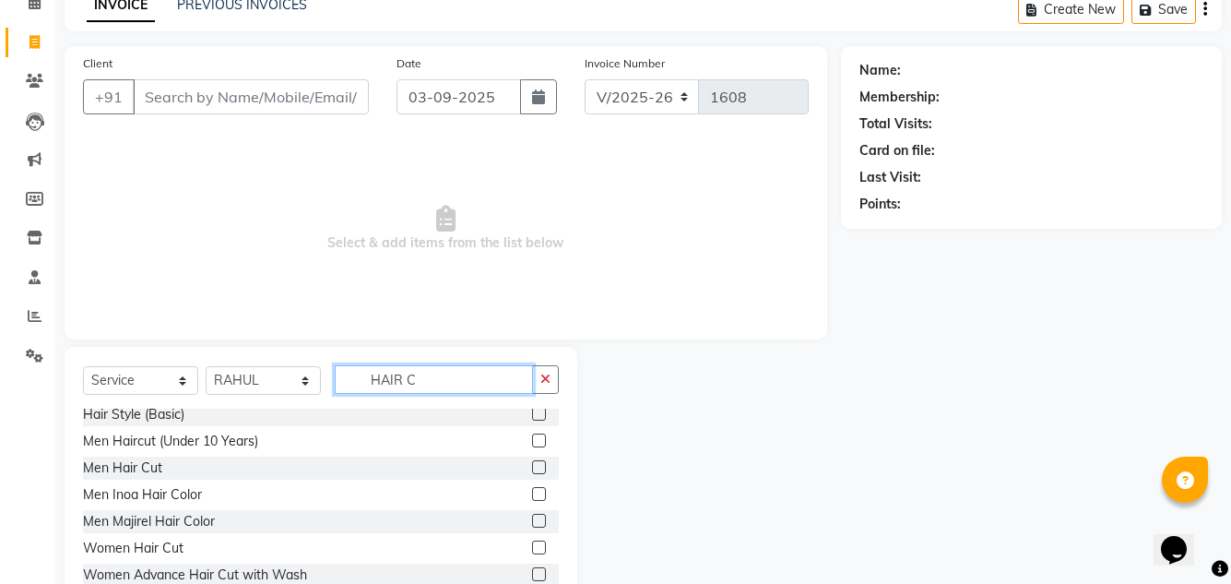
type input "HAIR C"
click at [532, 469] on label at bounding box center [539, 467] width 14 height 14
click at [532, 469] on input "checkbox" at bounding box center [538, 468] width 12 height 12
checkbox input "true"
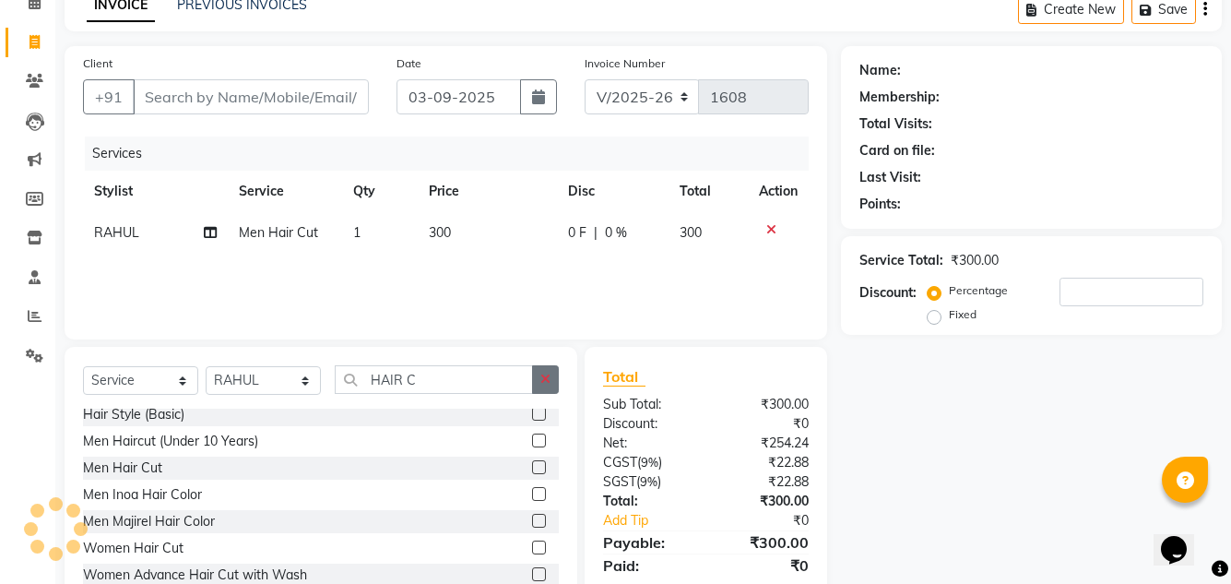
click at [545, 389] on button "button" at bounding box center [545, 379] width 27 height 29
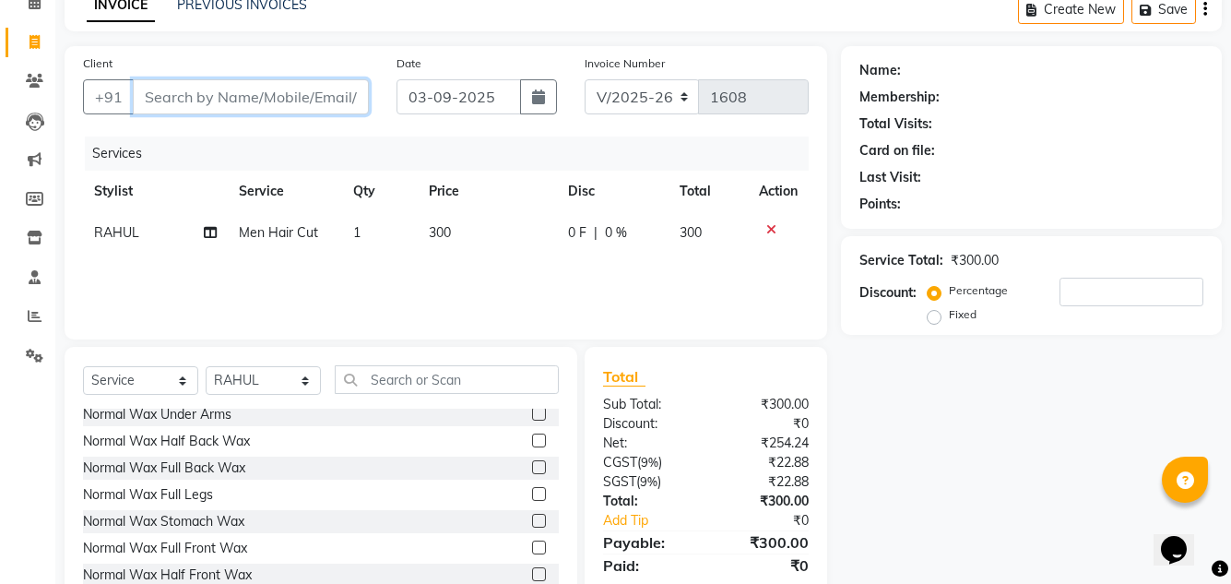
click at [252, 98] on input "Client" at bounding box center [251, 96] width 236 height 35
type input "G"
type input "0"
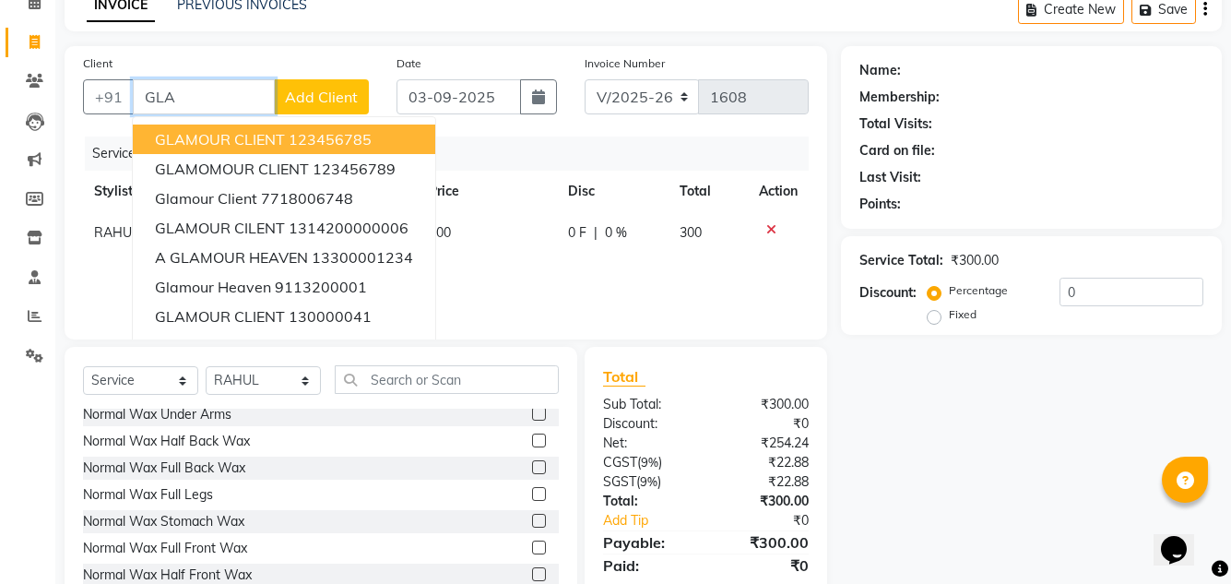
click at [269, 144] on span "GLAMOUR CLIENT" at bounding box center [220, 139] width 130 height 18
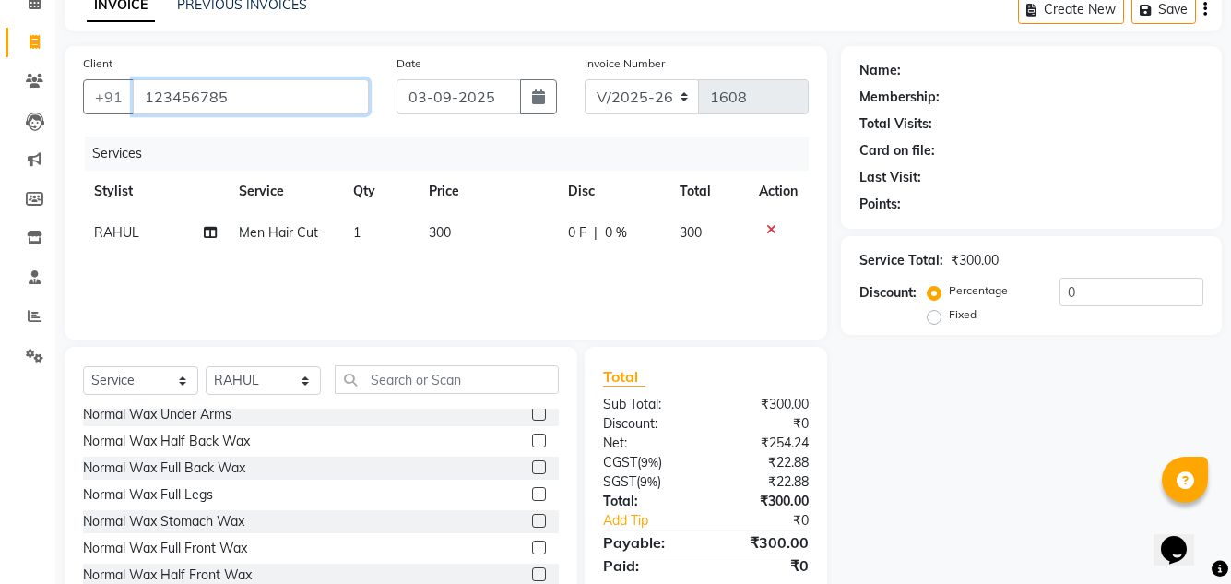
type input "123456785"
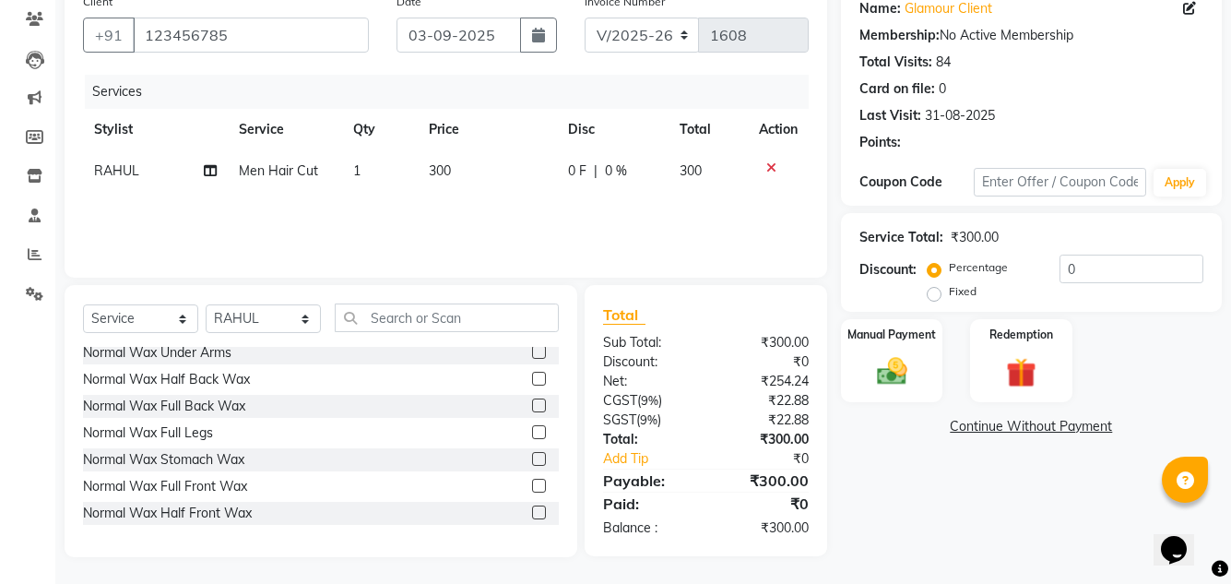
scroll to position [155, 0]
click at [926, 361] on div "Manual Payment" at bounding box center [891, 359] width 106 height 87
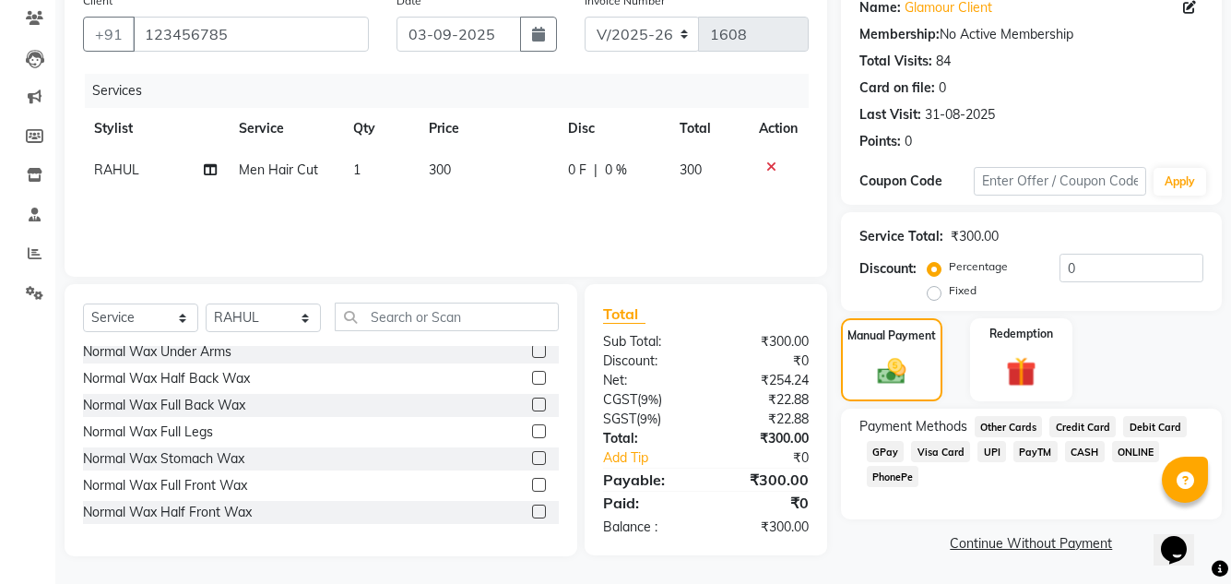
click at [891, 456] on span "GPay" at bounding box center [886, 451] width 38 height 21
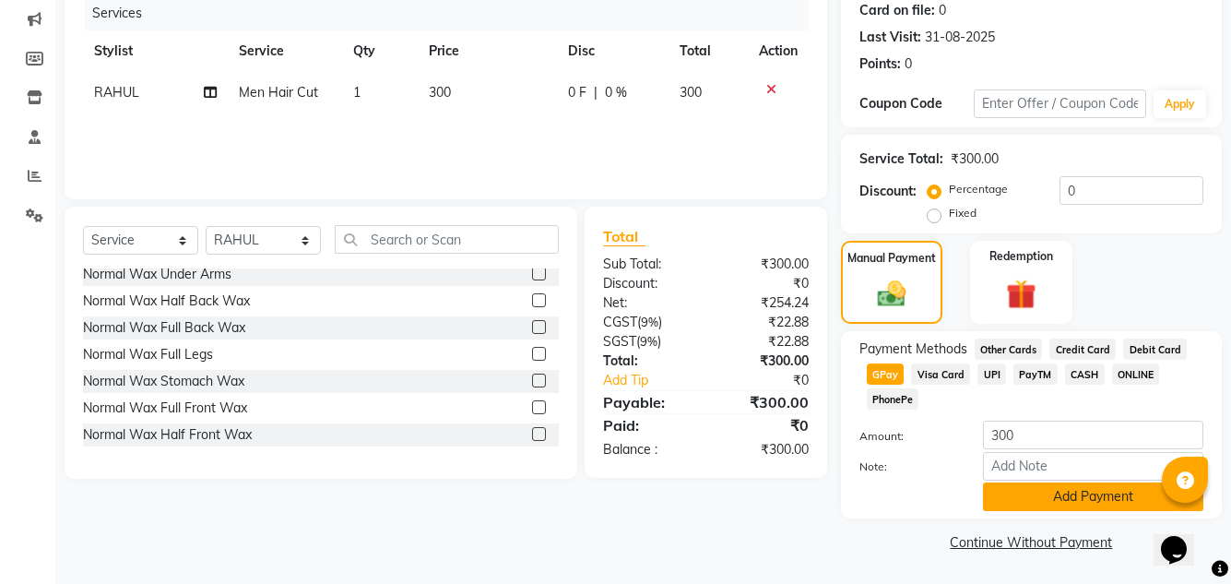
click at [1012, 488] on button "Add Payment" at bounding box center [1093, 496] width 220 height 29
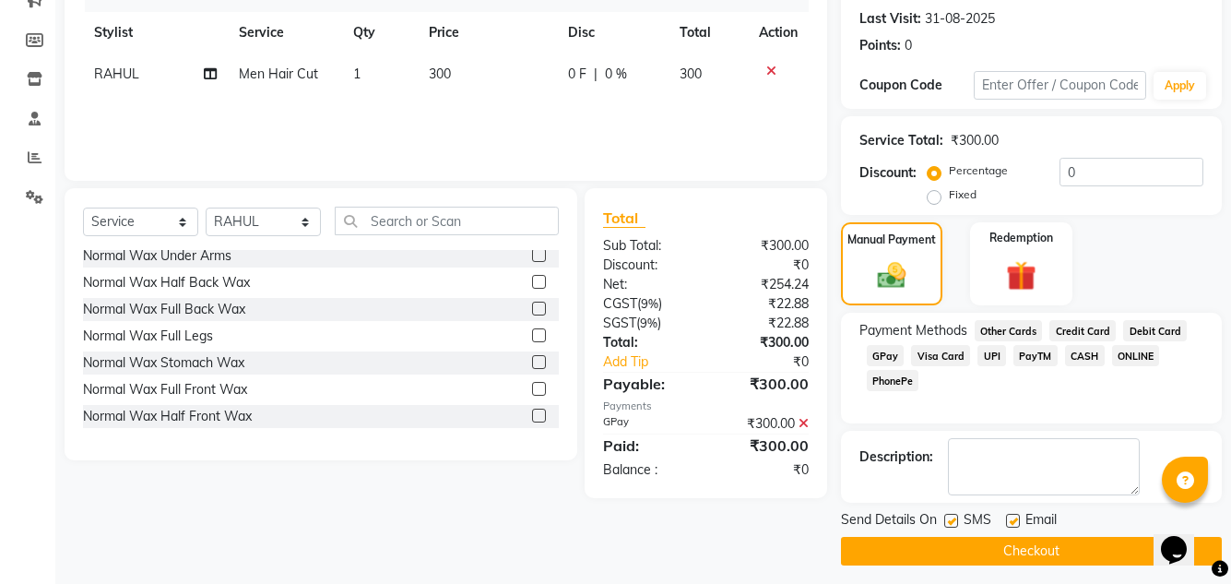
scroll to position [260, 0]
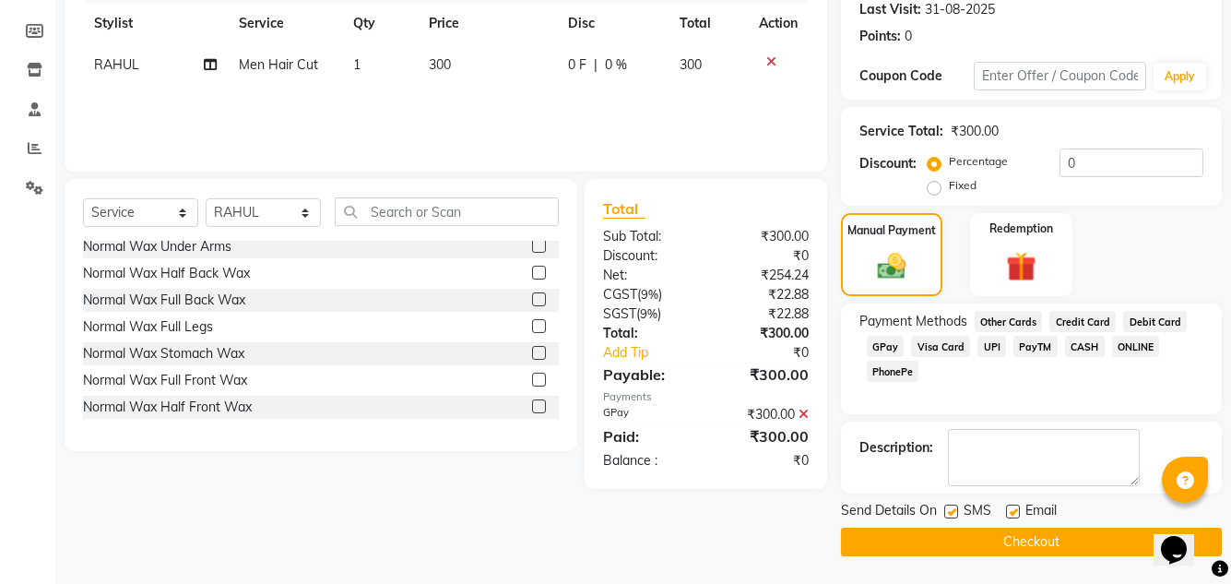
drag, startPoint x: 999, startPoint y: 549, endPoint x: 985, endPoint y: 548, distance: 13.9
click at [1000, 549] on button "Checkout" at bounding box center [1031, 542] width 381 height 29
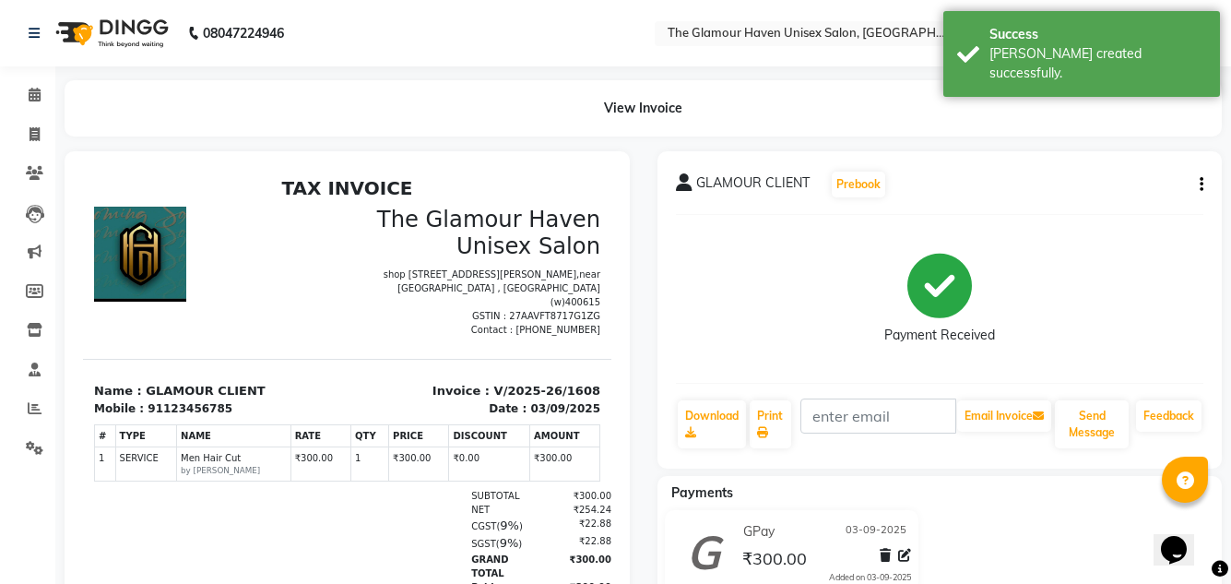
click at [1202, 184] on icon "button" at bounding box center [1202, 184] width 4 height 1
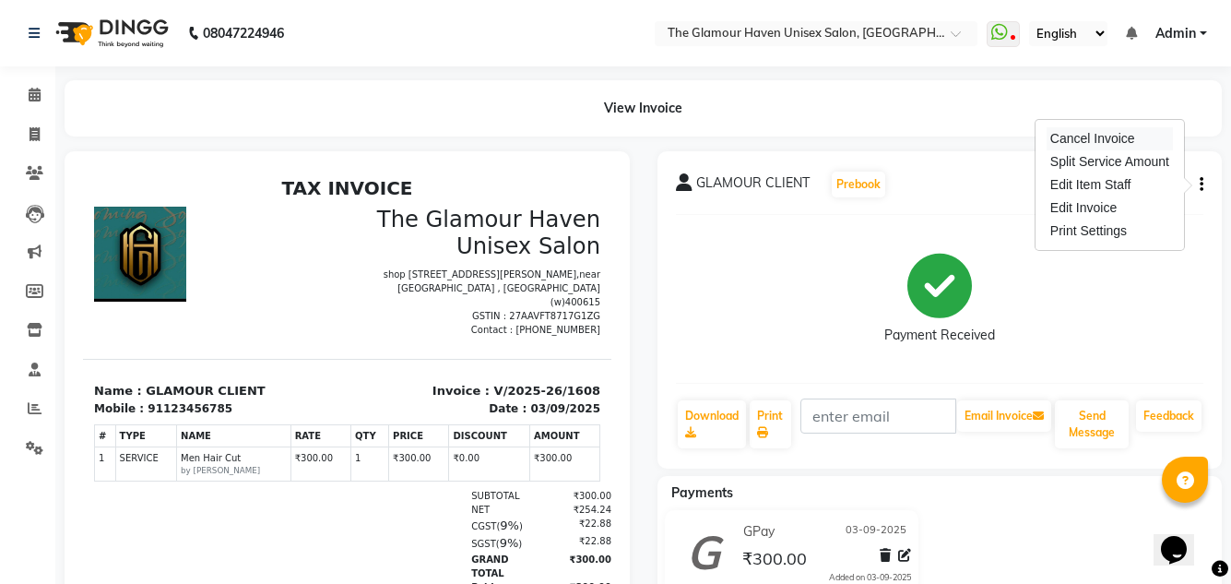
click at [1092, 135] on div "Cancel Invoice" at bounding box center [1110, 138] width 126 height 23
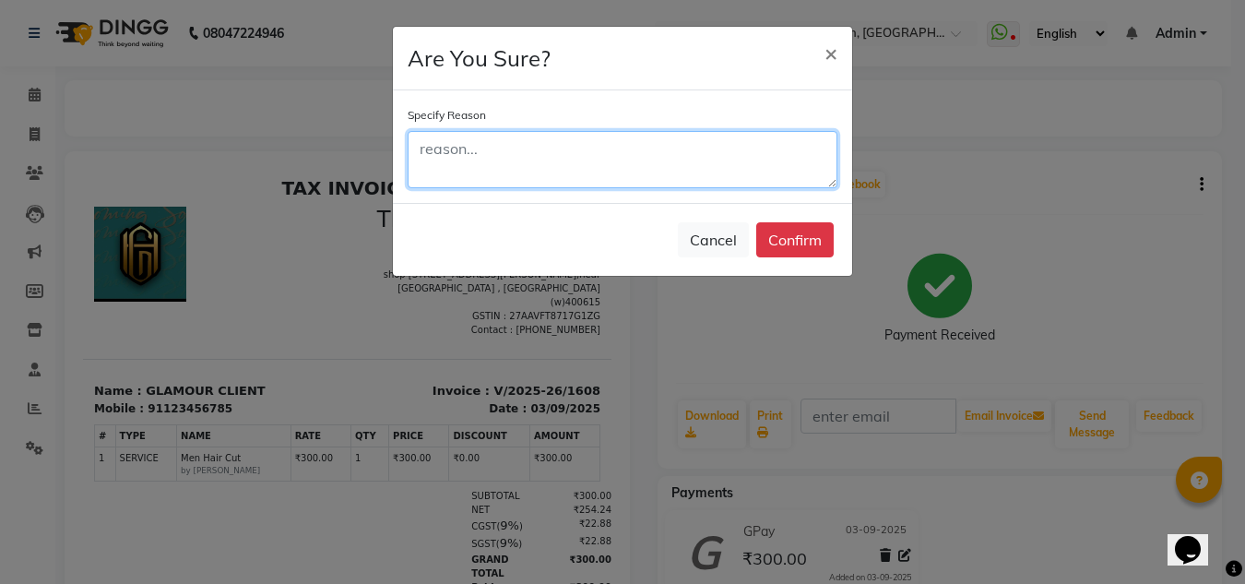
click at [602, 139] on textarea at bounding box center [623, 159] width 430 height 57
type textarea "DSDSSD"
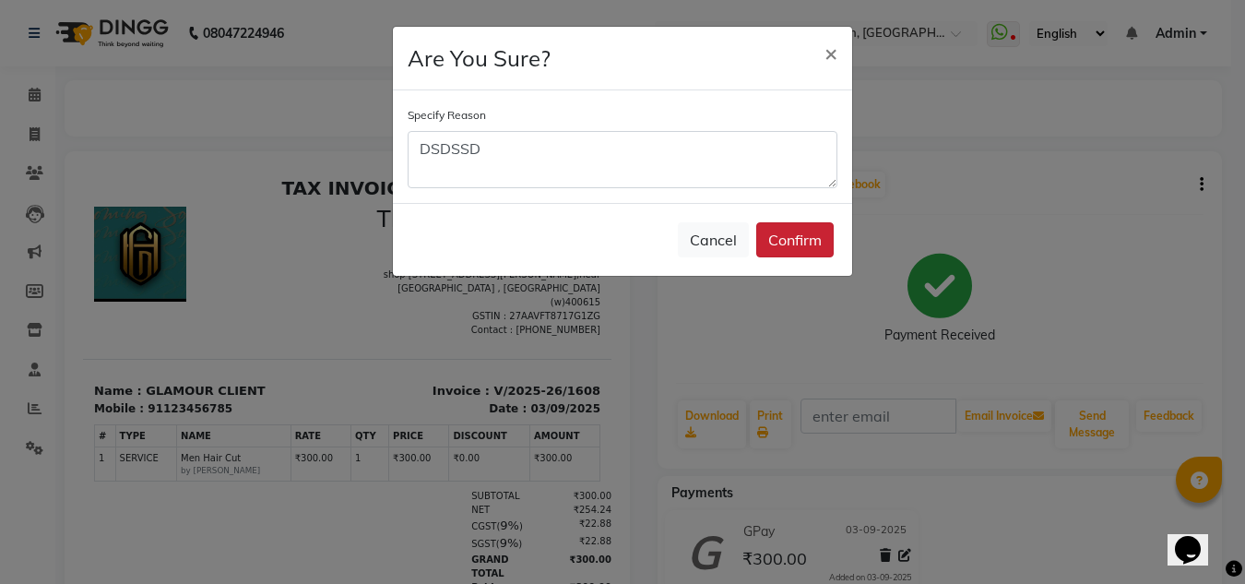
click at [784, 239] on button "Confirm" at bounding box center [794, 239] width 77 height 35
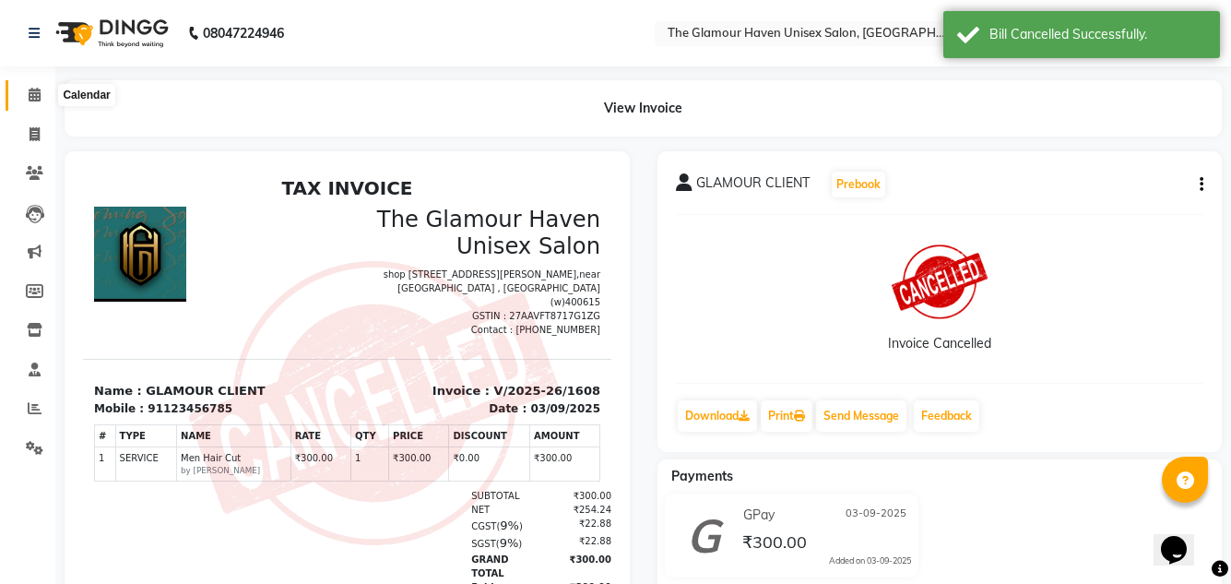
click at [41, 101] on span at bounding box center [34, 95] width 32 height 21
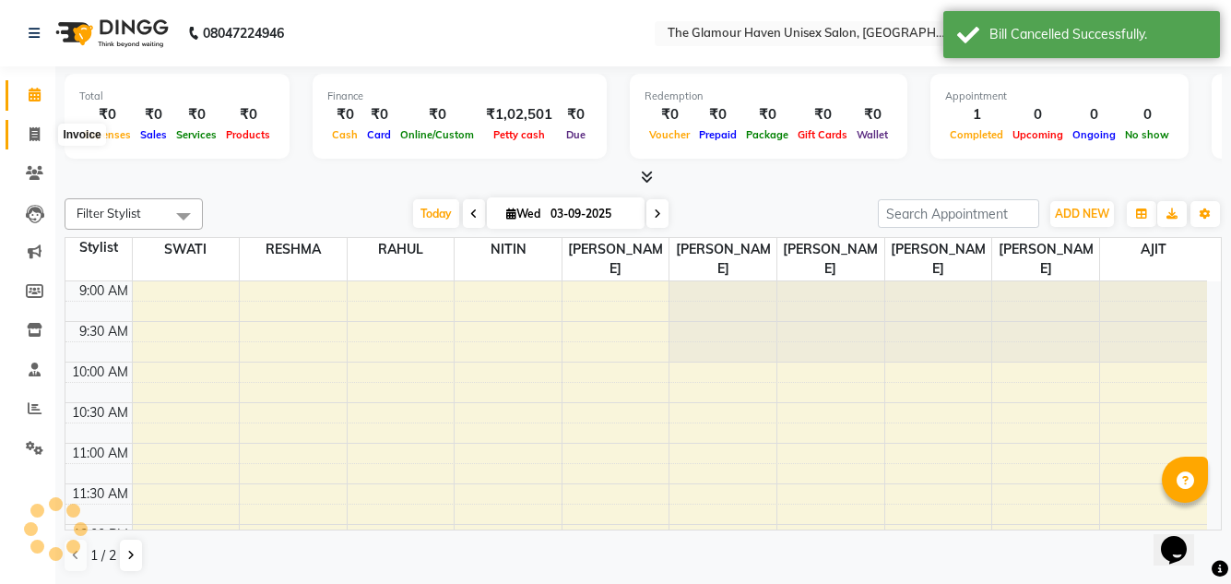
click at [40, 130] on icon at bounding box center [35, 134] width 10 height 14
select select "7124"
select select "service"
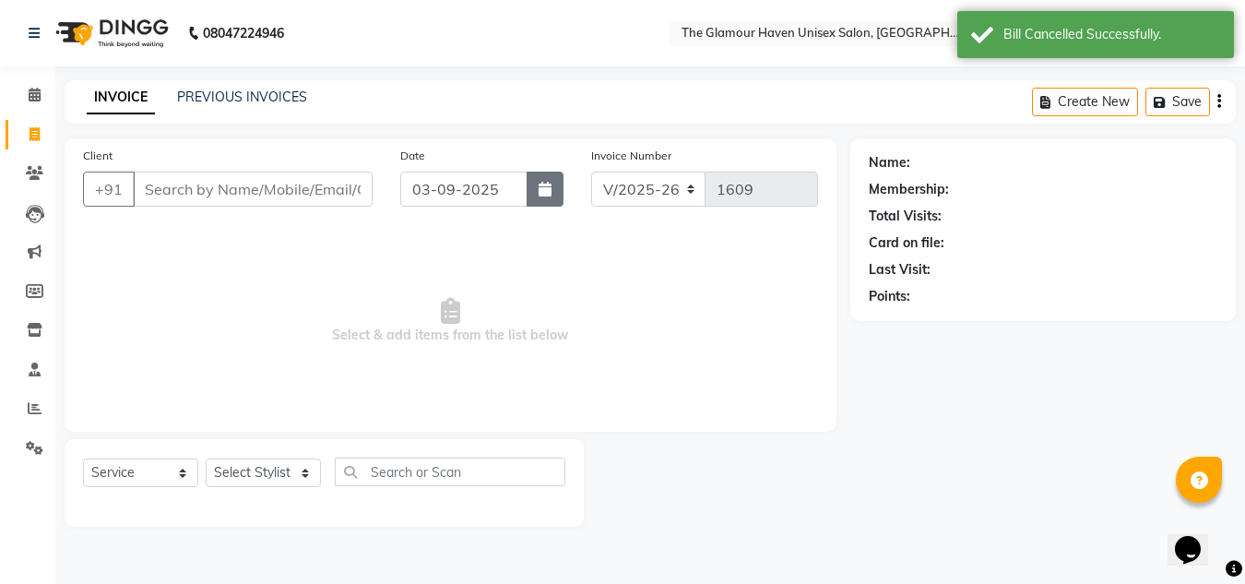
click at [543, 197] on button "button" at bounding box center [545, 189] width 37 height 35
select select "9"
select select "2025"
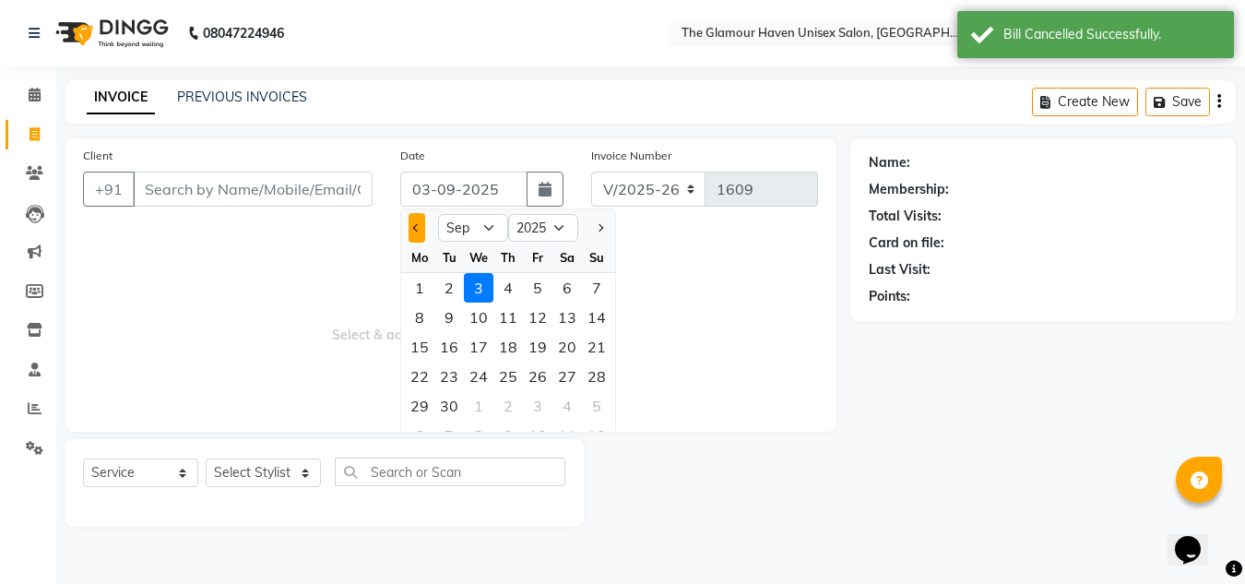
click at [419, 231] on button "Previous month" at bounding box center [417, 228] width 16 height 30
select select "8"
click at [547, 321] on div "8" at bounding box center [538, 317] width 30 height 30
type input "08-08-2025"
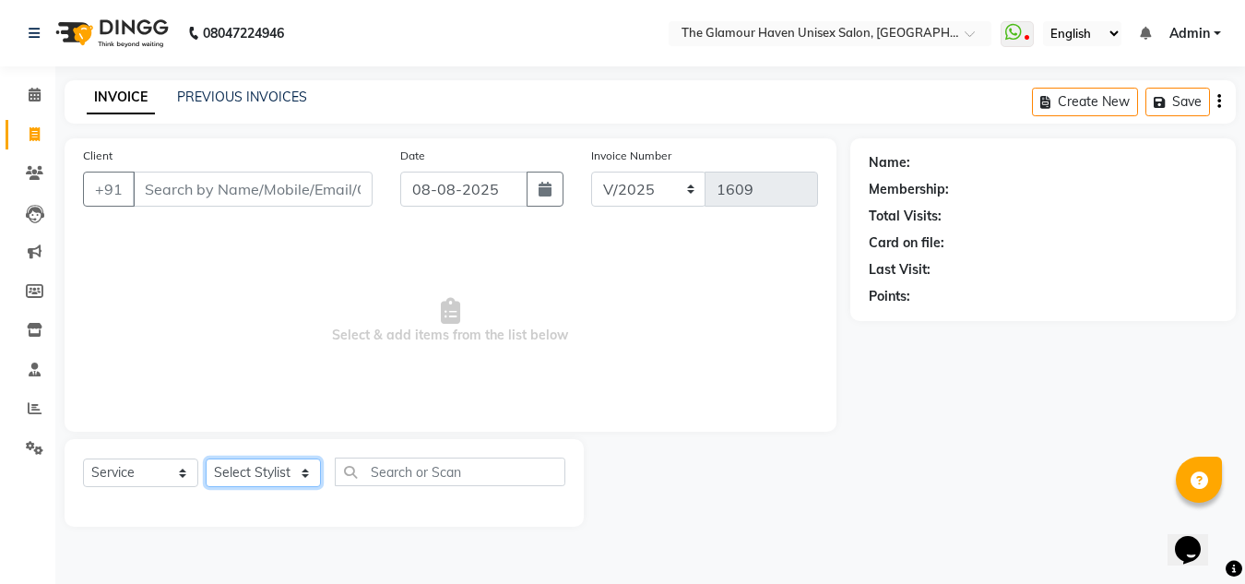
click at [305, 472] on select "Select Stylist AJIT Bharat sen darshna gole Geeta shetye NITIN RAHUL Rahul Dixi…" at bounding box center [263, 472] width 115 height 29
click at [206, 458] on select "Select Stylist AJIT Bharat sen darshna gole Geeta shetye NITIN RAHUL Rahul Dixi…" at bounding box center [263, 472] width 115 height 29
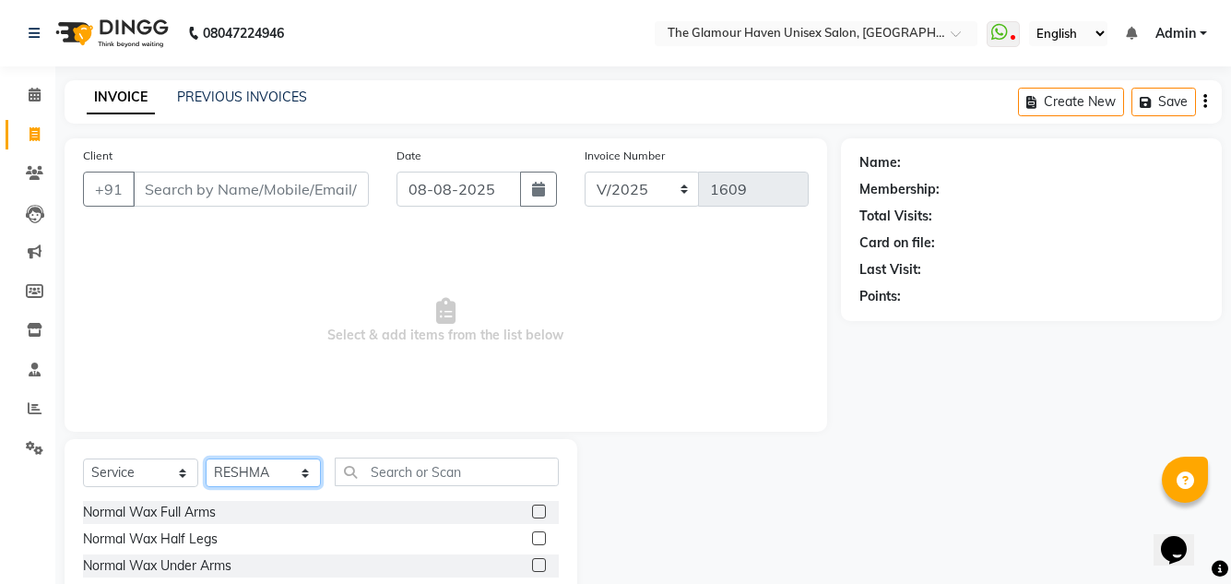
click at [304, 466] on select "Select Stylist AJIT Bharat sen darshna gole Geeta shetye NITIN RAHUL Rahul Dixi…" at bounding box center [263, 472] width 115 height 29
select select "59909"
click at [206, 458] on select "Select Stylist AJIT Bharat sen darshna gole Geeta shetye NITIN RAHUL Rahul Dixi…" at bounding box center [263, 472] width 115 height 29
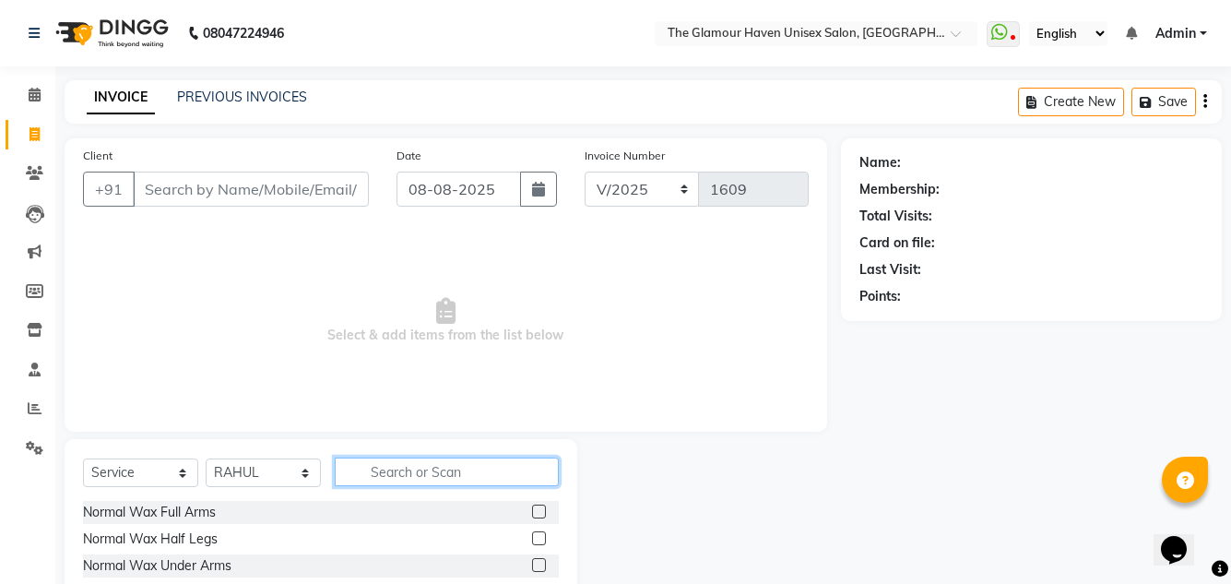
click at [462, 475] on input "text" at bounding box center [447, 471] width 224 height 29
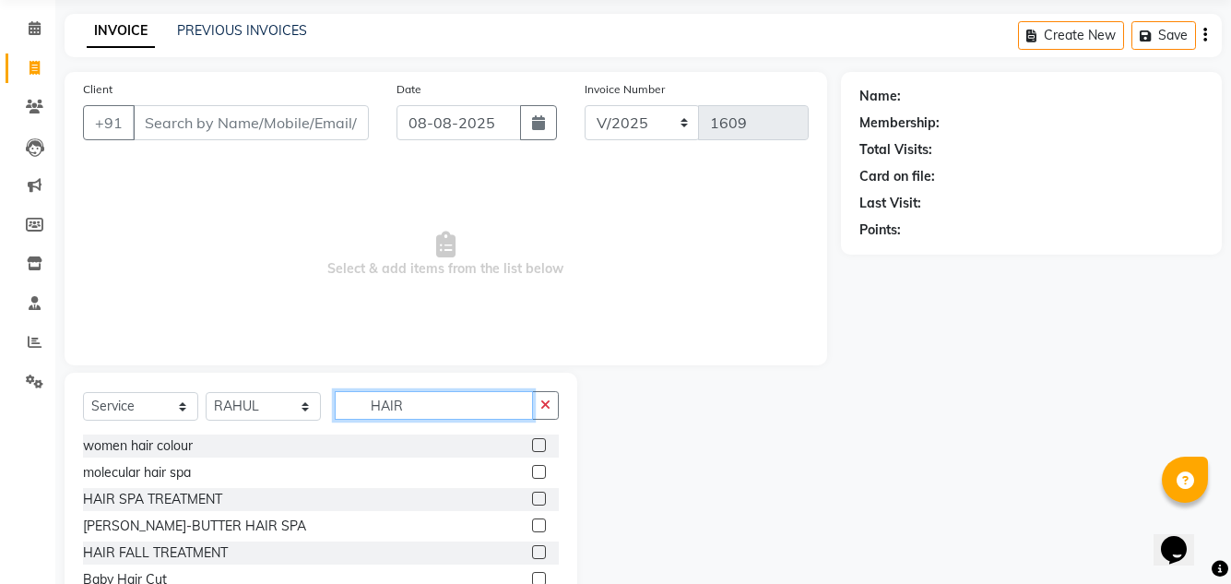
scroll to position [155, 0]
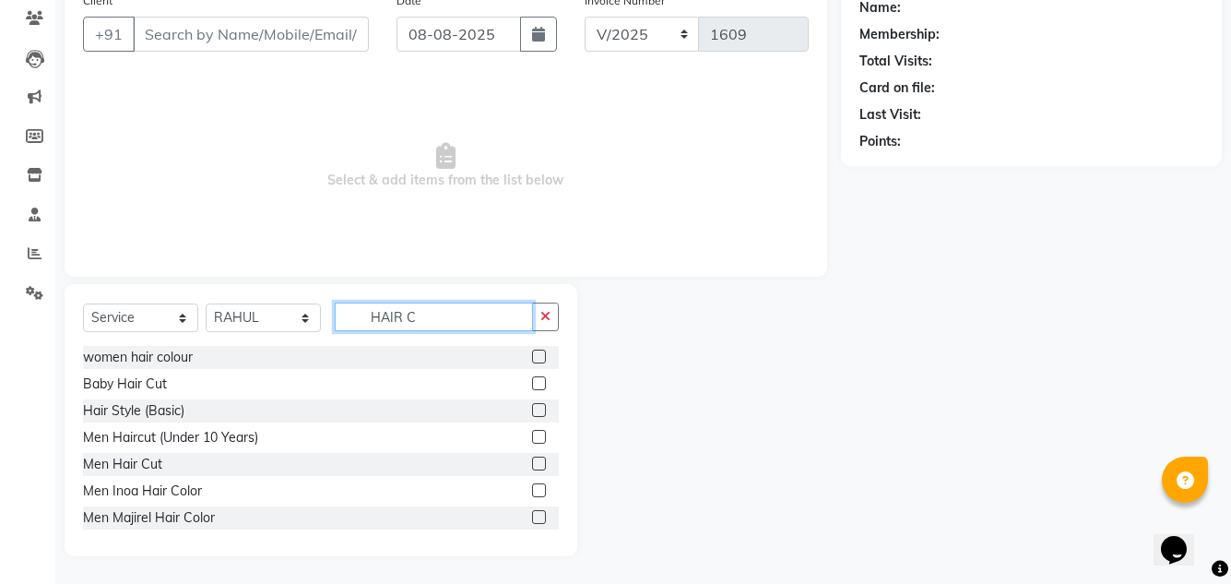
type input "HAIR C"
click at [532, 464] on label at bounding box center [539, 463] width 14 height 14
click at [532, 464] on input "checkbox" at bounding box center [538, 464] width 12 height 12
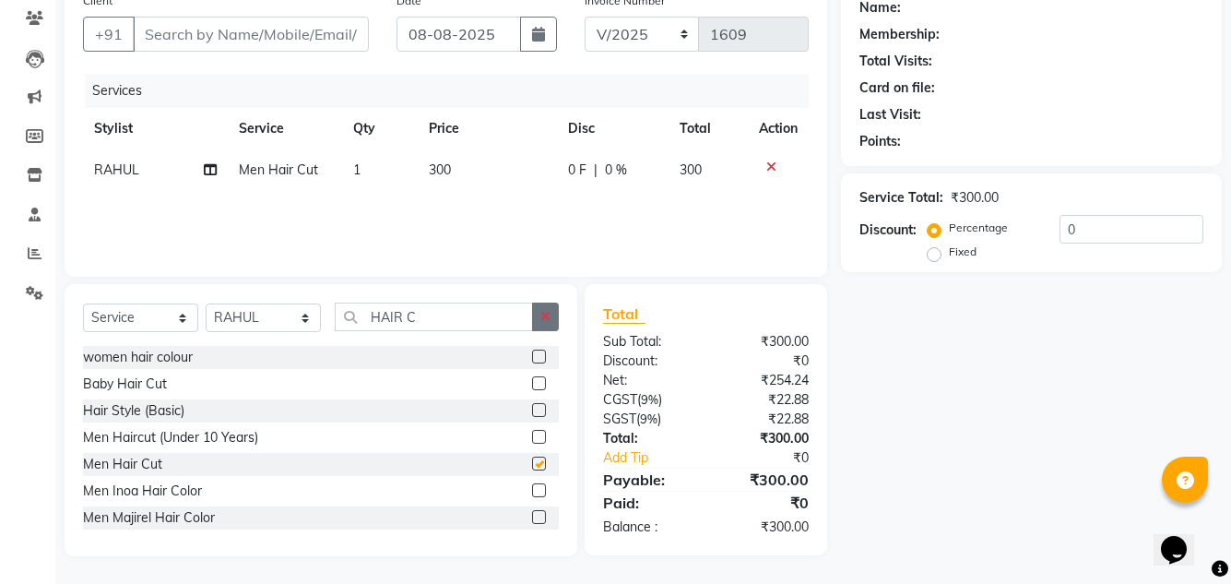
checkbox input "false"
click at [289, 35] on input "Client" at bounding box center [251, 34] width 236 height 35
click at [301, 39] on input "Client" at bounding box center [251, 34] width 236 height 35
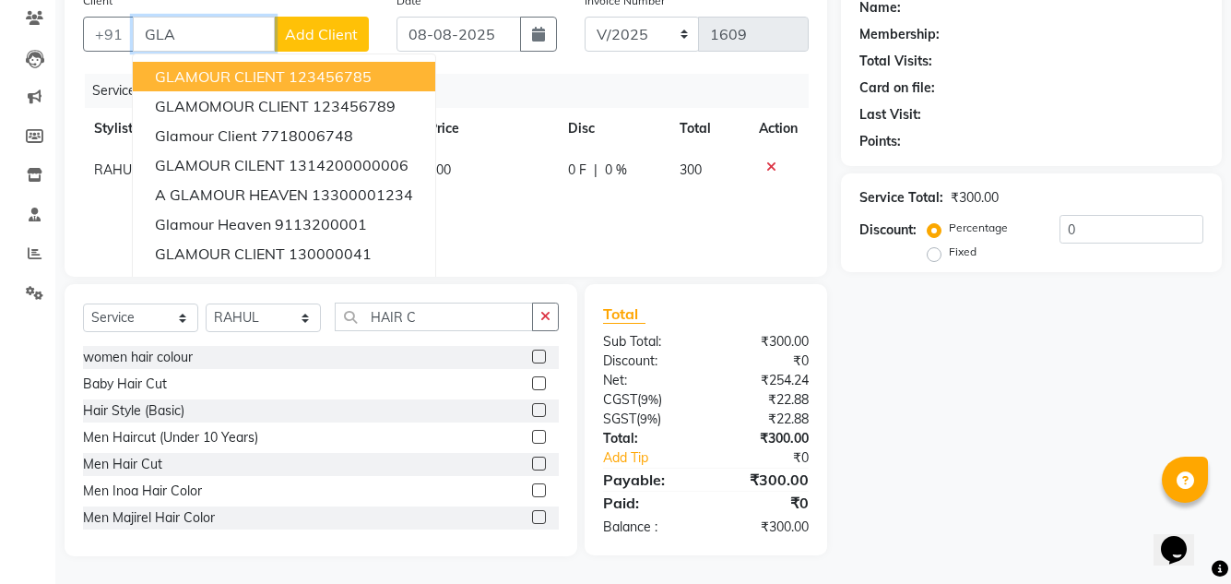
click at [325, 73] on ngb-highlight "123456785" at bounding box center [330, 76] width 83 height 18
type input "123456785"
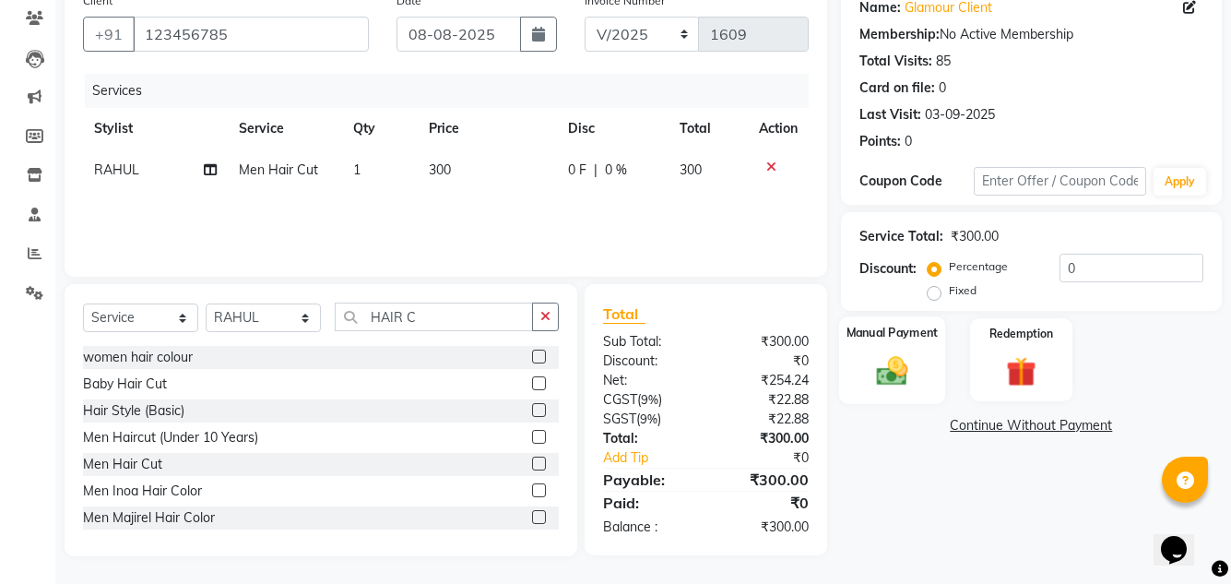
click at [908, 371] on img at bounding box center [891, 370] width 51 height 36
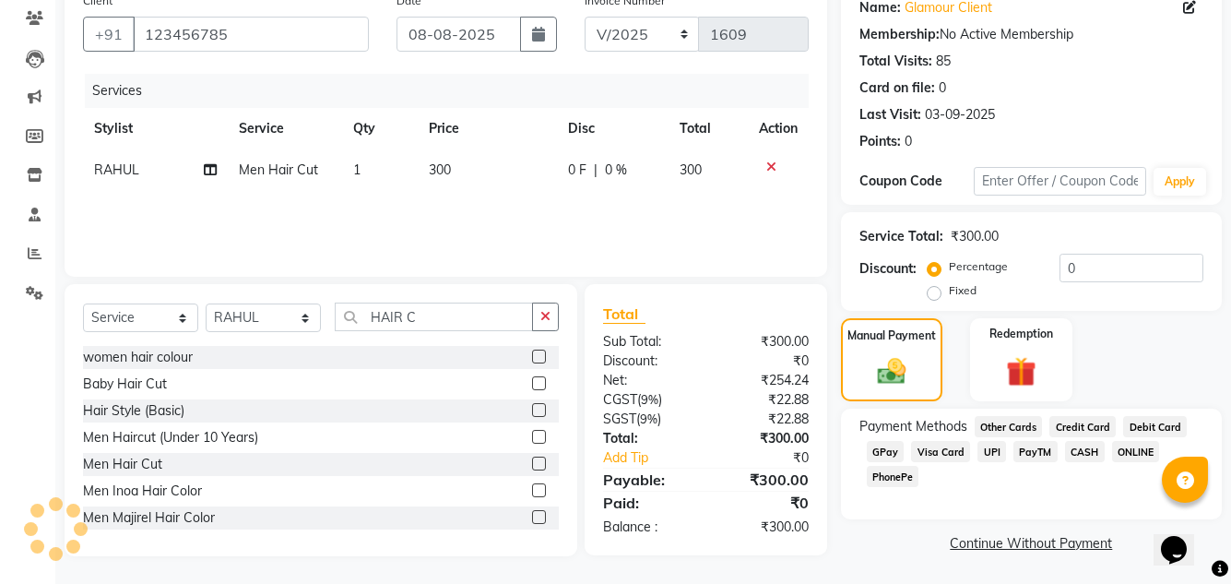
click at [904, 451] on div "Visa Card" at bounding box center [937, 453] width 66 height 25
click at [891, 457] on span "GPay" at bounding box center [886, 451] width 38 height 21
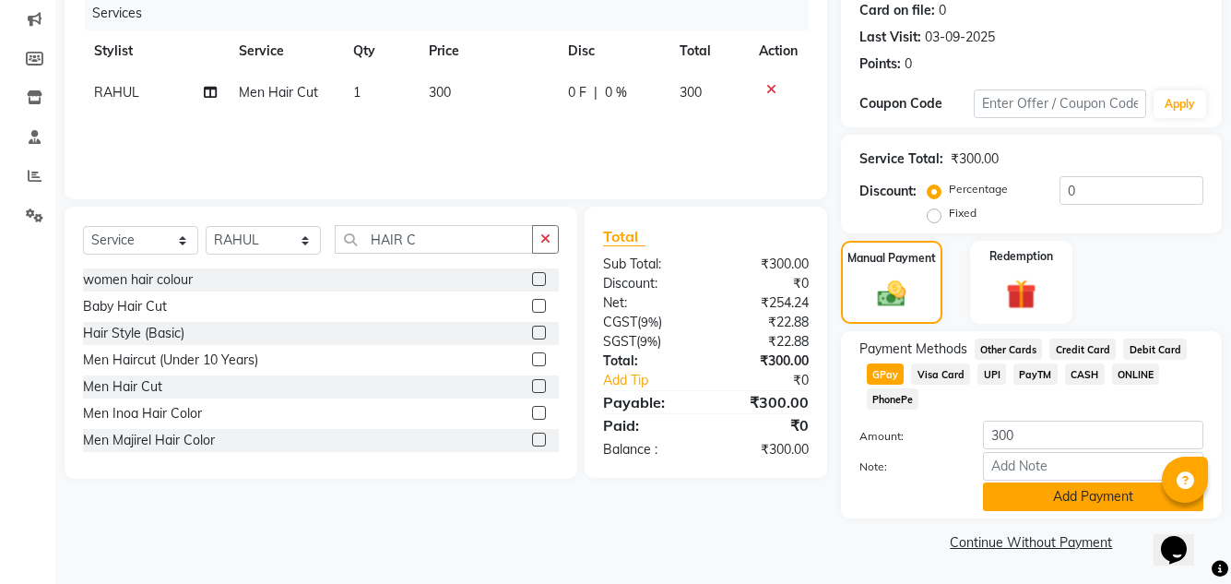
click at [1096, 502] on button "Add Payment" at bounding box center [1093, 496] width 220 height 29
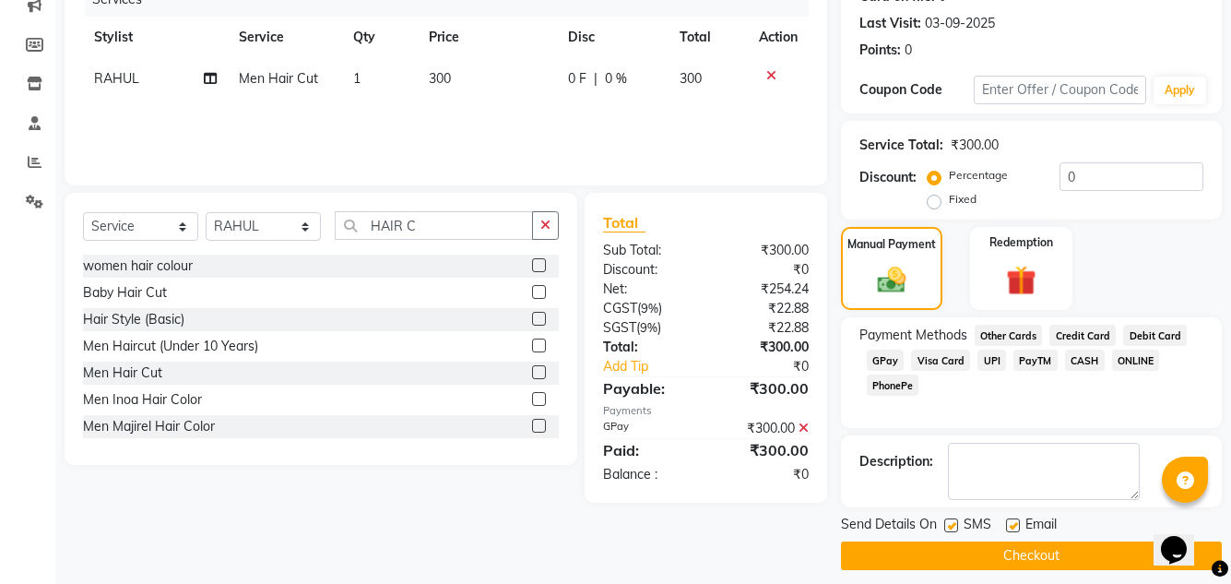
scroll to position [260, 0]
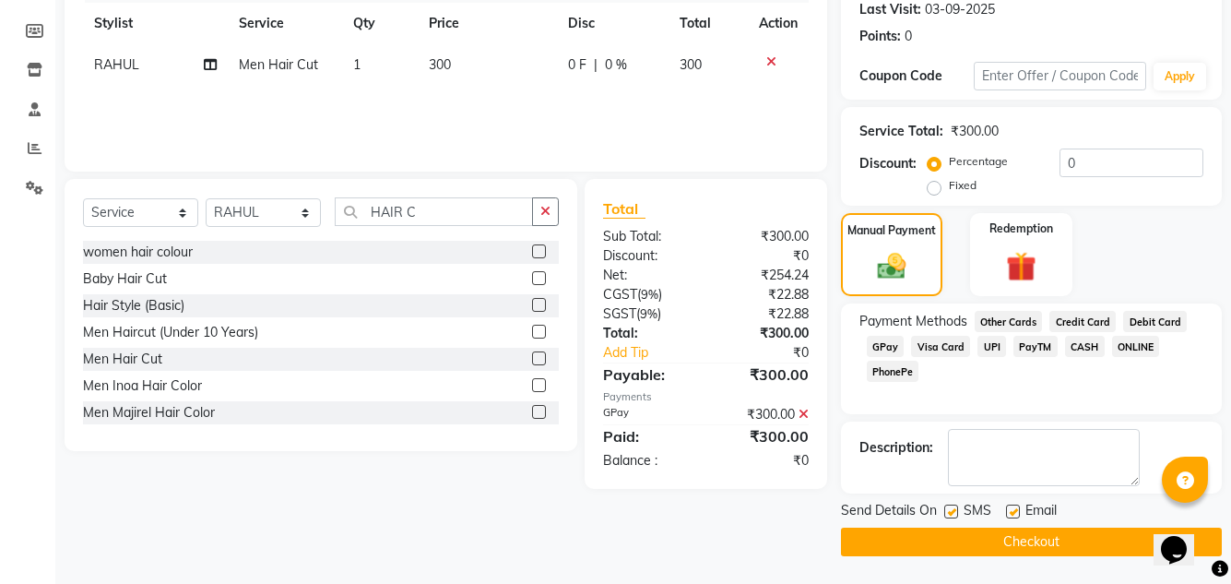
click at [1053, 543] on button "Checkout" at bounding box center [1031, 542] width 381 height 29
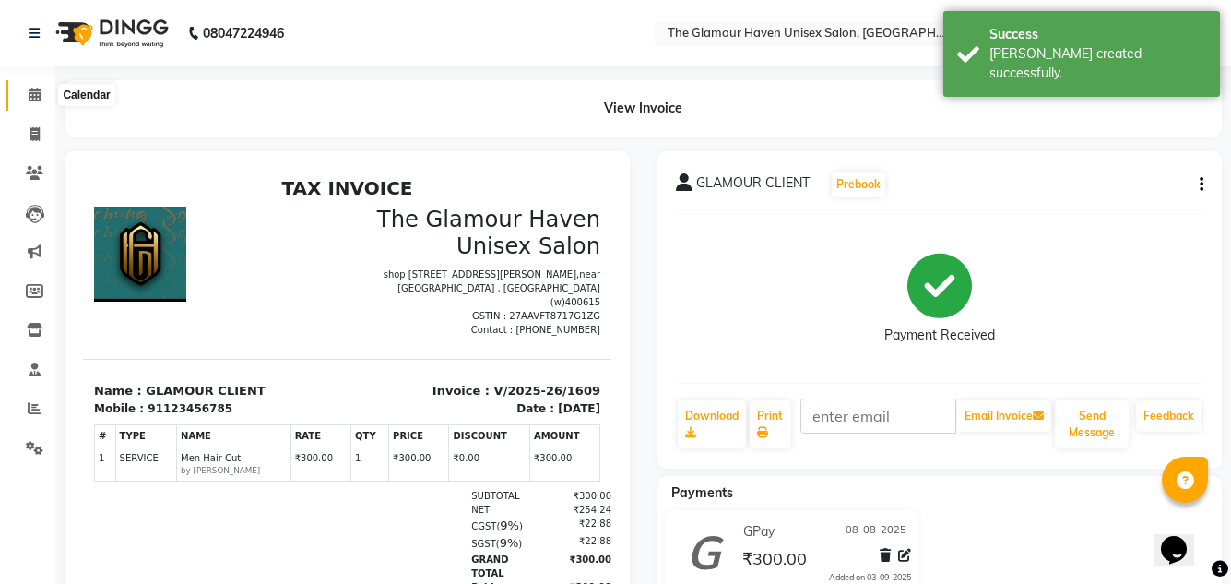
click at [21, 92] on span at bounding box center [34, 95] width 32 height 21
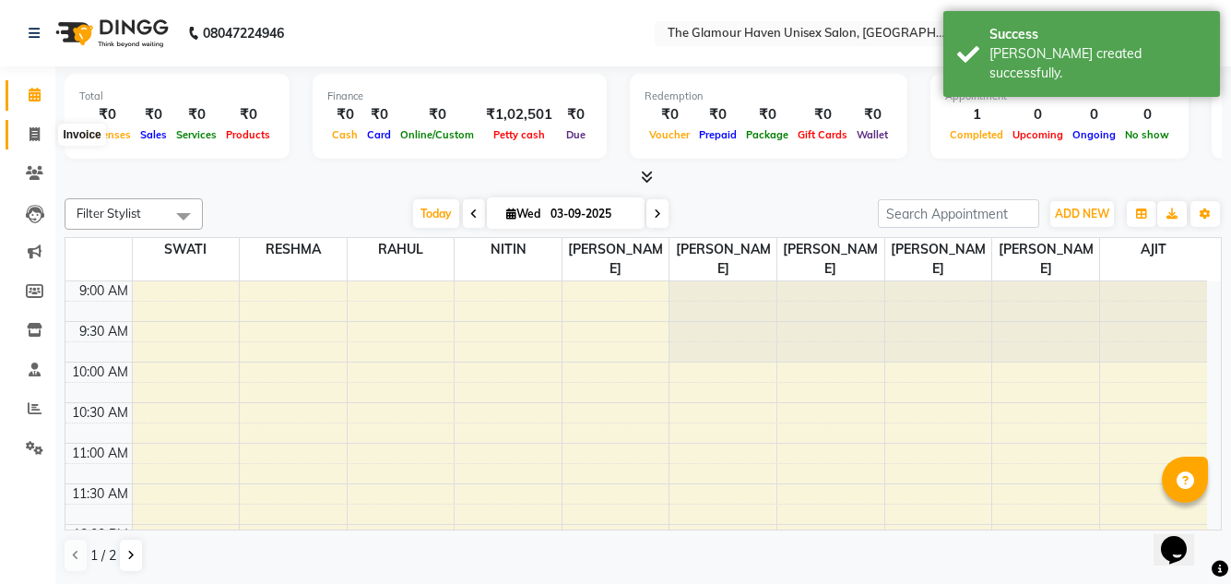
click at [28, 126] on span at bounding box center [34, 134] width 32 height 21
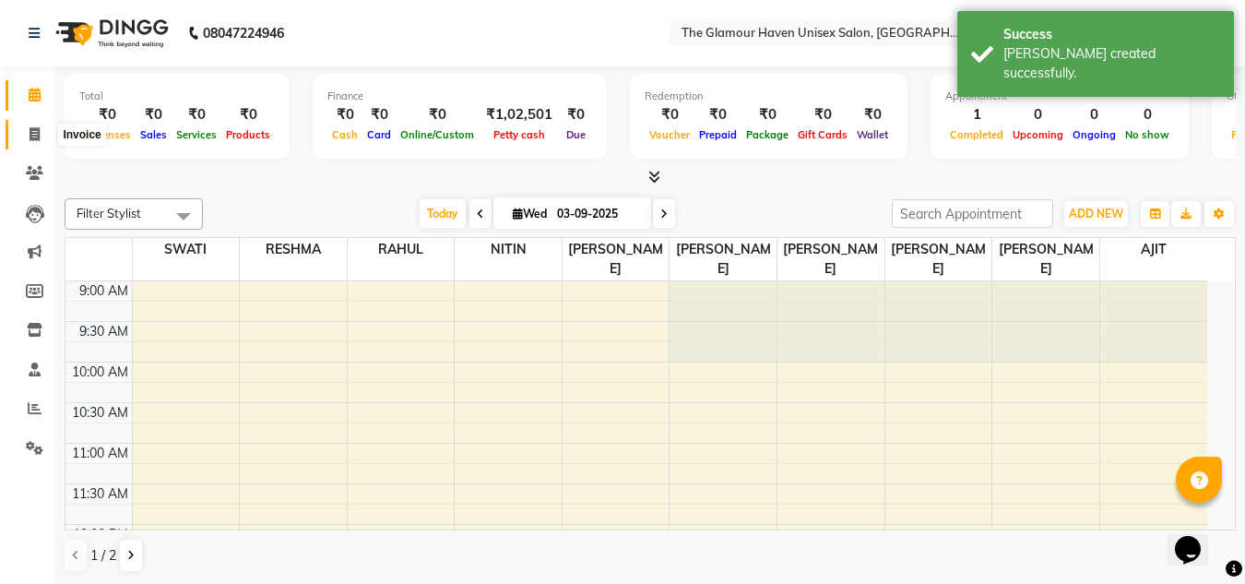
select select "7124"
select select "service"
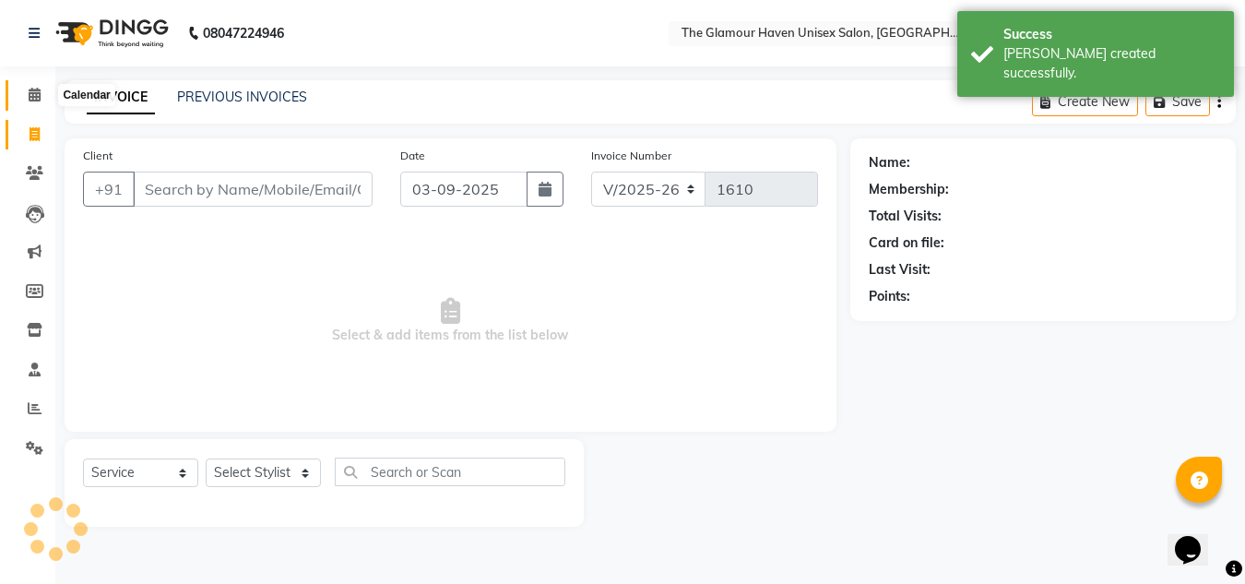
click at [35, 89] on icon at bounding box center [35, 95] width 12 height 14
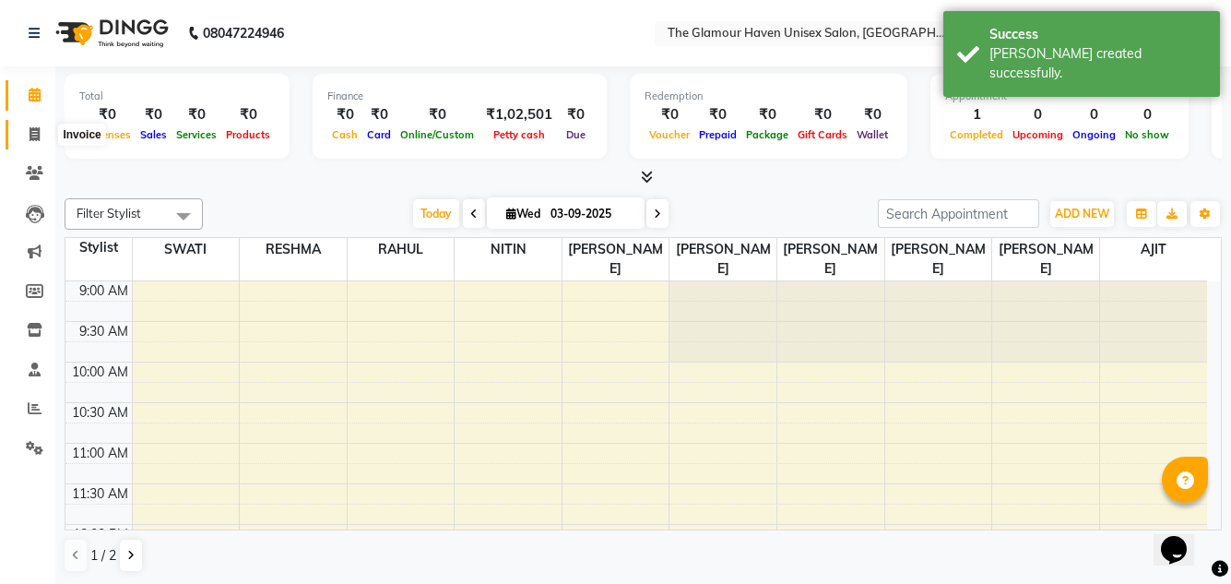
click at [38, 134] on icon at bounding box center [35, 134] width 10 height 14
select select "7124"
select select "service"
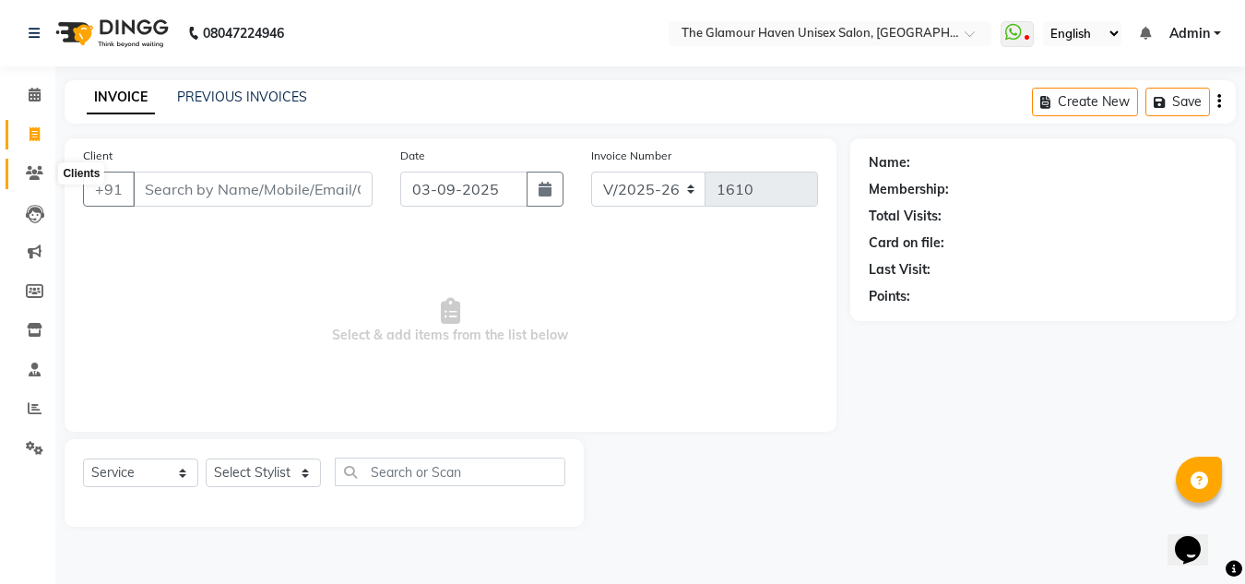
click at [39, 172] on icon at bounding box center [35, 173] width 18 height 14
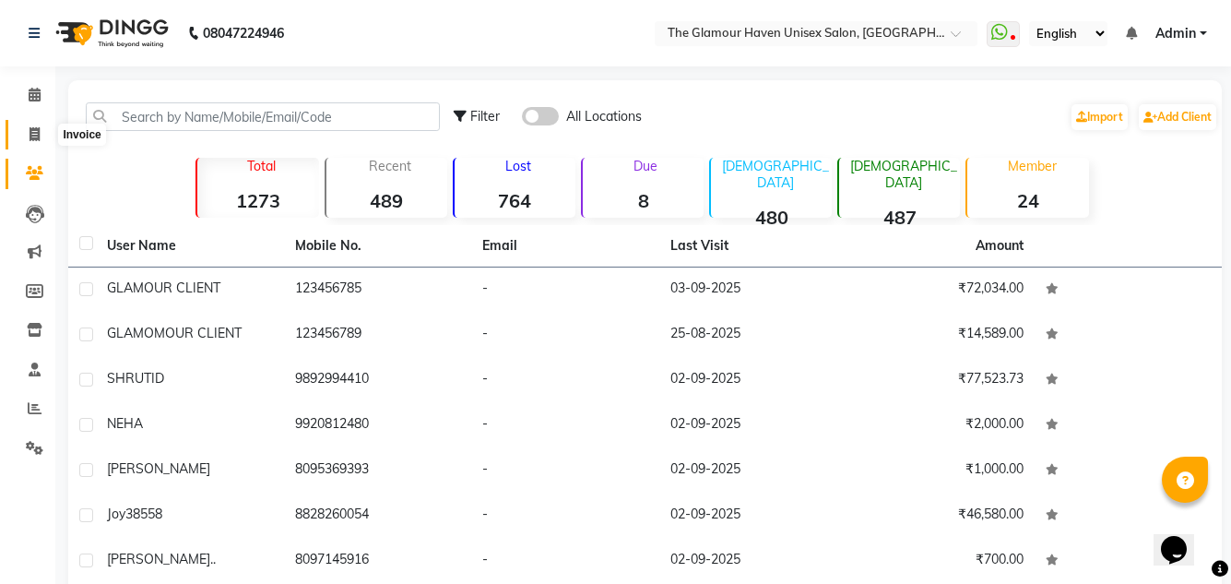
click at [41, 137] on span at bounding box center [34, 134] width 32 height 21
select select "service"
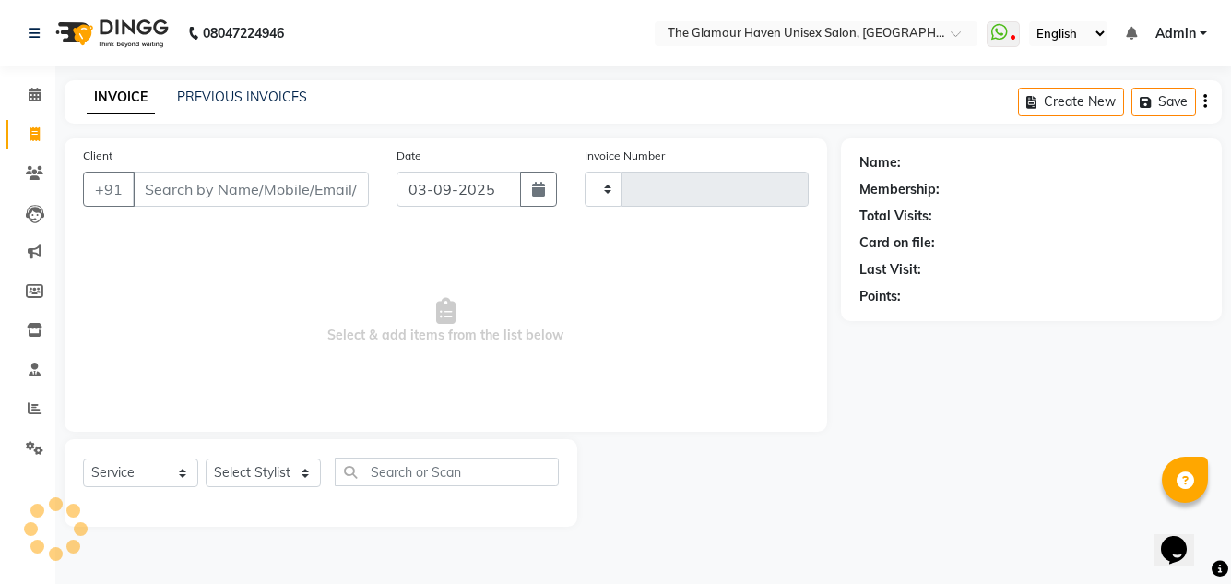
type input "1610"
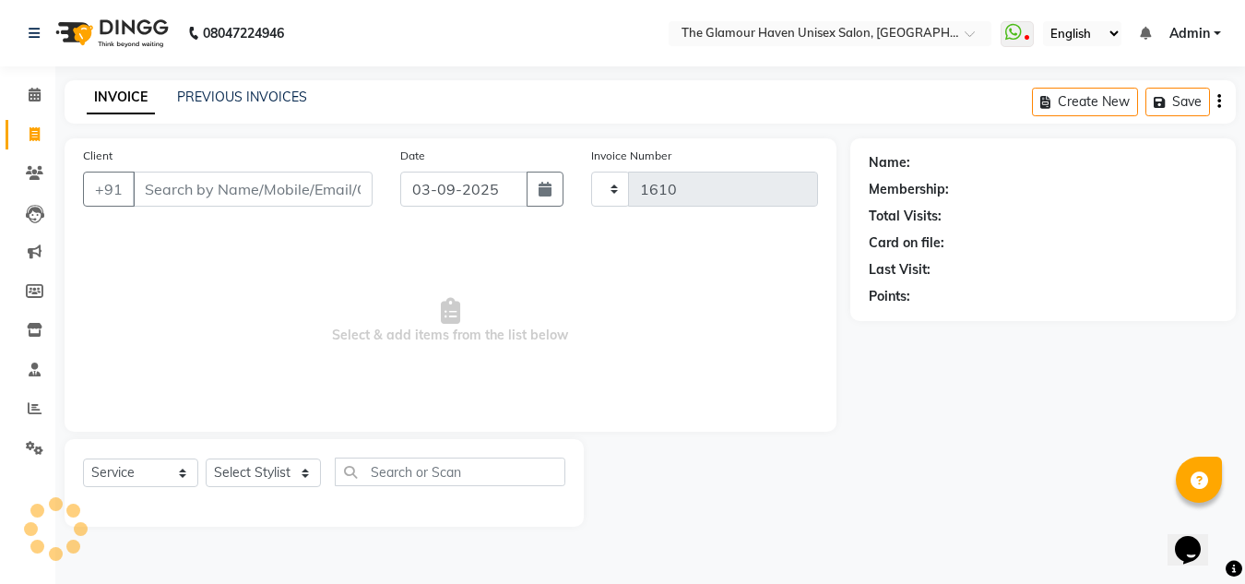
select select "7124"
click at [248, 85] on div "INVOICE PREVIOUS INVOICES Create New Save" at bounding box center [650, 101] width 1171 height 43
click at [547, 188] on icon "button" at bounding box center [545, 189] width 13 height 15
select select "9"
select select "2025"
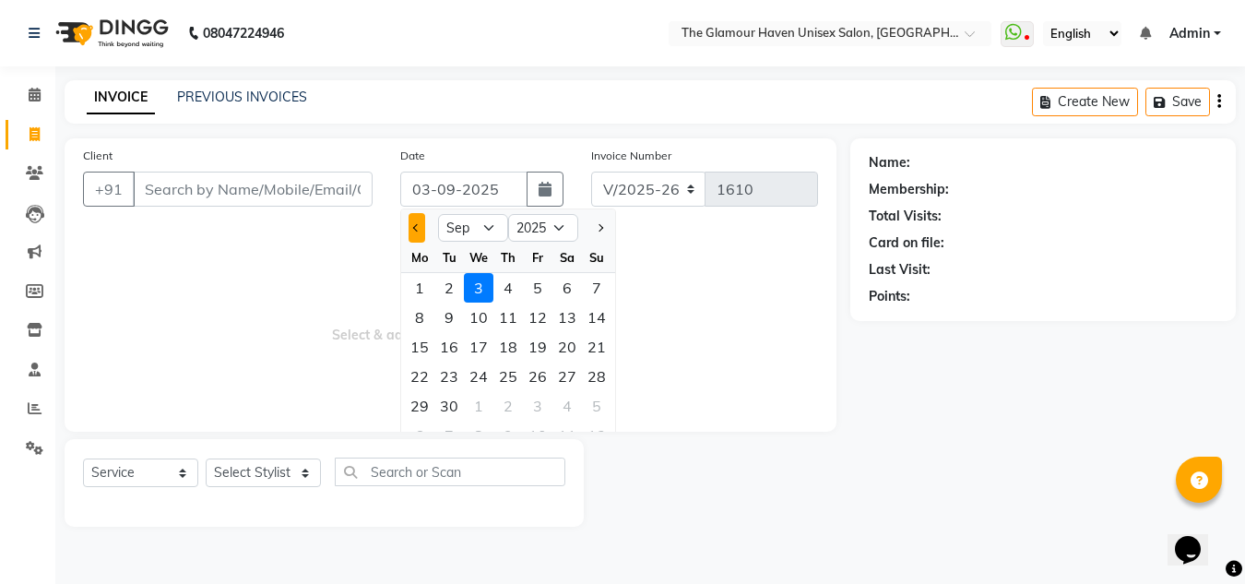
click at [415, 224] on span "Previous month" at bounding box center [416, 227] width 7 height 7
select select "8"
click at [590, 290] on div "3" at bounding box center [597, 288] width 30 height 30
type input "03-08-2025"
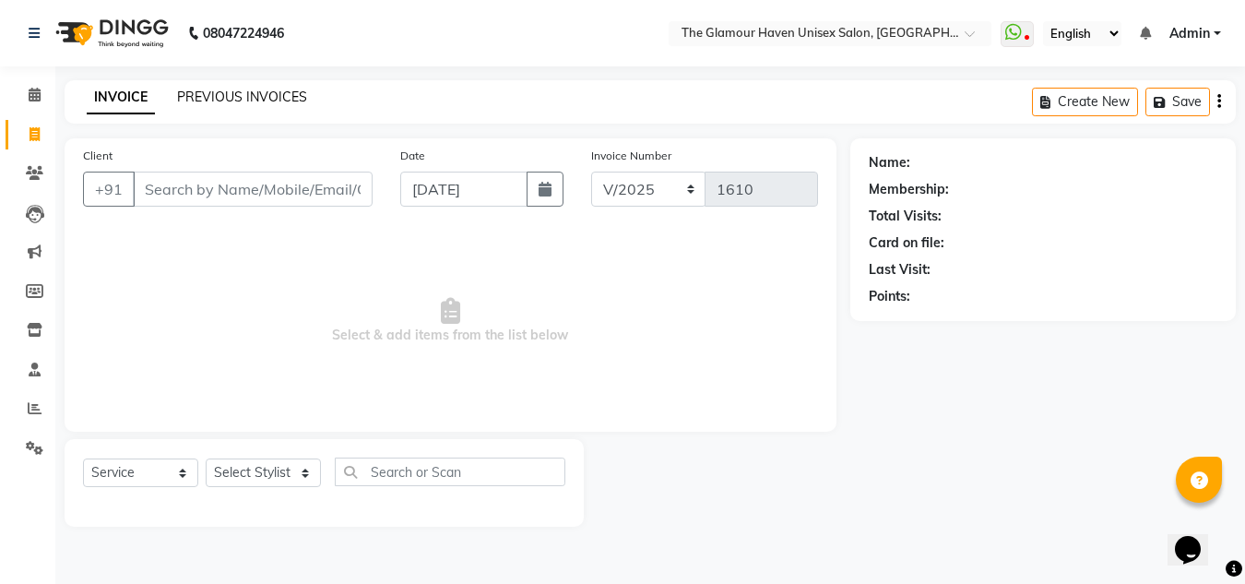
click at [290, 90] on link "PREVIOUS INVOICES" at bounding box center [242, 97] width 130 height 17
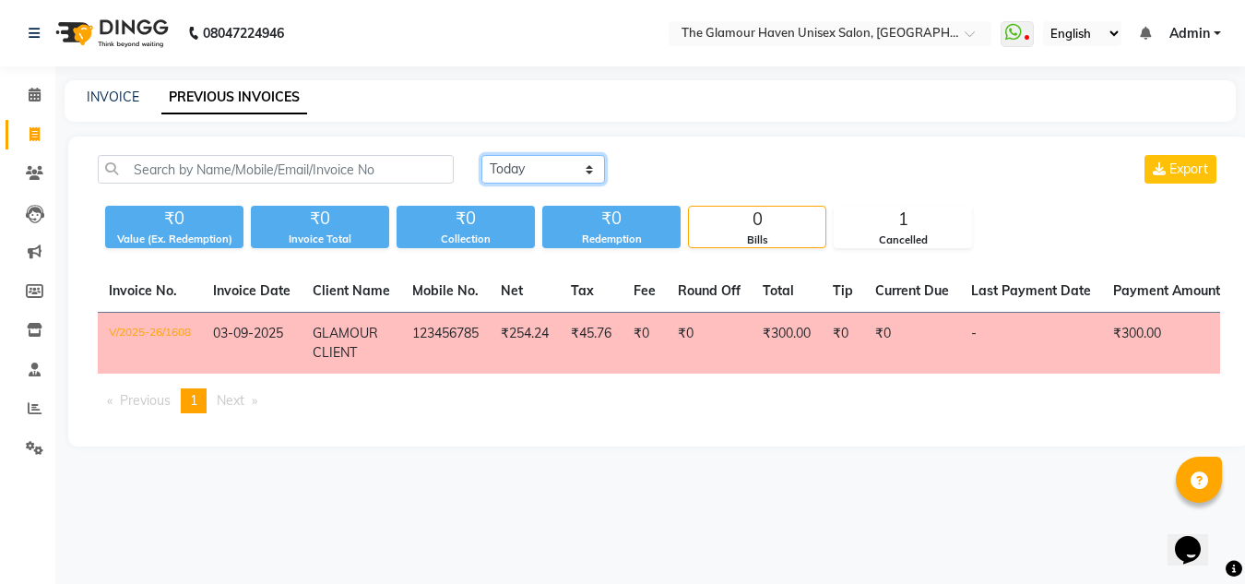
click at [576, 171] on select "Today Yesterday Custom Range" at bounding box center [543, 169] width 124 height 29
select select "range"
click at [481, 155] on select "Today Yesterday Custom Range" at bounding box center [543, 169] width 124 height 29
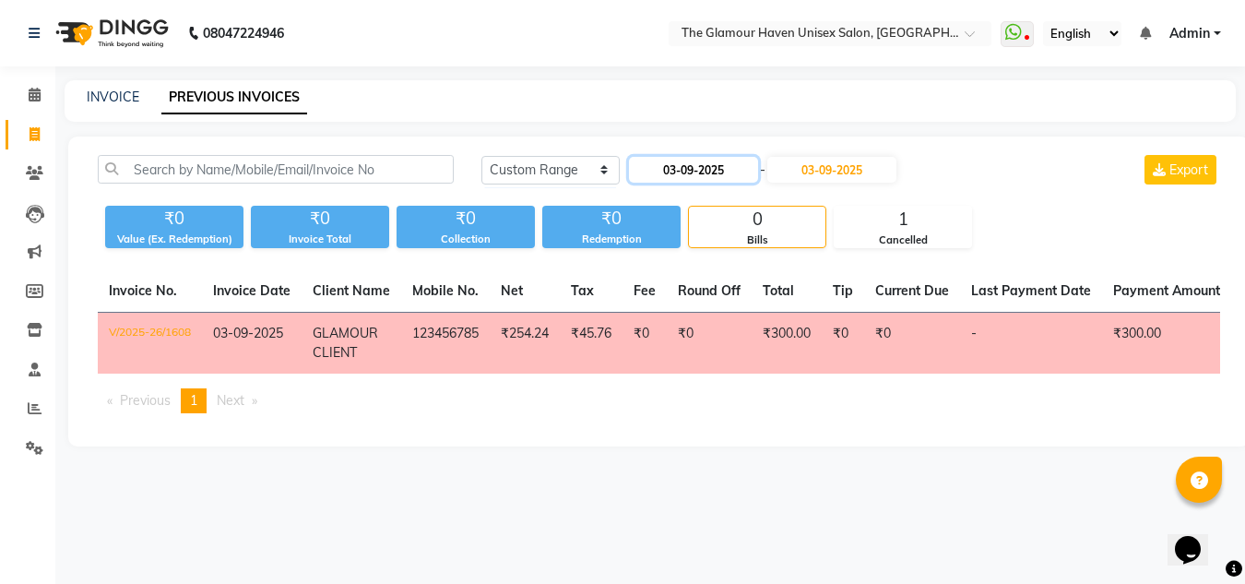
click at [684, 175] on input "03-09-2025" at bounding box center [693, 170] width 129 height 26
select select "9"
select select "2025"
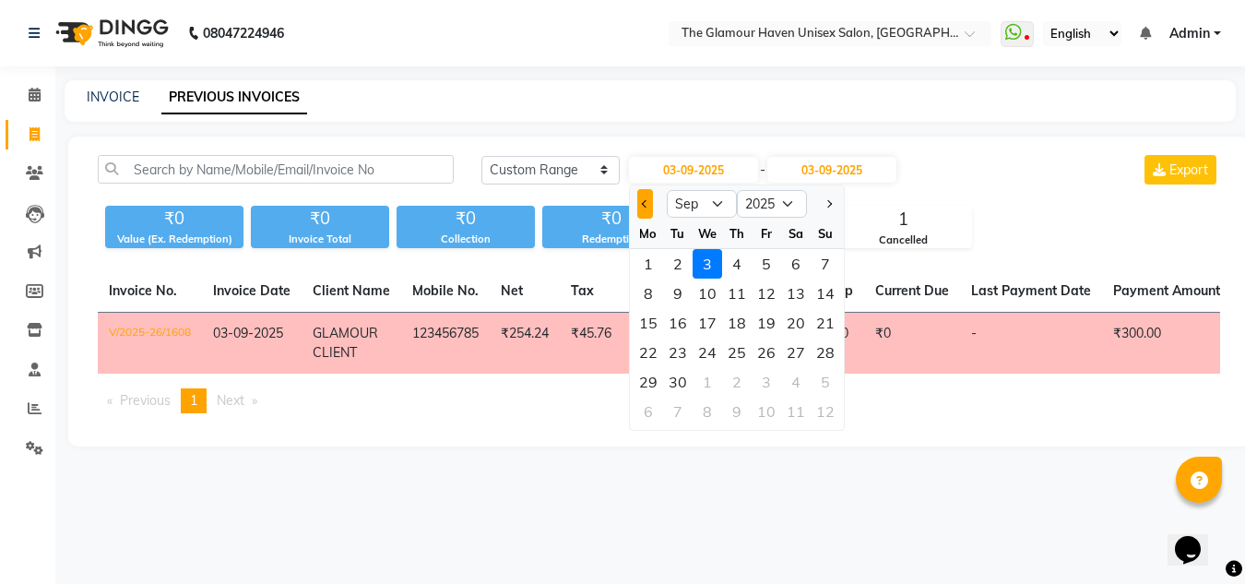
click at [646, 207] on span "Previous month" at bounding box center [644, 203] width 7 height 7
select select "8"
click at [825, 271] on div "3" at bounding box center [826, 264] width 30 height 30
type input "03-08-2025"
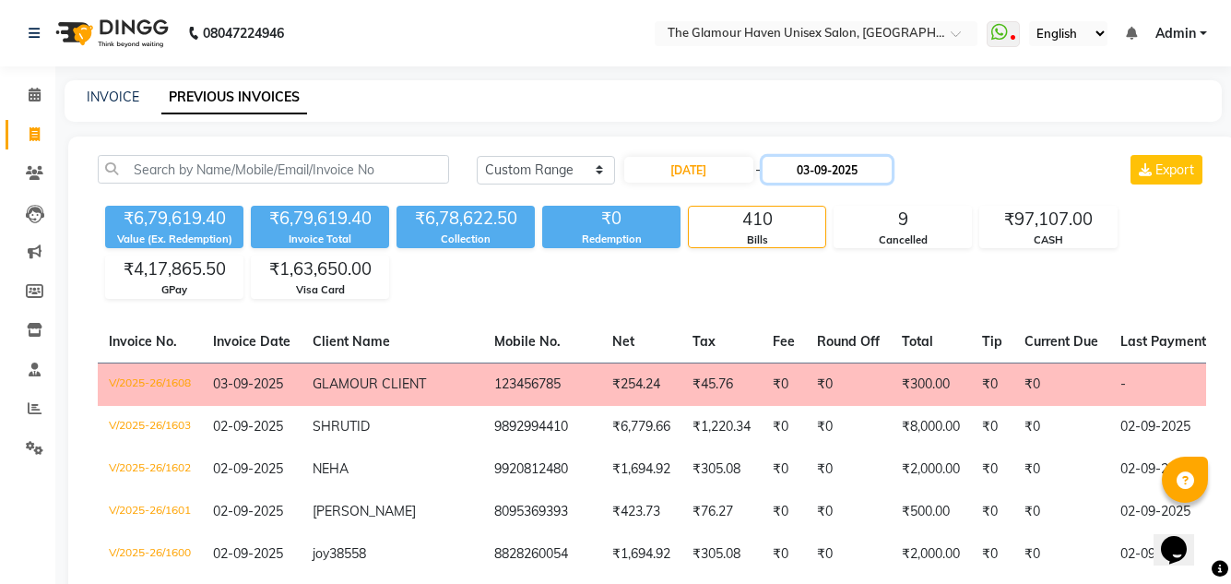
click at [808, 170] on input "03-09-2025" at bounding box center [827, 170] width 129 height 26
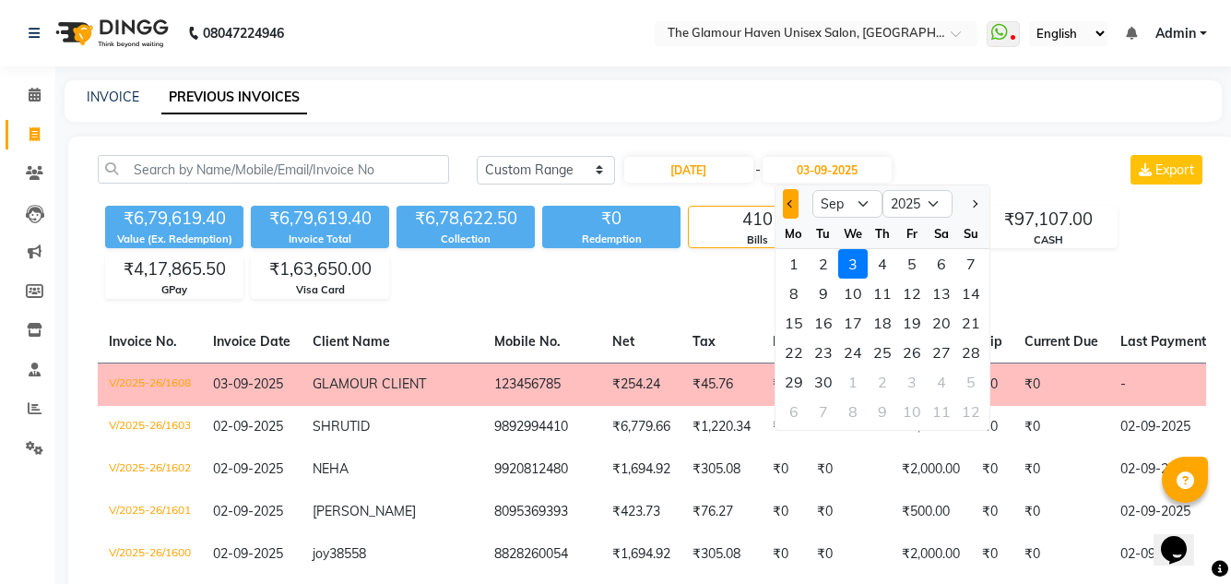
click at [786, 205] on button "Previous month" at bounding box center [791, 204] width 16 height 30
select select "8"
click at [962, 270] on div "3" at bounding box center [971, 264] width 30 height 30
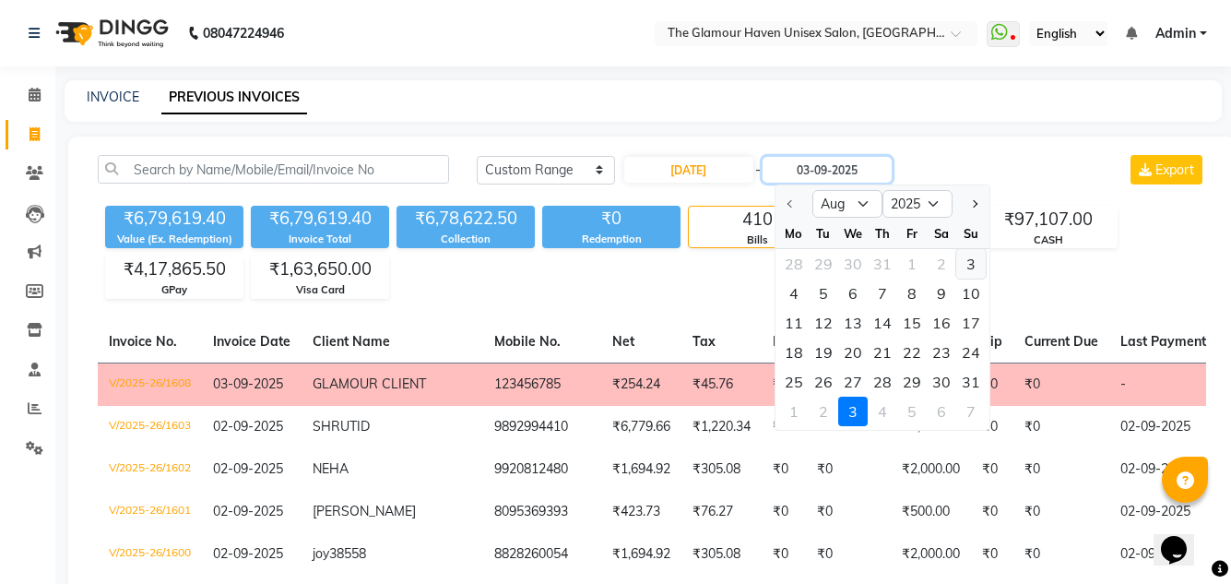
type input "03-08-2025"
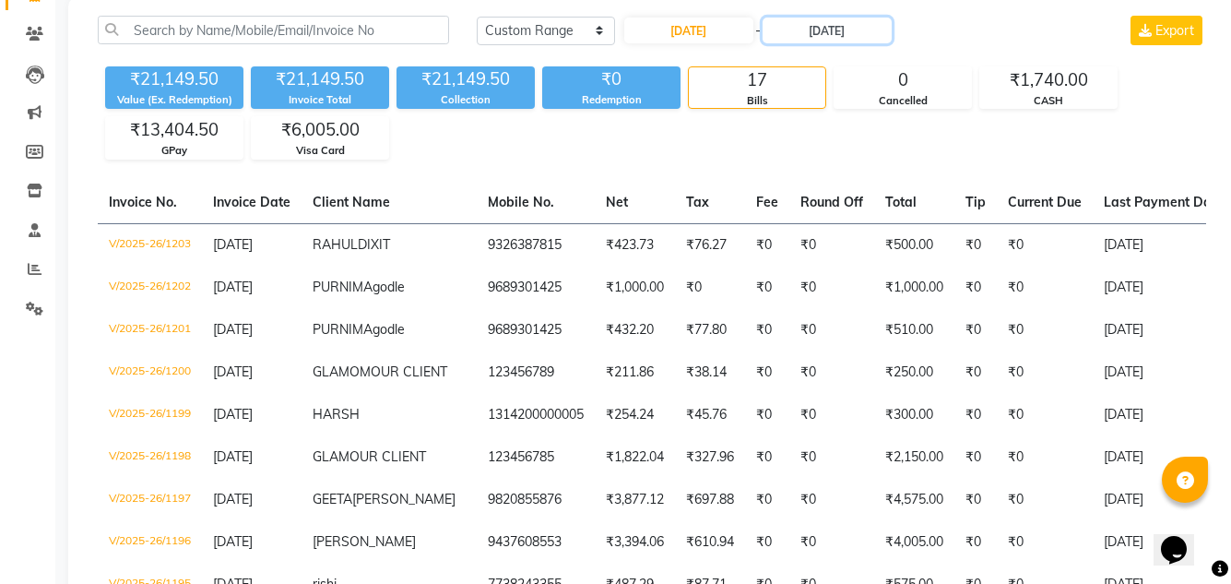
scroll to position [184, 0]
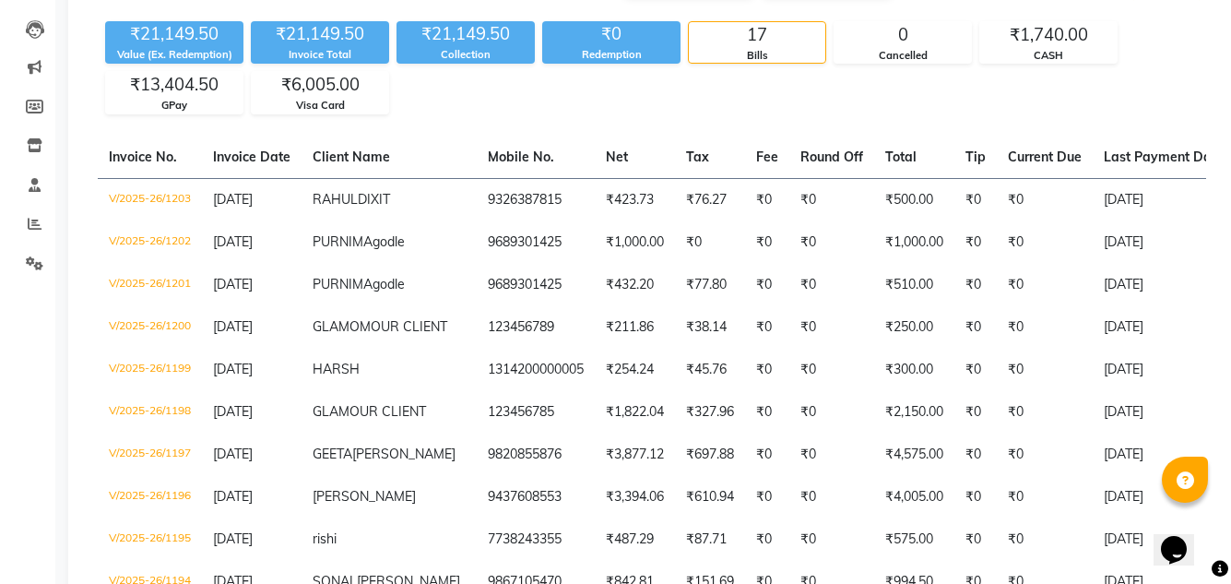
drag, startPoint x: 1251, startPoint y: 18, endPoint x: 1251, endPoint y: -80, distance: 98.7
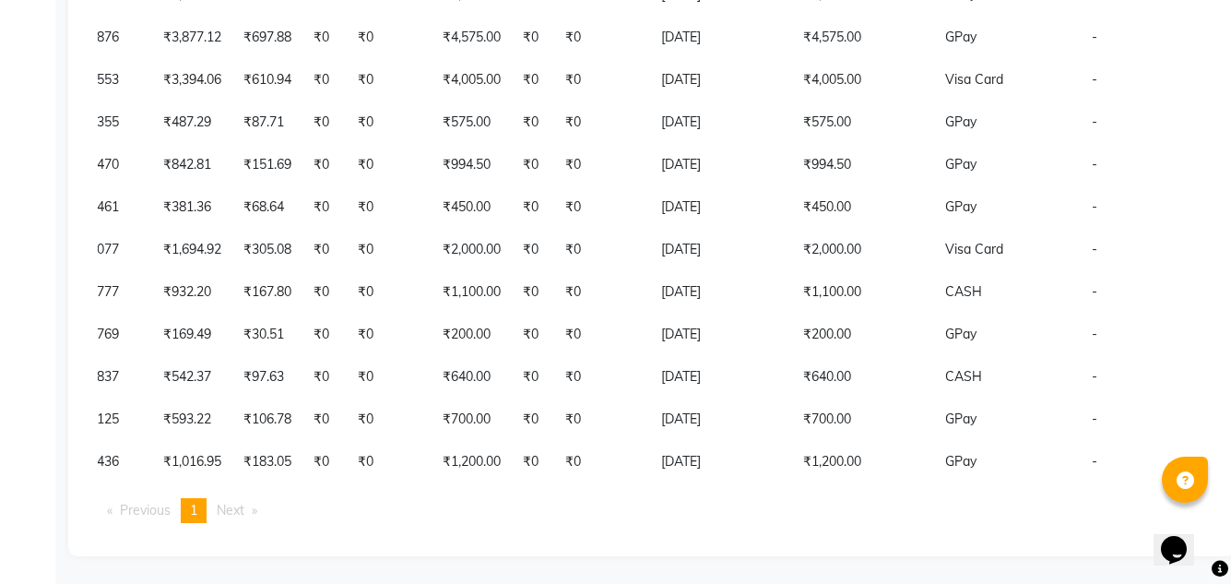
scroll to position [744, 0]
click at [239, 524] on div "Invoice No. Invoice Date Client Name Mobile No. Net Tax Fee Round Off Total Tip…" at bounding box center [652, 129] width 1131 height 818
click at [239, 515] on span "Next page" at bounding box center [231, 510] width 28 height 17
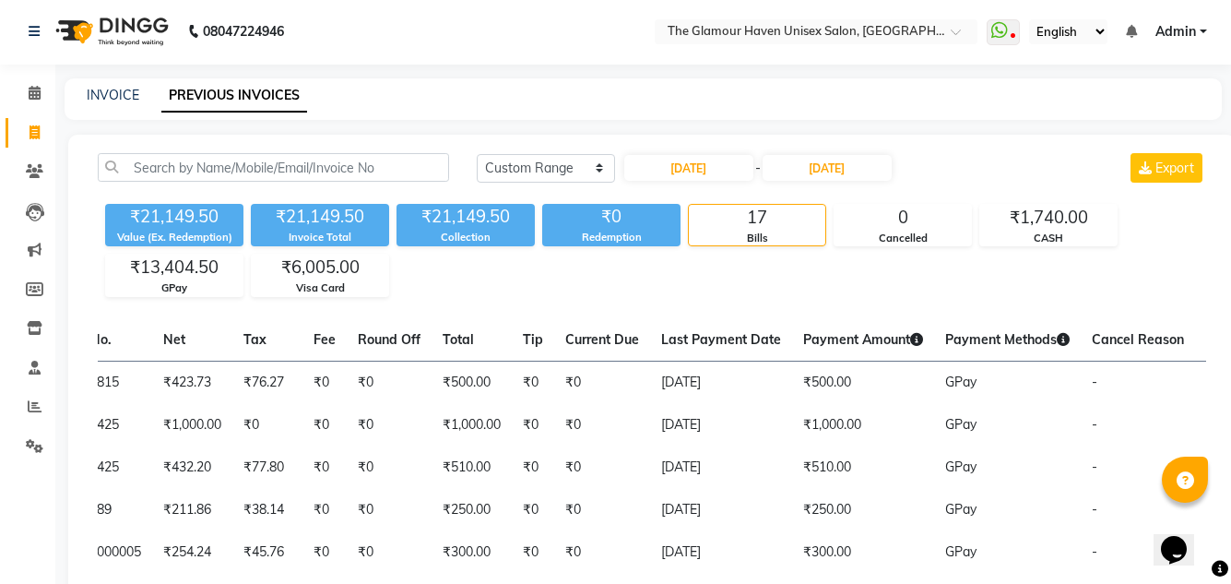
scroll to position [0, 0]
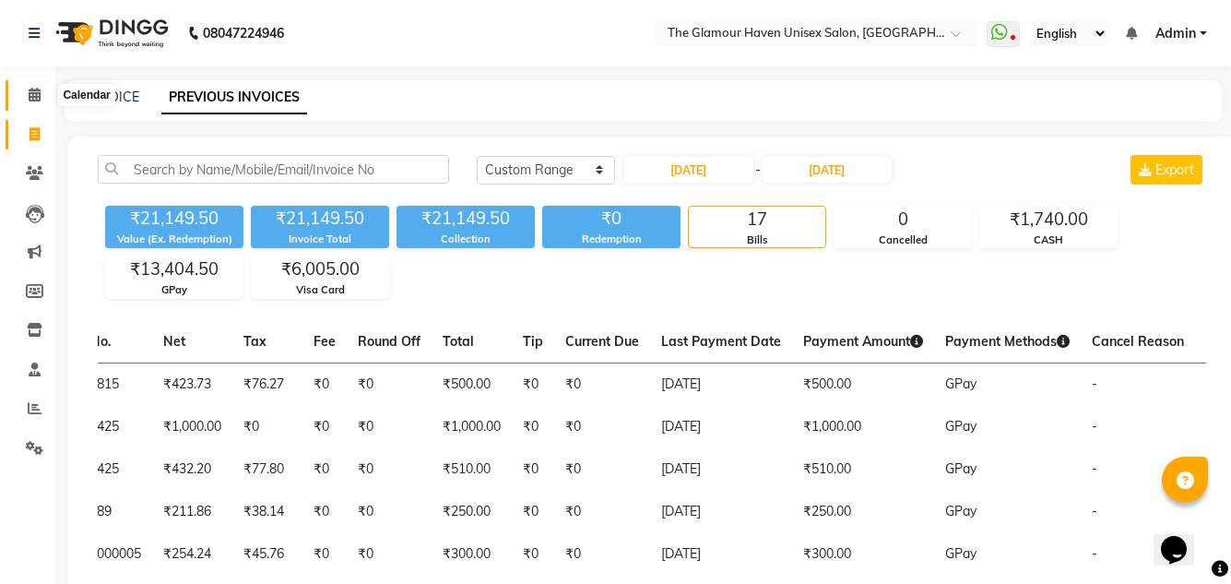
click at [33, 89] on icon at bounding box center [35, 95] width 12 height 14
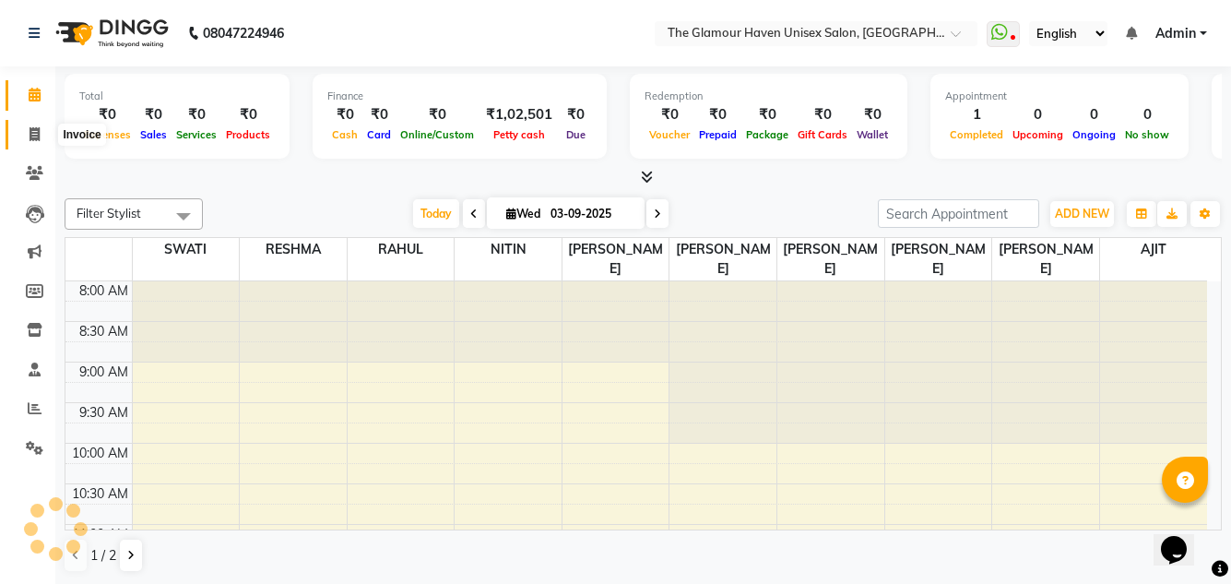
click at [33, 137] on icon at bounding box center [35, 134] width 10 height 14
select select "service"
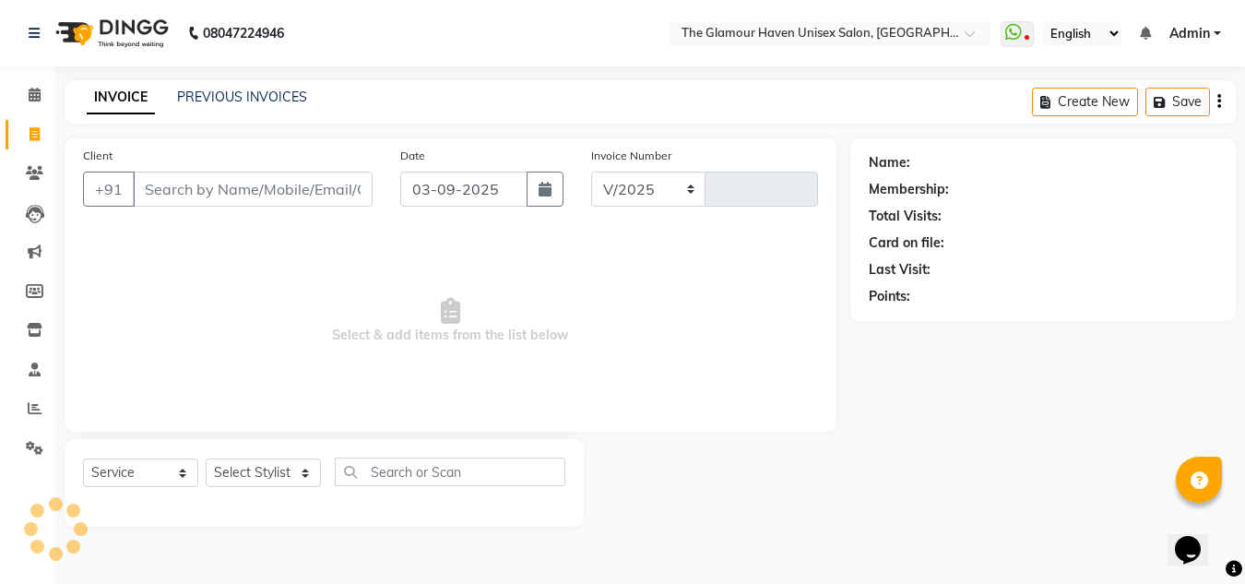
select select "7124"
type input "1610"
click at [301, 101] on link "PREVIOUS INVOICES" at bounding box center [242, 97] width 130 height 17
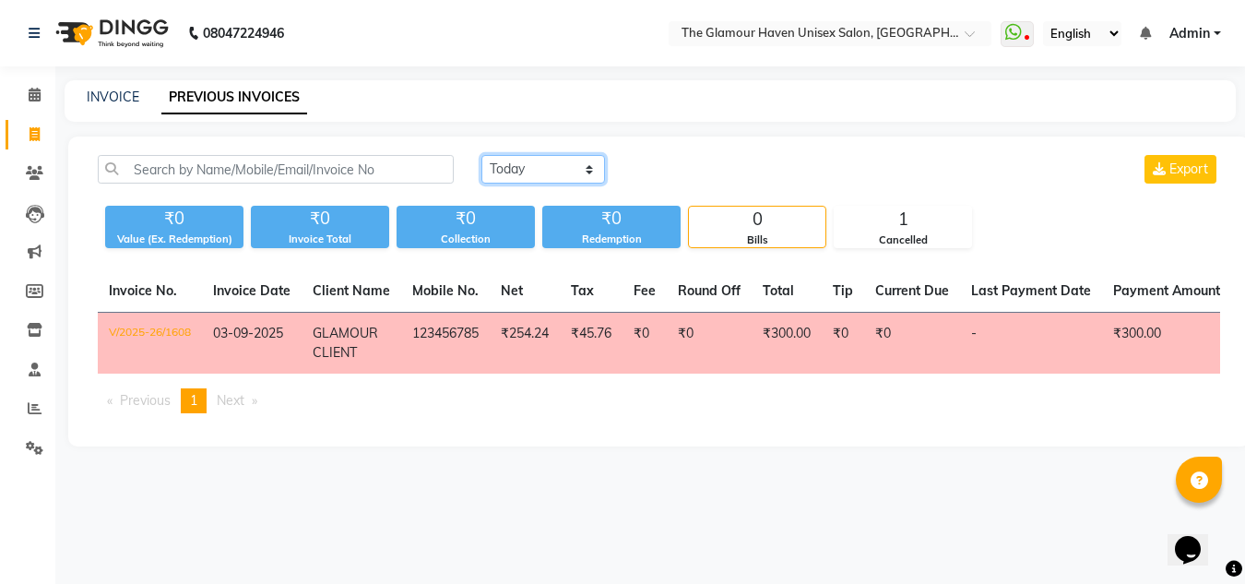
click at [587, 172] on select "Today Yesterday Custom Range" at bounding box center [543, 169] width 124 height 29
click at [481, 155] on select "Today Yesterday Custom Range" at bounding box center [543, 169] width 124 height 29
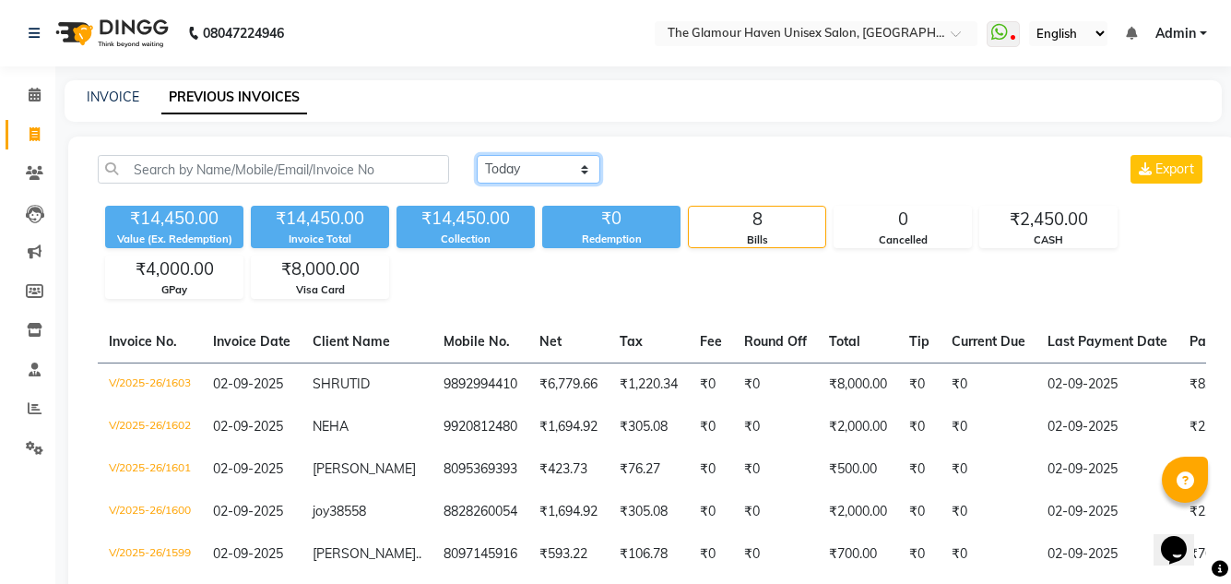
click at [579, 167] on select "Today Yesterday Custom Range" at bounding box center [539, 169] width 124 height 29
select select "range"
click at [477, 155] on select "Today Yesterday Custom Range" at bounding box center [539, 169] width 124 height 29
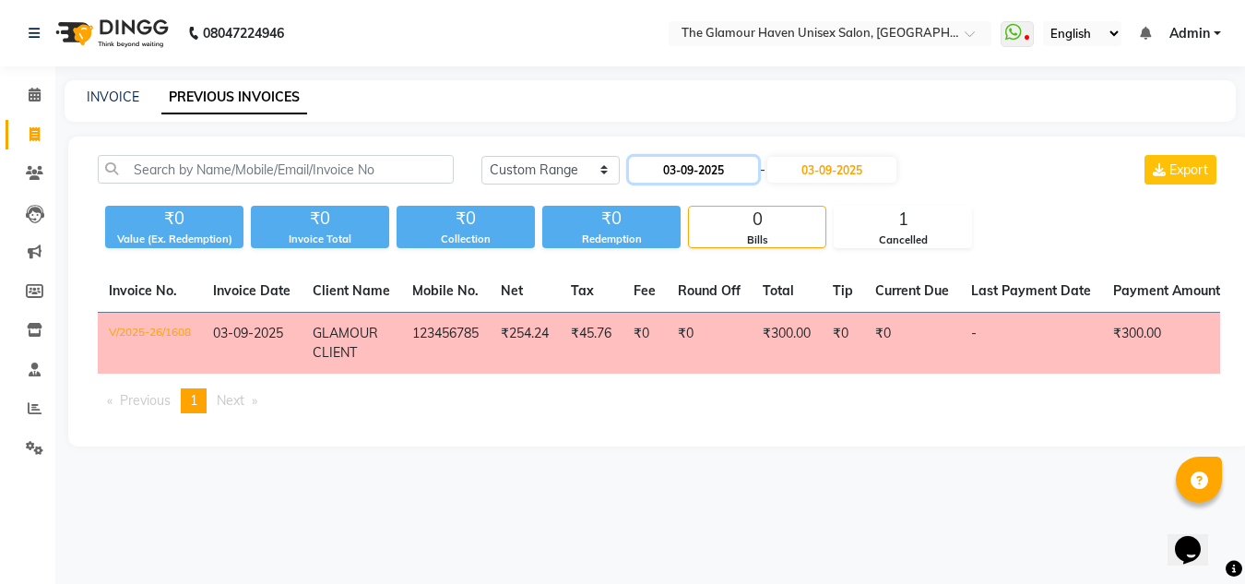
click at [677, 176] on input "03-09-2025" at bounding box center [693, 170] width 129 height 26
select select "9"
select select "2025"
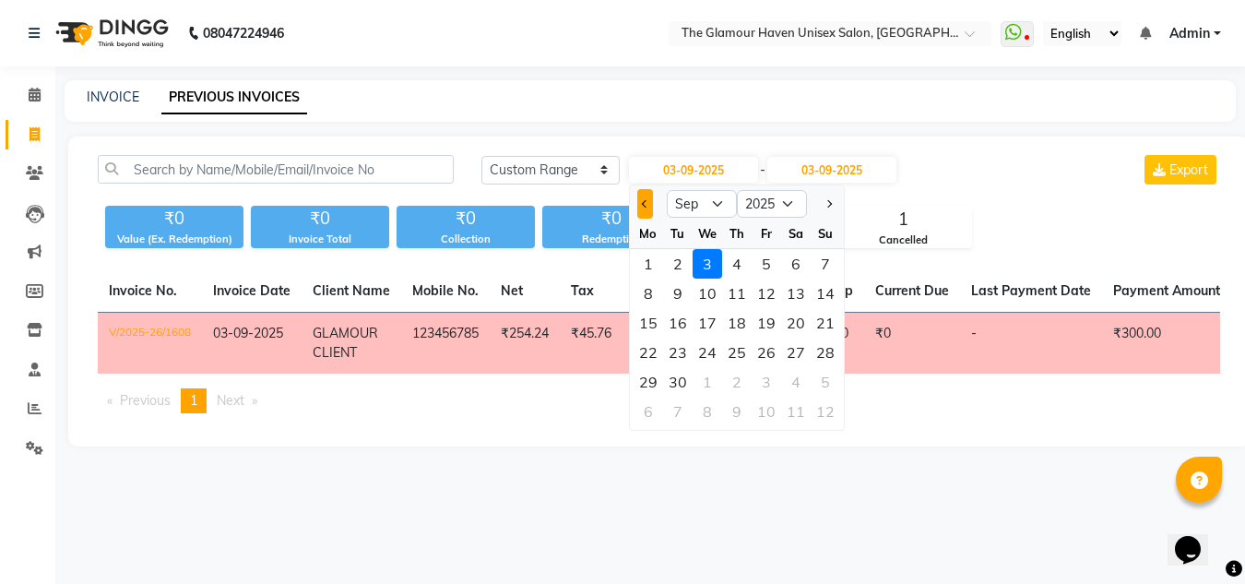
click at [640, 201] on button "Previous month" at bounding box center [645, 204] width 16 height 30
select select "8"
click at [821, 271] on div "3" at bounding box center [826, 264] width 30 height 30
type input "03-08-2025"
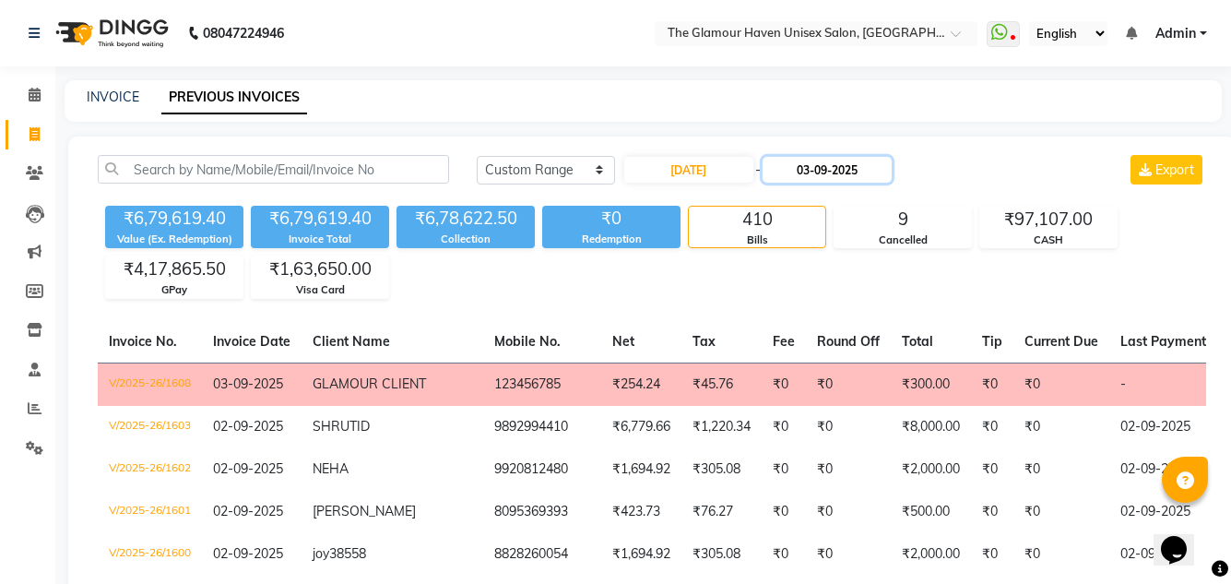
click at [835, 181] on input "03-09-2025" at bounding box center [827, 170] width 129 height 26
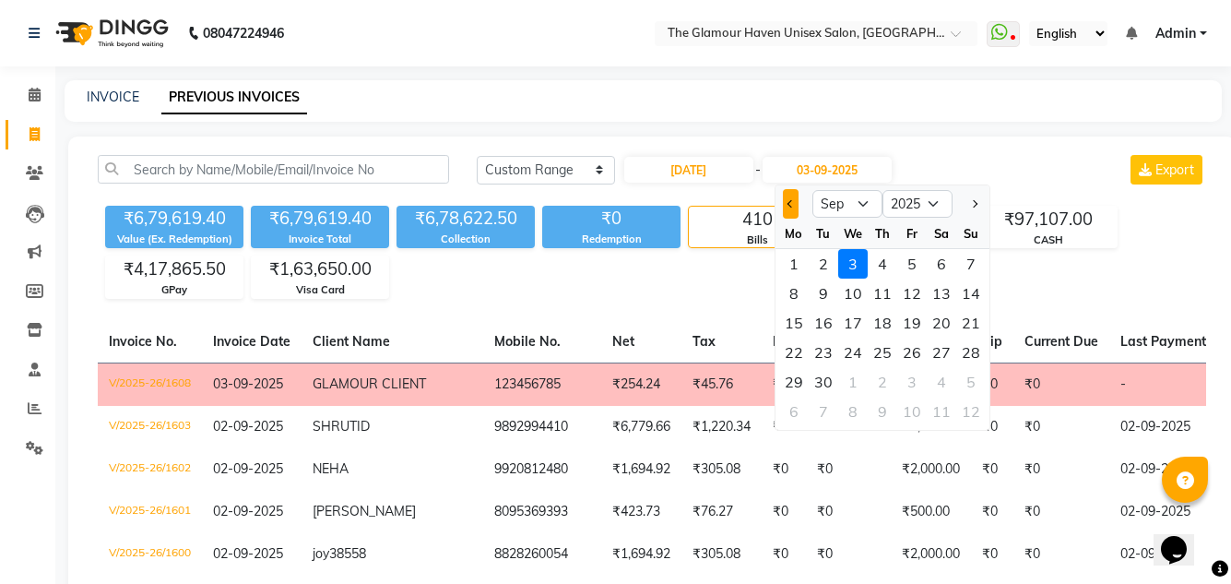
click at [791, 210] on button "Previous month" at bounding box center [791, 204] width 16 height 30
select select "8"
click at [969, 263] on div "3" at bounding box center [971, 264] width 30 height 30
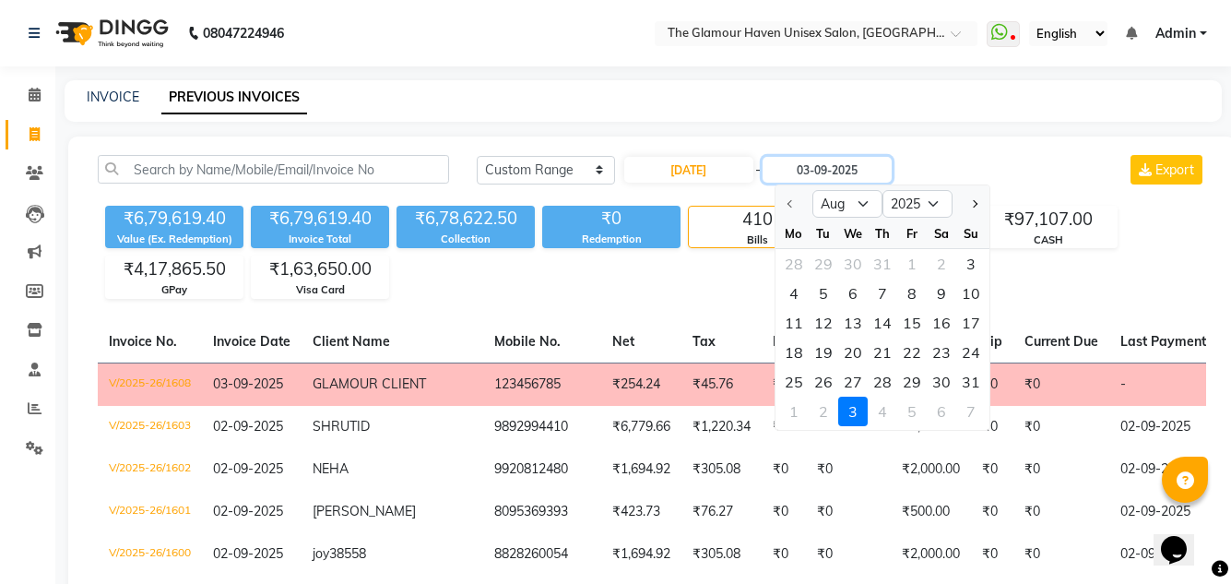
type input "03-08-2025"
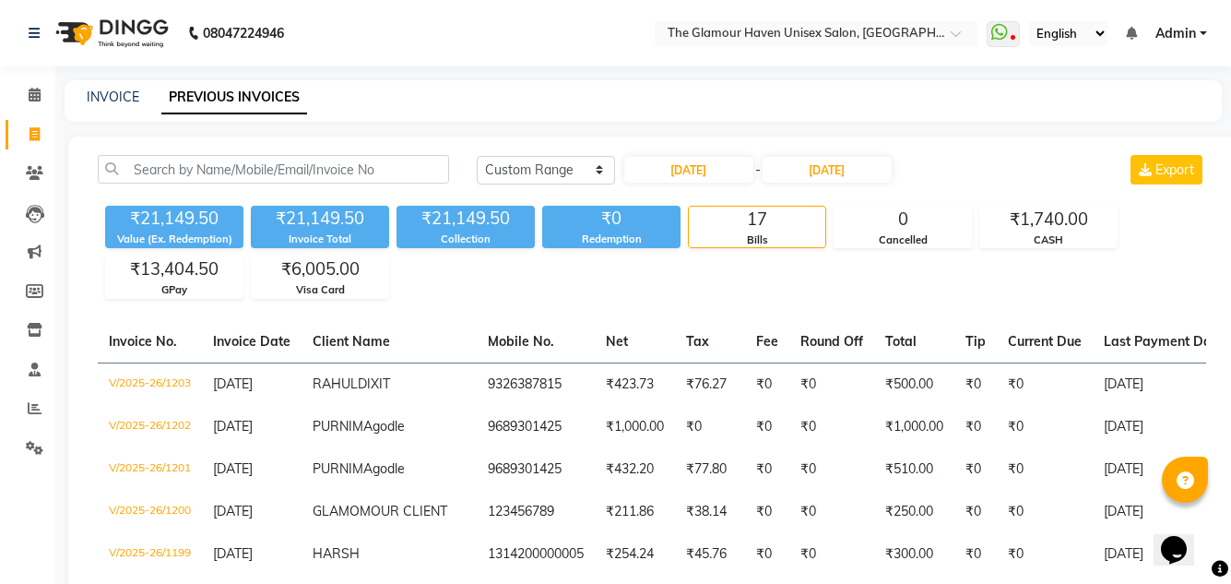
click at [761, 177] on span "-" at bounding box center [758, 169] width 6 height 19
click at [34, 96] on icon at bounding box center [35, 95] width 12 height 14
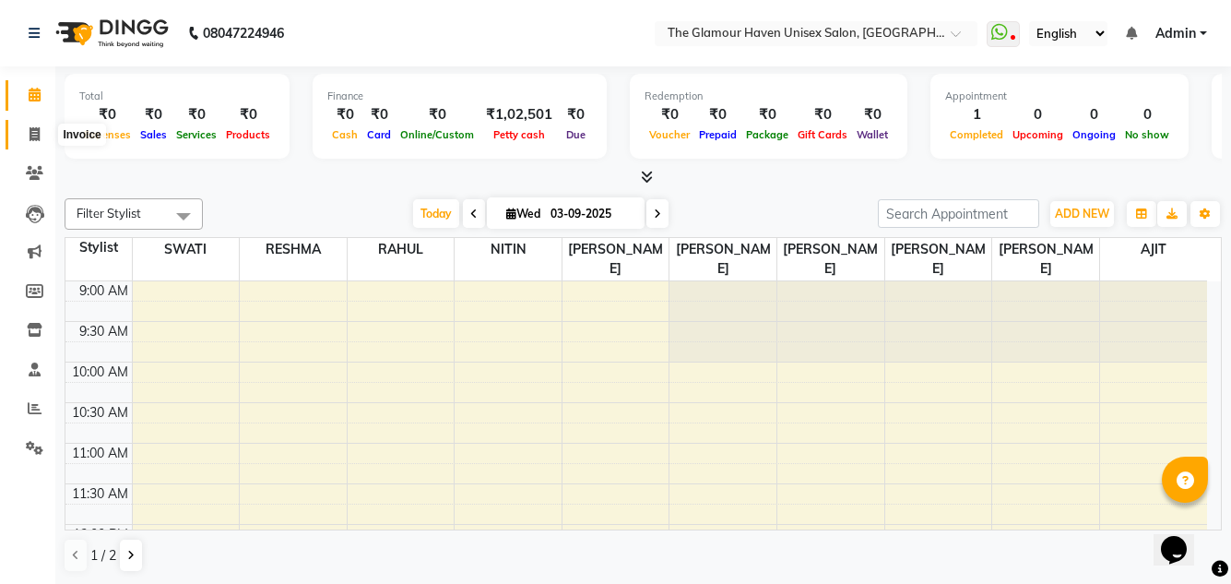
click at [35, 128] on icon at bounding box center [35, 134] width 10 height 14
select select "7124"
select select "service"
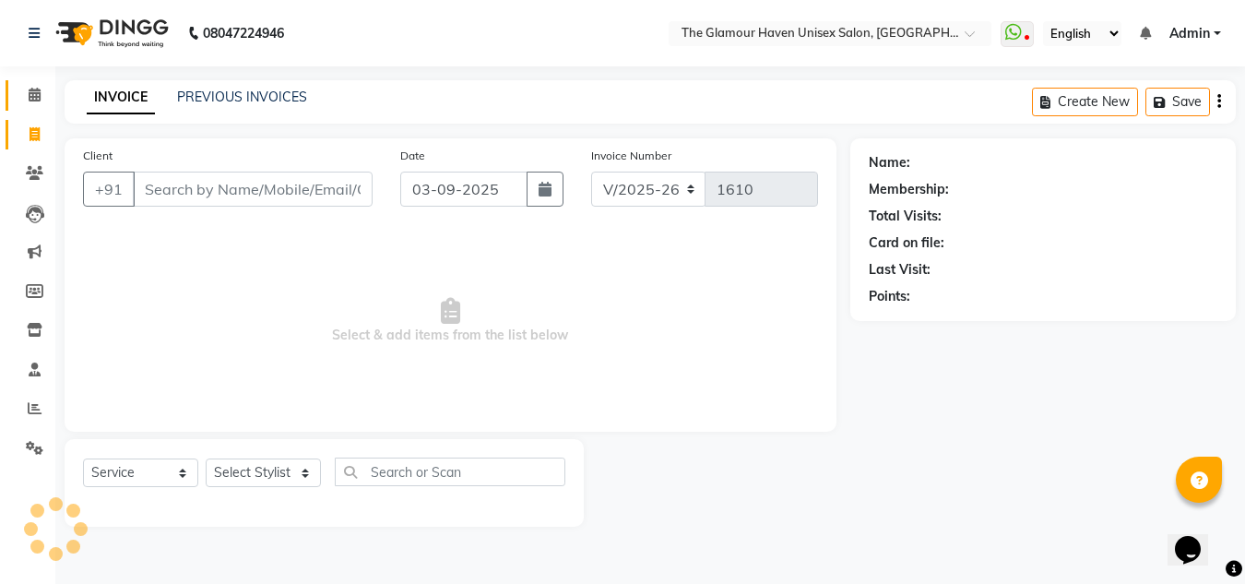
click at [34, 107] on link "Calendar" at bounding box center [28, 95] width 44 height 30
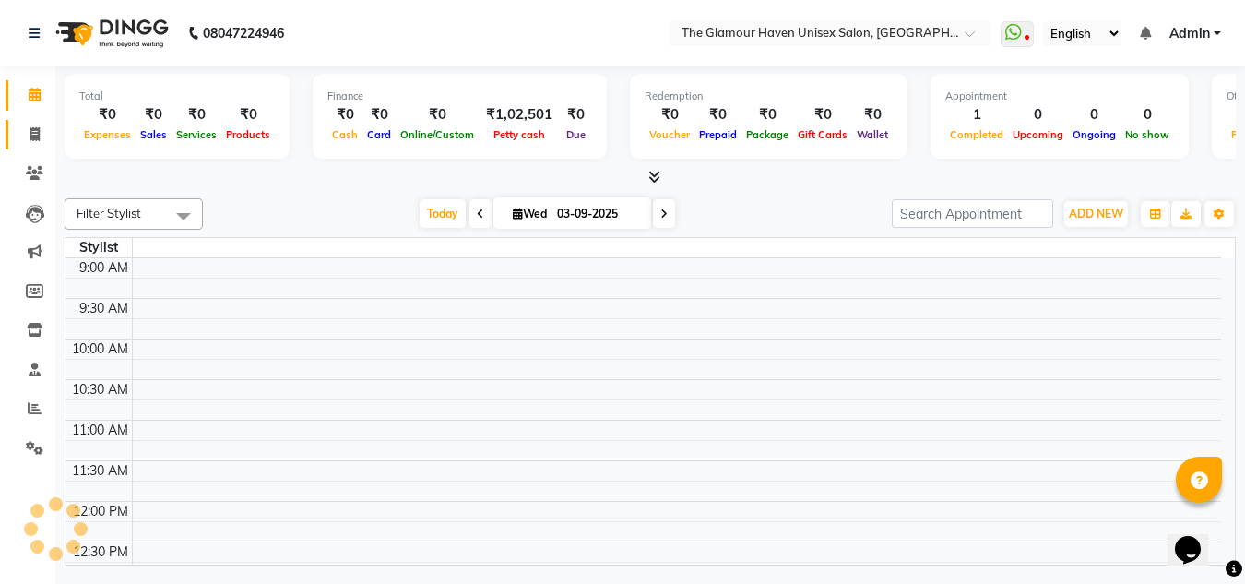
click at [33, 133] on icon at bounding box center [35, 134] width 10 height 14
select select "service"
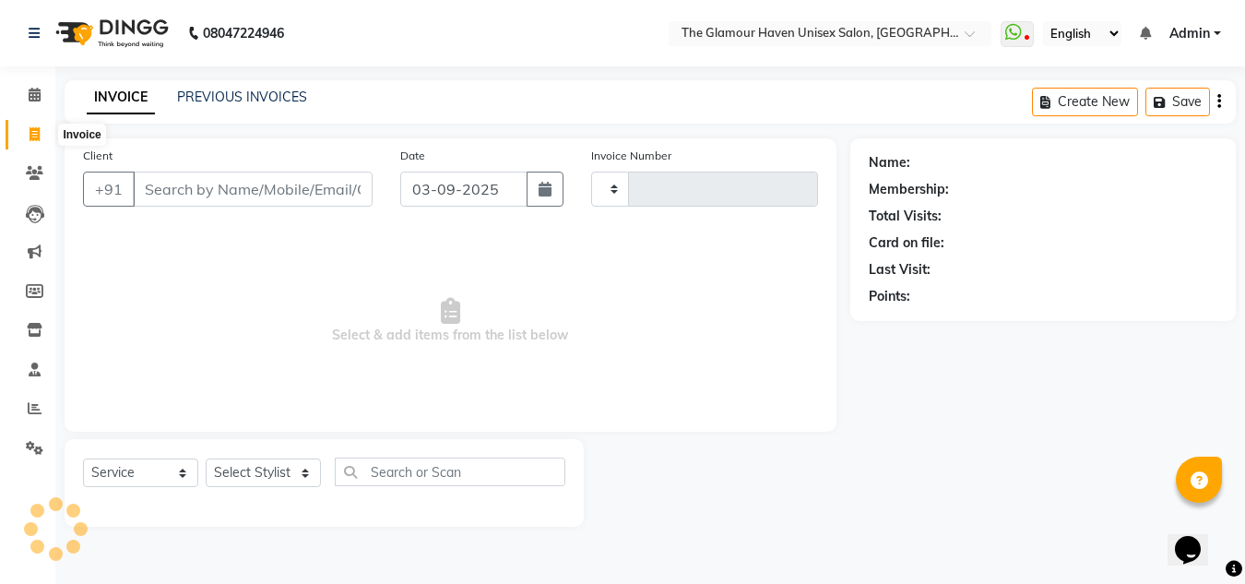
type input "1610"
select select "7124"
click at [227, 94] on link "PREVIOUS INVOICES" at bounding box center [242, 97] width 130 height 17
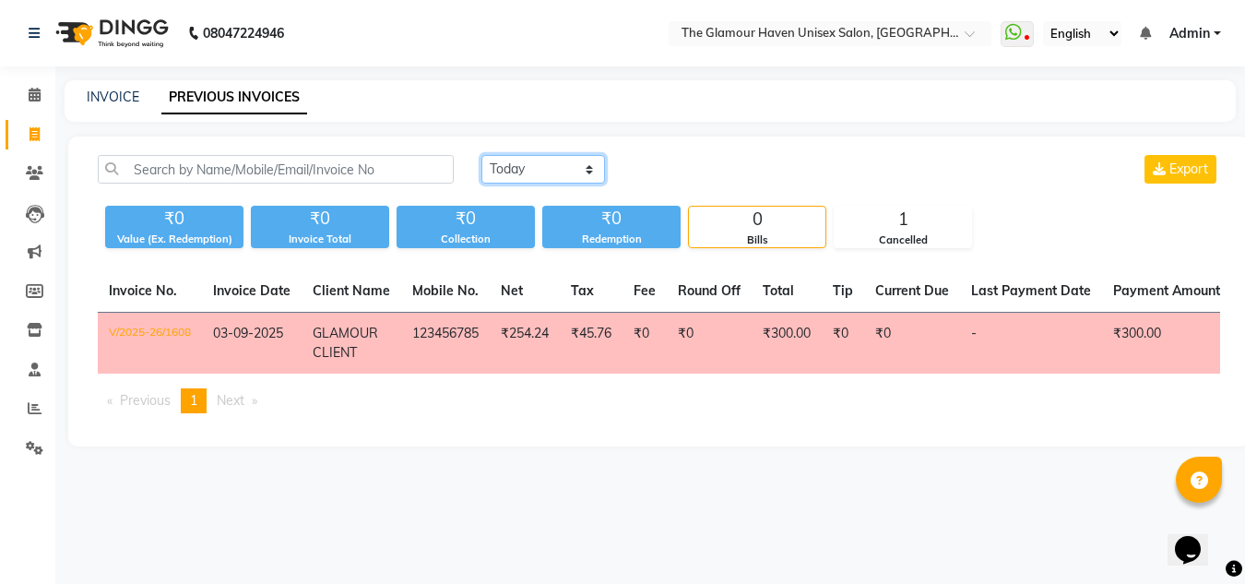
click at [596, 168] on select "Today Yesterday Custom Range" at bounding box center [543, 169] width 124 height 29
select select "range"
click at [481, 155] on select "Today Yesterday Custom Range" at bounding box center [543, 169] width 124 height 29
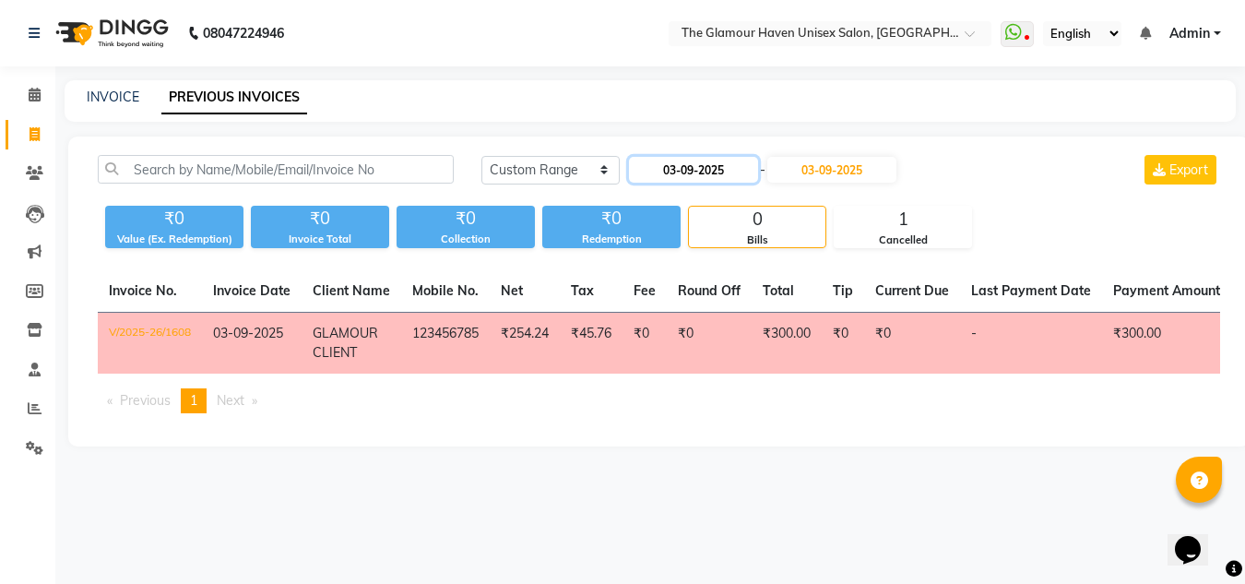
click at [689, 176] on input "03-09-2025" at bounding box center [693, 170] width 129 height 26
select select "9"
select select "2025"
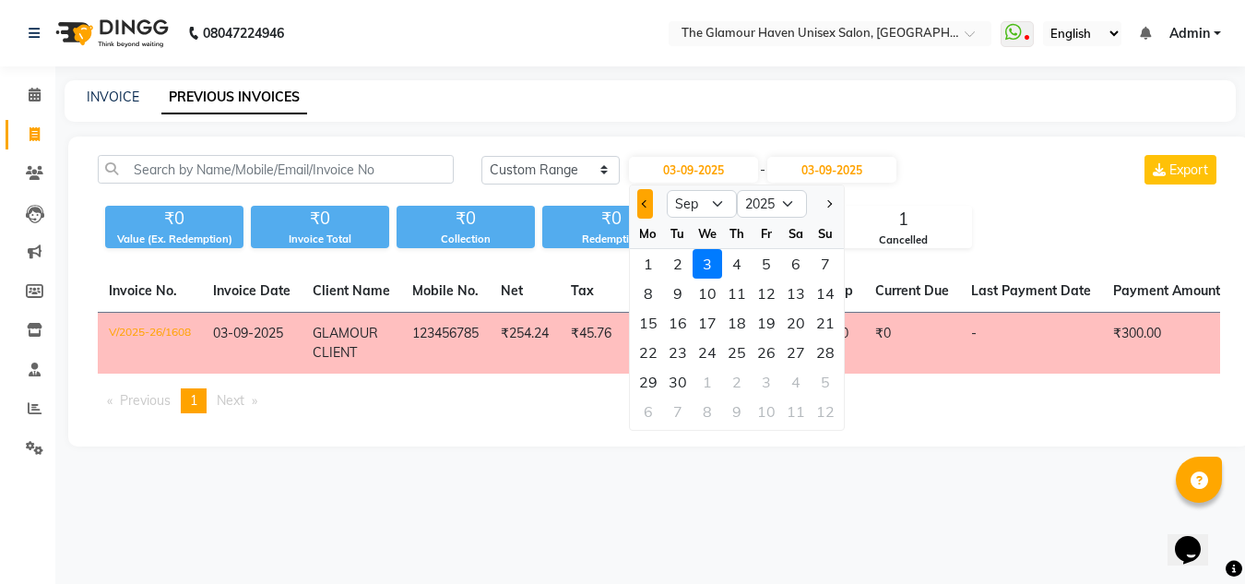
click at [652, 209] on button "Previous month" at bounding box center [645, 204] width 16 height 30
select select "8"
click at [830, 261] on div "3" at bounding box center [826, 264] width 30 height 30
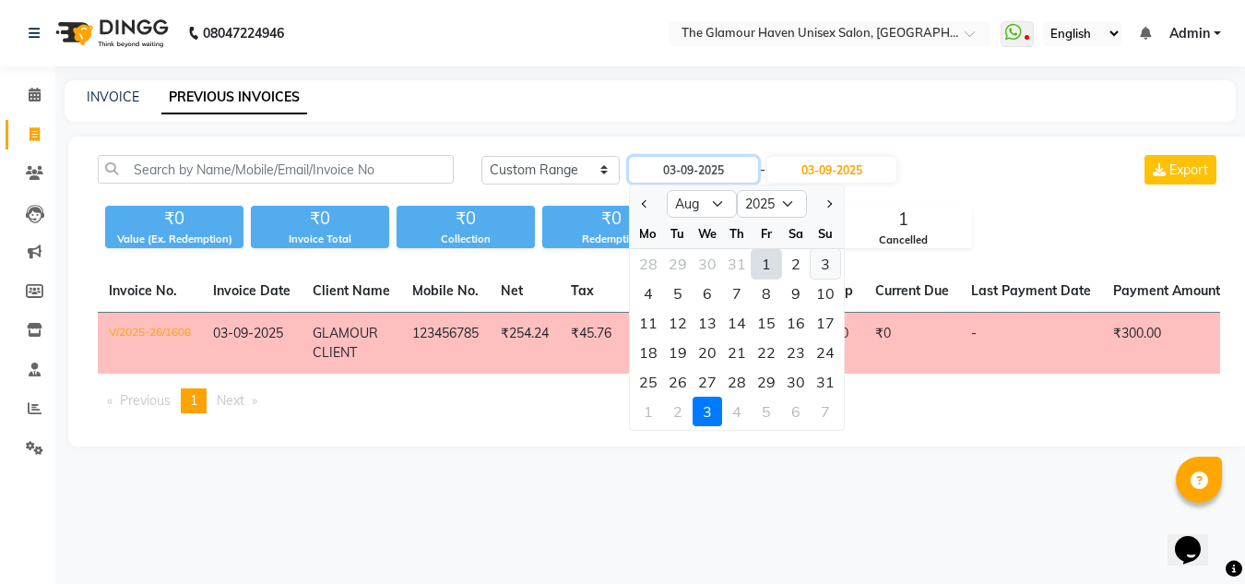
type input "03-08-2025"
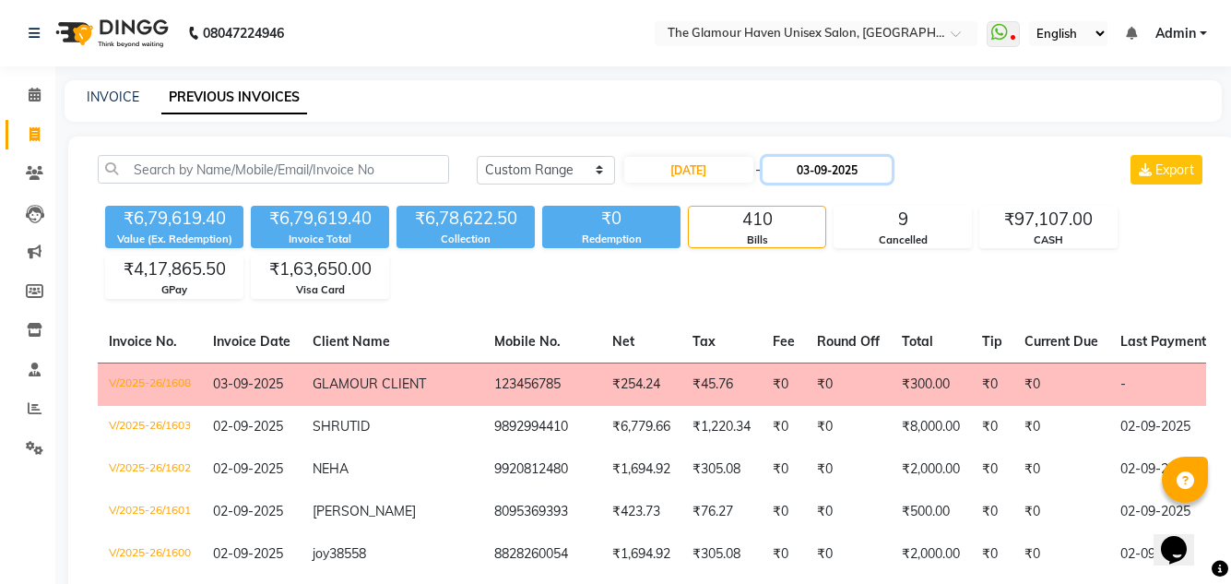
click at [834, 179] on input "03-09-2025" at bounding box center [827, 170] width 129 height 26
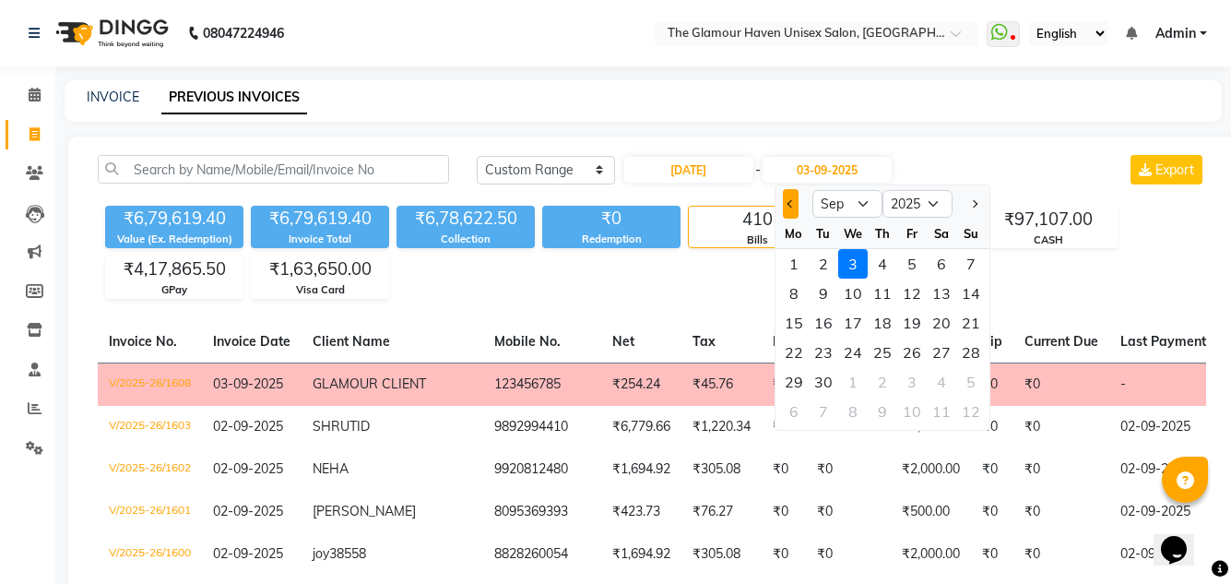
click at [797, 211] on button "Previous month" at bounding box center [791, 204] width 16 height 30
select select "8"
click at [971, 271] on div "3" at bounding box center [971, 264] width 30 height 30
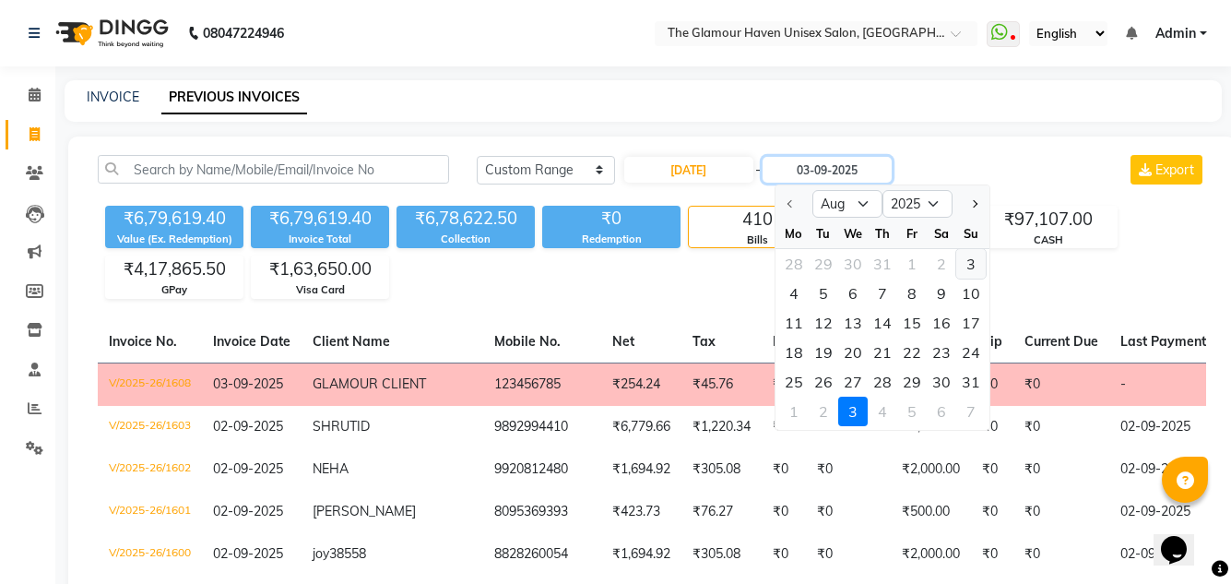
type input "03-08-2025"
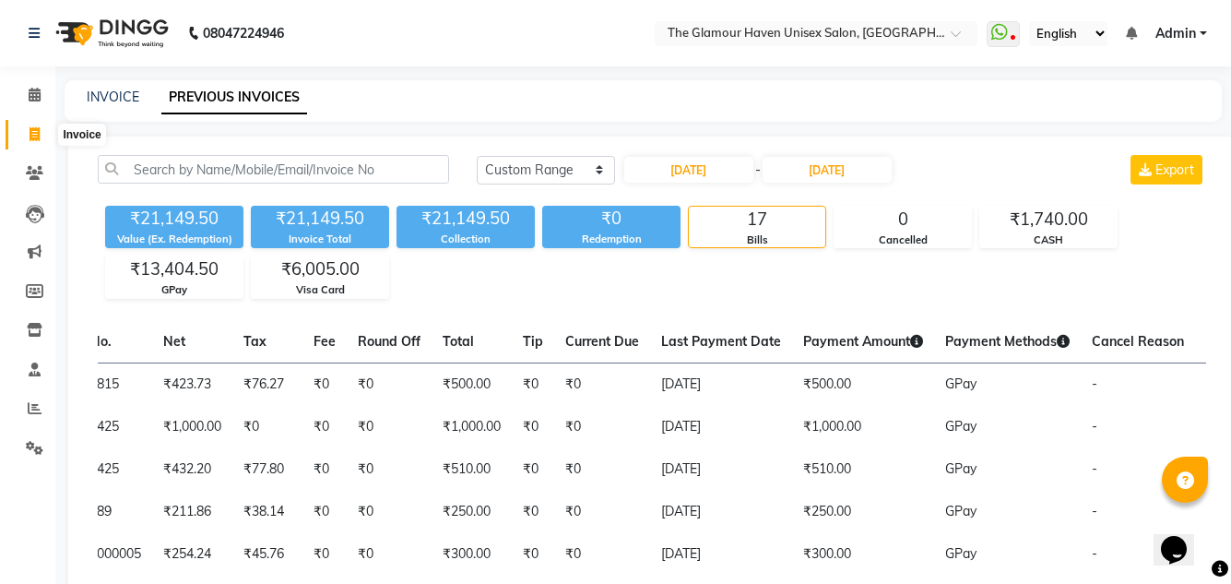
click at [33, 136] on icon at bounding box center [35, 134] width 10 height 14
select select "7124"
select select "service"
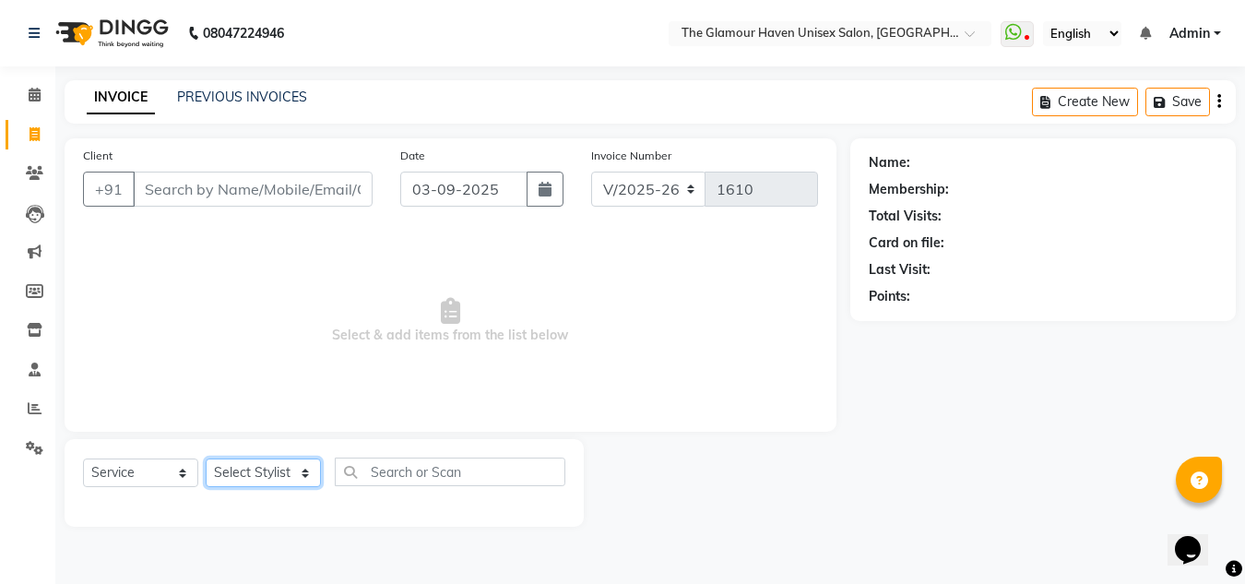
click at [299, 469] on select "Select Stylist AJIT Bharat sen darshna gole Geeta shetye NITIN RAHUL Rahul Dixi…" at bounding box center [263, 472] width 115 height 29
select select "59902"
click at [206, 458] on select "Select Stylist AJIT Bharat sen darshna gole Geeta shetye NITIN RAHUL Rahul Dixi…" at bounding box center [263, 472] width 115 height 29
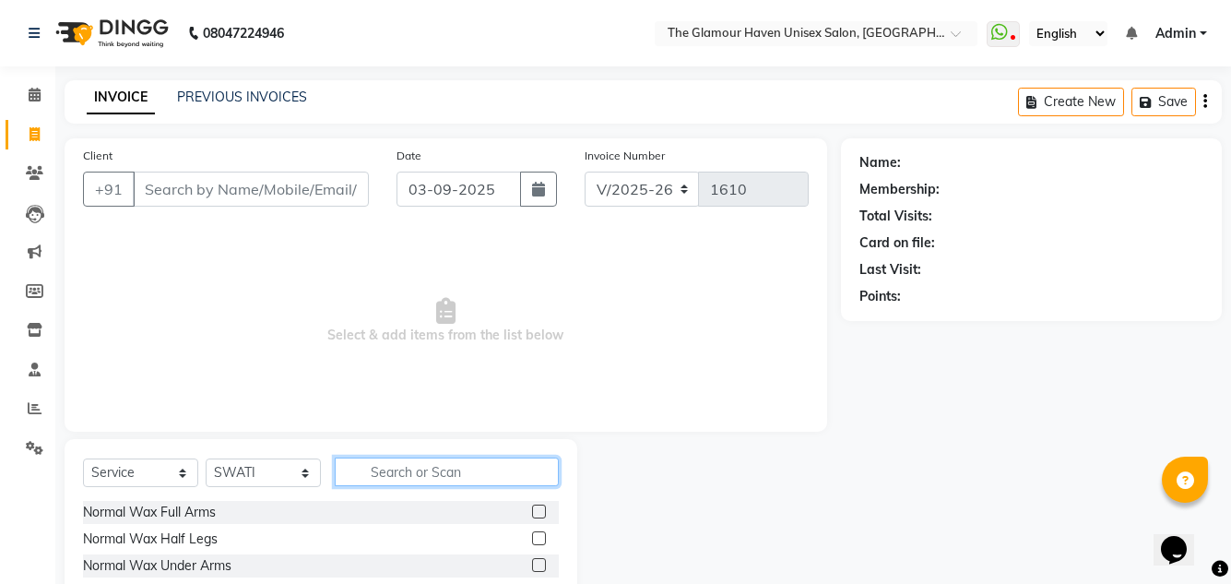
click at [422, 475] on input "text" at bounding box center [447, 471] width 224 height 29
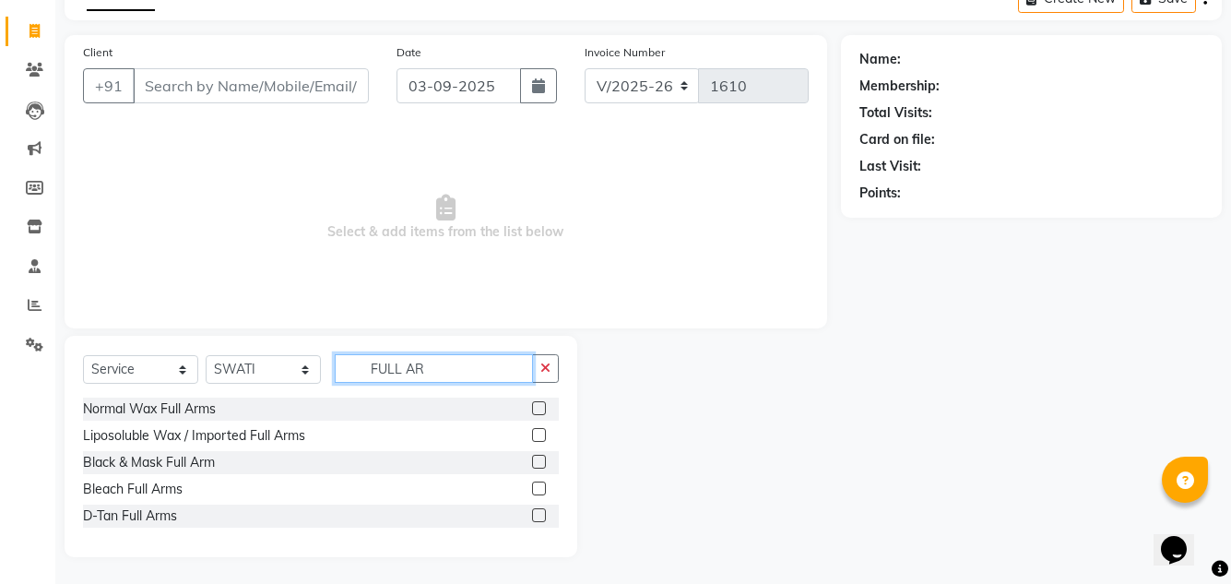
scroll to position [104, 0]
type input "FULL AR"
click at [534, 433] on label at bounding box center [539, 434] width 14 height 14
click at [534, 433] on input "checkbox" at bounding box center [538, 435] width 12 height 12
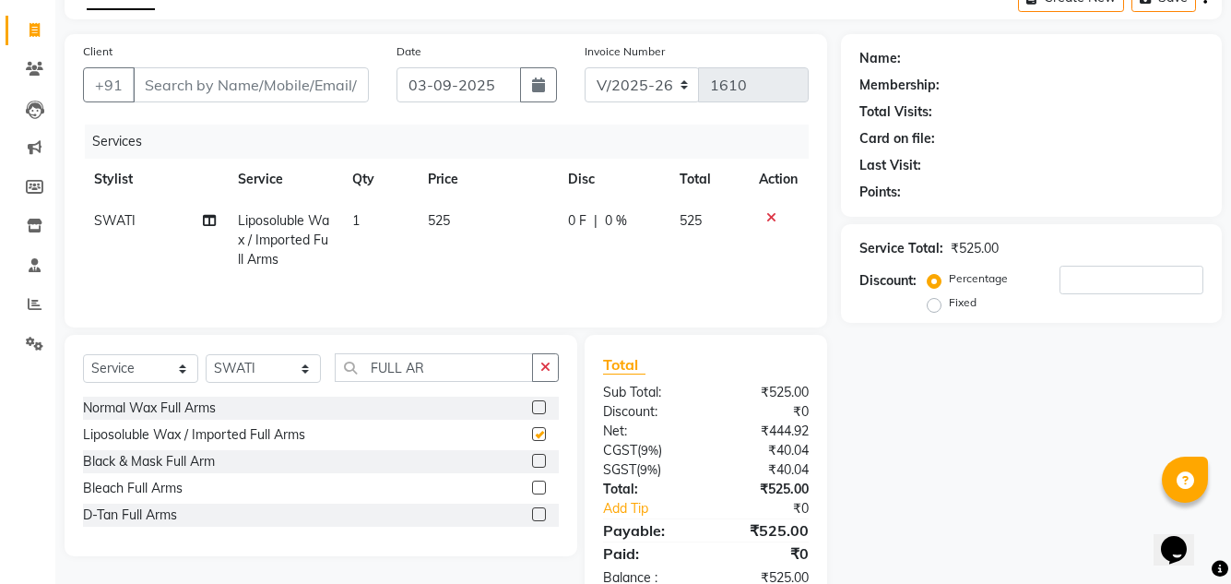
checkbox input "false"
click at [489, 371] on input "FULL AR" at bounding box center [434, 367] width 198 height 29
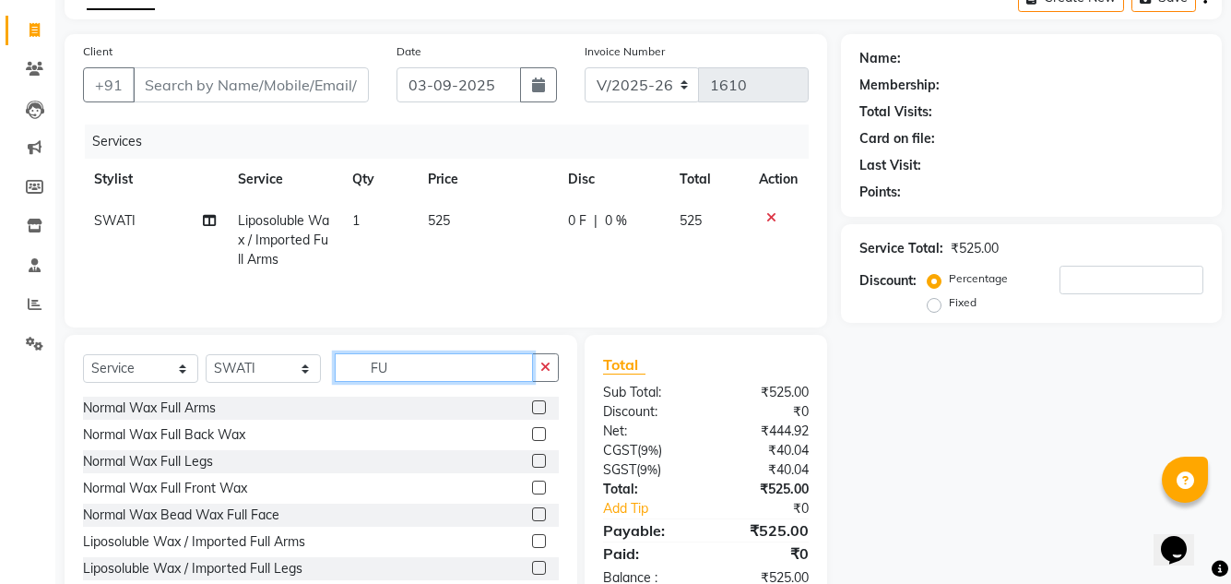
type input "F"
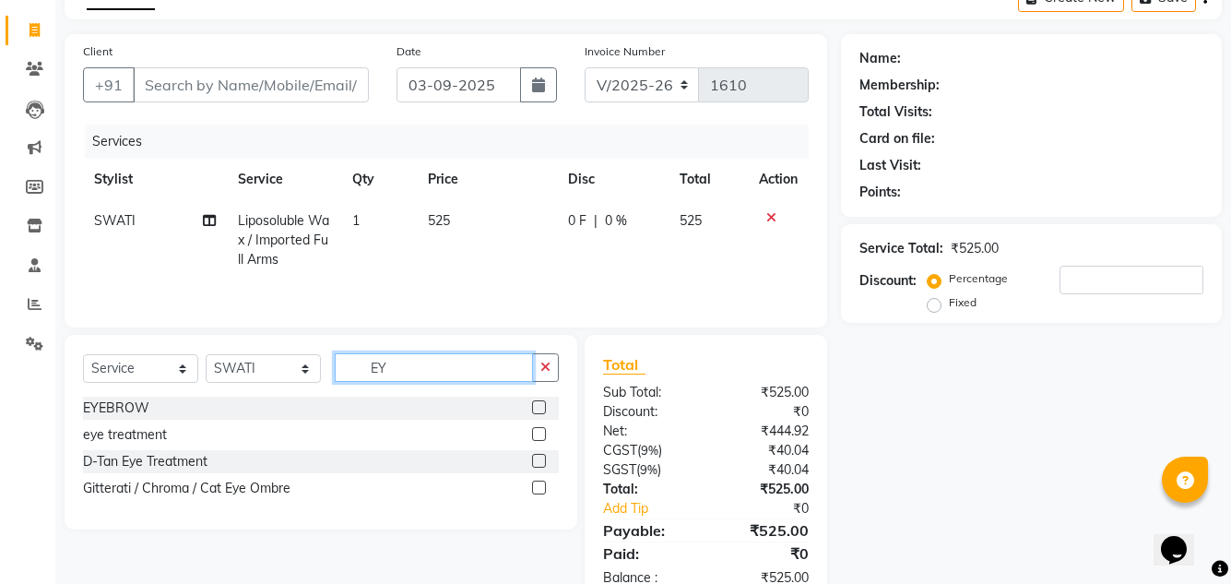
click at [447, 362] on input "EY" at bounding box center [434, 367] width 198 height 29
type input "E"
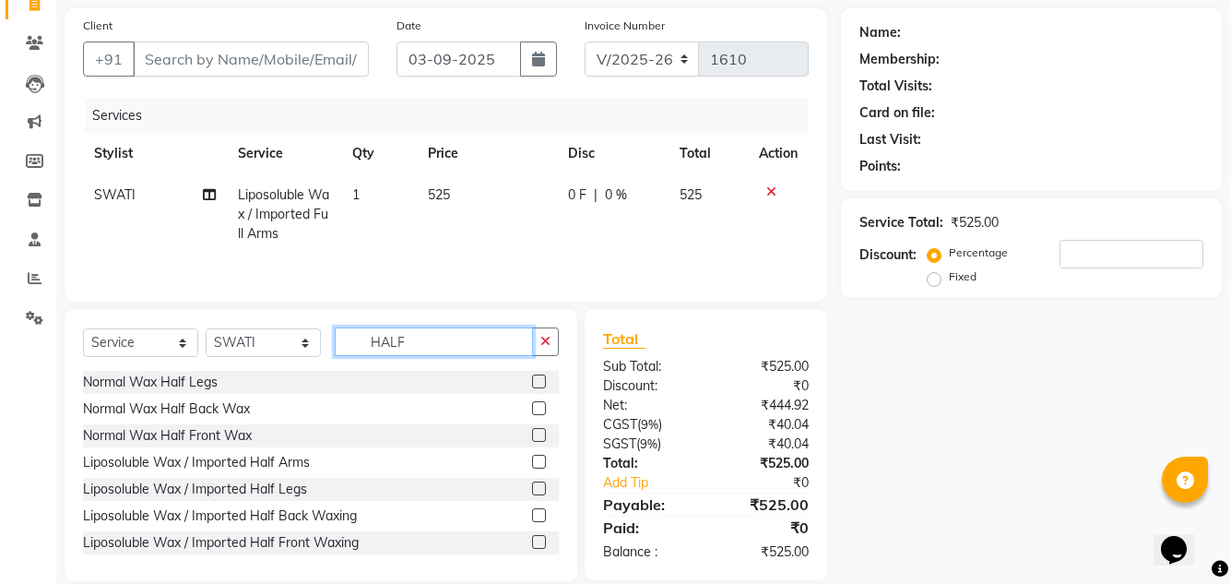
scroll to position [155, 0]
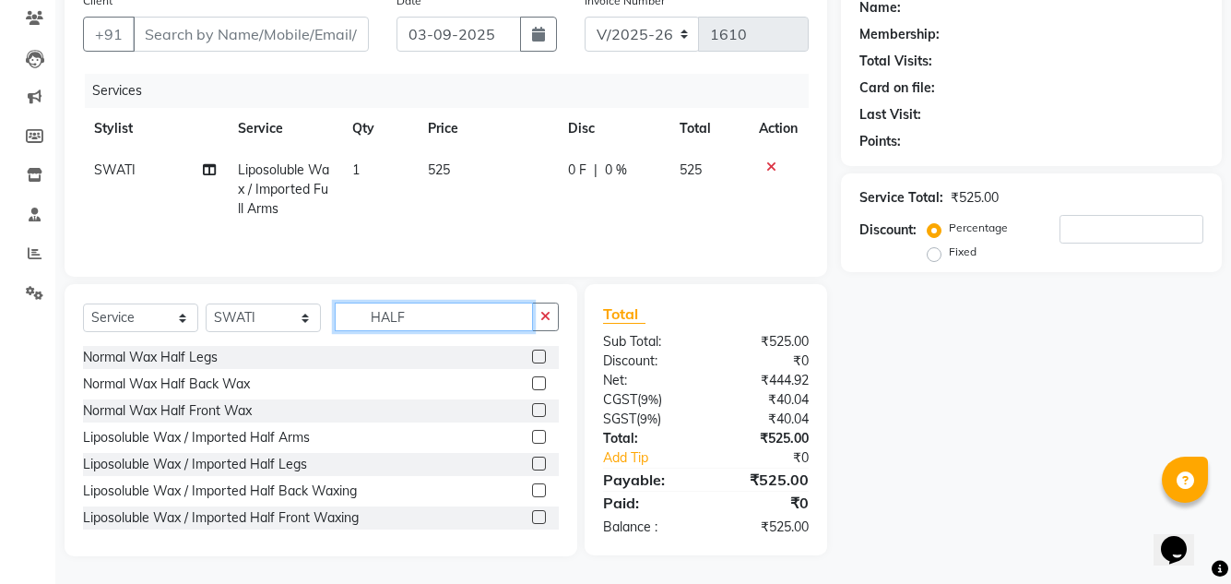
type input "HALF"
click at [532, 431] on label at bounding box center [539, 437] width 14 height 14
click at [532, 432] on input "checkbox" at bounding box center [538, 438] width 12 height 12
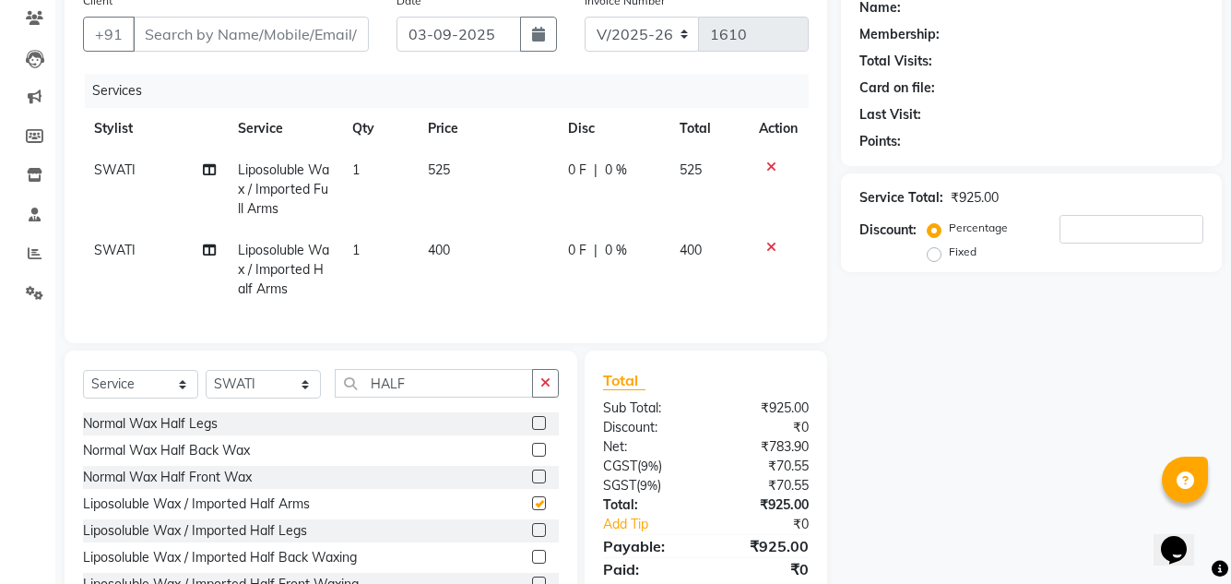
checkbox input "false"
click at [492, 250] on td "400" at bounding box center [487, 270] width 140 height 80
select select "59902"
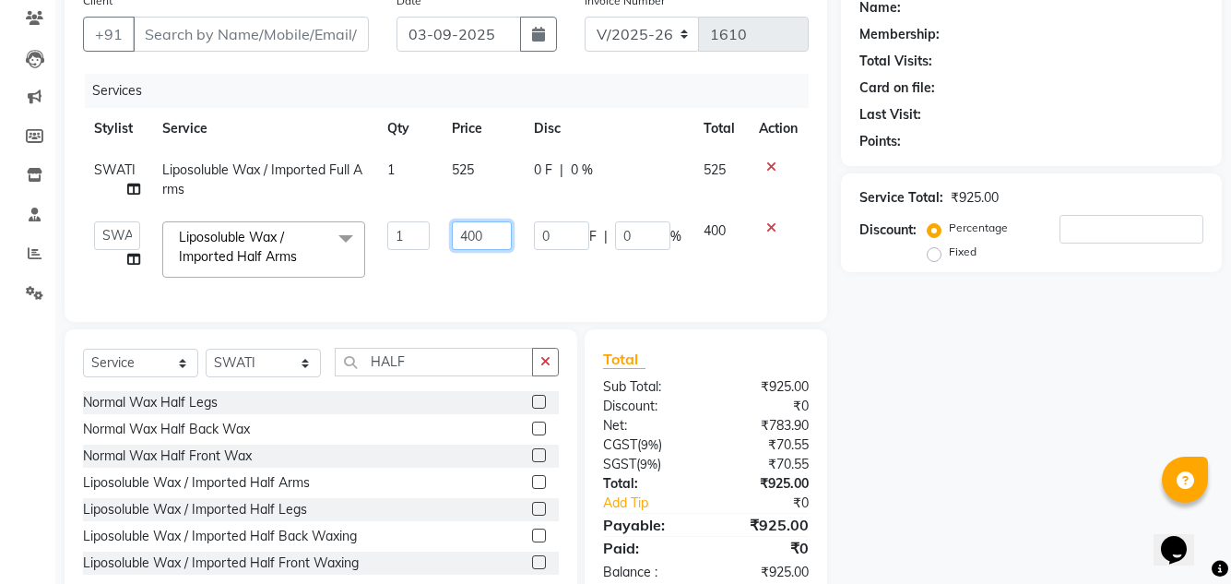
drag, startPoint x: 497, startPoint y: 241, endPoint x: 450, endPoint y: 231, distance: 47.9
click at [450, 231] on td "400" at bounding box center [482, 249] width 82 height 78
type input "650"
click at [514, 269] on td "650" at bounding box center [482, 249] width 82 height 78
select select "59902"
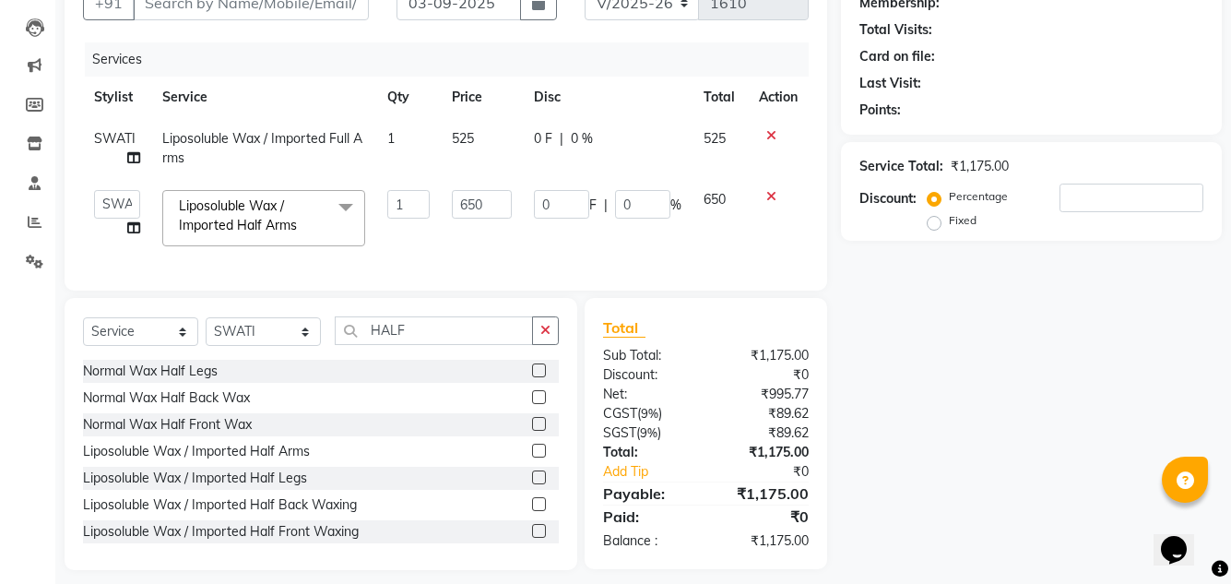
scroll to position [214, 0]
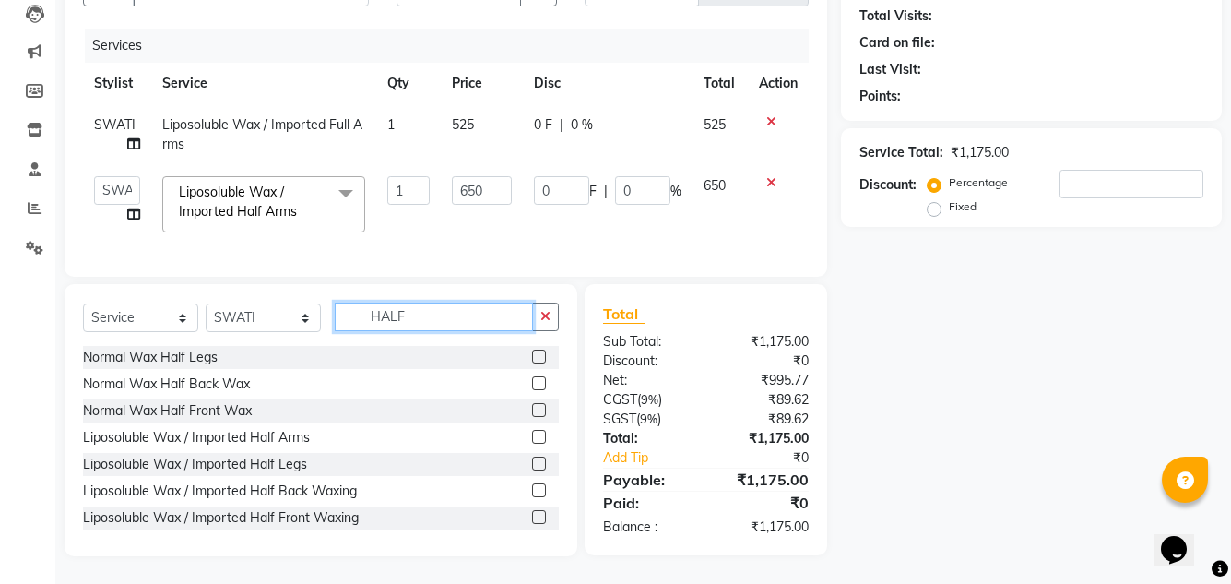
click at [490, 312] on input "HALF" at bounding box center [434, 316] width 198 height 29
type input "H"
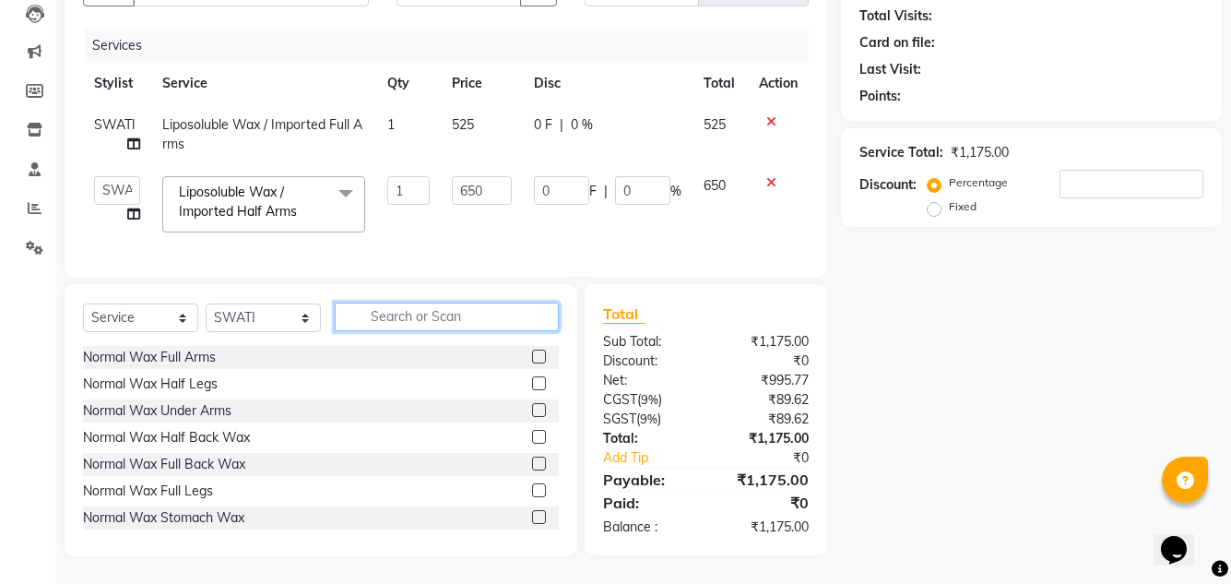
click at [499, 318] on input "text" at bounding box center [447, 316] width 224 height 29
type input "Y"
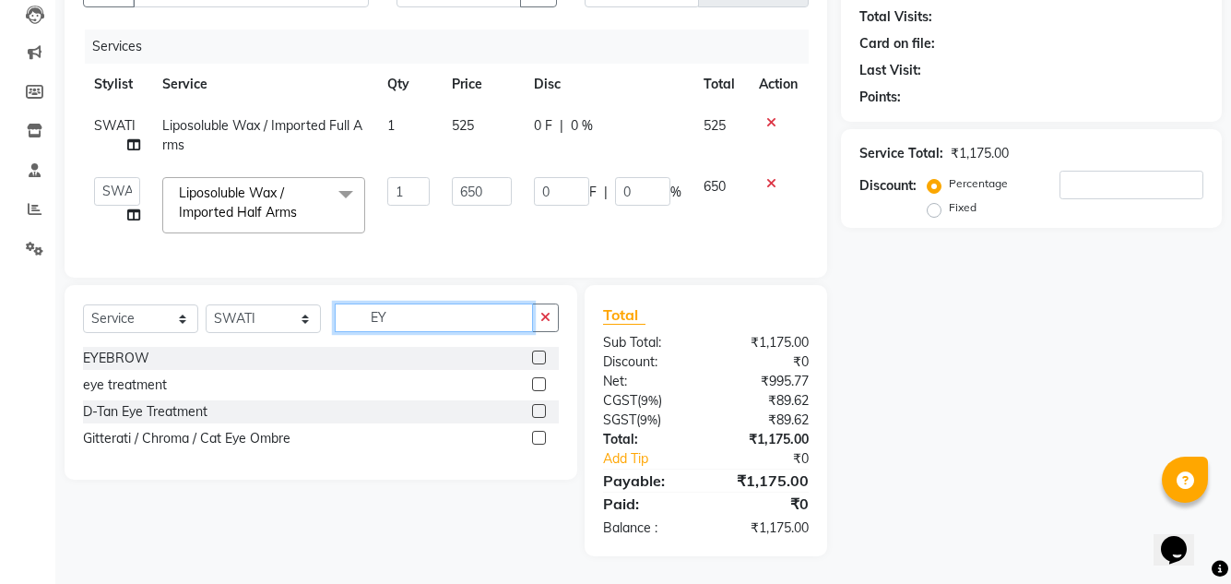
scroll to position [213, 0]
type input "EY"
click at [535, 355] on label at bounding box center [539, 357] width 14 height 14
click at [535, 355] on input "checkbox" at bounding box center [538, 358] width 12 height 12
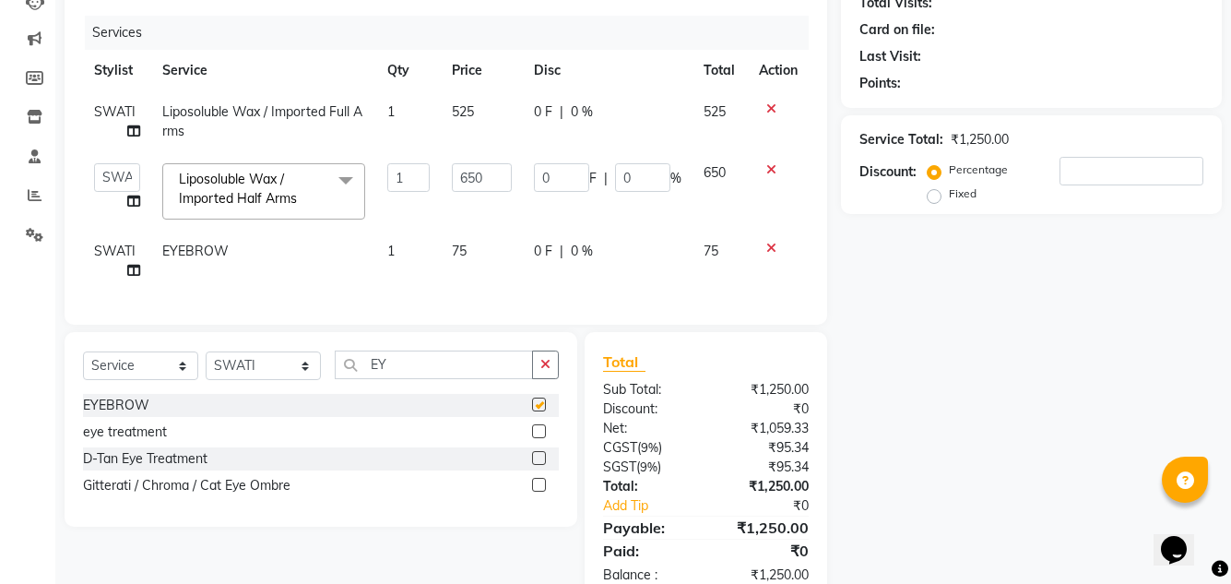
checkbox input "false"
click at [499, 379] on input "EY" at bounding box center [434, 364] width 198 height 29
type input "E"
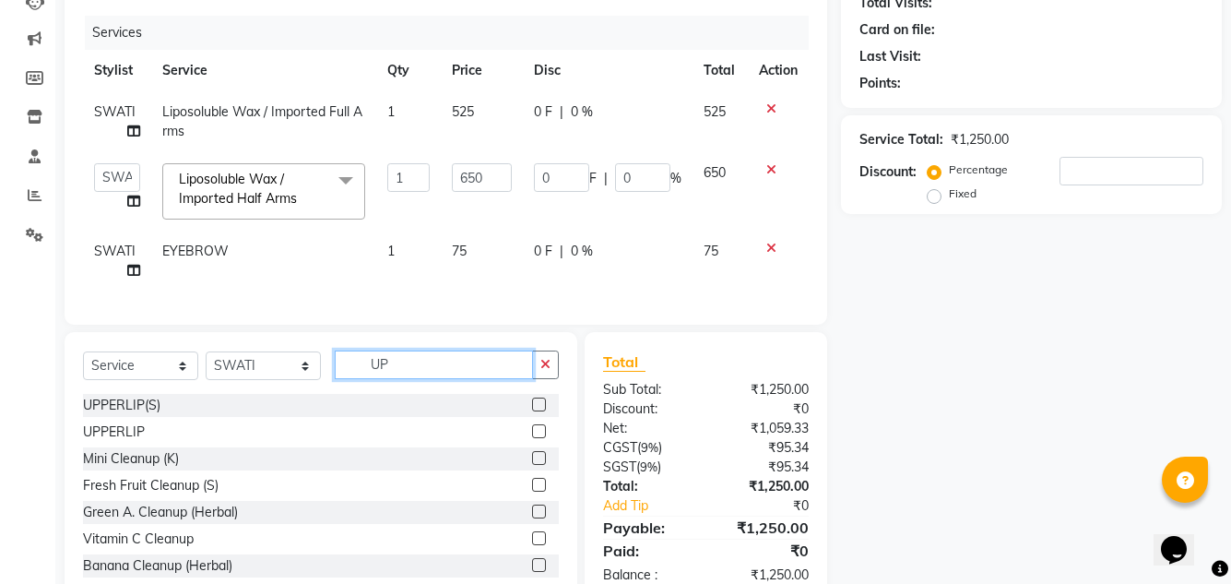
scroll to position [275, 0]
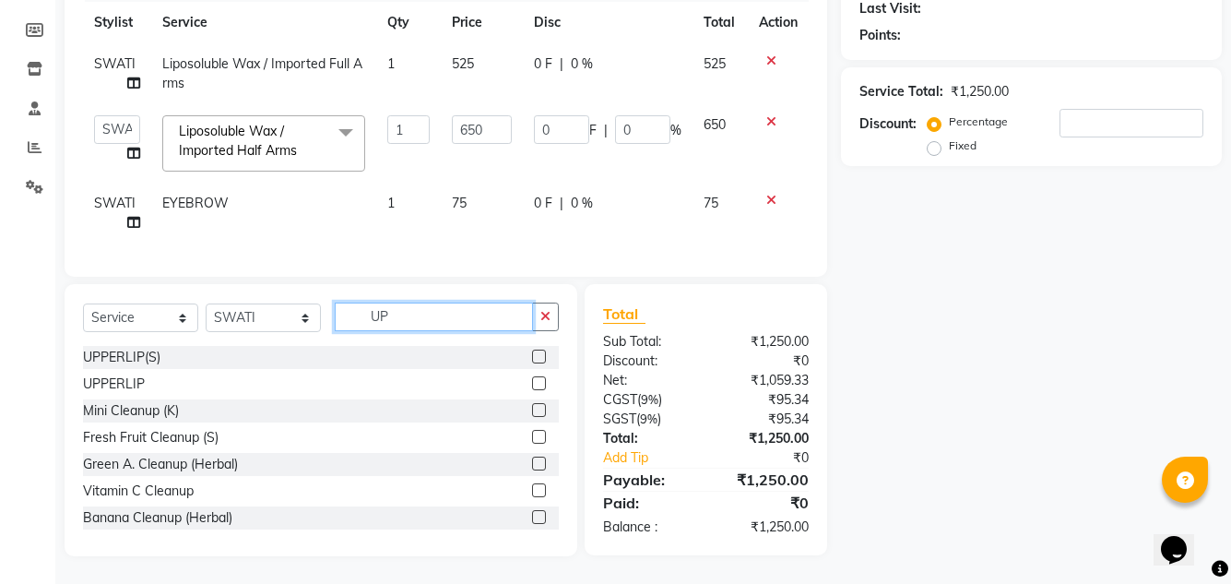
type input "UP"
click at [532, 381] on label at bounding box center [539, 383] width 14 height 14
click at [532, 381] on input "checkbox" at bounding box center [538, 384] width 12 height 12
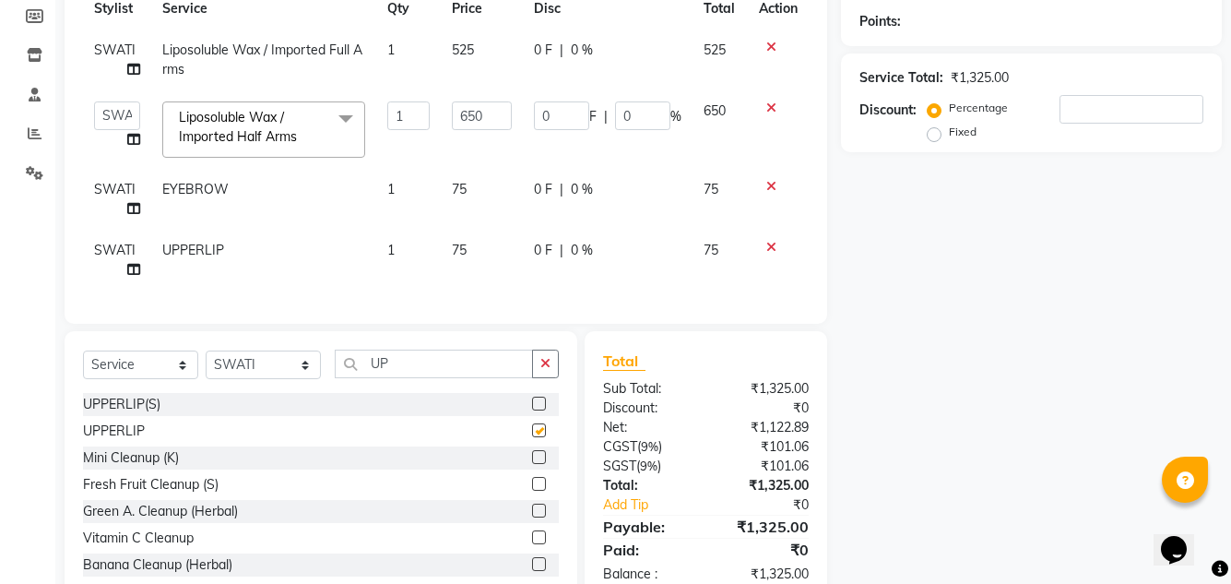
checkbox input "false"
click at [476, 373] on input "UP" at bounding box center [434, 364] width 198 height 29
type input "U"
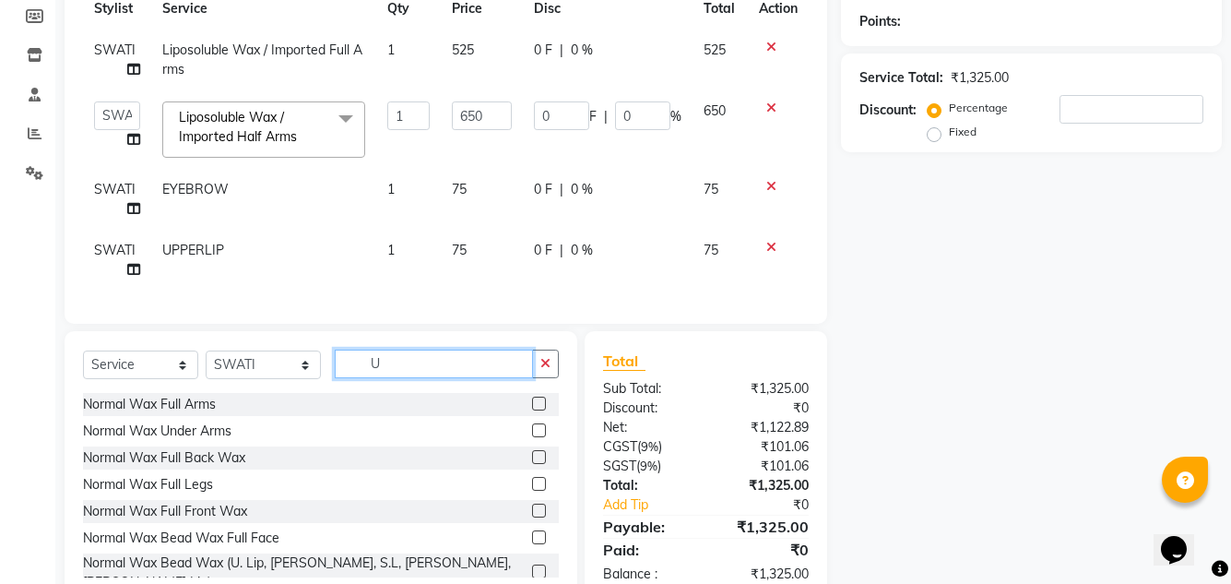
type input "UP"
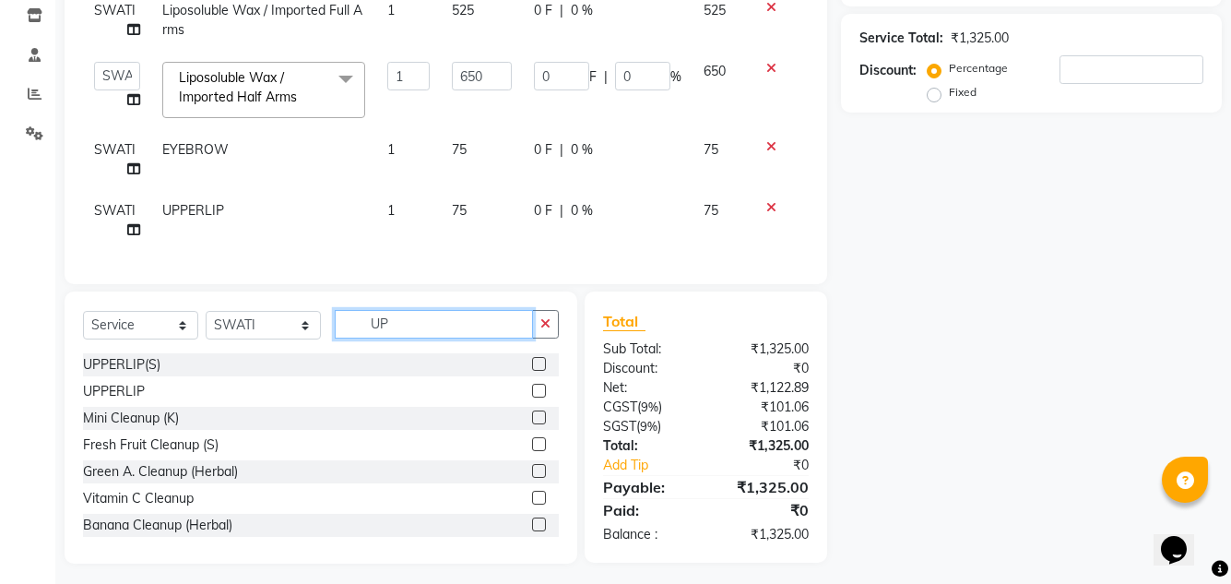
scroll to position [336, 0]
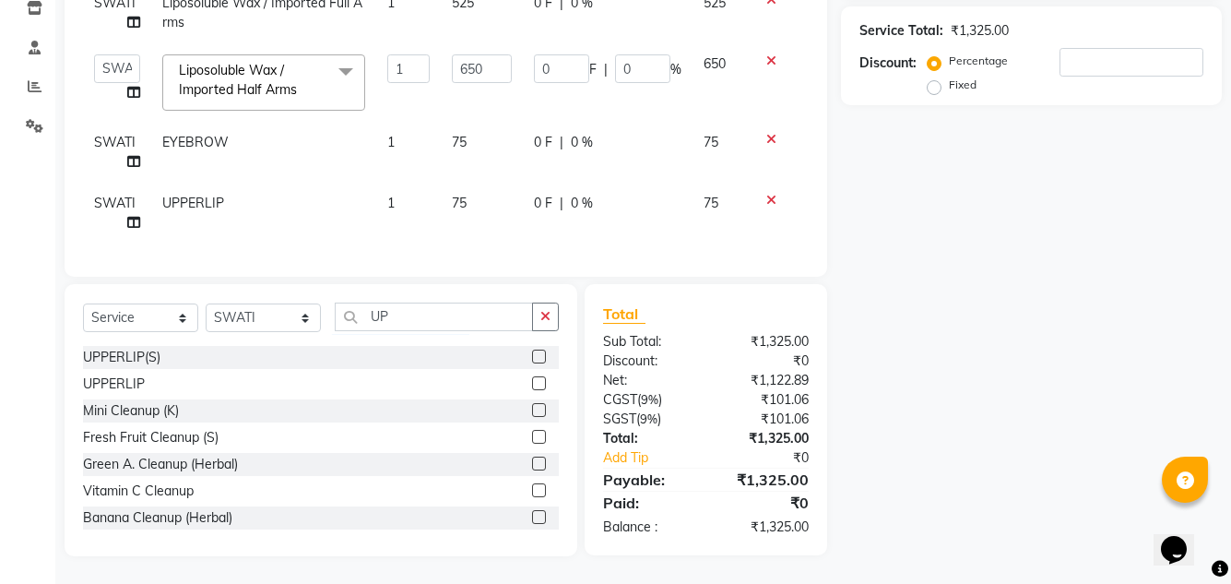
click at [532, 381] on label at bounding box center [539, 383] width 14 height 14
click at [532, 381] on input "checkbox" at bounding box center [538, 384] width 12 height 12
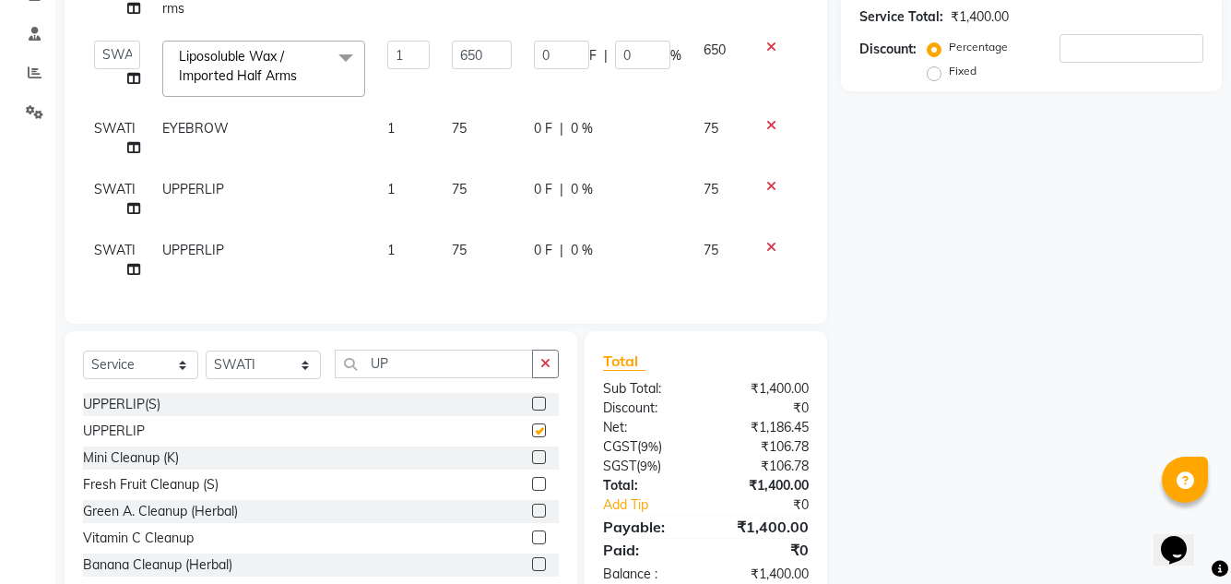
checkbox input "false"
click at [490, 376] on input "UP" at bounding box center [434, 364] width 198 height 29
type input "U"
click at [776, 249] on div at bounding box center [778, 247] width 39 height 13
click at [769, 248] on icon at bounding box center [771, 247] width 10 height 13
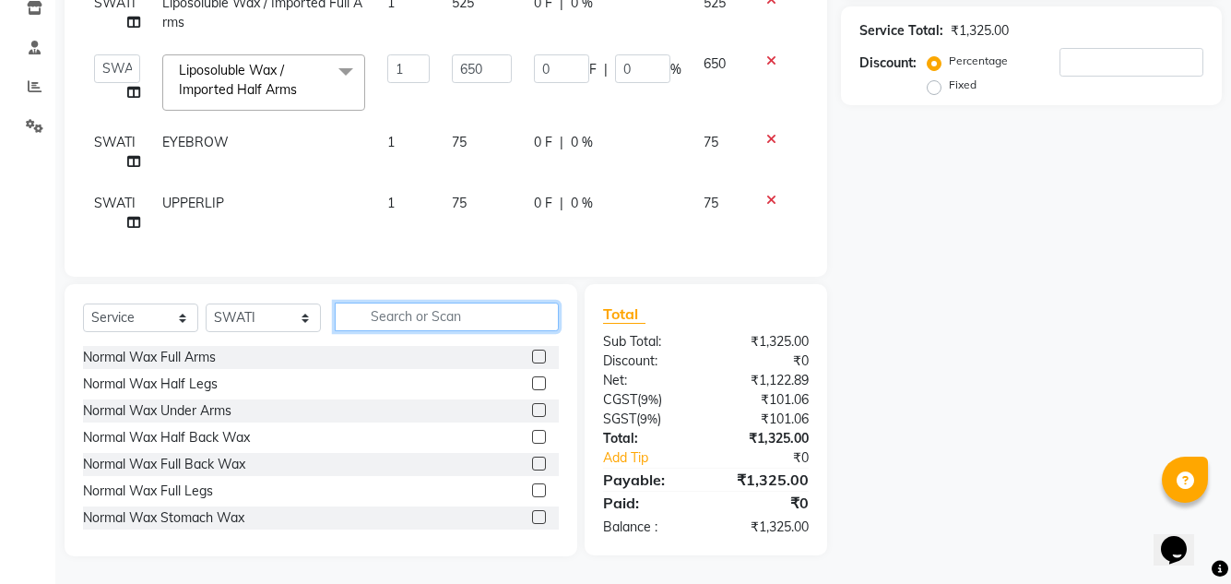
click at [480, 321] on input "text" at bounding box center [447, 316] width 224 height 29
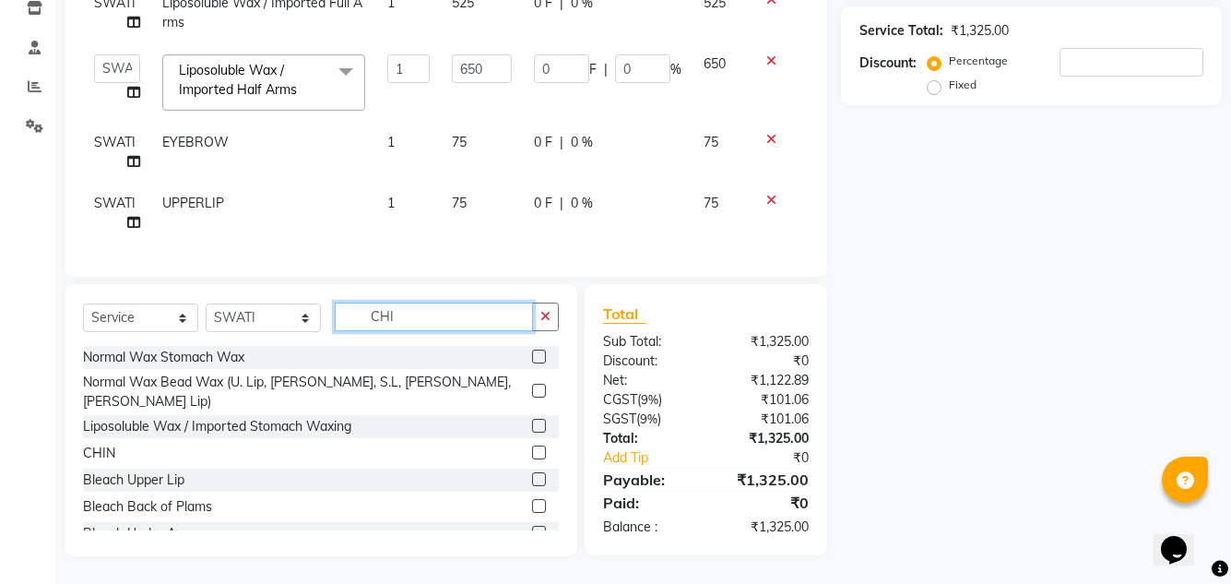
scroll to position [335, 0]
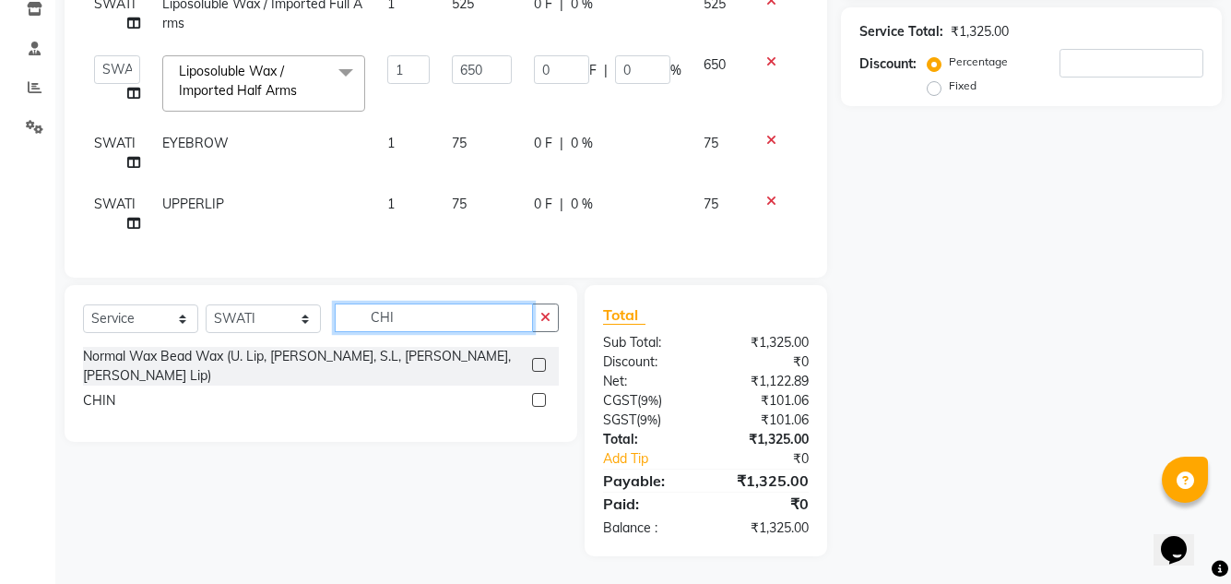
type input "CHI"
click at [543, 393] on label at bounding box center [539, 400] width 14 height 14
click at [543, 395] on input "checkbox" at bounding box center [538, 401] width 12 height 12
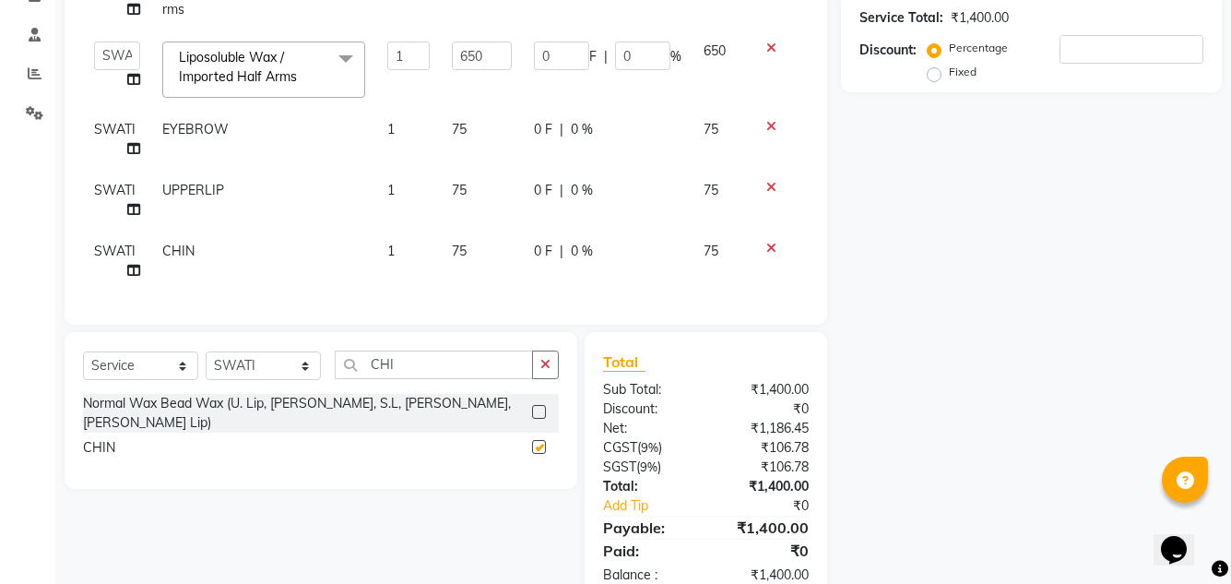
checkbox input "false"
click at [468, 366] on input "CHI" at bounding box center [434, 364] width 198 height 29
type input "C"
type input "FOR"
click at [535, 440] on label at bounding box center [539, 447] width 14 height 14
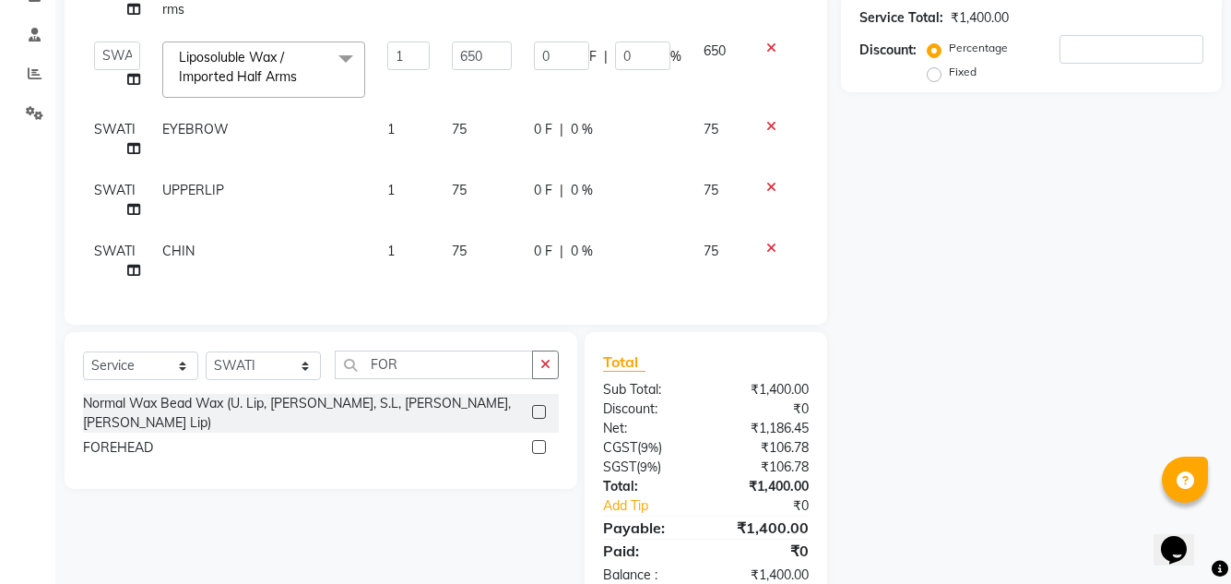
click at [535, 442] on input "checkbox" at bounding box center [538, 448] width 12 height 12
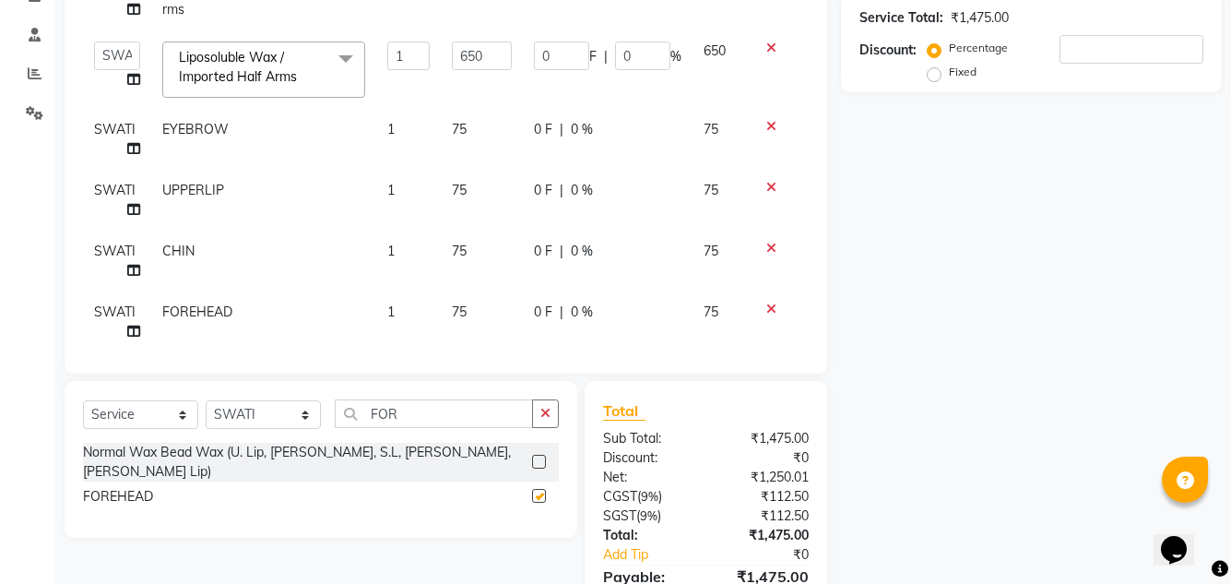
checkbox input "false"
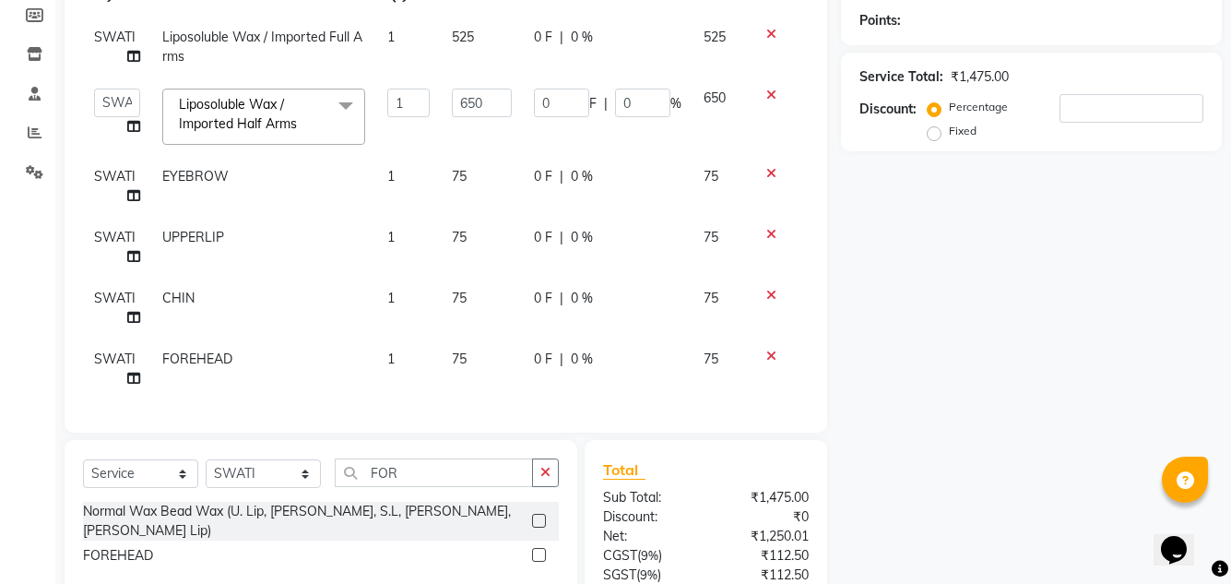
scroll to position [277, 0]
click at [473, 471] on input "FOR" at bounding box center [434, 471] width 198 height 29
click at [511, 475] on input "FOR" at bounding box center [434, 471] width 198 height 29
type input "F"
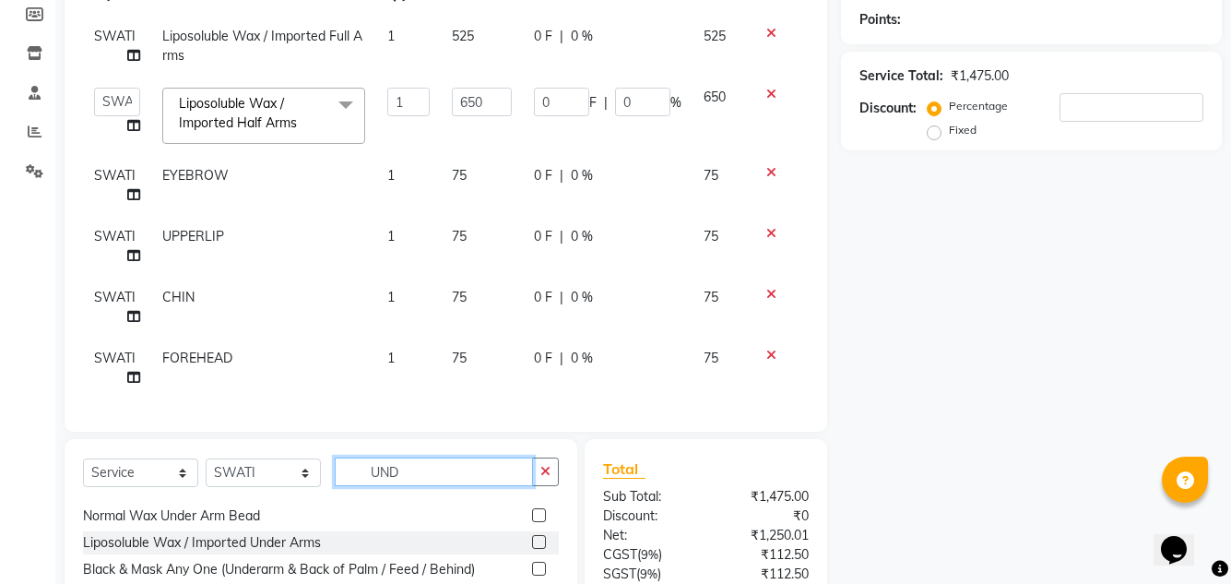
scroll to position [30, 0]
type input "UND"
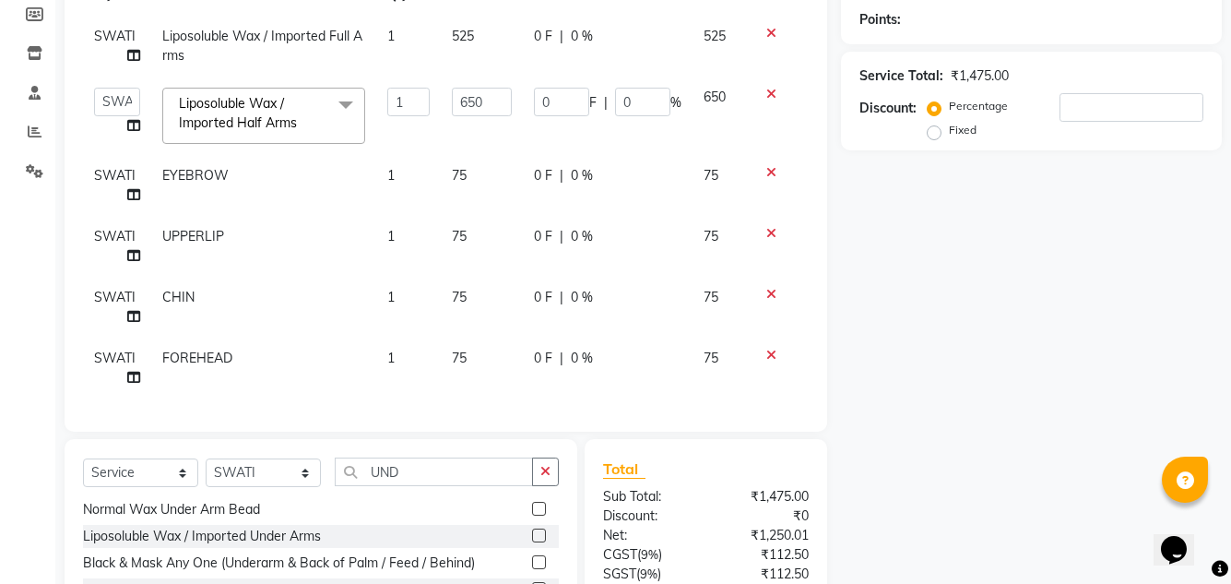
click at [532, 538] on label at bounding box center [539, 535] width 14 height 14
click at [532, 538] on input "checkbox" at bounding box center [538, 536] width 12 height 12
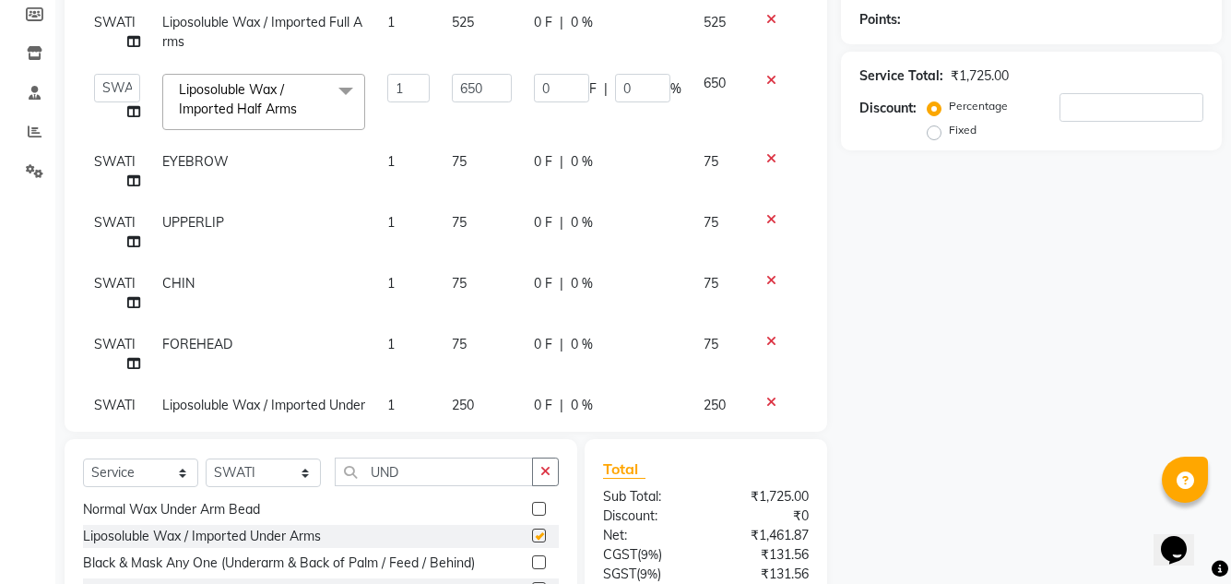
checkbox input "false"
click at [544, 480] on button "button" at bounding box center [545, 471] width 27 height 29
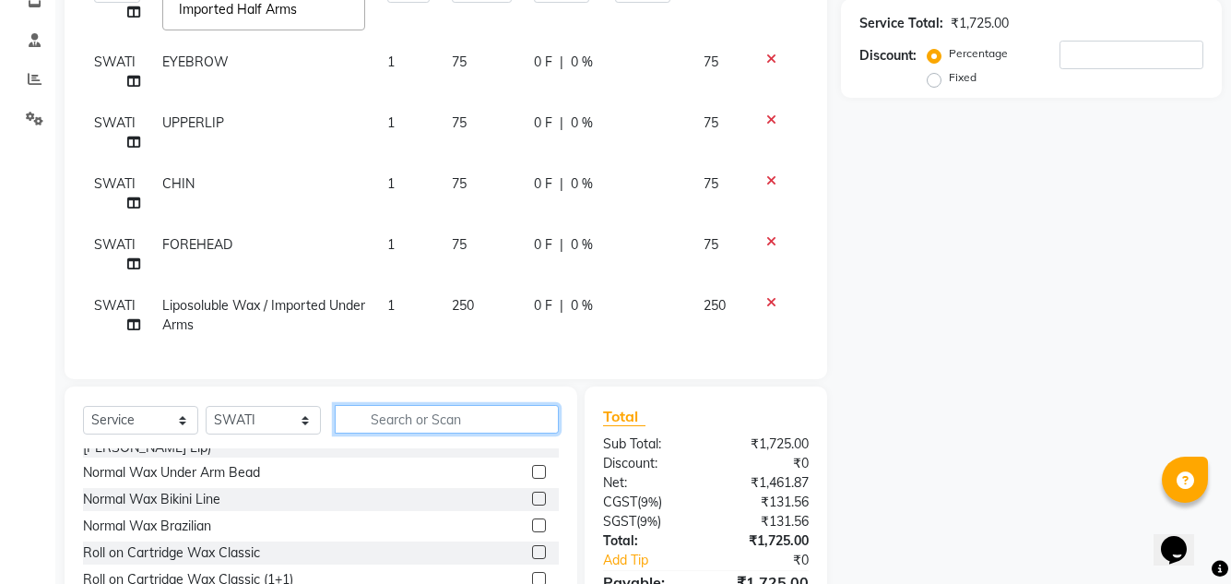
scroll to position [369, 0]
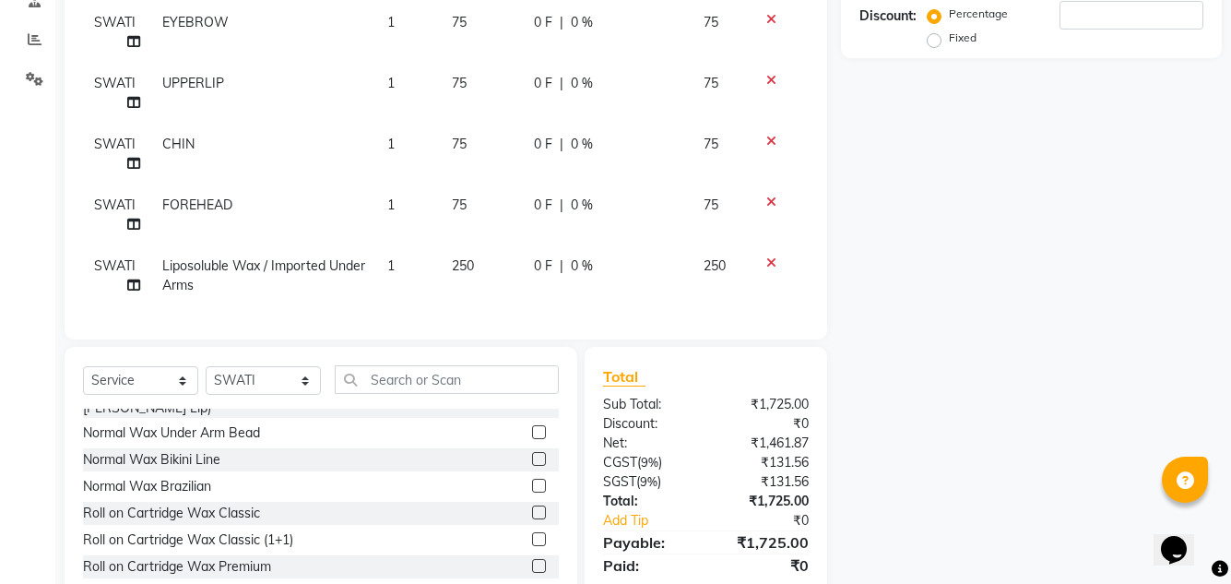
click at [508, 245] on td "250" at bounding box center [482, 275] width 82 height 61
select select "59902"
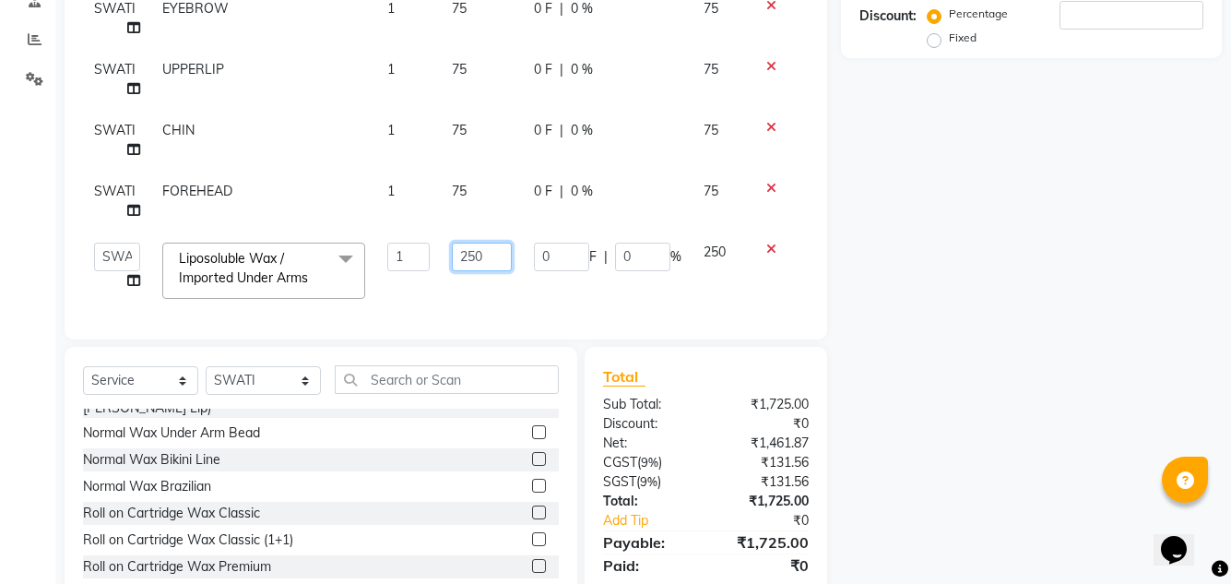
drag, startPoint x: 480, startPoint y: 260, endPoint x: 453, endPoint y: 258, distance: 26.8
click at [453, 258] on input "250" at bounding box center [482, 257] width 60 height 29
type input "300"
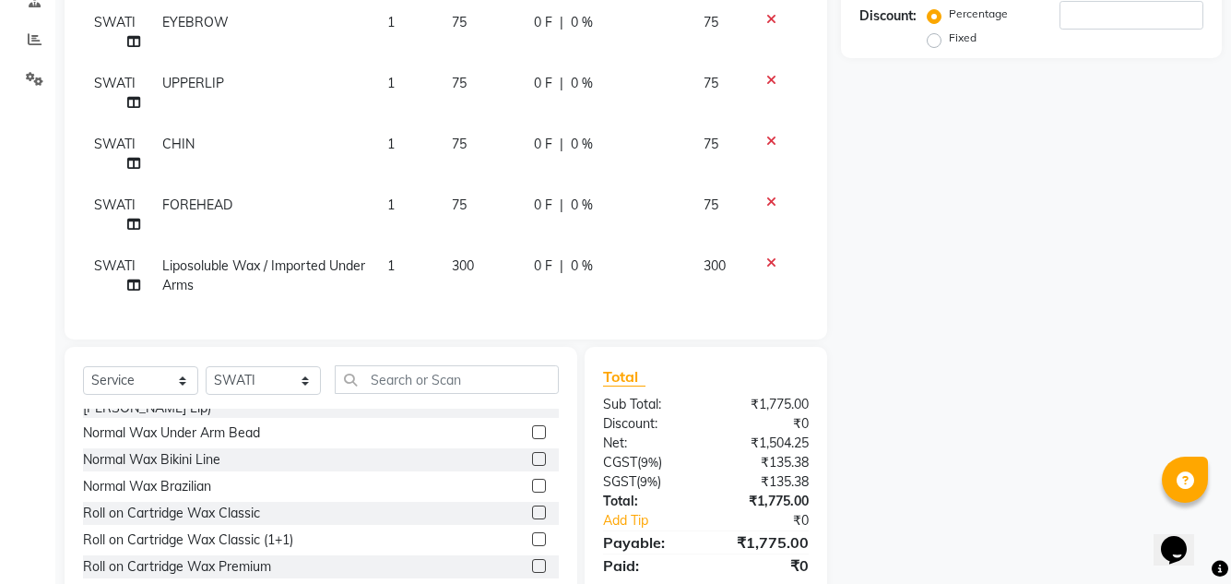
click at [611, 304] on div "Services Stylist Service Qty Price Disc Total Action SWATI Liposoluble Wax / Im…" at bounding box center [446, 90] width 726 height 461
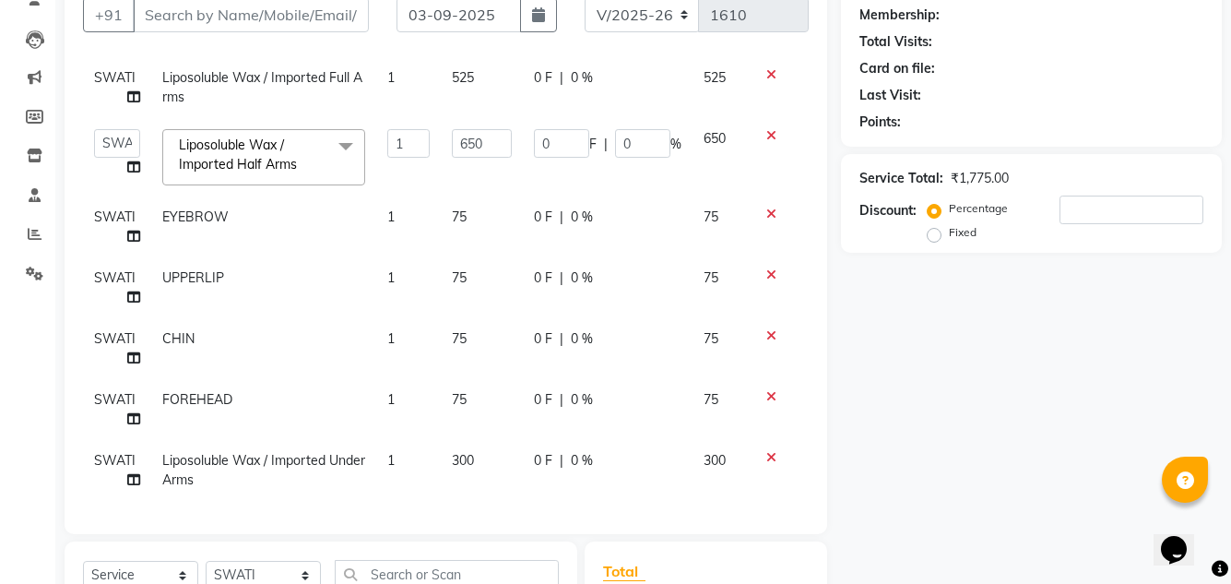
scroll to position [155, 0]
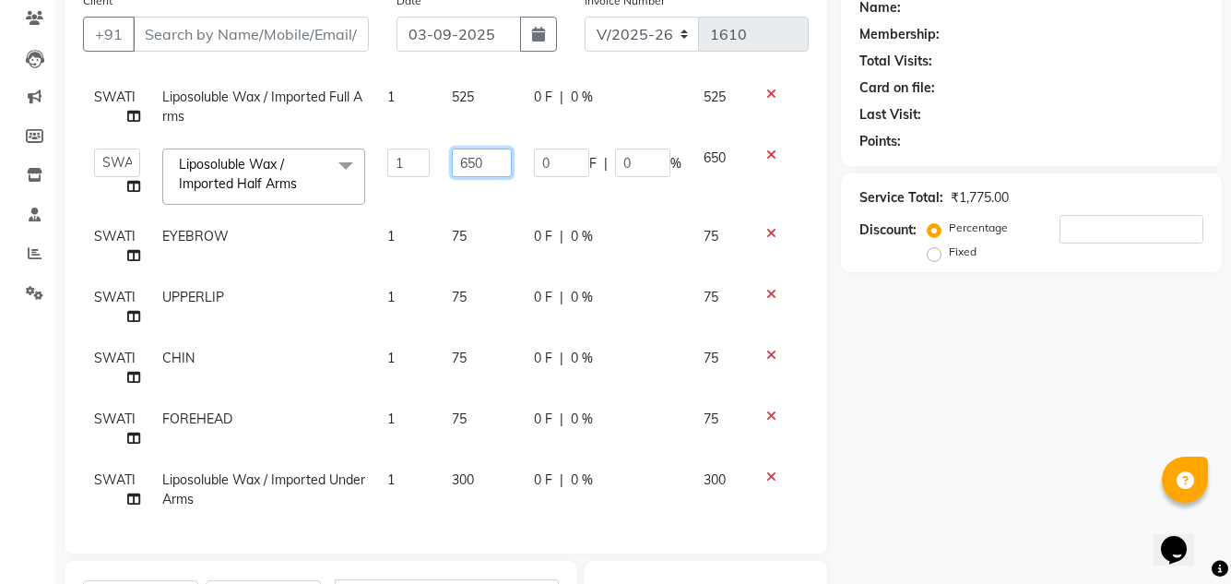
drag, startPoint x: 488, startPoint y: 144, endPoint x: 440, endPoint y: 139, distance: 48.2
click at [441, 139] on td "650" at bounding box center [482, 176] width 82 height 78
type input "750"
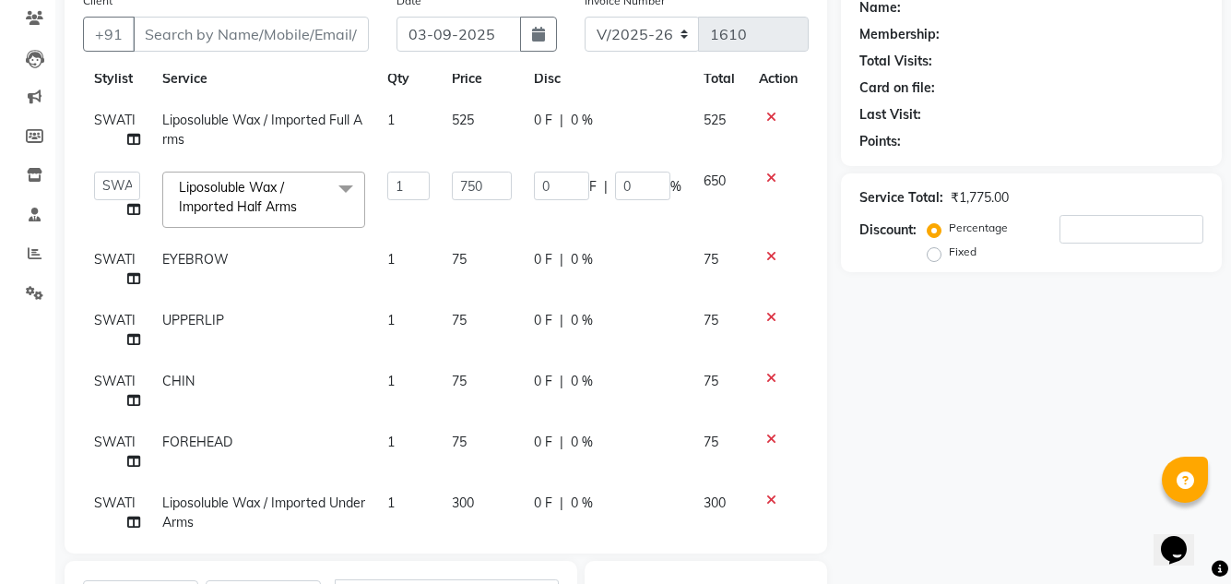
click at [502, 180] on td "750" at bounding box center [482, 199] width 82 height 78
select select "59902"
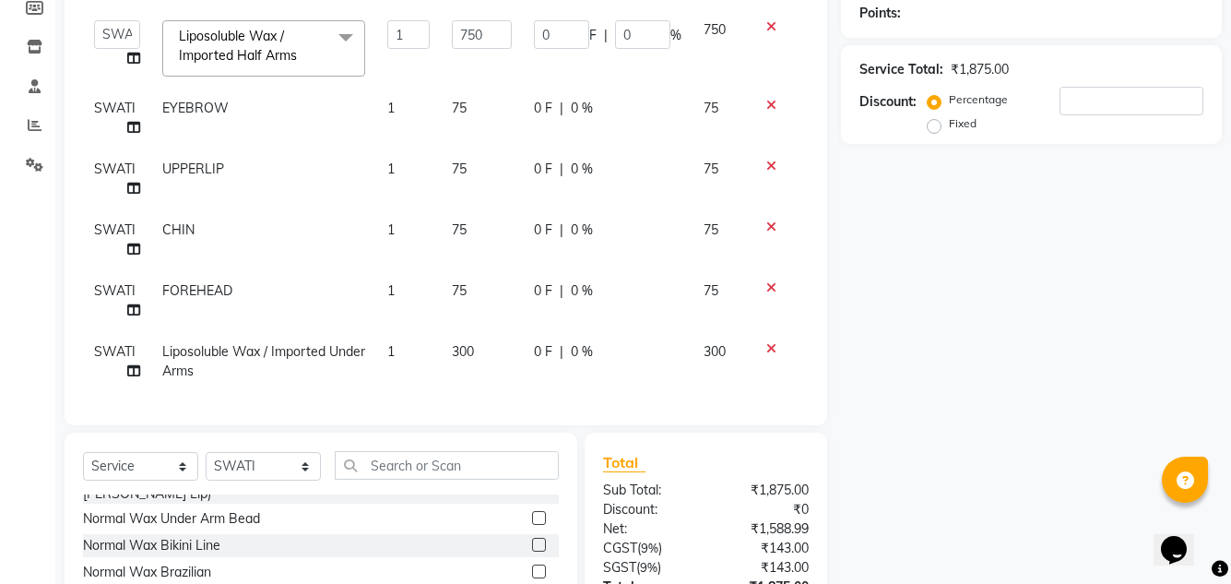
scroll to position [339, 0]
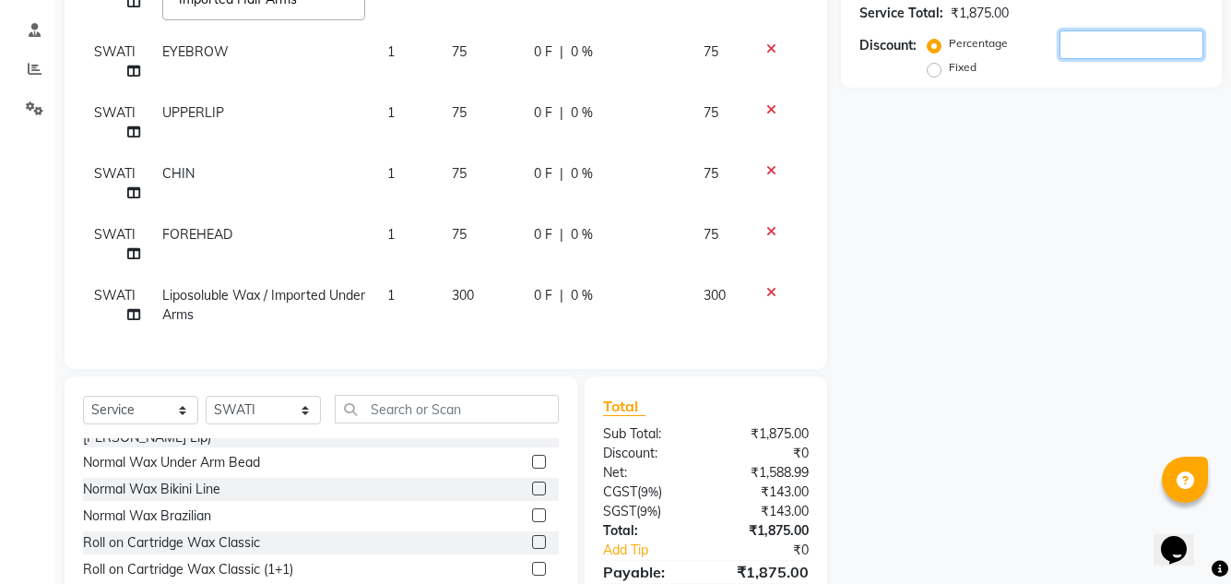
click at [1108, 49] on input "number" at bounding box center [1132, 44] width 144 height 29
type input "2"
type input "15"
type input "2"
type input "20"
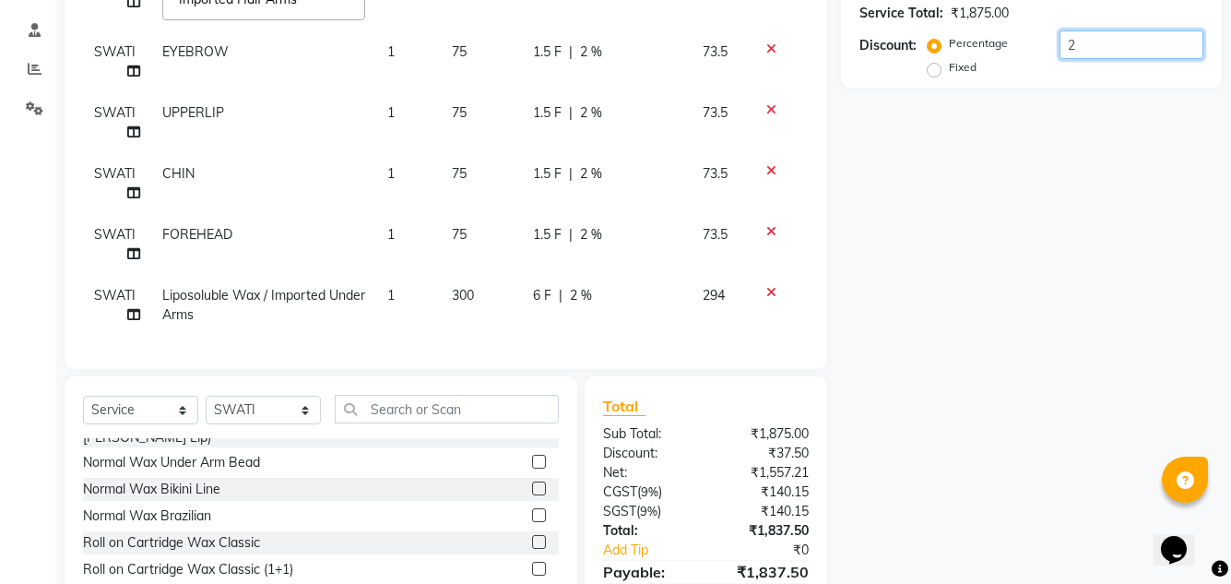
type input "150"
type input "20"
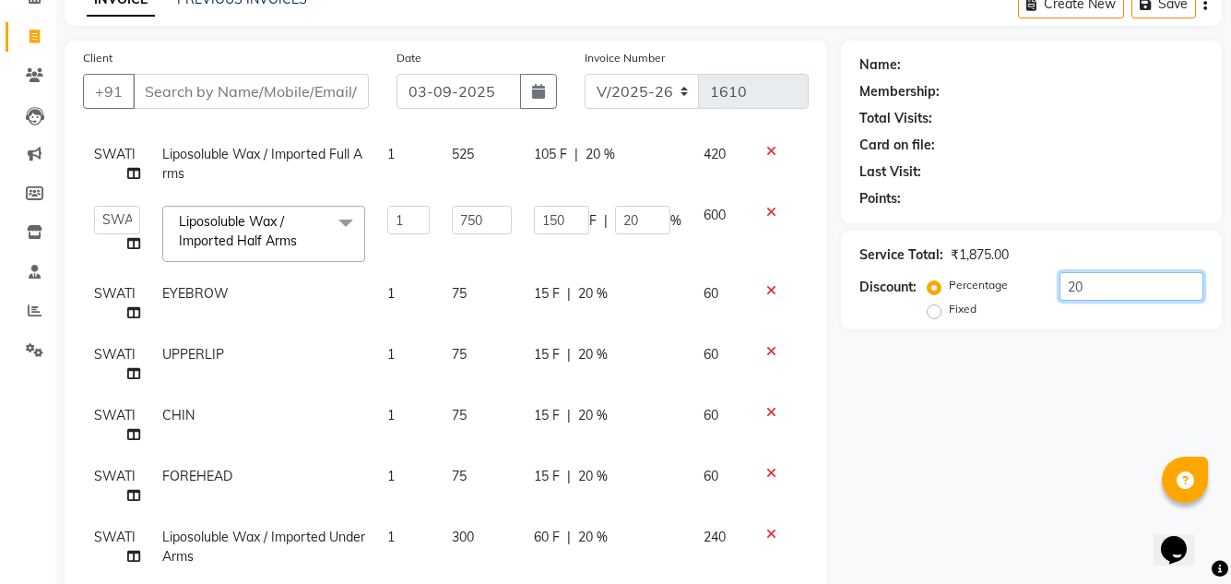
scroll to position [0, 0]
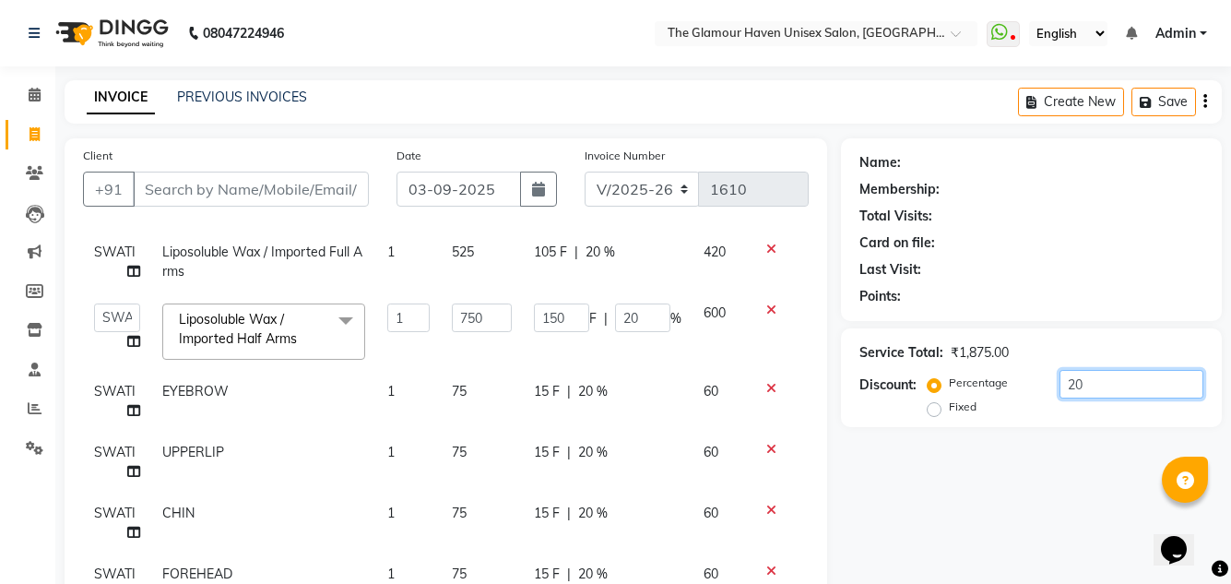
type input "20"
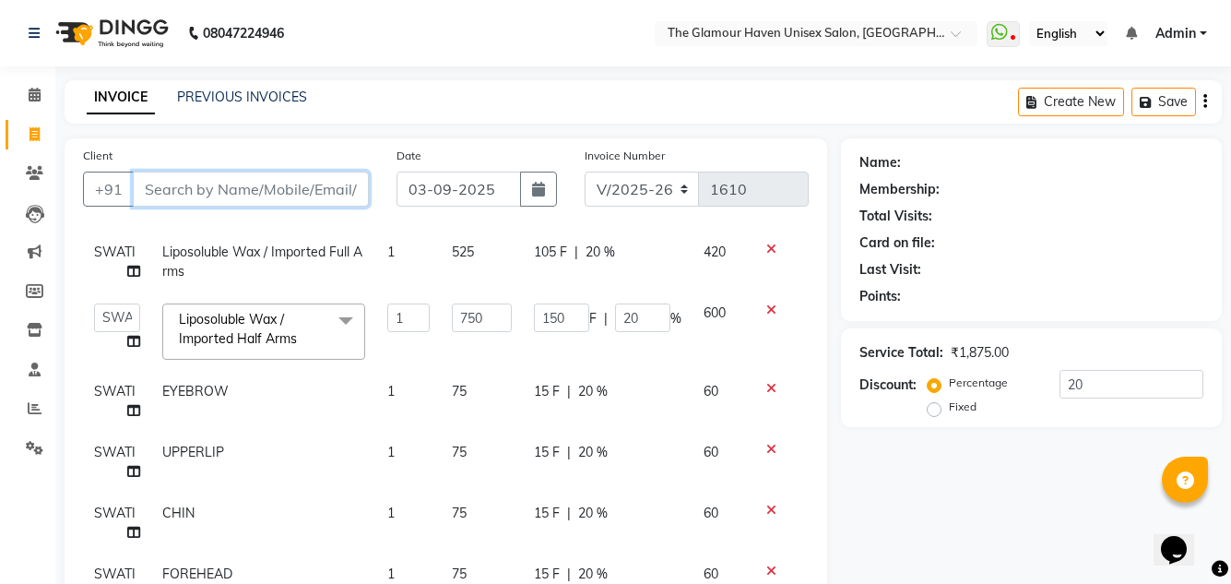
click at [261, 201] on input "Client" at bounding box center [251, 189] width 236 height 35
type input "P"
type input "0"
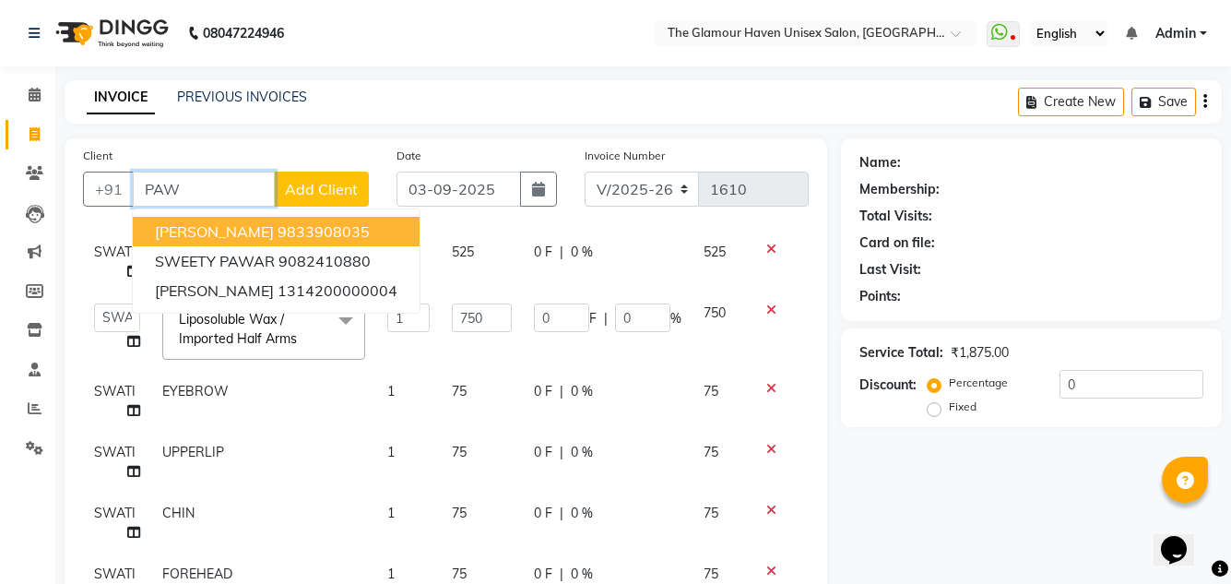
click at [314, 242] on button "pawan kaur 9833908035" at bounding box center [276, 232] width 287 height 30
type input "9833908035"
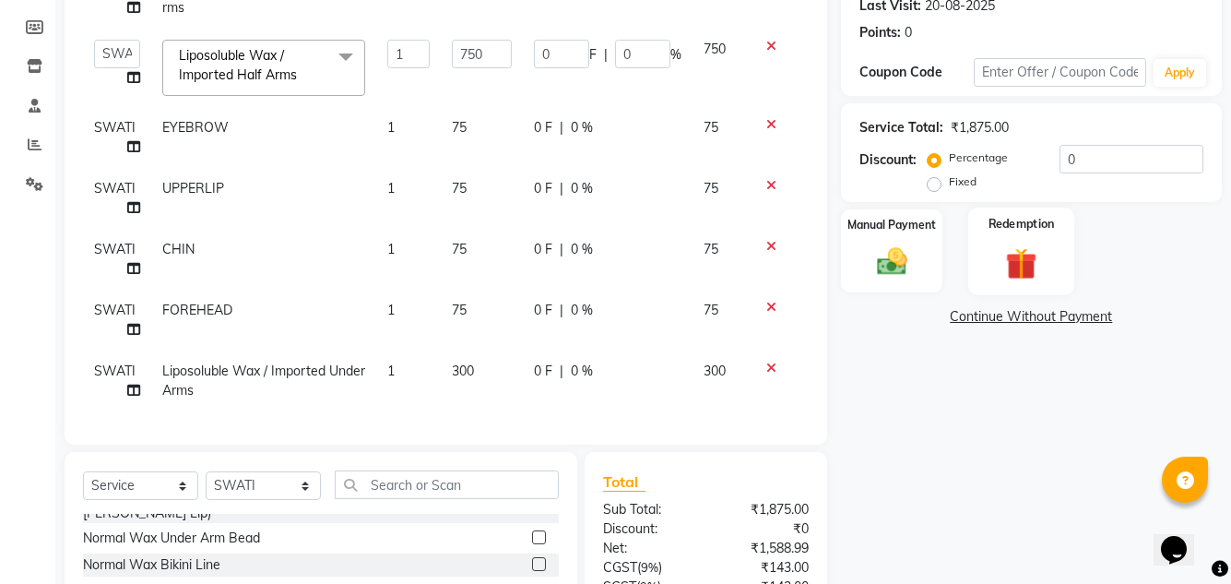
scroll to position [247, 0]
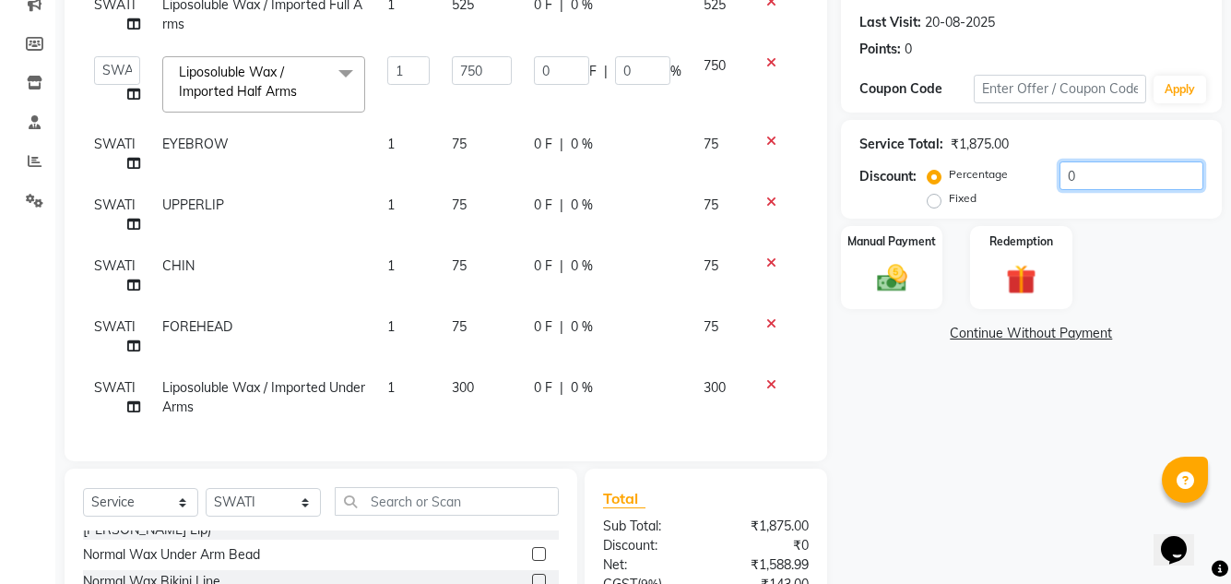
click at [1097, 161] on input "0" at bounding box center [1132, 175] width 144 height 29
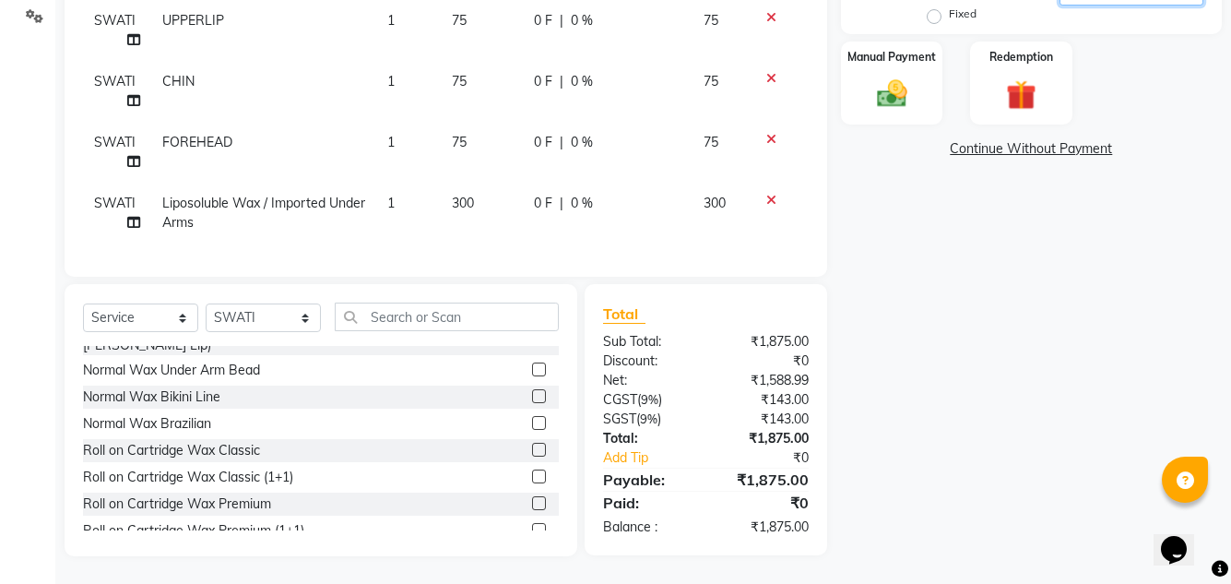
scroll to position [339, 0]
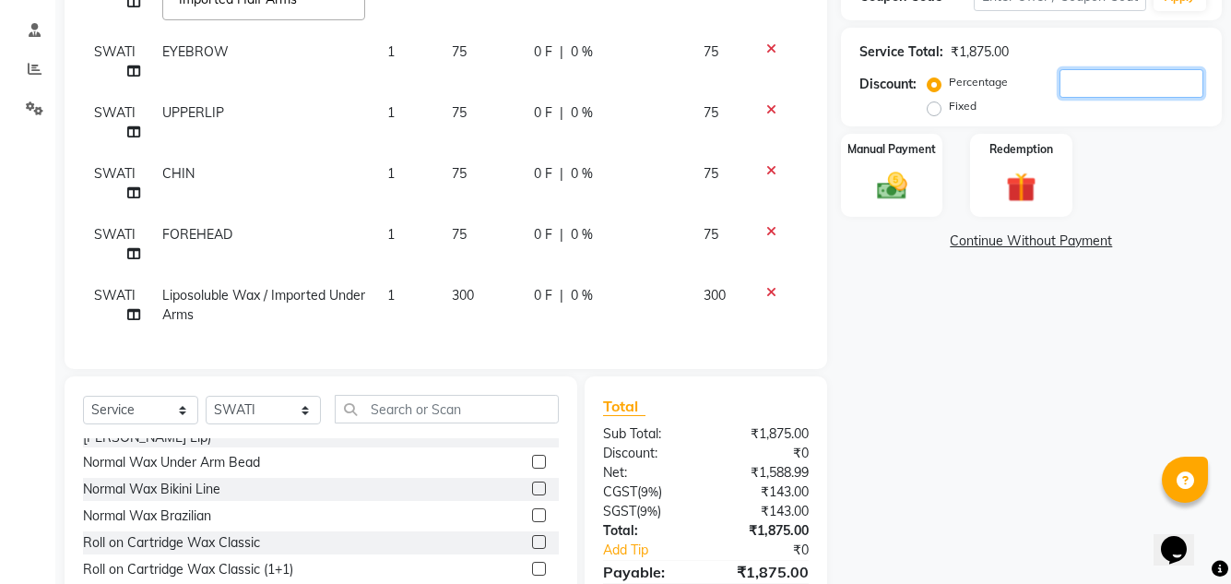
click at [1077, 75] on input "number" at bounding box center [1132, 83] width 144 height 29
type input "2"
type input "15"
type input "2"
type input "20"
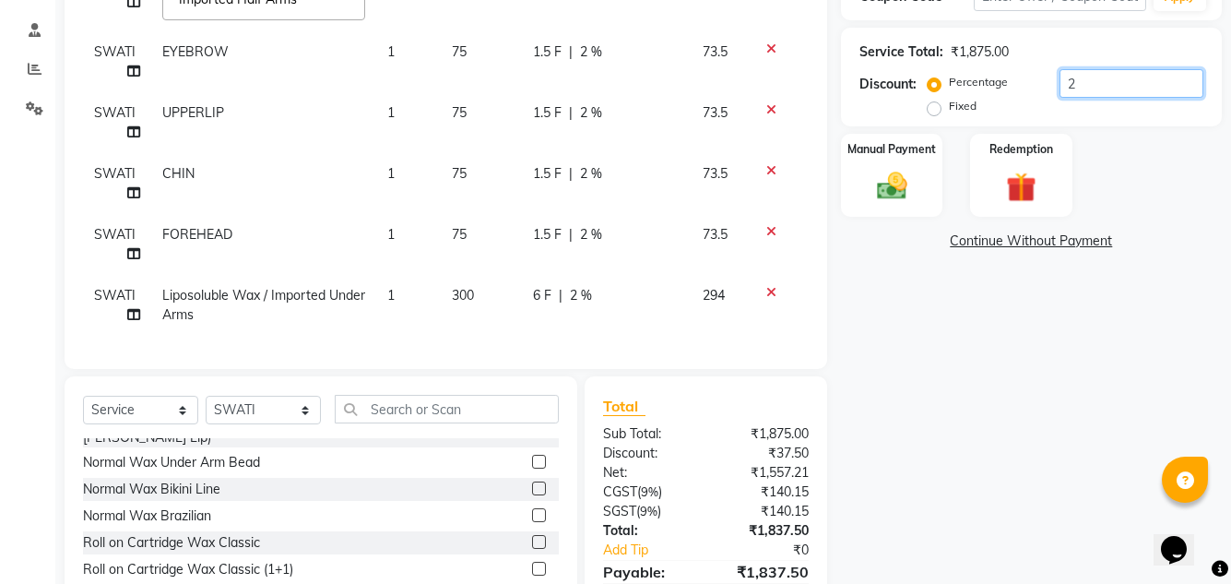
type input "150"
type input "20"
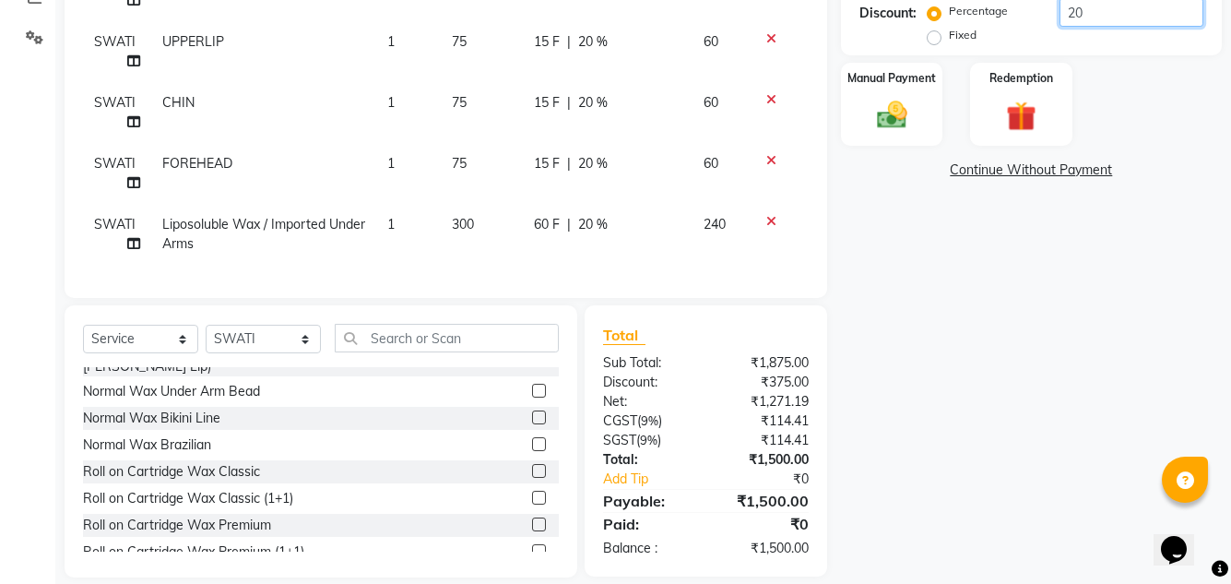
scroll to position [432, 0]
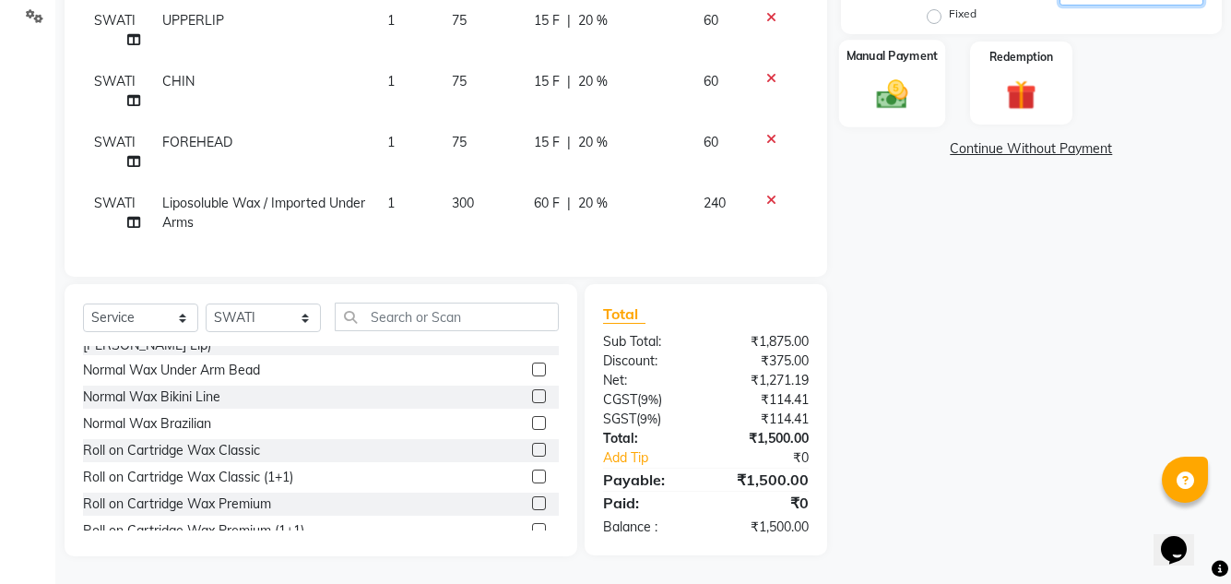
type input "20"
click at [904, 100] on img at bounding box center [891, 94] width 51 height 36
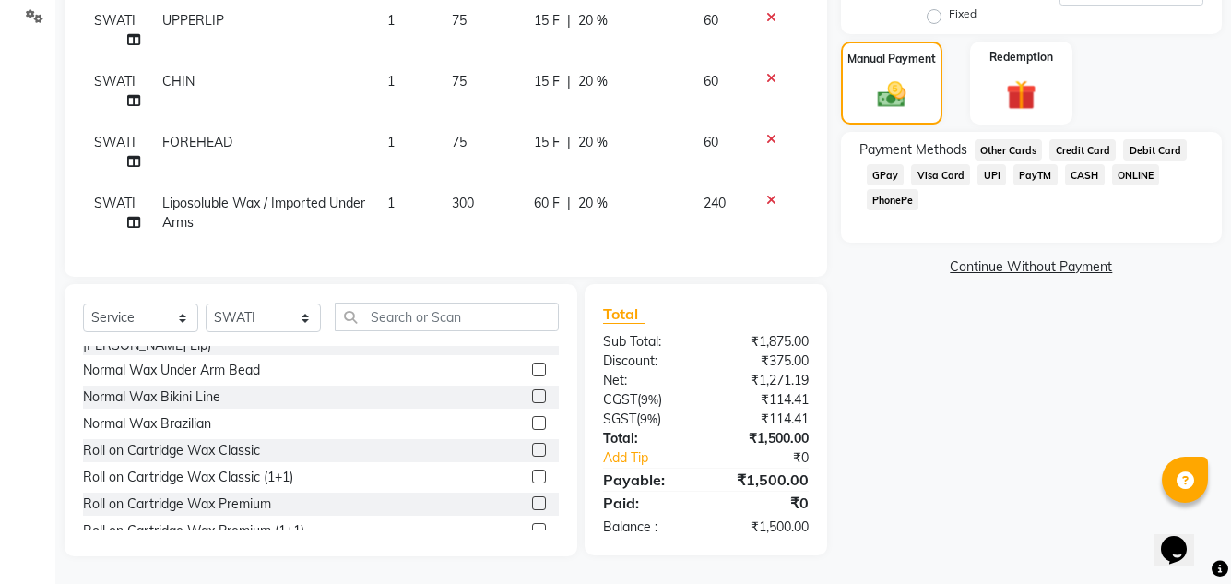
click at [1093, 176] on span "CASH" at bounding box center [1085, 174] width 40 height 21
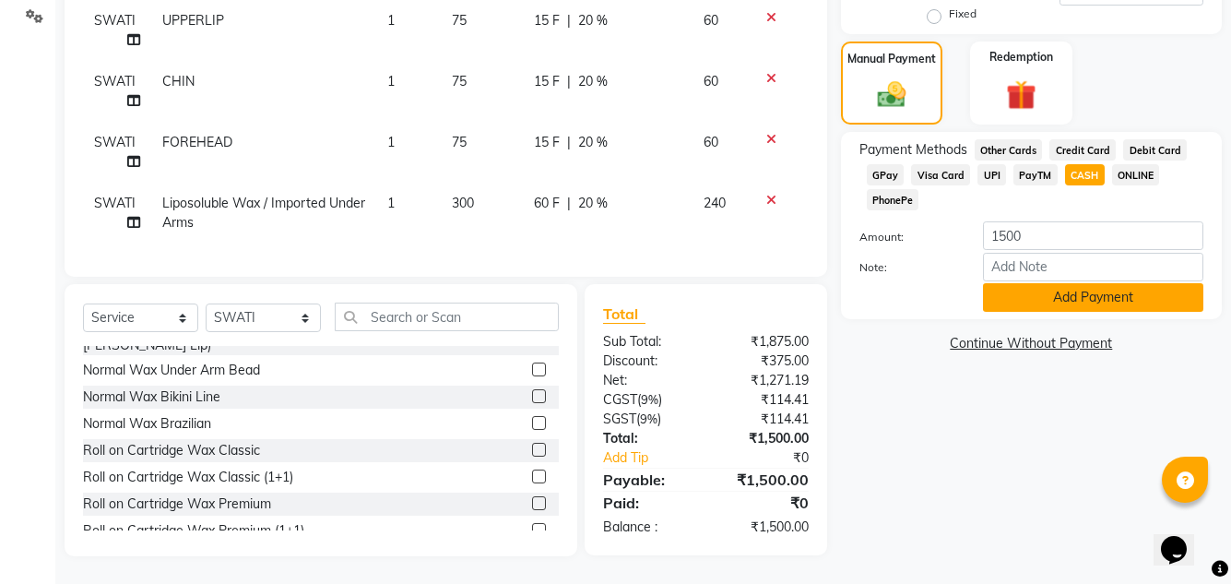
click at [1069, 297] on button "Add Payment" at bounding box center [1093, 297] width 220 height 29
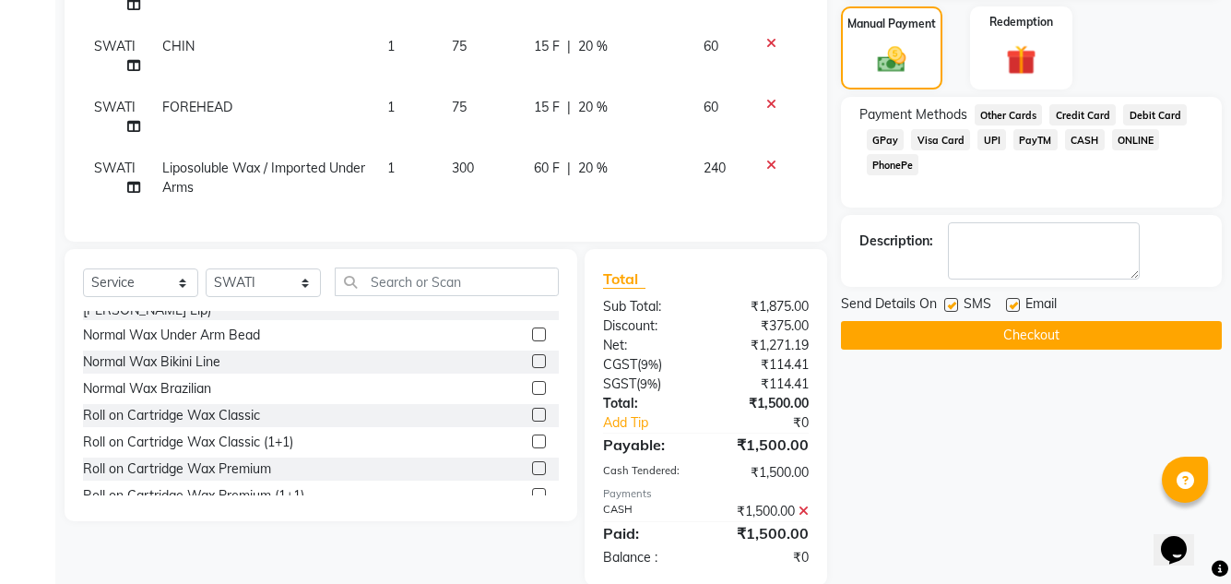
scroll to position [496, 0]
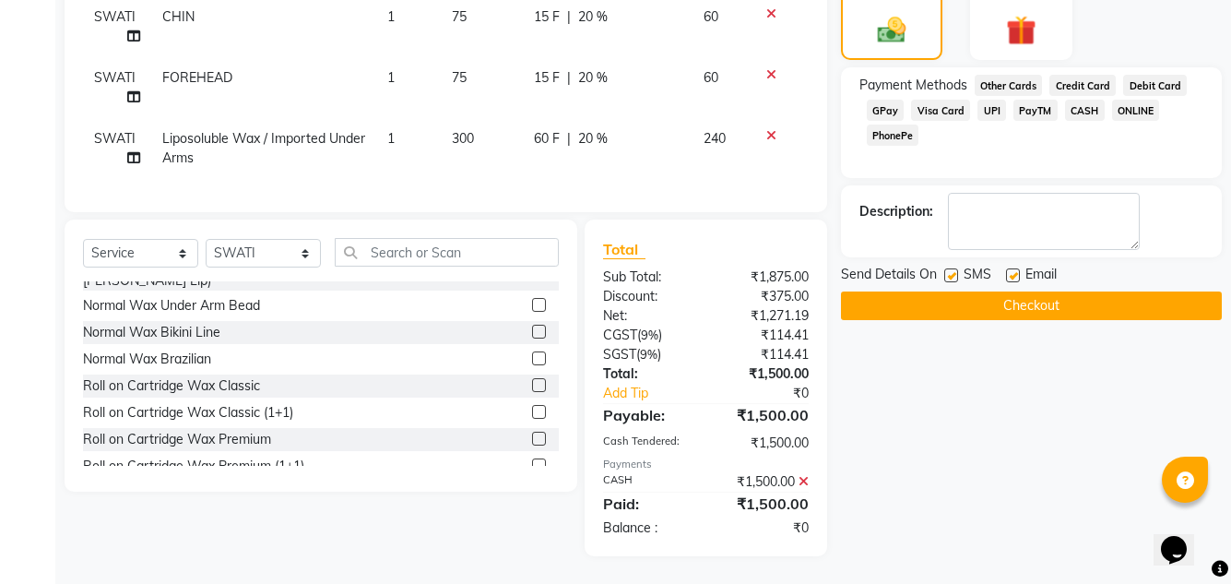
click at [982, 297] on button "Checkout" at bounding box center [1031, 305] width 381 height 29
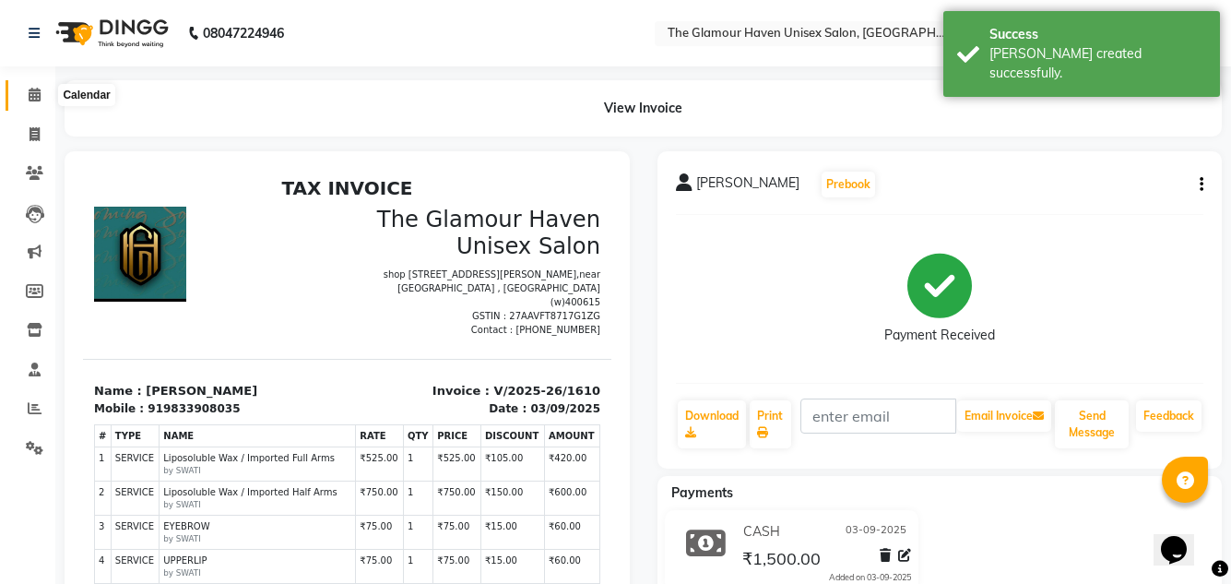
click at [35, 94] on icon at bounding box center [35, 95] width 12 height 14
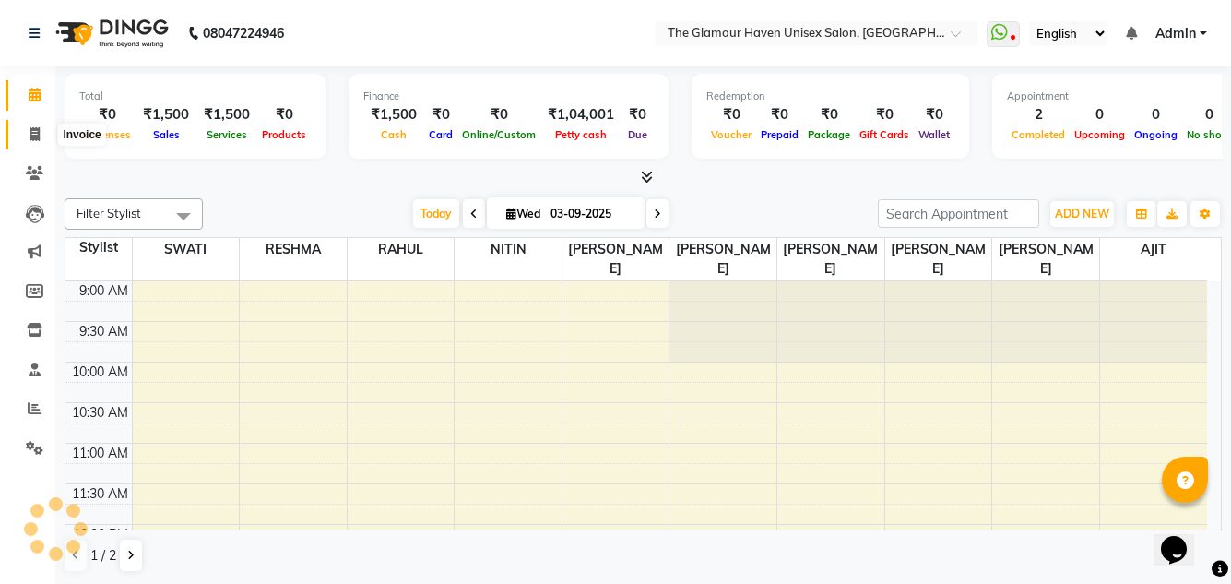
click at [34, 144] on span at bounding box center [34, 134] width 32 height 21
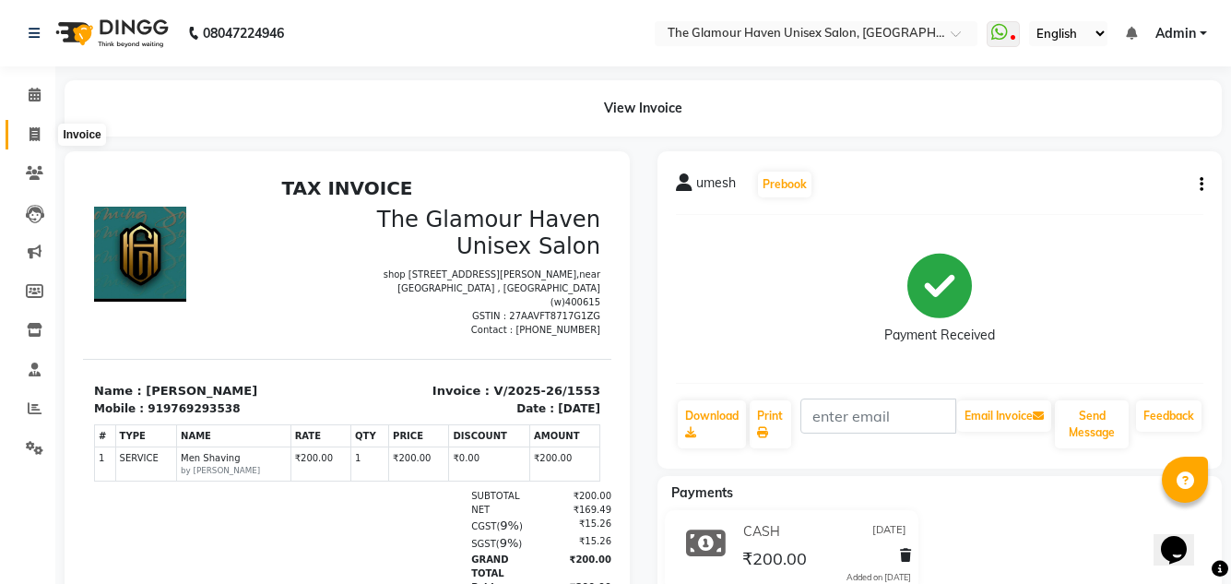
click at [40, 132] on icon at bounding box center [35, 134] width 10 height 14
select select "7124"
select select "service"
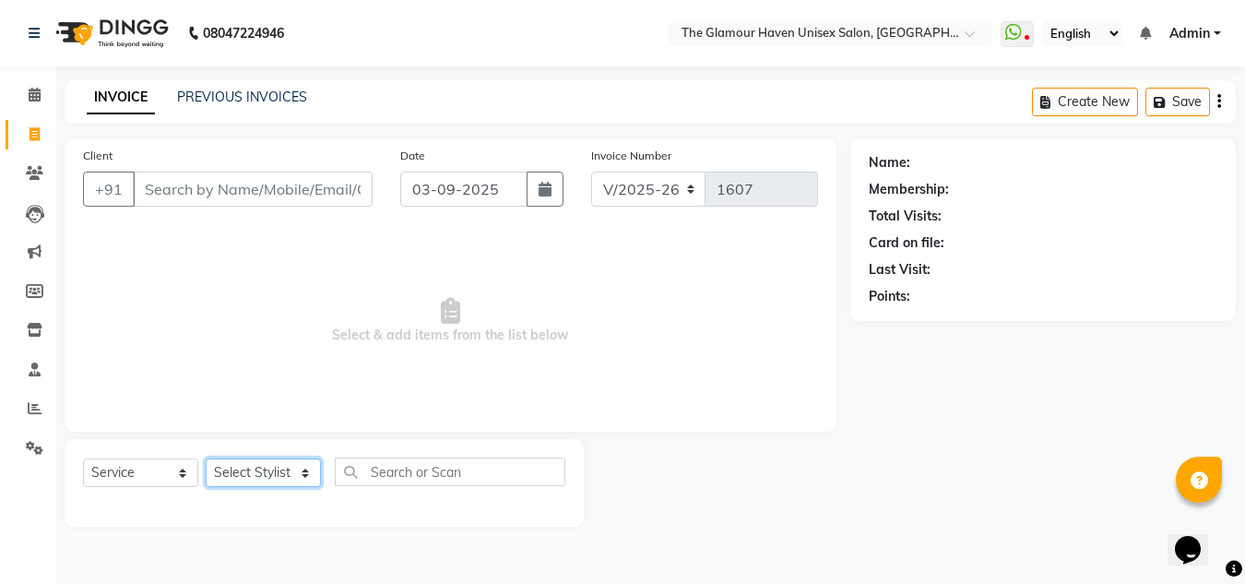
drag, startPoint x: 304, startPoint y: 469, endPoint x: 302, endPoint y: 459, distance: 10.5
click at [304, 469] on select "Select Stylist AJIT Bharat sen darshna gole Geeta shetye NITIN RAHUL Rahul Dixi…" at bounding box center [263, 472] width 115 height 29
select select "59902"
click at [206, 458] on select "Select Stylist AJIT Bharat sen darshna gole Geeta shetye NITIN RAHUL Rahul Dixi…" at bounding box center [263, 472] width 115 height 29
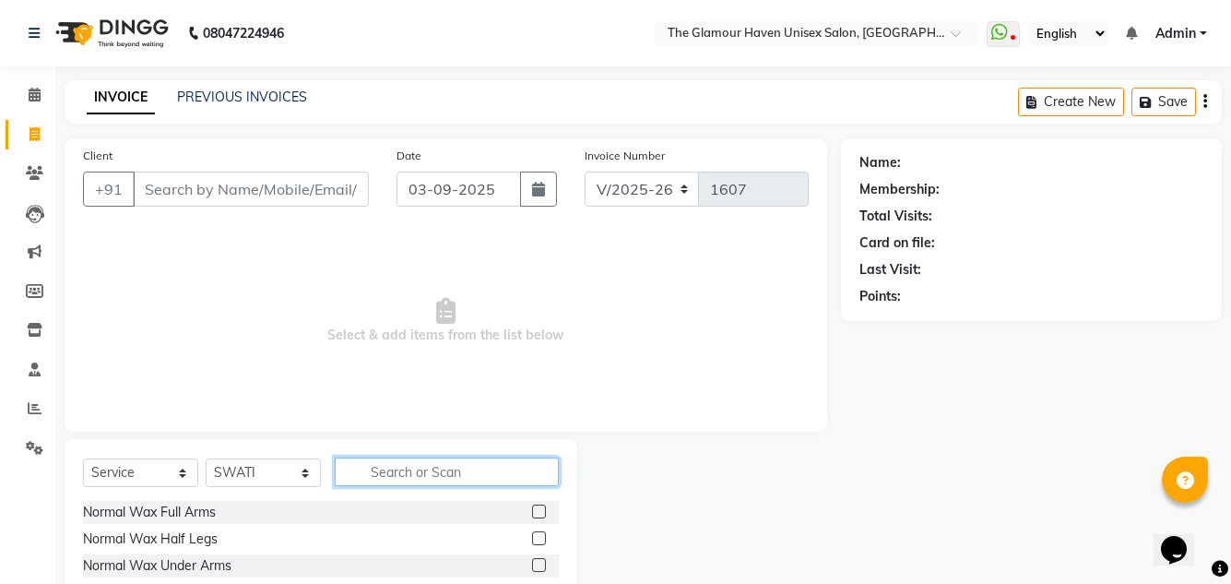
click at [419, 475] on input "text" at bounding box center [447, 471] width 224 height 29
type input "EY"
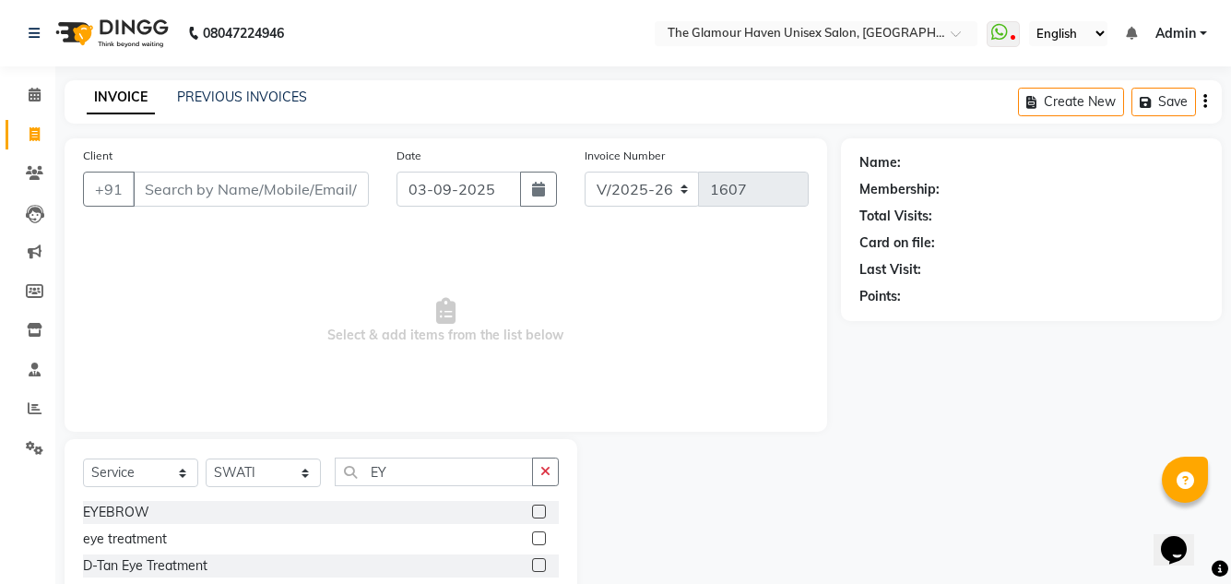
click at [537, 513] on label at bounding box center [539, 511] width 14 height 14
click at [537, 513] on input "checkbox" at bounding box center [538, 512] width 12 height 12
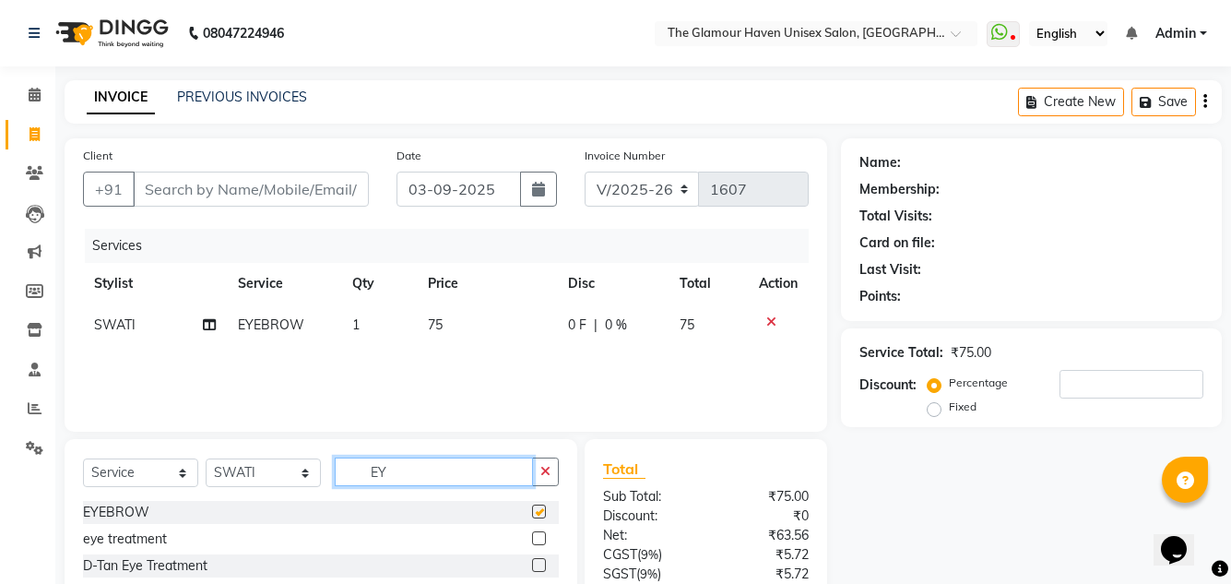
click at [462, 467] on input "EY" at bounding box center [434, 471] width 198 height 29
checkbox input "false"
type input "E"
type input "UP"
click at [532, 531] on label at bounding box center [539, 538] width 14 height 14
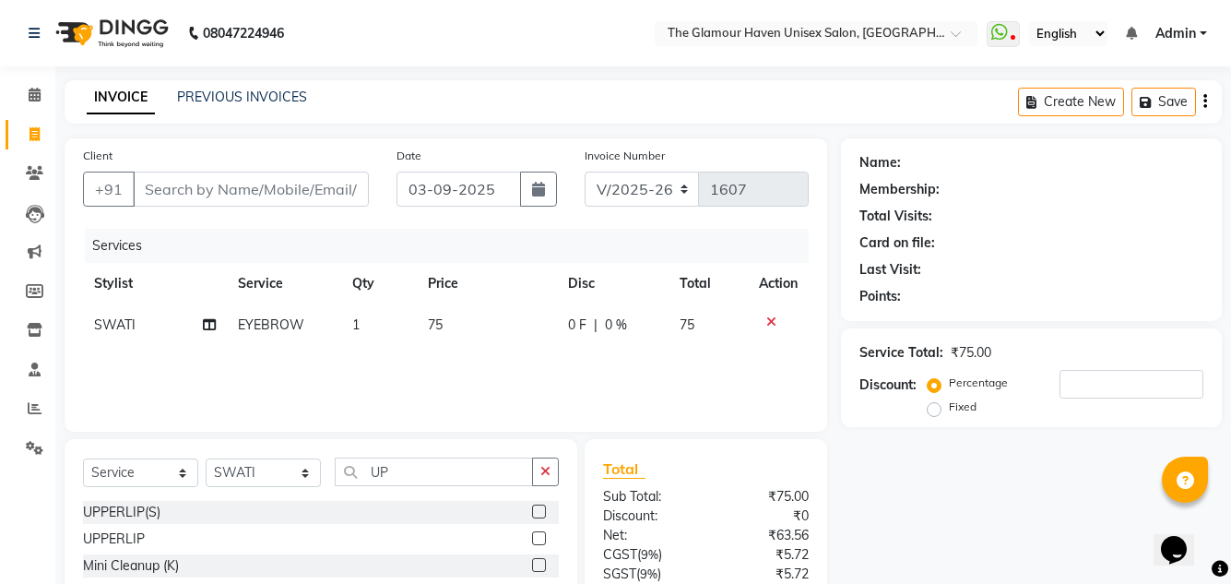
click at [532, 533] on input "checkbox" at bounding box center [538, 539] width 12 height 12
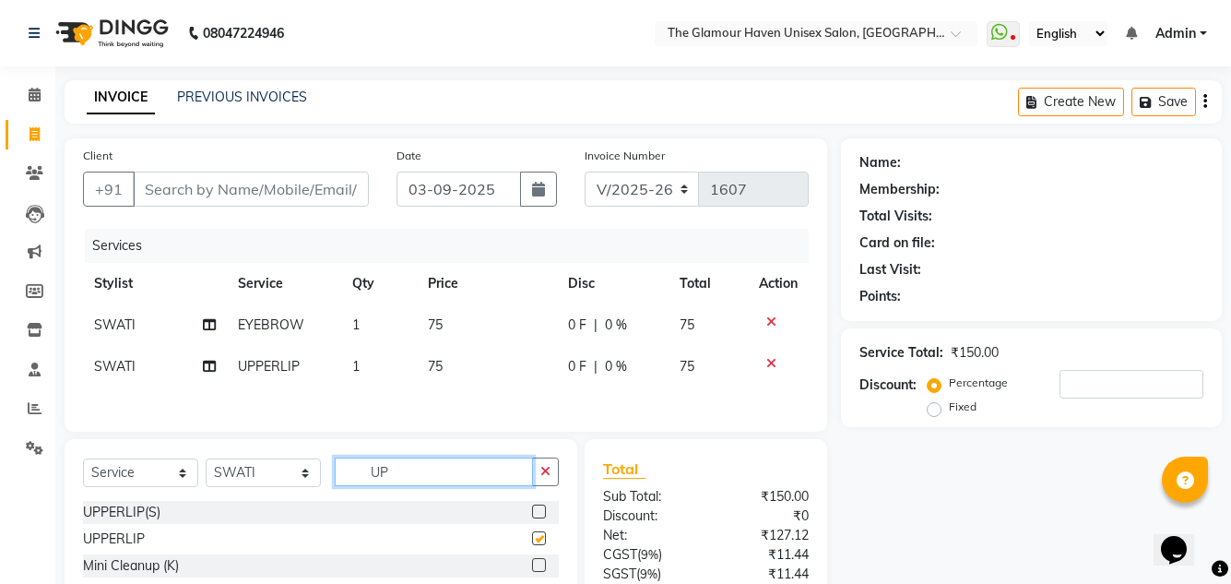
click at [473, 482] on input "UP" at bounding box center [434, 471] width 198 height 29
checkbox input "false"
type input "U"
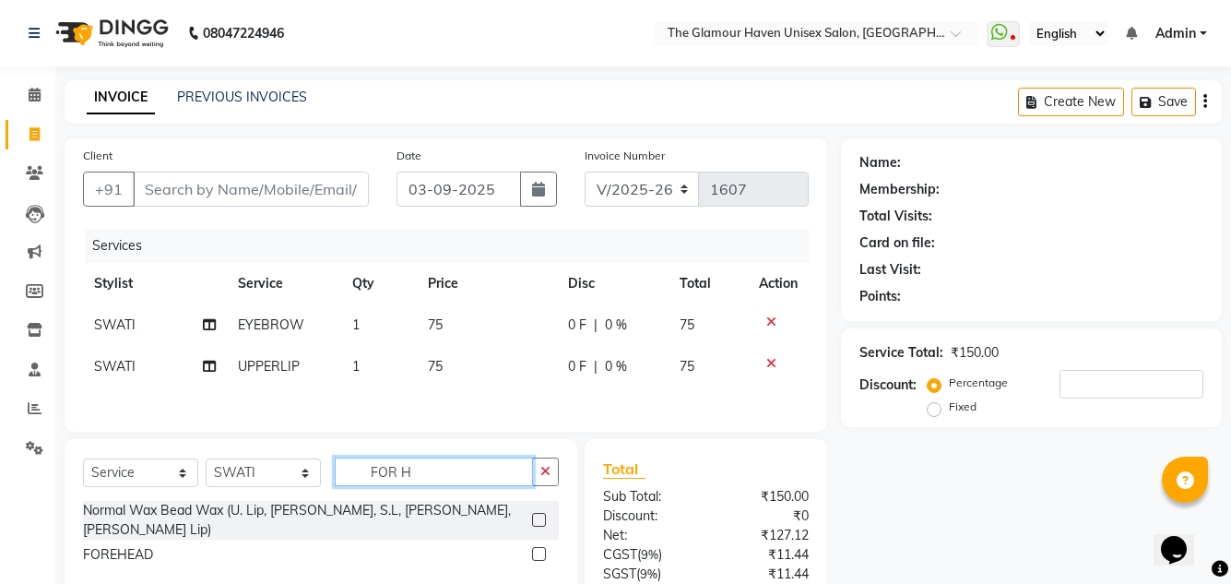
type input "FOR H"
click at [538, 547] on label at bounding box center [539, 554] width 14 height 14
click at [538, 549] on input "checkbox" at bounding box center [538, 555] width 12 height 12
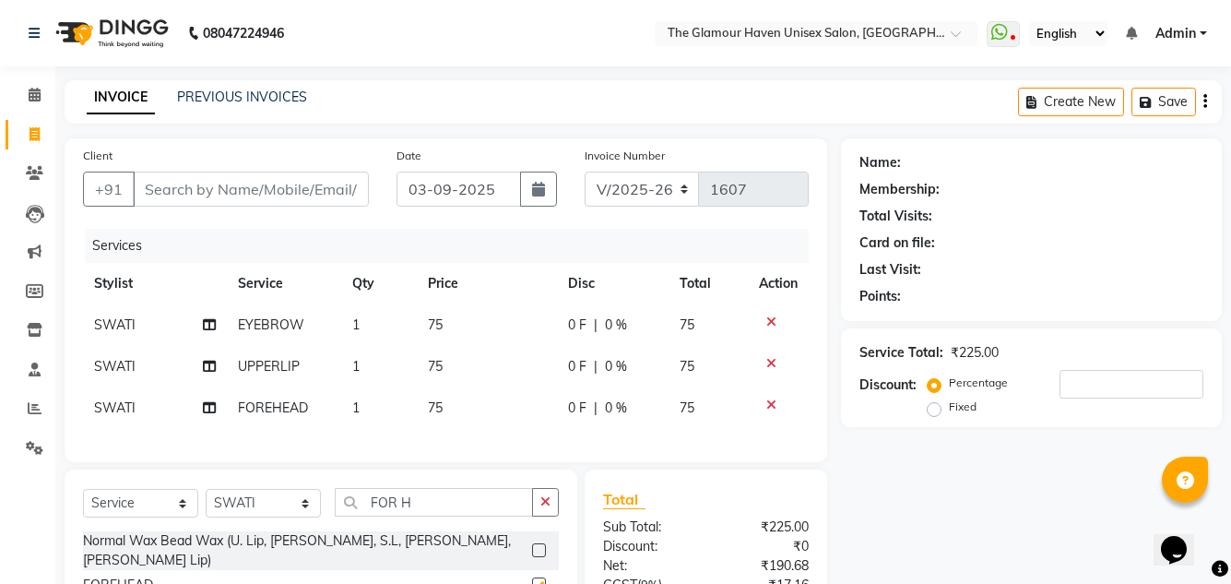
click at [491, 492] on div "Select Service Product Membership Package Voucher Prepaid Gift Card Select Styl…" at bounding box center [321, 547] width 513 height 157
checkbox input "false"
click at [490, 514] on input "FOR H" at bounding box center [434, 502] width 198 height 29
type input "F"
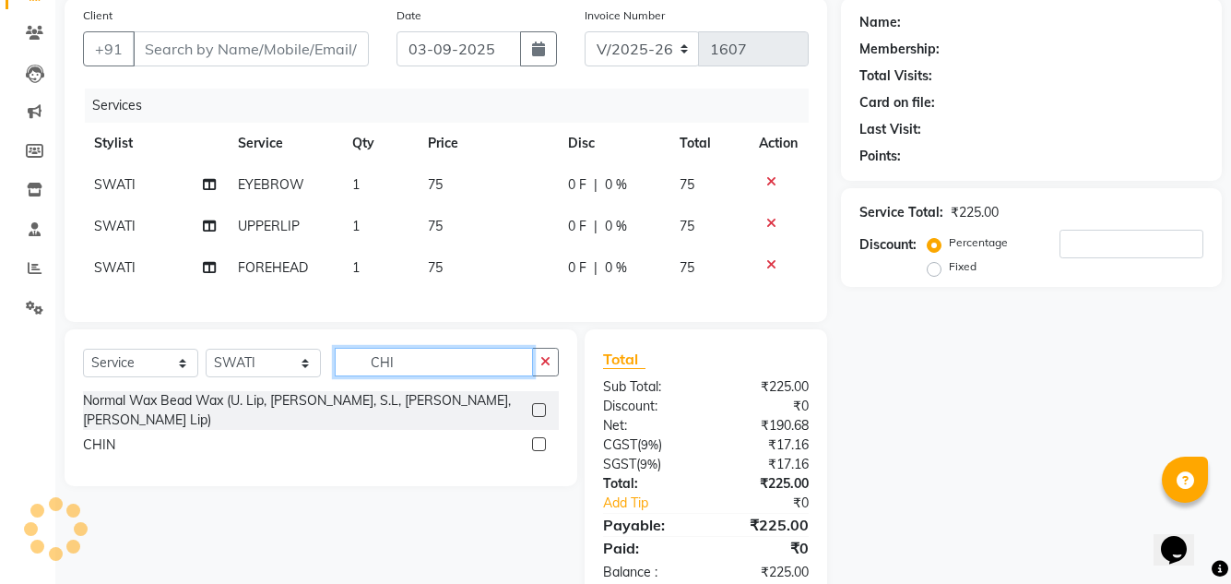
scroll to position [184, 0]
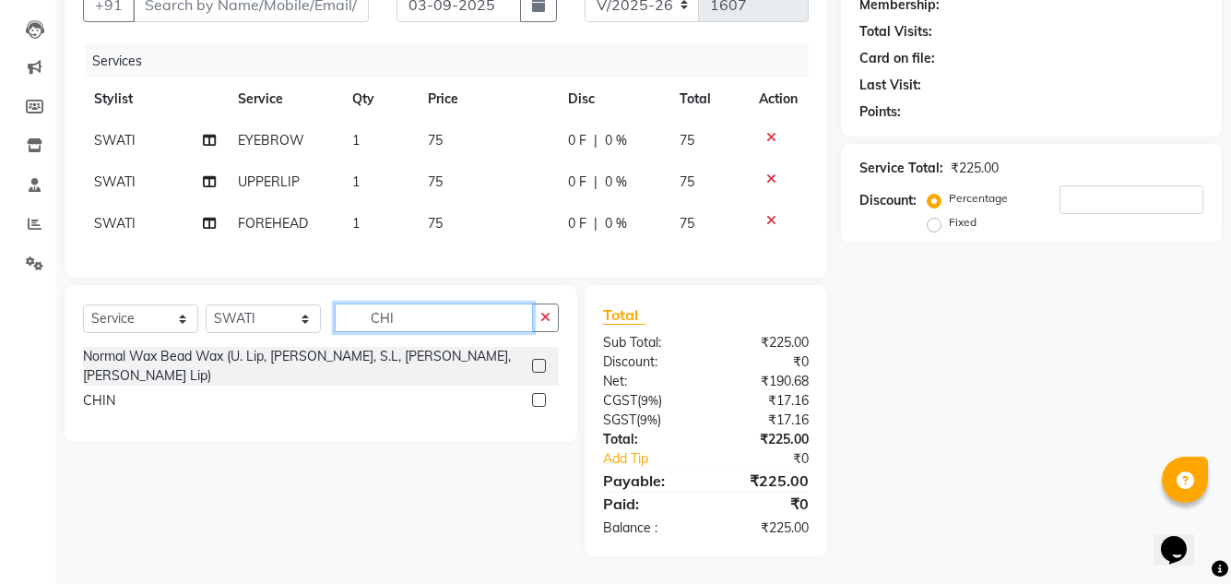
type input "CHI"
click at [541, 401] on label at bounding box center [539, 400] width 14 height 14
click at [541, 401] on input "checkbox" at bounding box center [538, 401] width 12 height 12
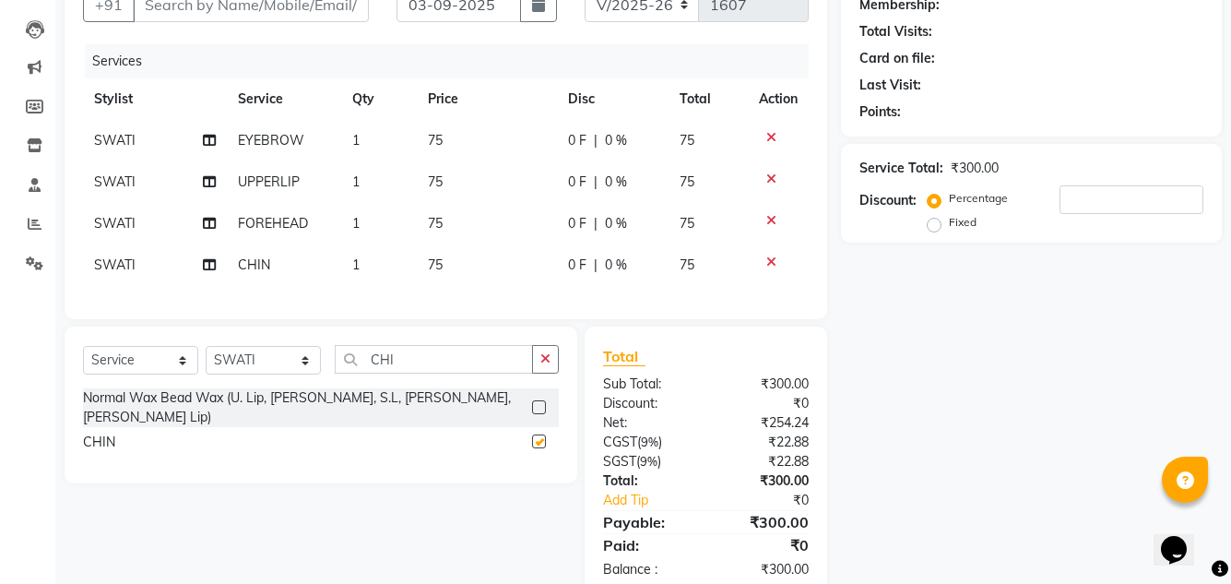
checkbox input "false"
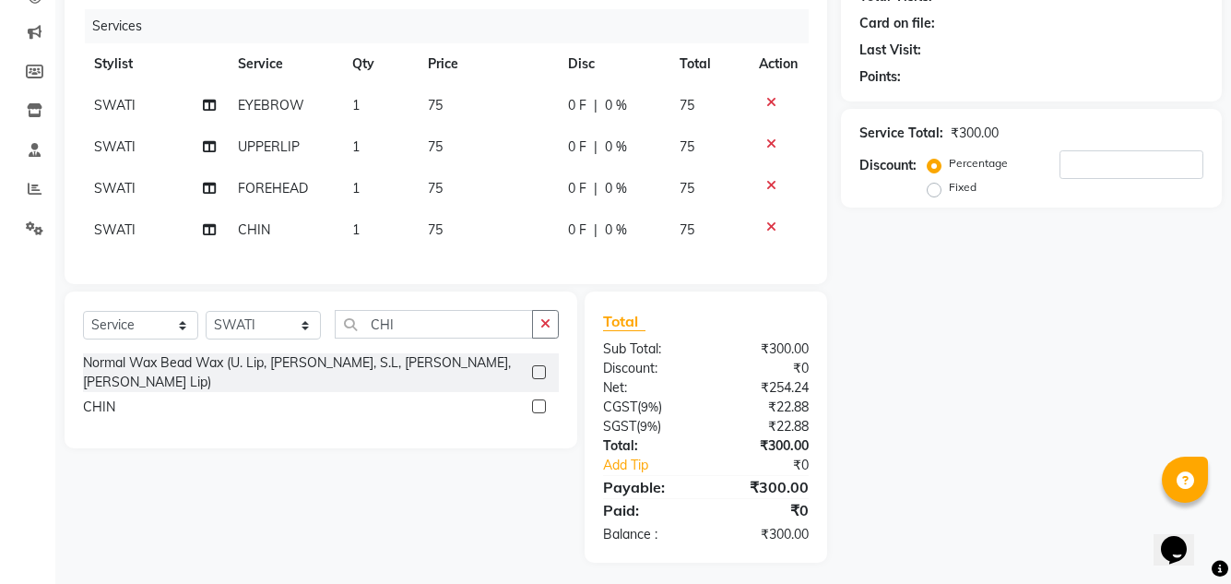
scroll to position [240, 0]
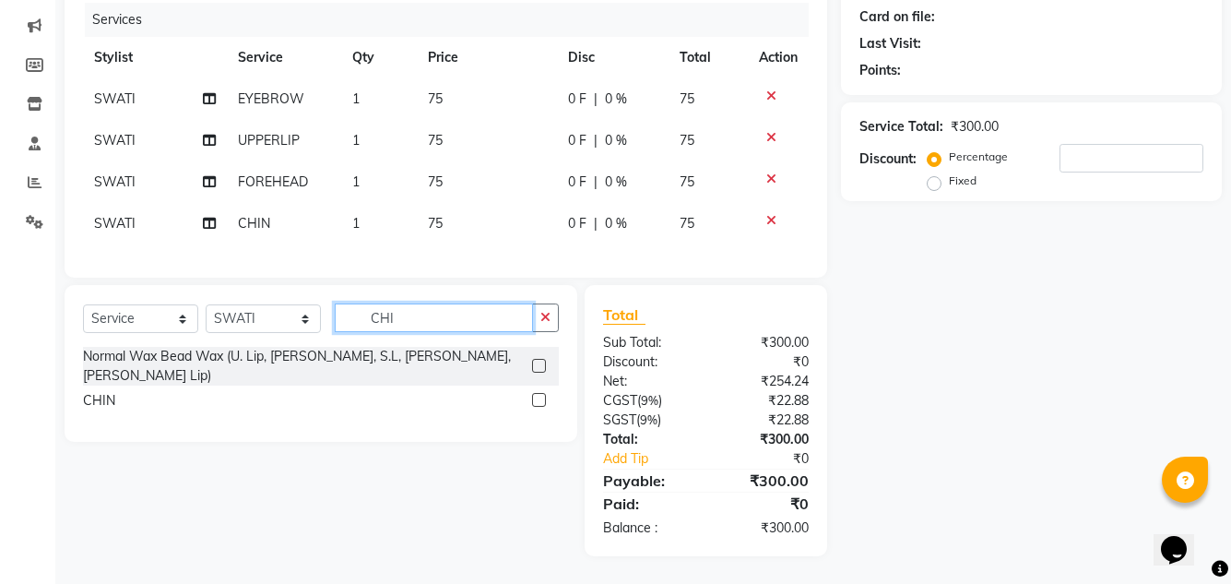
click at [482, 325] on input "CHI" at bounding box center [434, 317] width 198 height 29
type input "C"
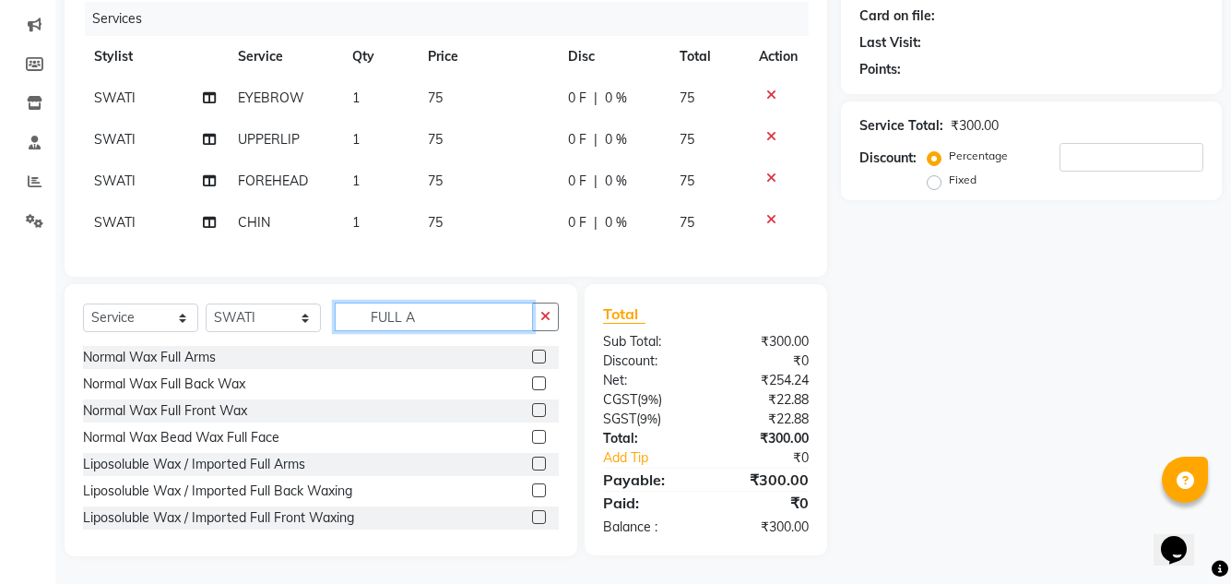
type input "FULL A"
click at [532, 469] on label at bounding box center [539, 463] width 14 height 14
click at [532, 469] on input "checkbox" at bounding box center [538, 464] width 12 height 12
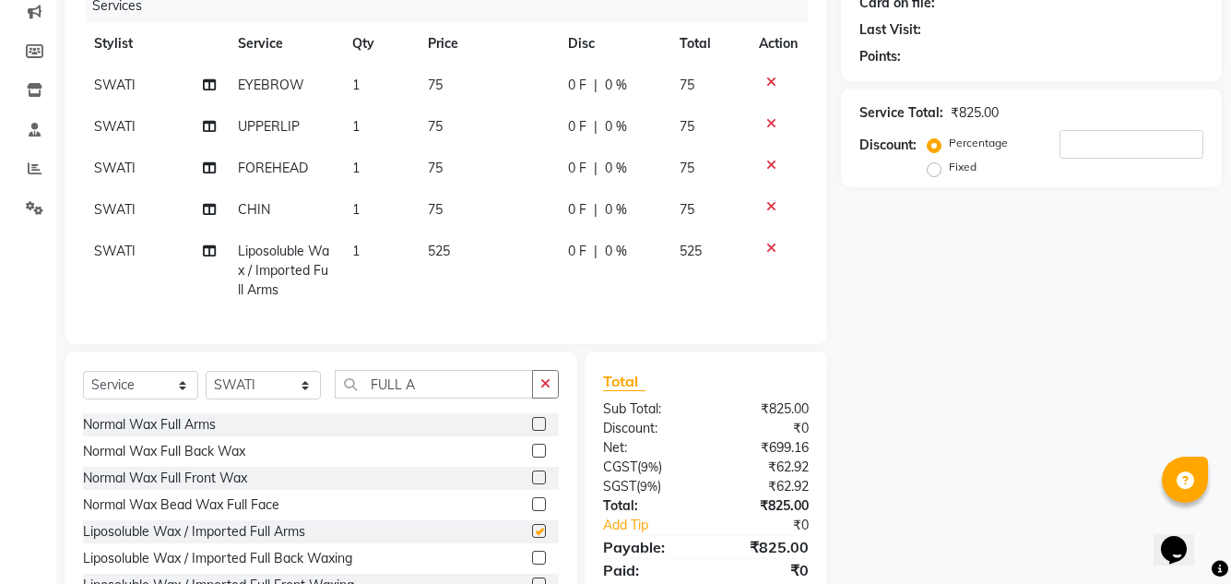
checkbox input "false"
click at [436, 398] on input "FULL A" at bounding box center [434, 384] width 198 height 29
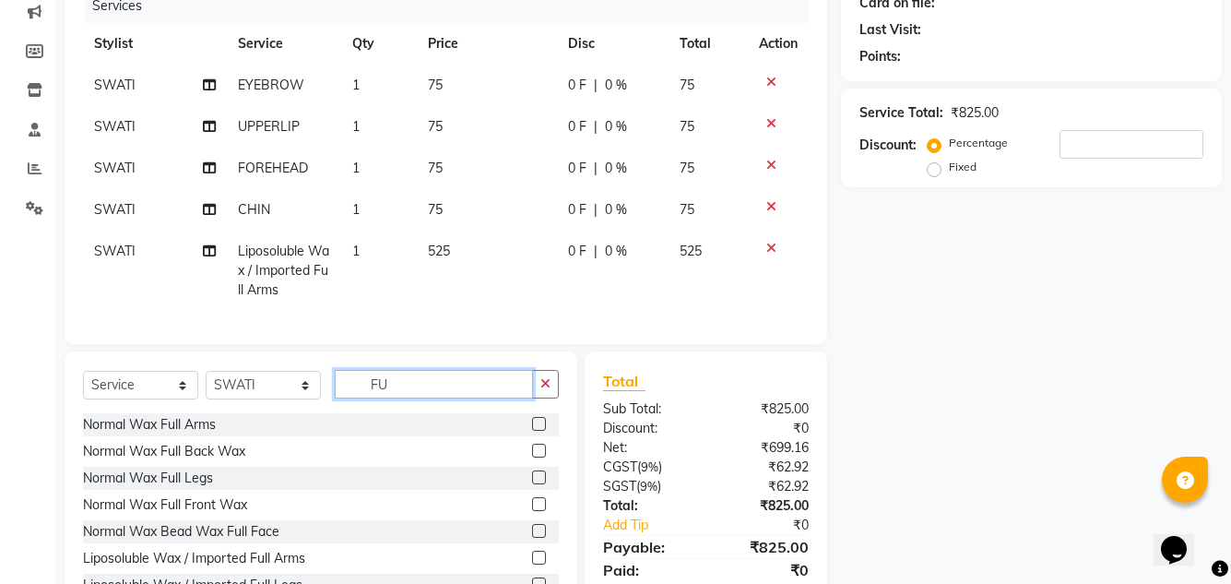
type input "F"
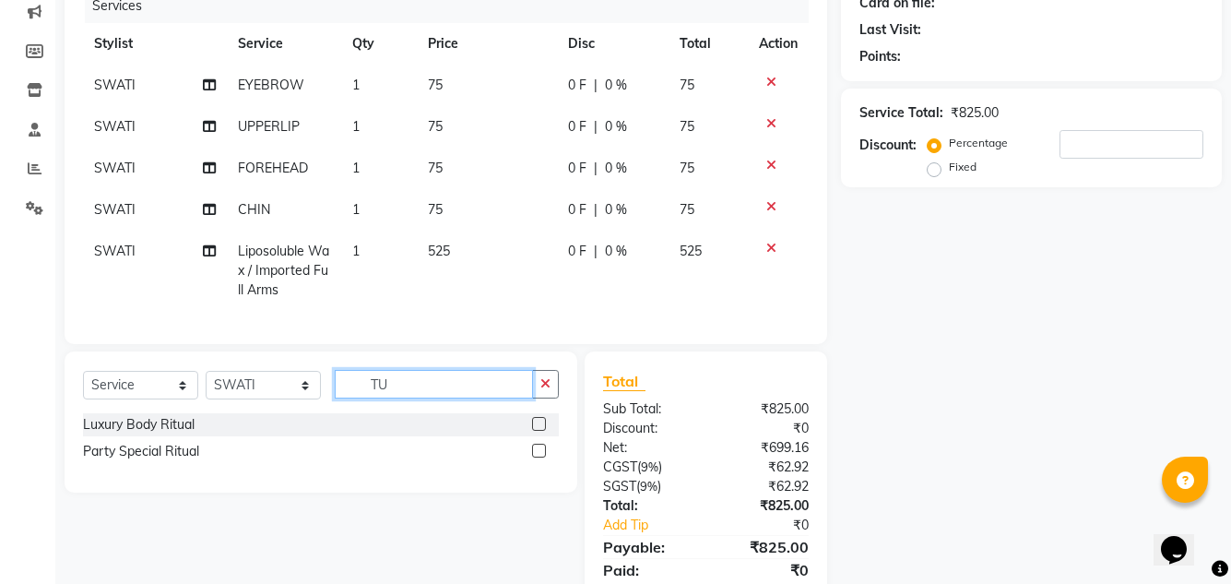
type input "T"
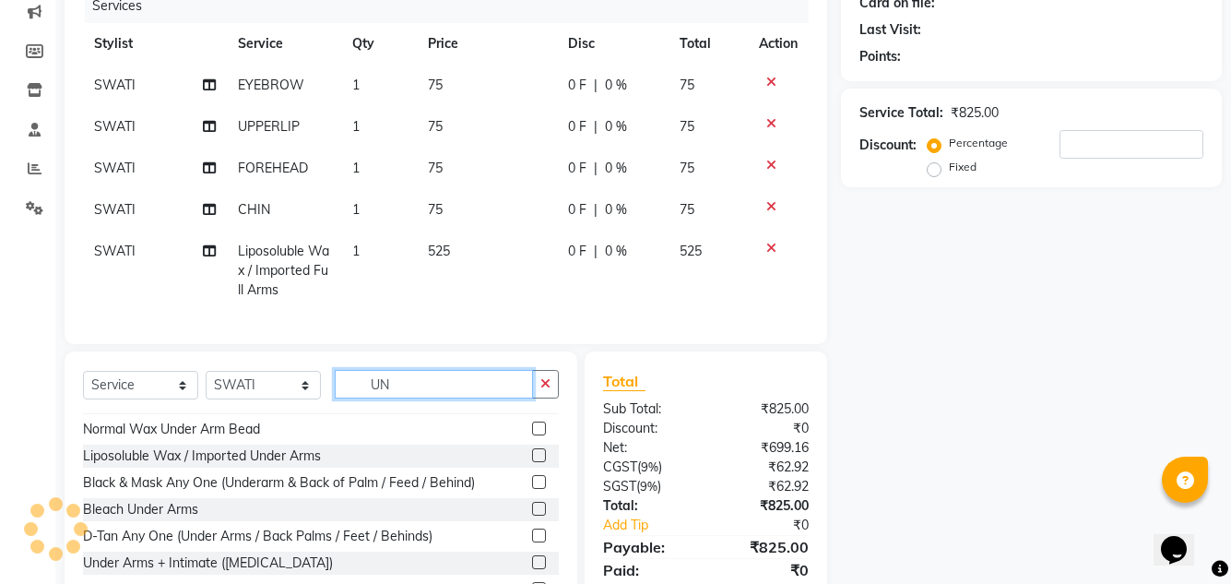
scroll to position [30, 0]
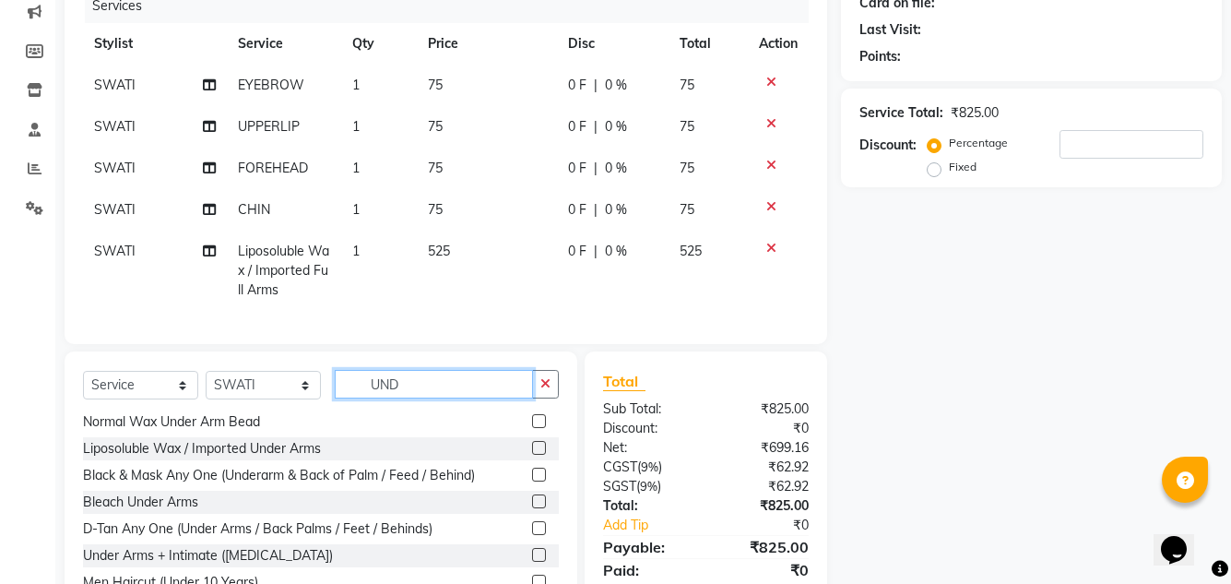
type input "UND"
click at [532, 455] on label at bounding box center [539, 448] width 14 height 14
click at [532, 455] on input "checkbox" at bounding box center [538, 449] width 12 height 12
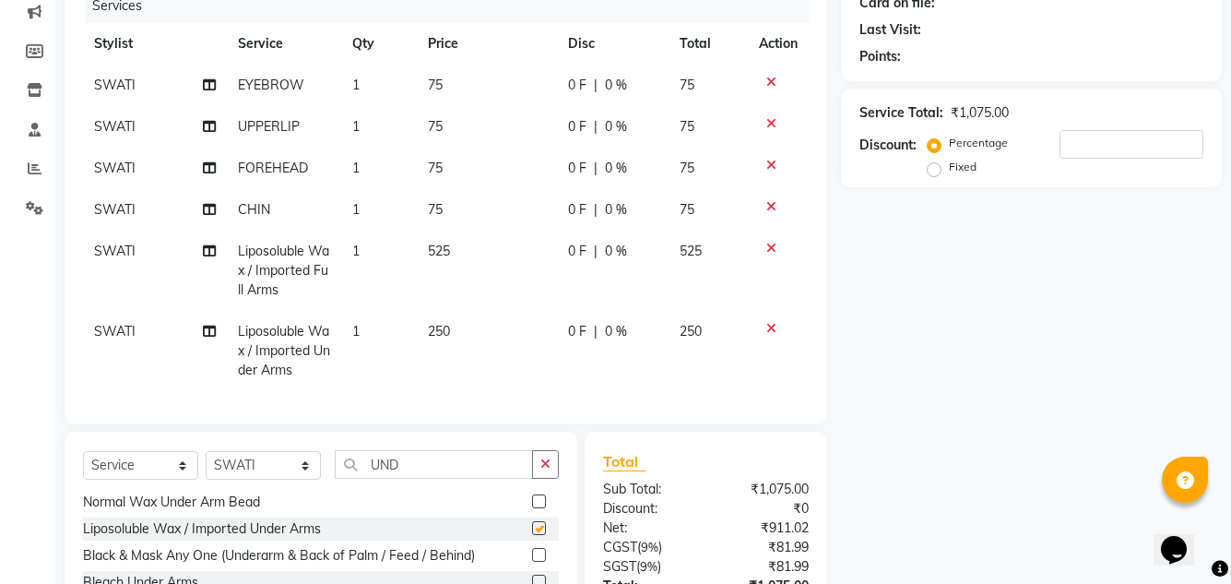
checkbox input "false"
click at [491, 361] on td "250" at bounding box center [487, 351] width 140 height 80
select select "59902"
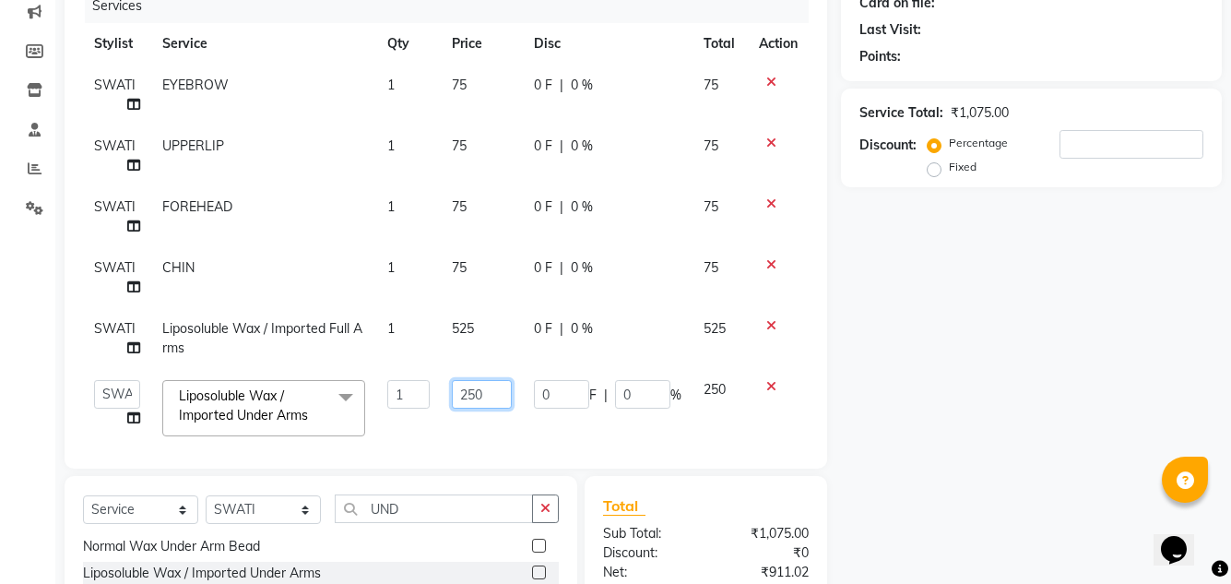
drag, startPoint x: 486, startPoint y: 395, endPoint x: 447, endPoint y: 385, distance: 39.8
click at [452, 385] on input "250" at bounding box center [482, 394] width 60 height 29
type input "300"
click at [519, 423] on div "Client +91 Date 03-09-2025 Invoice Number V/2025 V/2025-26 1607 Services Stylis…" at bounding box center [446, 184] width 763 height 570
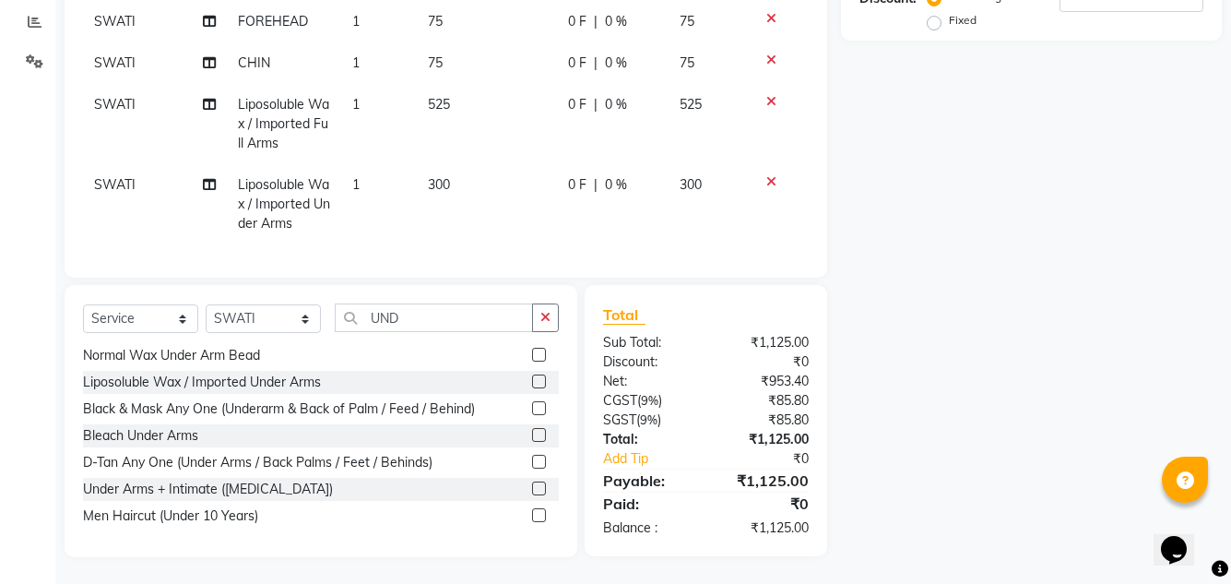
scroll to position [387, 0]
click at [451, 324] on input "UND" at bounding box center [434, 316] width 198 height 29
type input "U"
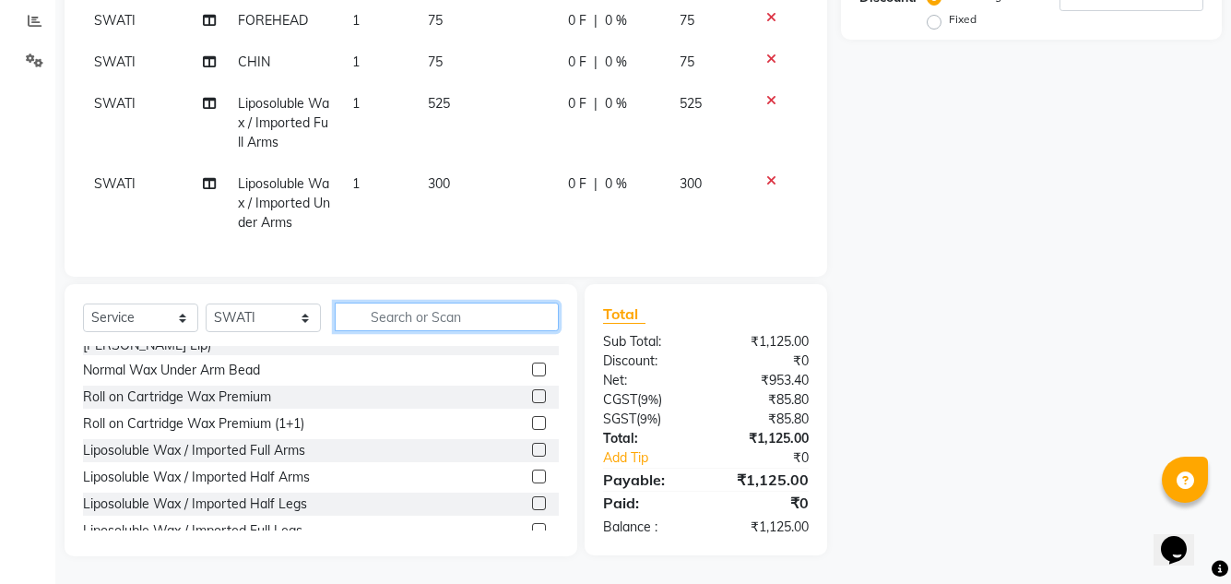
scroll to position [297, 0]
type input "L"
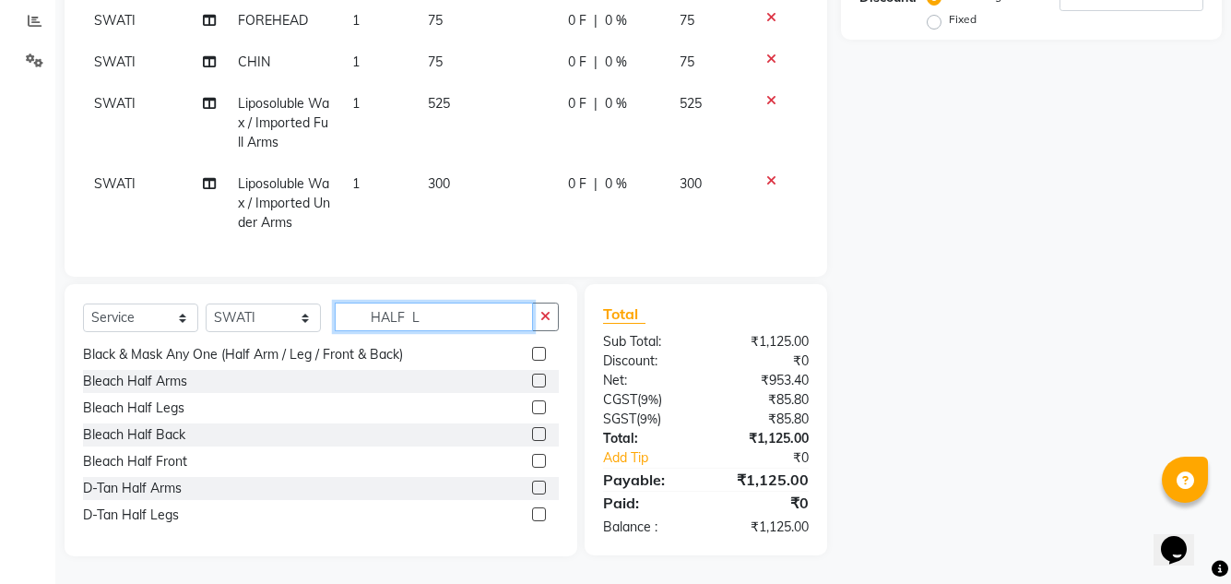
scroll to position [386, 0]
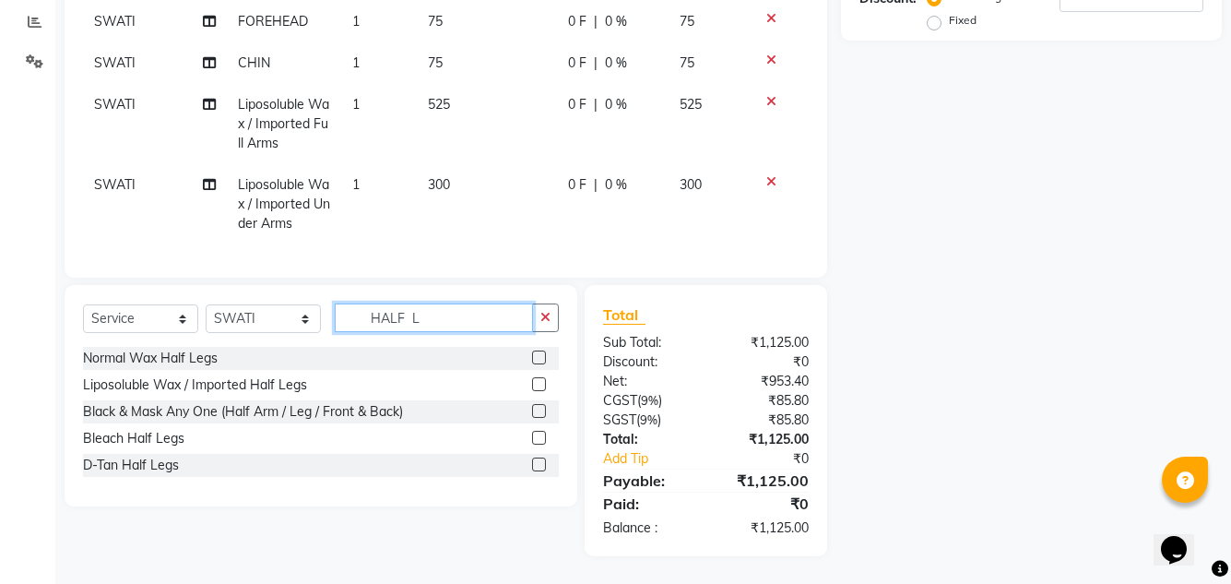
type input "HALF L"
click at [536, 378] on label at bounding box center [539, 384] width 14 height 14
click at [536, 379] on input "checkbox" at bounding box center [538, 385] width 12 height 12
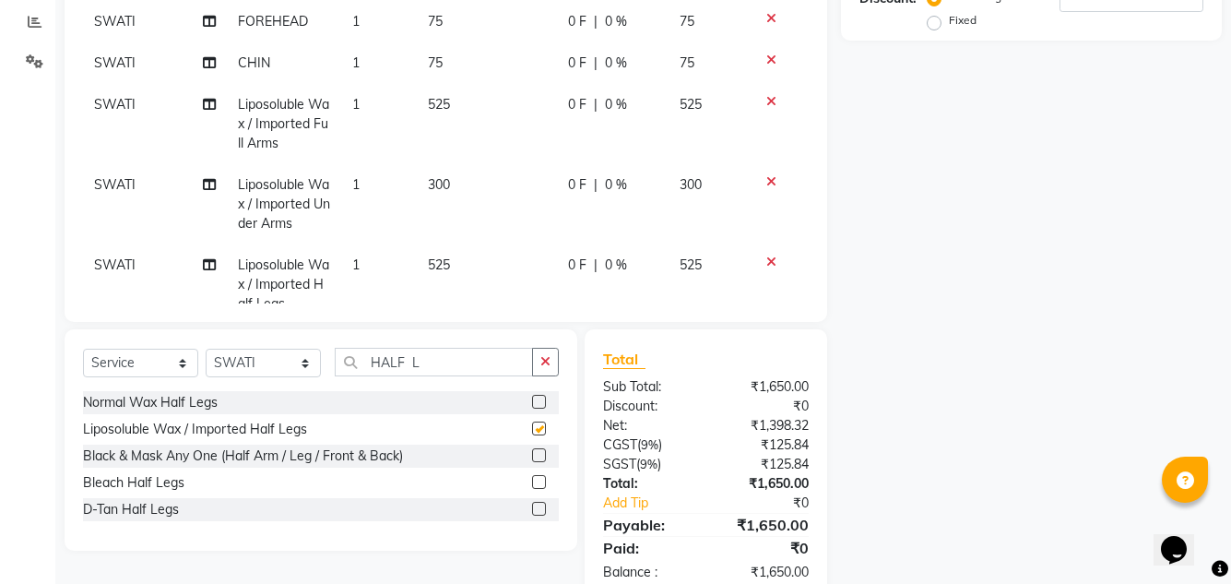
checkbox input "false"
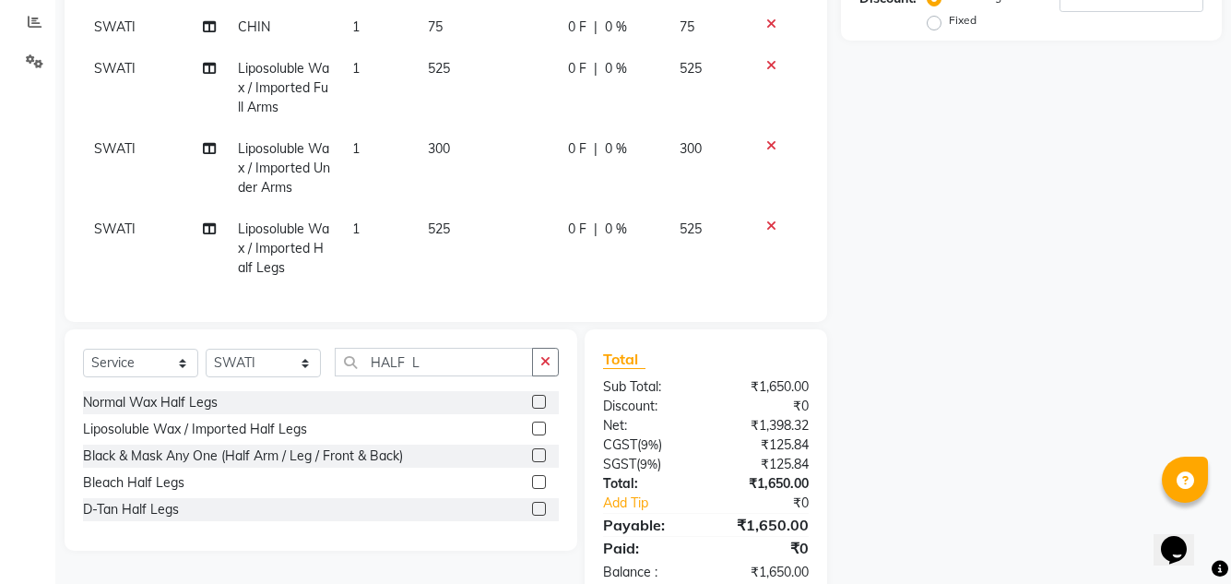
click at [496, 226] on td "525" at bounding box center [487, 248] width 140 height 80
select select "59902"
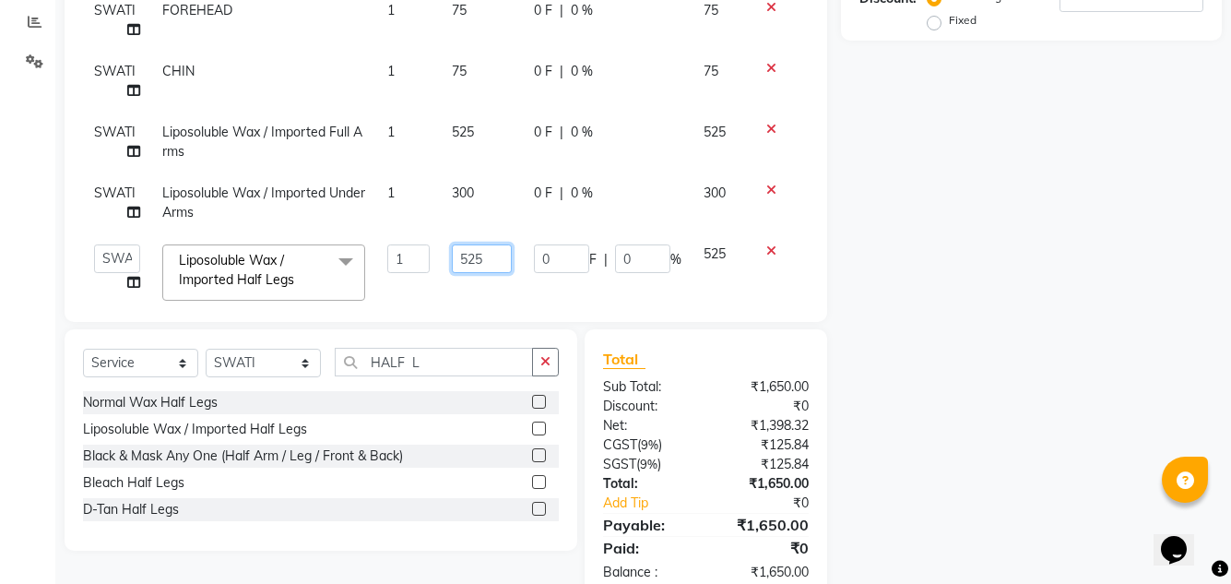
drag, startPoint x: 493, startPoint y: 258, endPoint x: 422, endPoint y: 245, distance: 72.2
click at [422, 245] on tr "AJIT Bharat sen darshna gole Geeta shetye NITIN RAHUL Rahul Dixit RESHMA RUSHI …" at bounding box center [446, 272] width 726 height 78
type input "650"
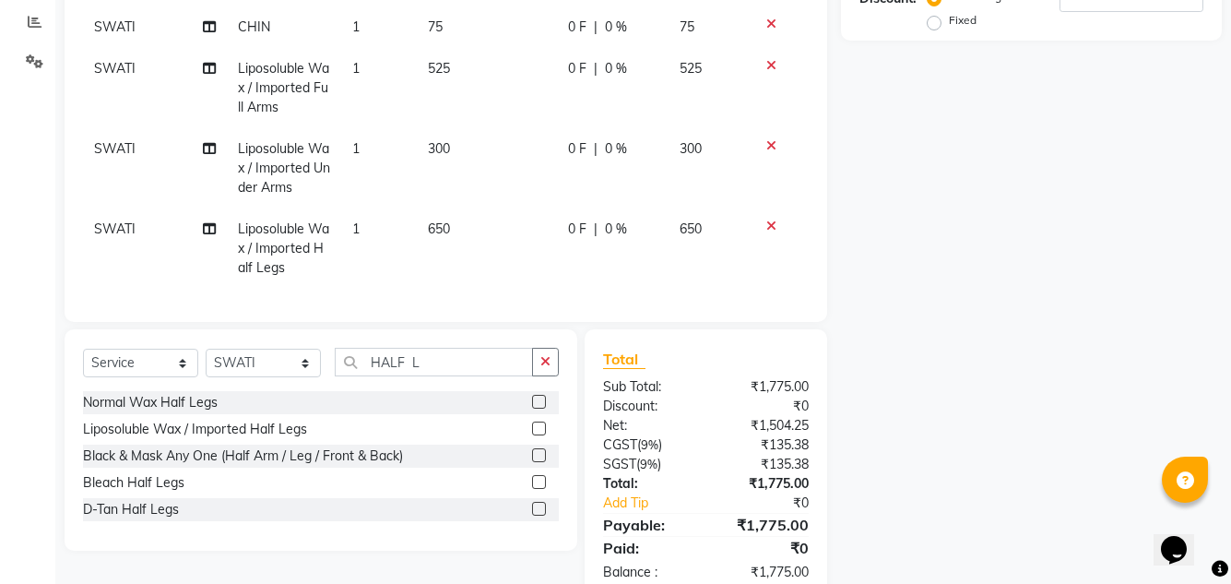
click at [526, 285] on div "Services Stylist Service Qty Price Disc Total Action SWATI EYEBROW 1 75 0 F | 0…" at bounding box center [446, 72] width 726 height 461
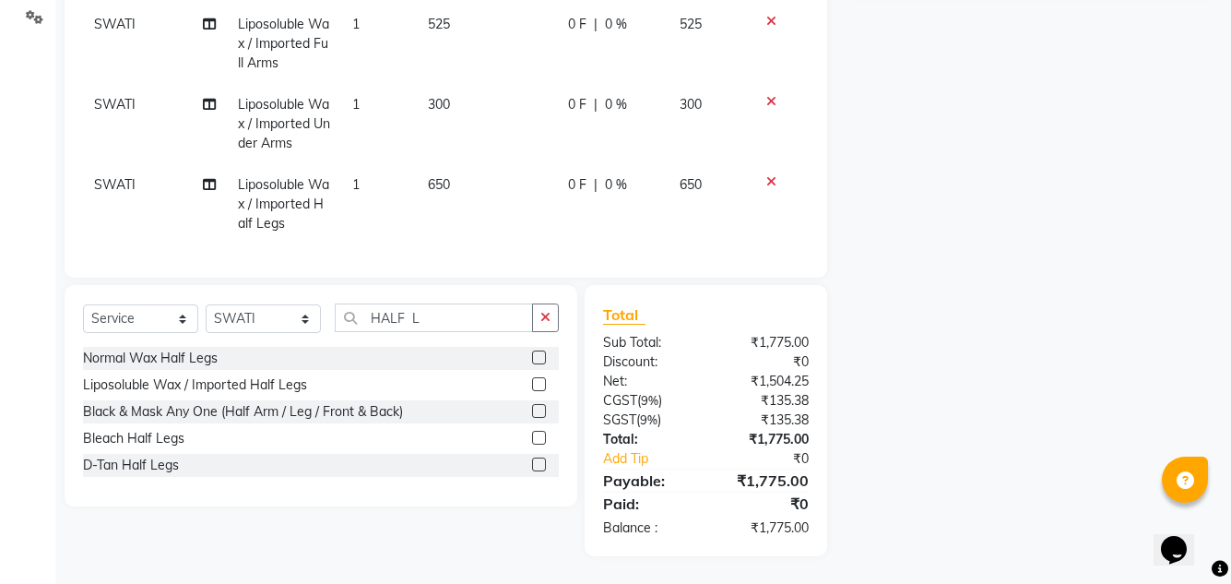
scroll to position [0, 0]
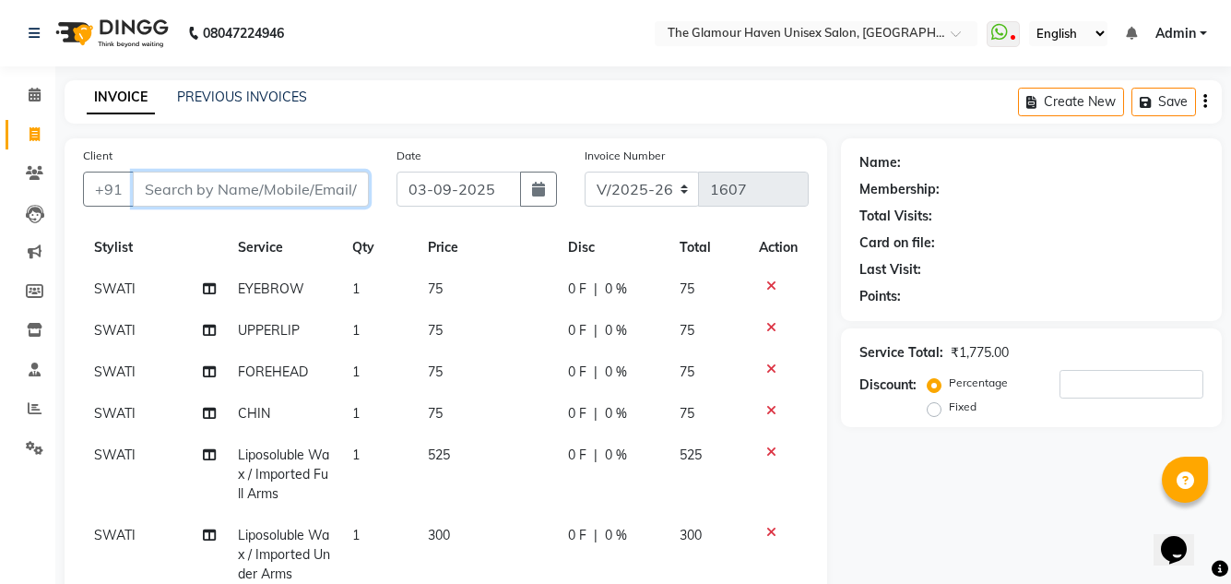
click at [231, 187] on input "Client" at bounding box center [251, 189] width 236 height 35
type input "P"
type input "0"
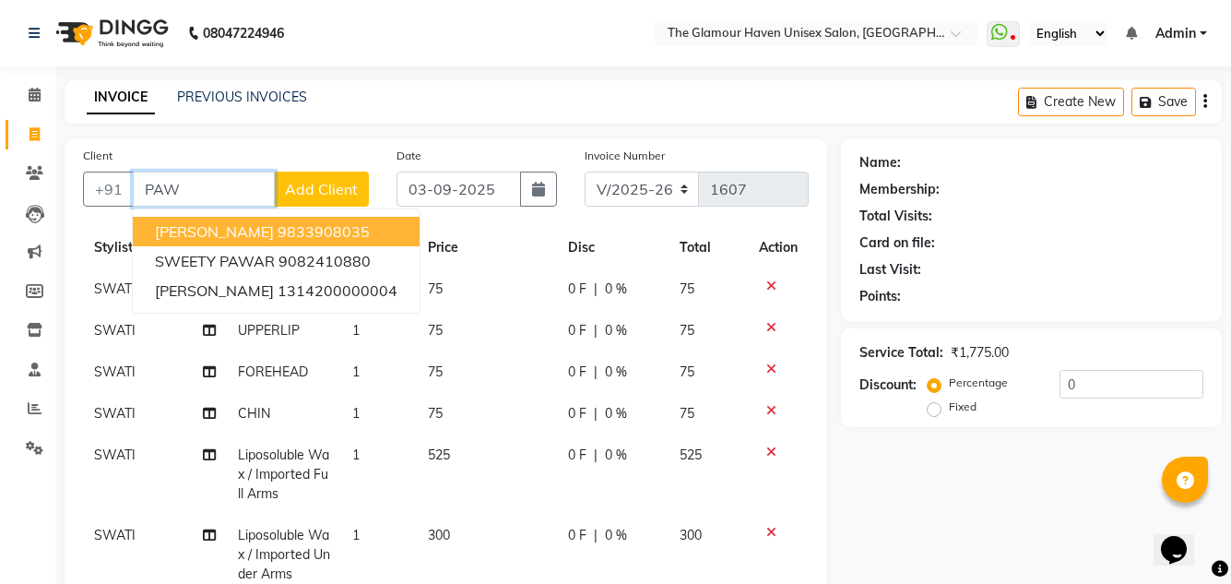
click at [310, 231] on ngb-highlight "9833908035" at bounding box center [324, 231] width 92 height 18
type input "9833908035"
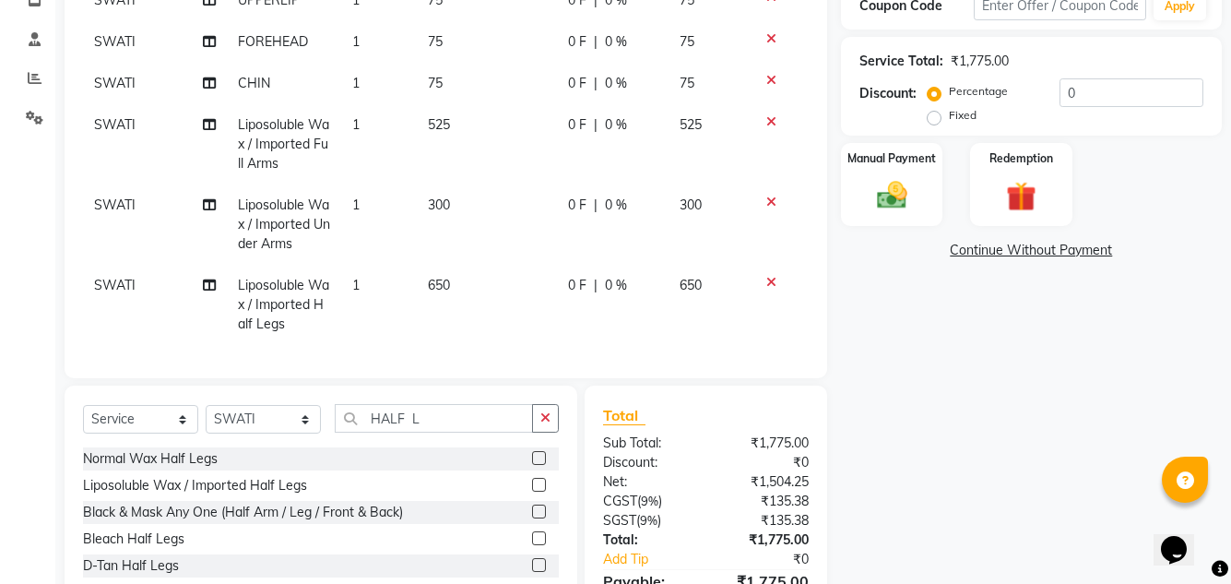
scroll to position [369, 0]
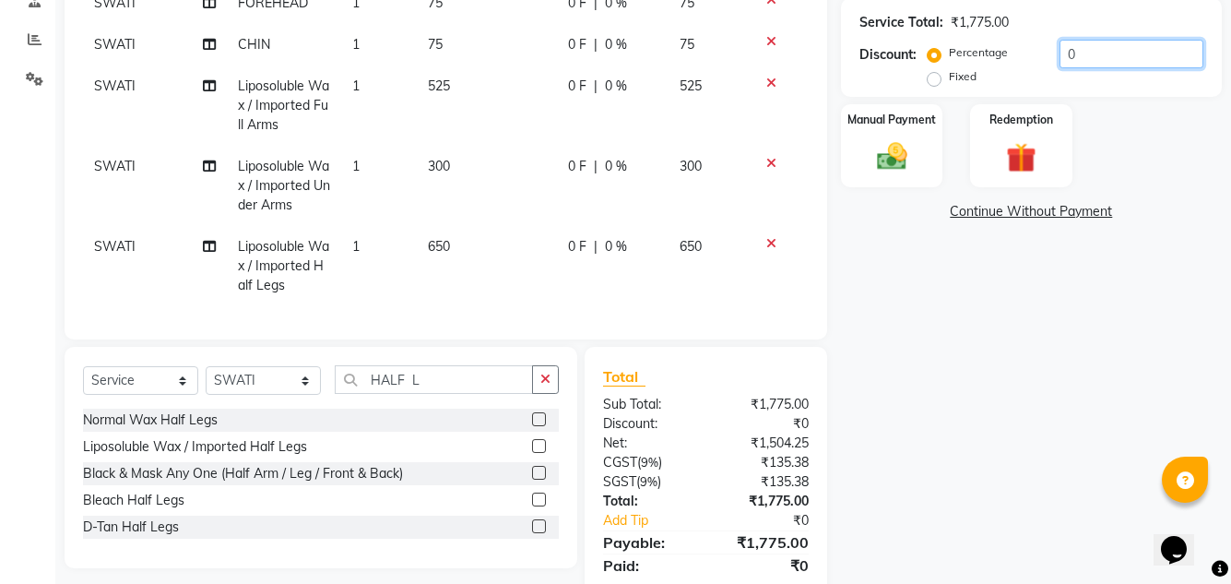
click at [1083, 46] on input "0" at bounding box center [1132, 54] width 144 height 29
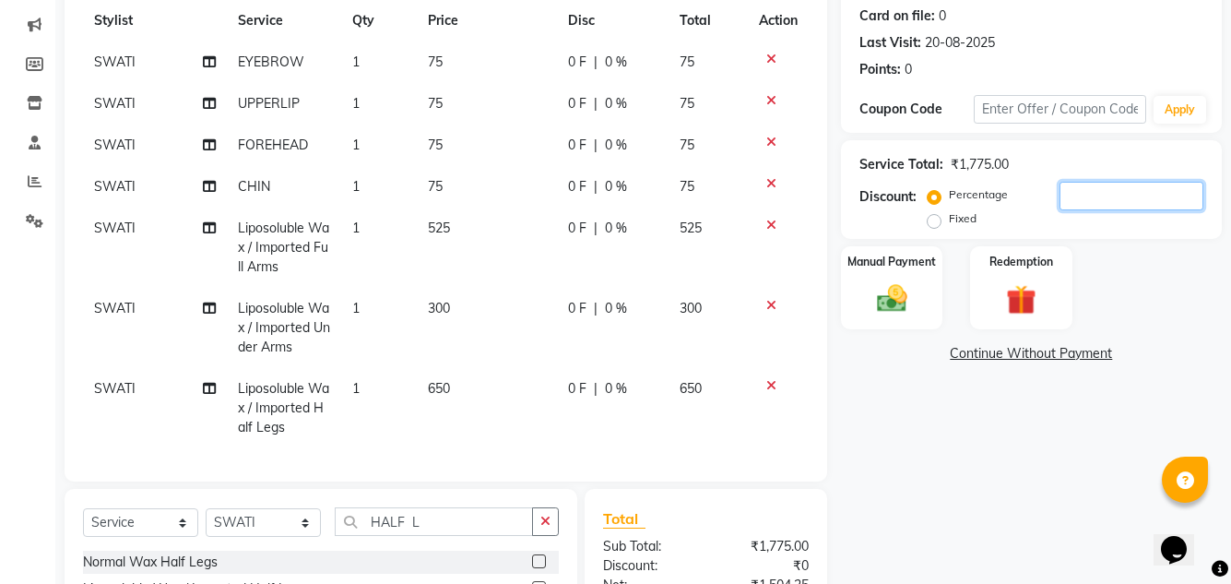
scroll to position [184, 0]
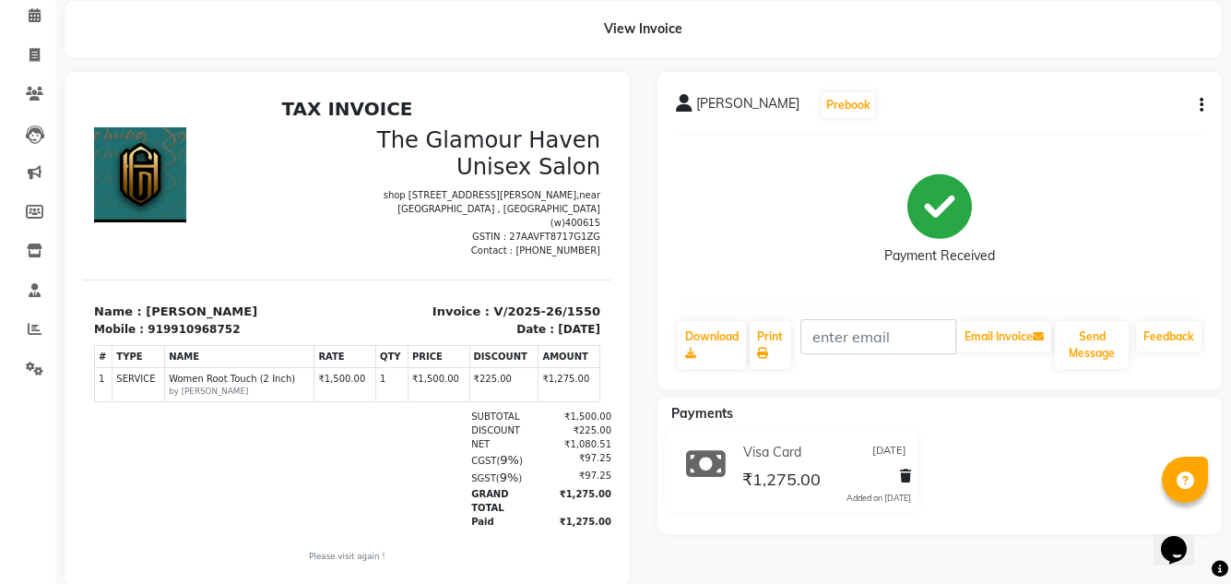
scroll to position [122, 0]
